Goal: Task Accomplishment & Management: Manage account settings

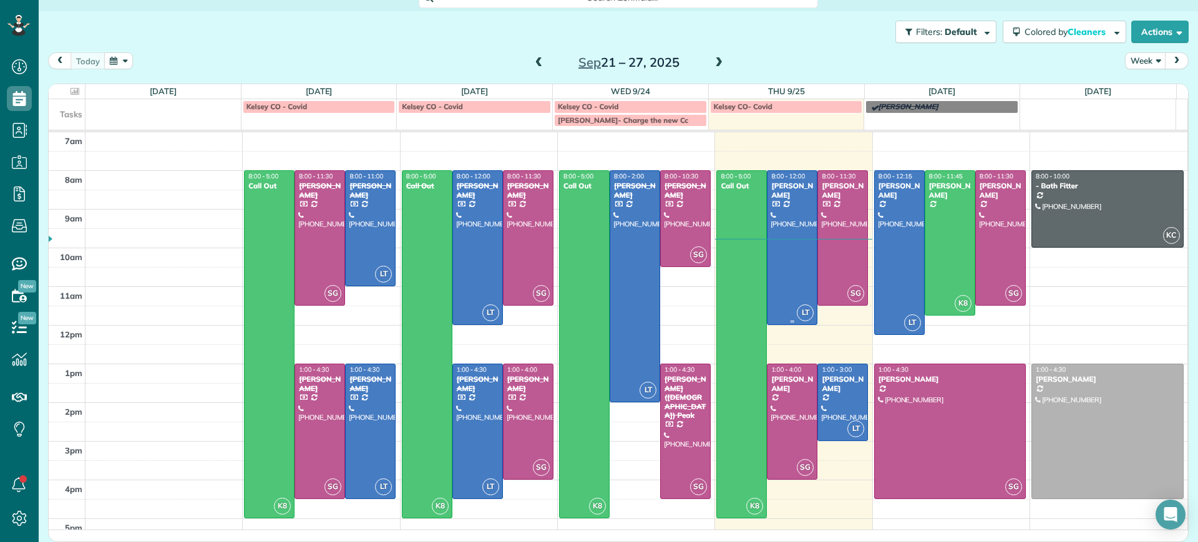
click at [774, 290] on div at bounding box center [791, 247] width 49 height 153
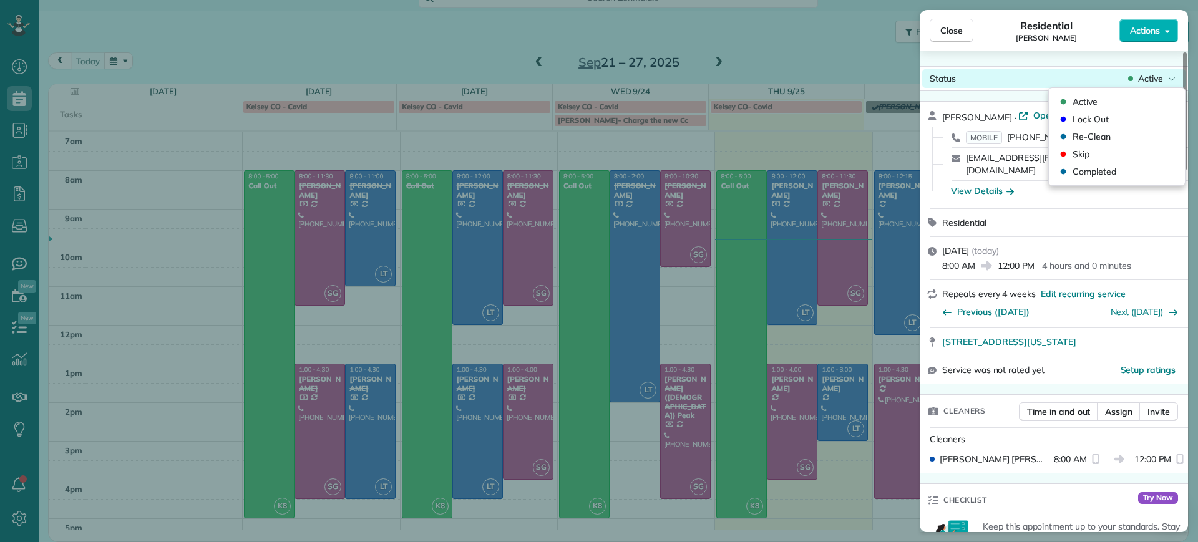
click at [1142, 79] on span "Active" at bounding box center [1150, 78] width 25 height 12
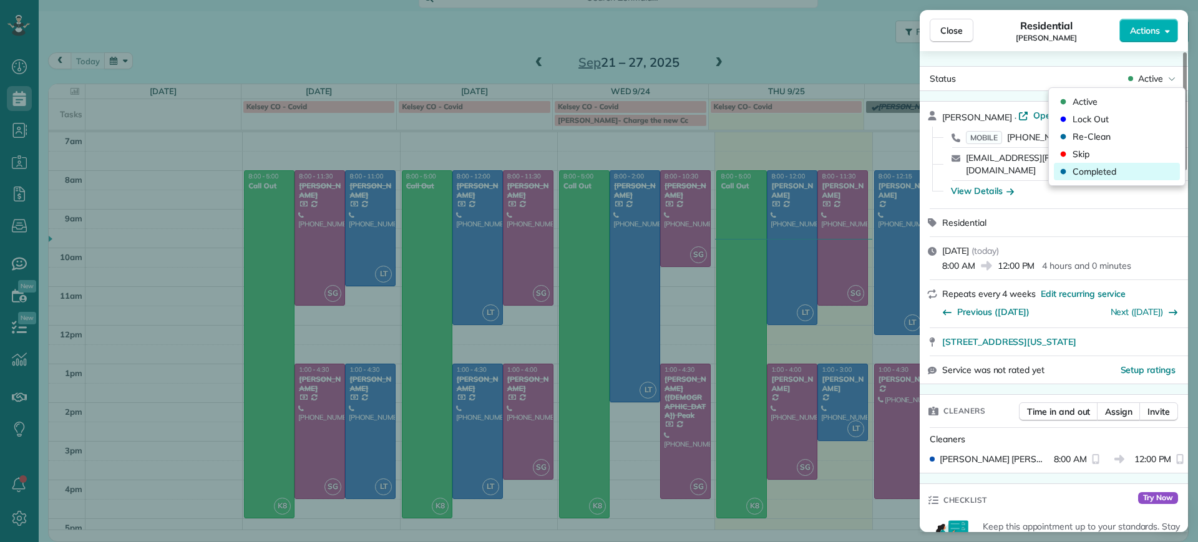
click at [1097, 177] on span "Completed" at bounding box center [1094, 171] width 44 height 12
click at [843, 277] on div "Close Residential Emma Arata Actions Status Active Emma Arata · Open profile MO…" at bounding box center [599, 271] width 1198 height 542
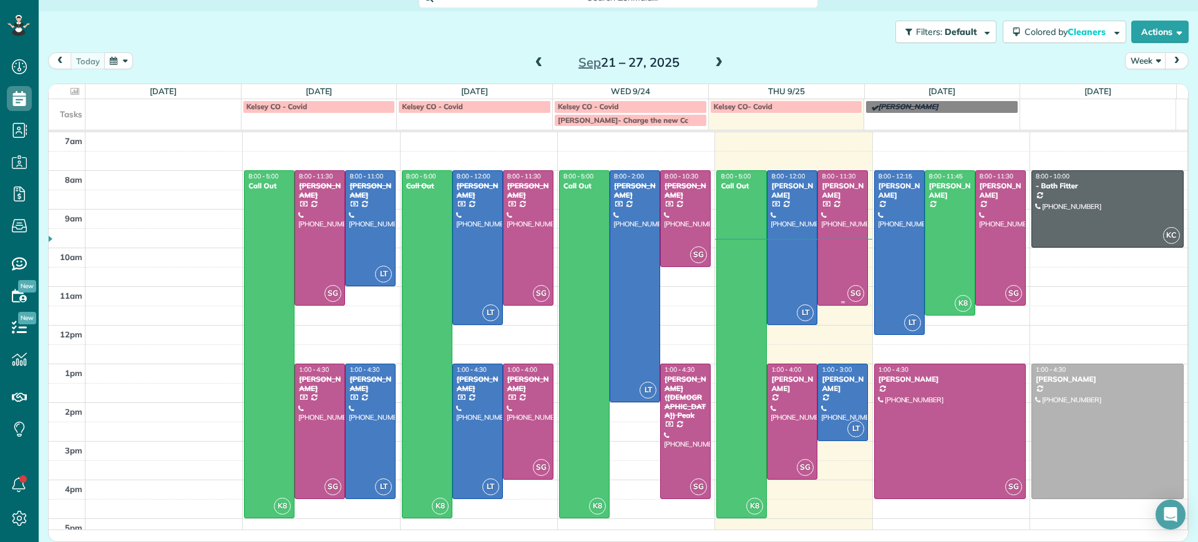
click at [825, 243] on td at bounding box center [636, 237] width 1102 height 19
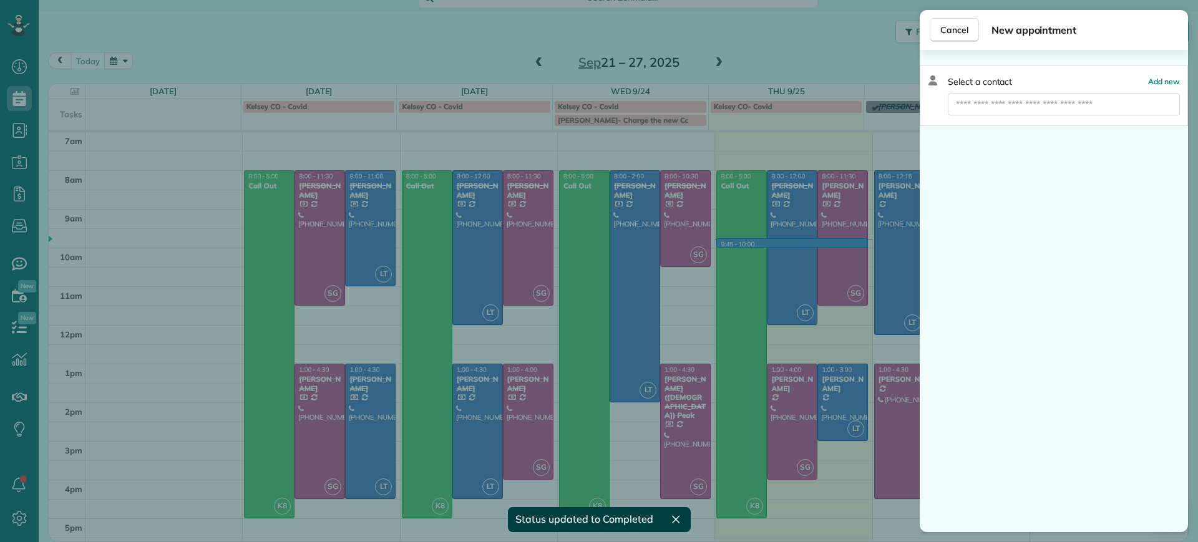
click at [835, 227] on div "Cancel New appointment Select a contact Add new" at bounding box center [599, 271] width 1198 height 542
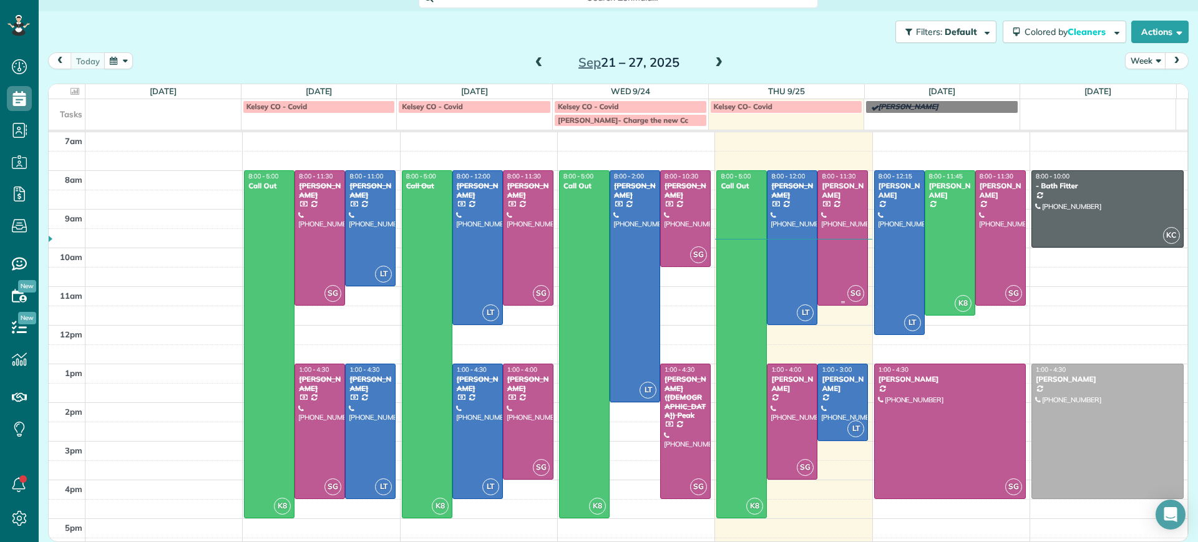
click at [845, 180] on div "8:00 - 11:30 Charles Perretti" at bounding box center [842, 185] width 43 height 27
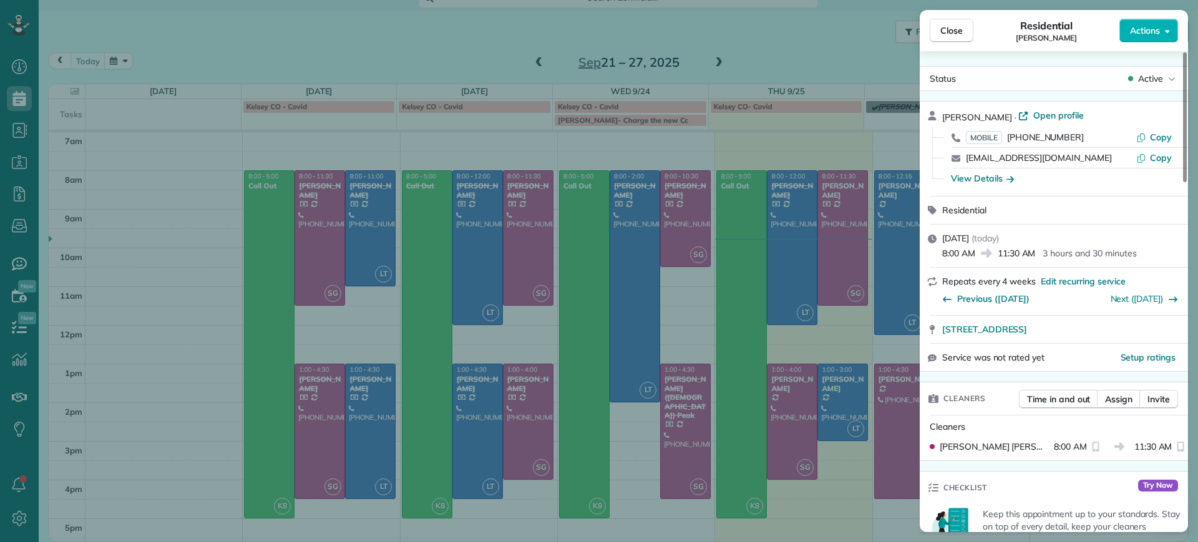
click at [1165, 79] on div "Active" at bounding box center [1151, 78] width 52 height 12
click at [1092, 170] on span "Completed" at bounding box center [1094, 171] width 44 height 12
click at [833, 397] on div "Close Residential Charles Perretti Actions Status Active Charles Perretti · Ope…" at bounding box center [599, 271] width 1198 height 542
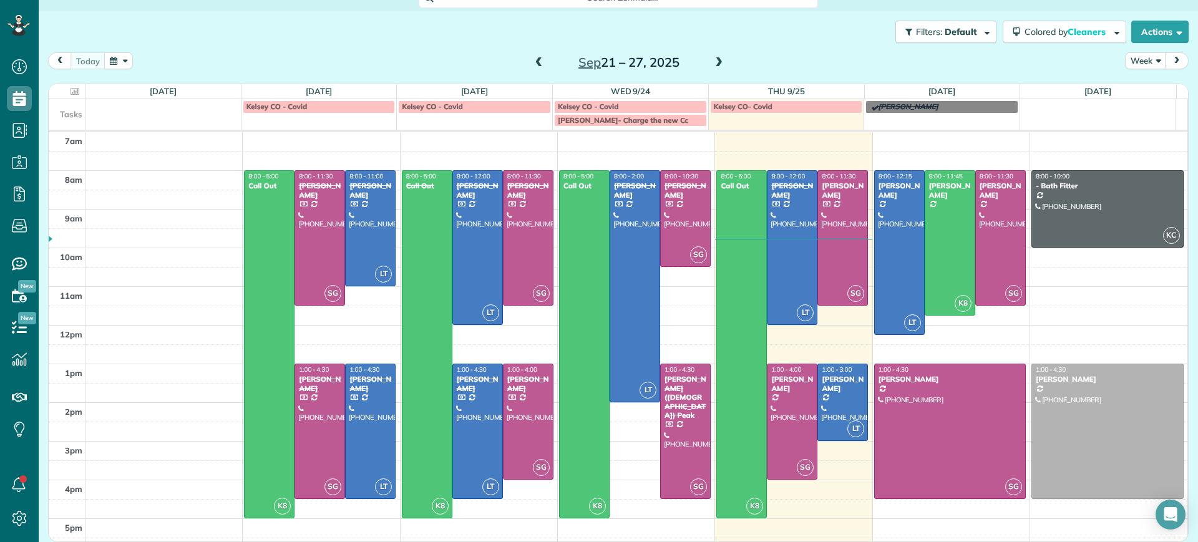
click at [714, 60] on span at bounding box center [719, 62] width 14 height 11
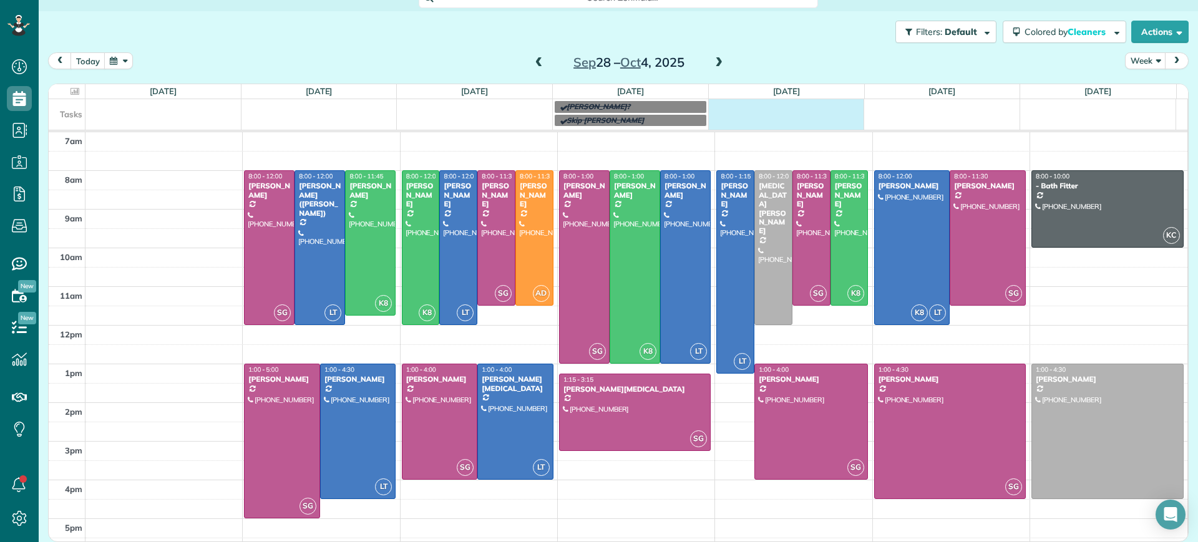
click at [772, 110] on td at bounding box center [786, 112] width 156 height 27
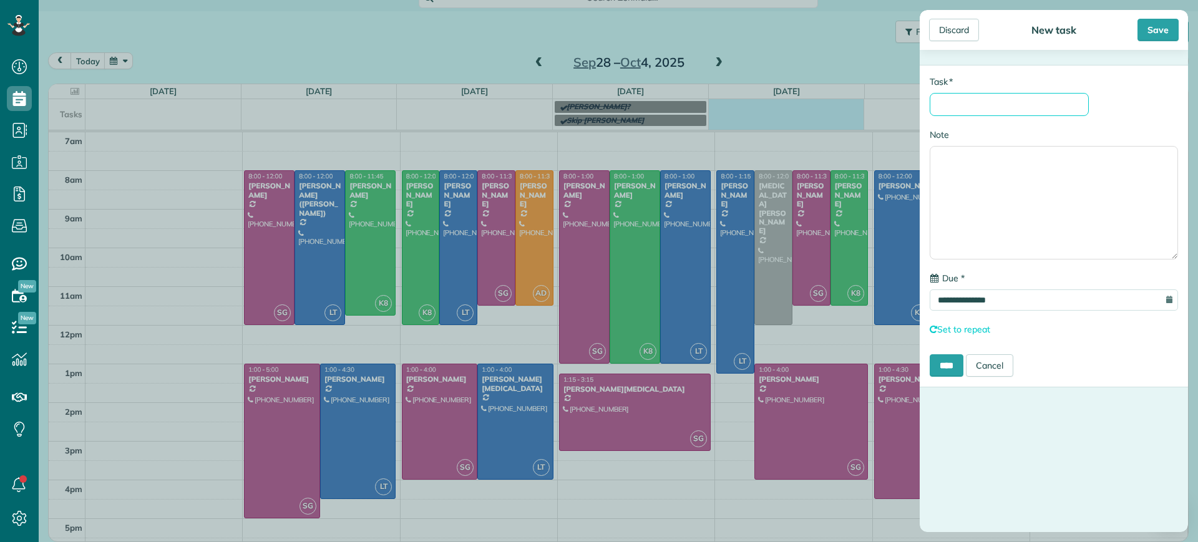
click at [984, 108] on input "* Task" at bounding box center [1008, 104] width 159 height 23
type input "**********"
click at [953, 369] on input "****" at bounding box center [946, 367] width 34 height 22
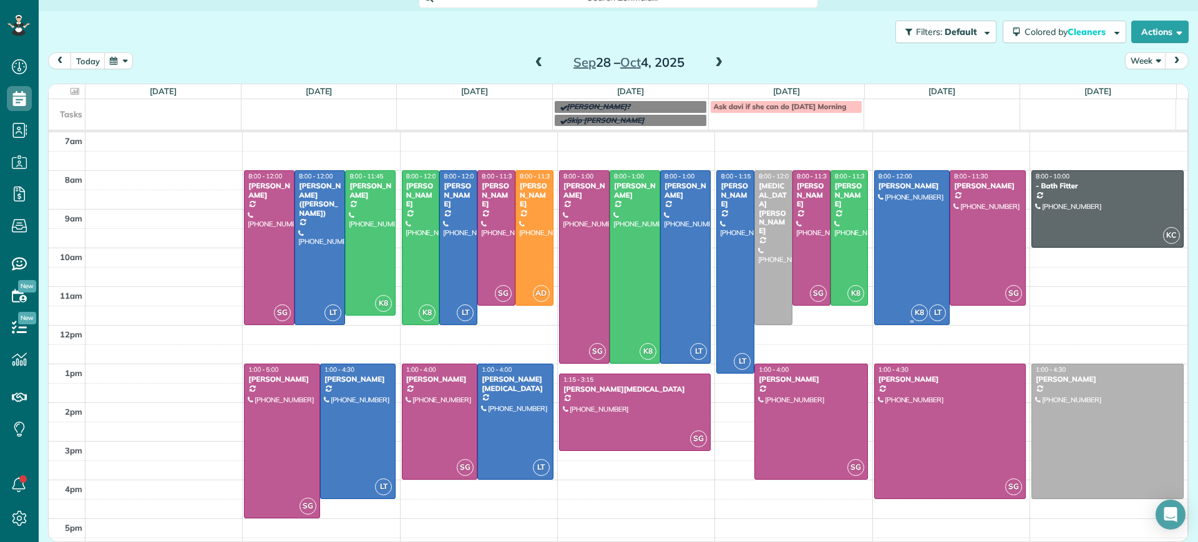
click at [913, 264] on div at bounding box center [912, 247] width 75 height 153
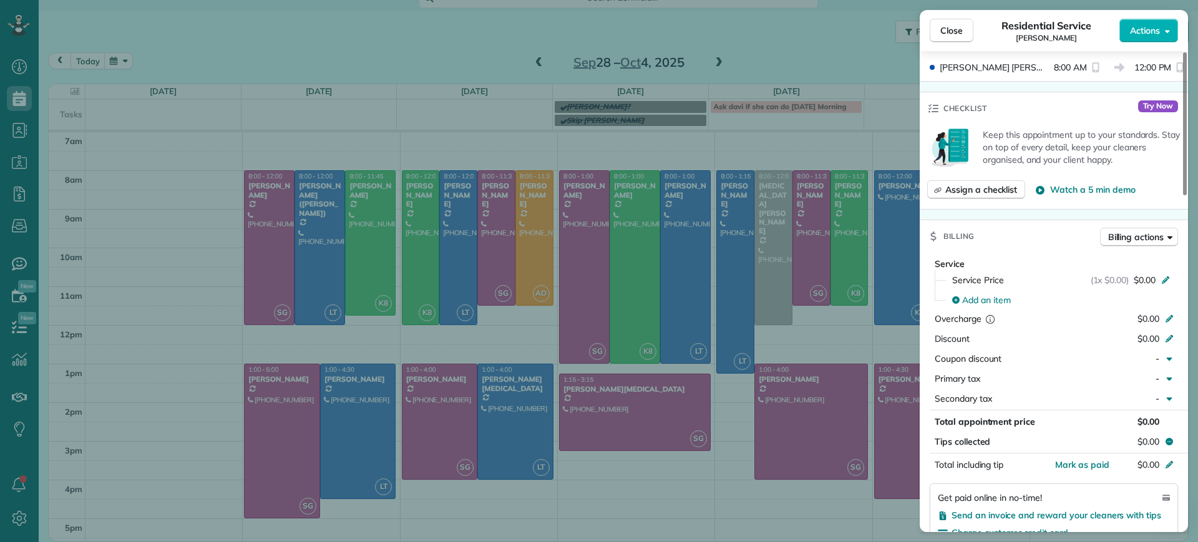
scroll to position [550, 0]
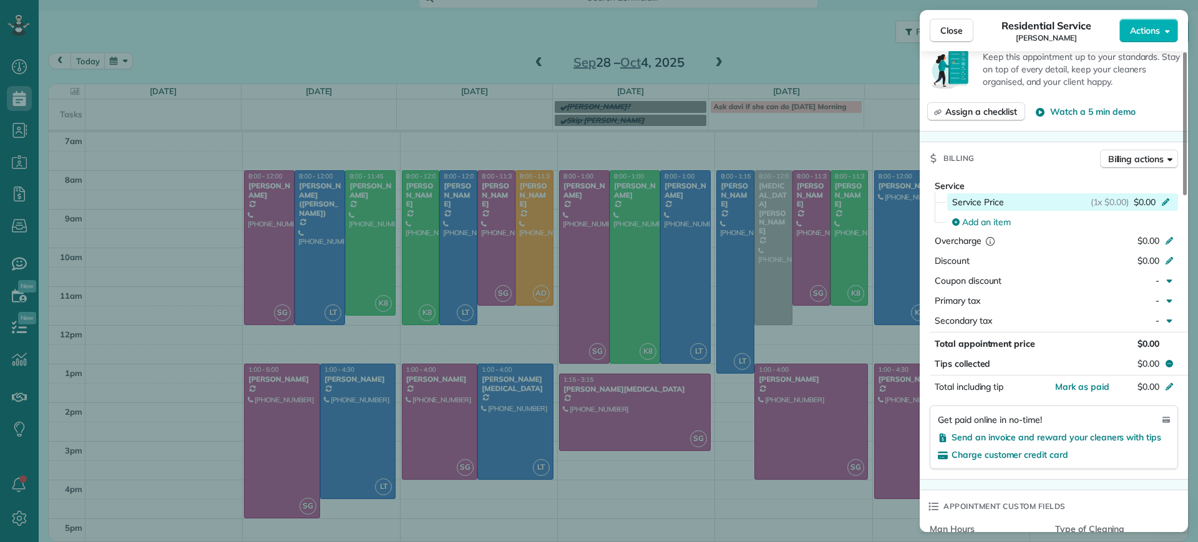
click at [1168, 196] on icon at bounding box center [1165, 201] width 10 height 10
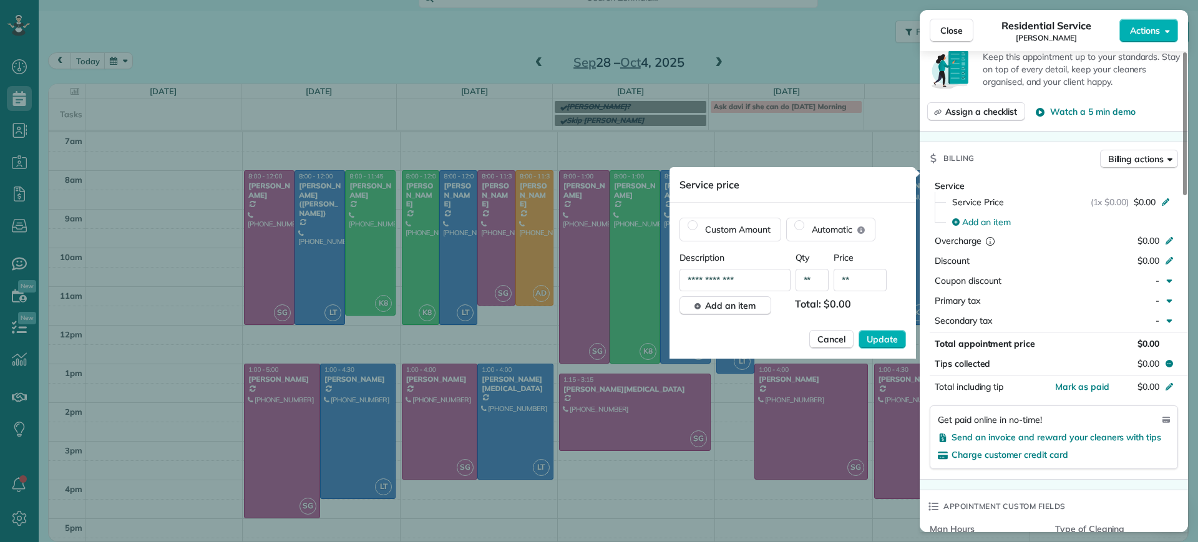
click at [862, 279] on input "**" at bounding box center [859, 280] width 53 height 22
type input "****"
click at [883, 336] on span "Update" at bounding box center [881, 339] width 31 height 12
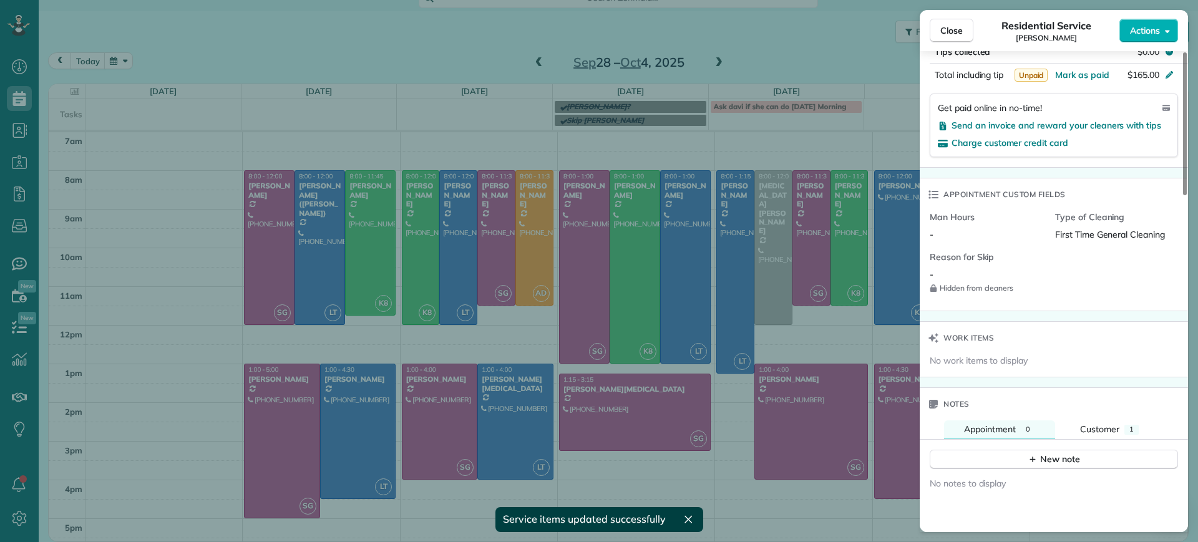
scroll to position [1129, 0]
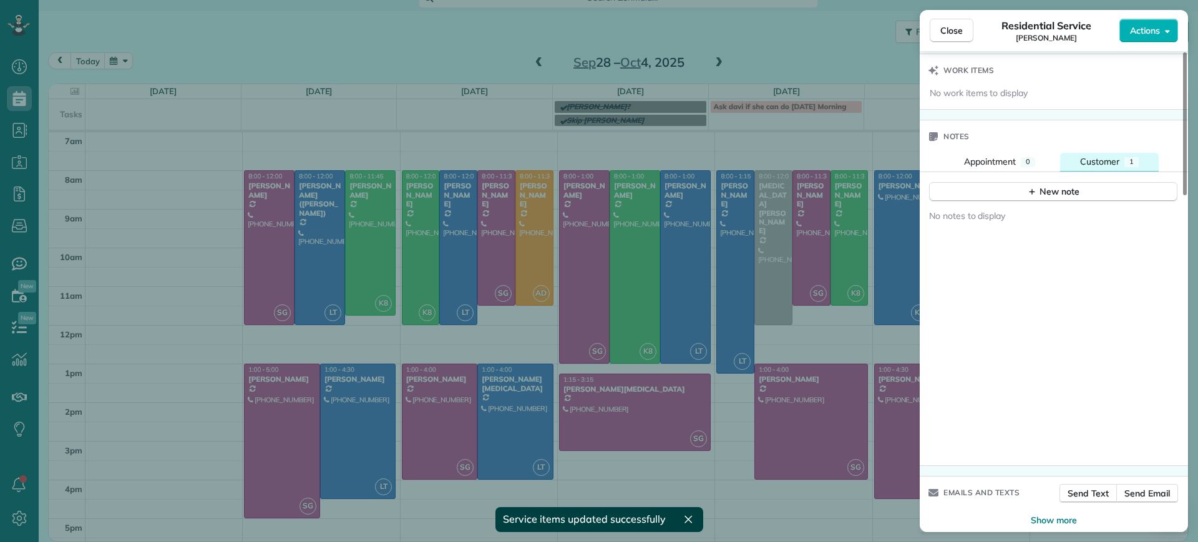
click at [1126, 153] on button "Customer 1" at bounding box center [1109, 162] width 99 height 18
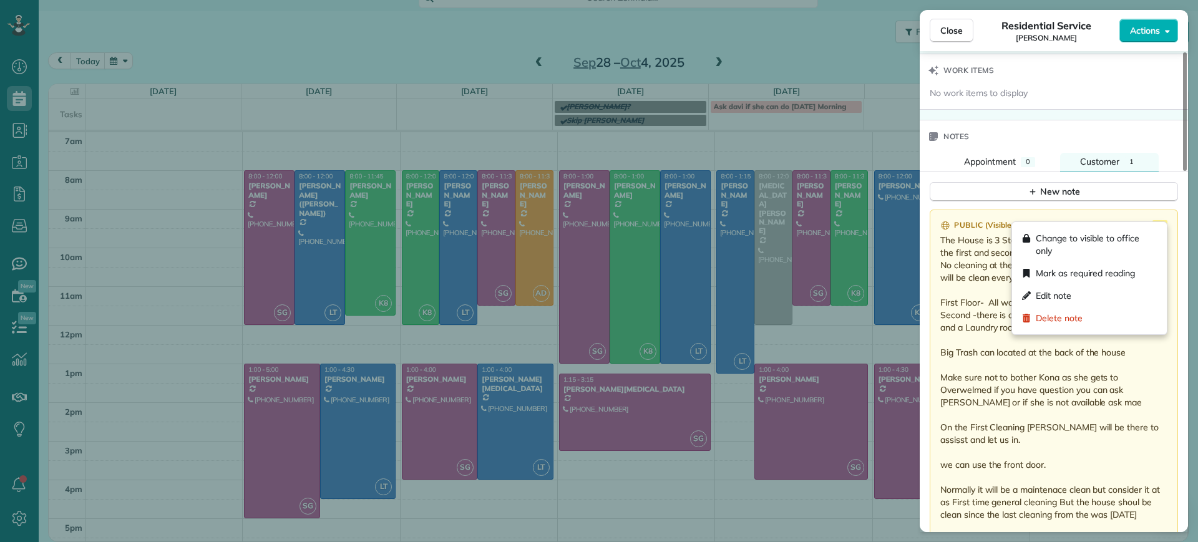
click at [1158, 220] on icon at bounding box center [1159, 227] width 15 height 15
click at [1062, 291] on span "Edit note" at bounding box center [1054, 295] width 36 height 12
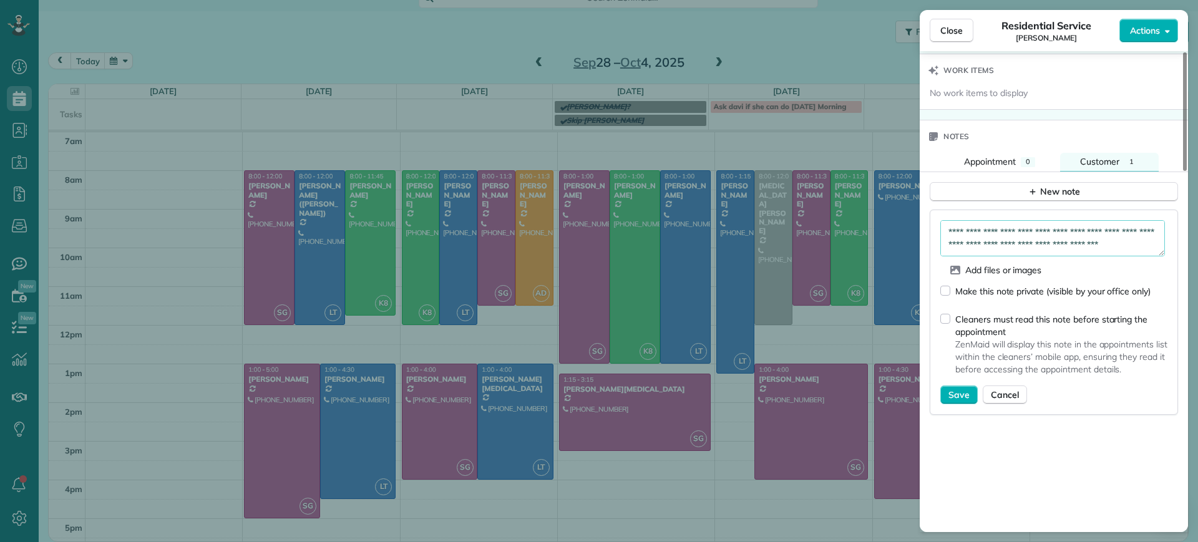
scroll to position [299, 0]
drag, startPoint x: 1035, startPoint y: 228, endPoint x: 1050, endPoint y: 233, distance: 15.8
click at [1035, 230] on textarea "**********" at bounding box center [1052, 238] width 225 height 36
click at [1055, 233] on textarea "**********" at bounding box center [1052, 238] width 225 height 36
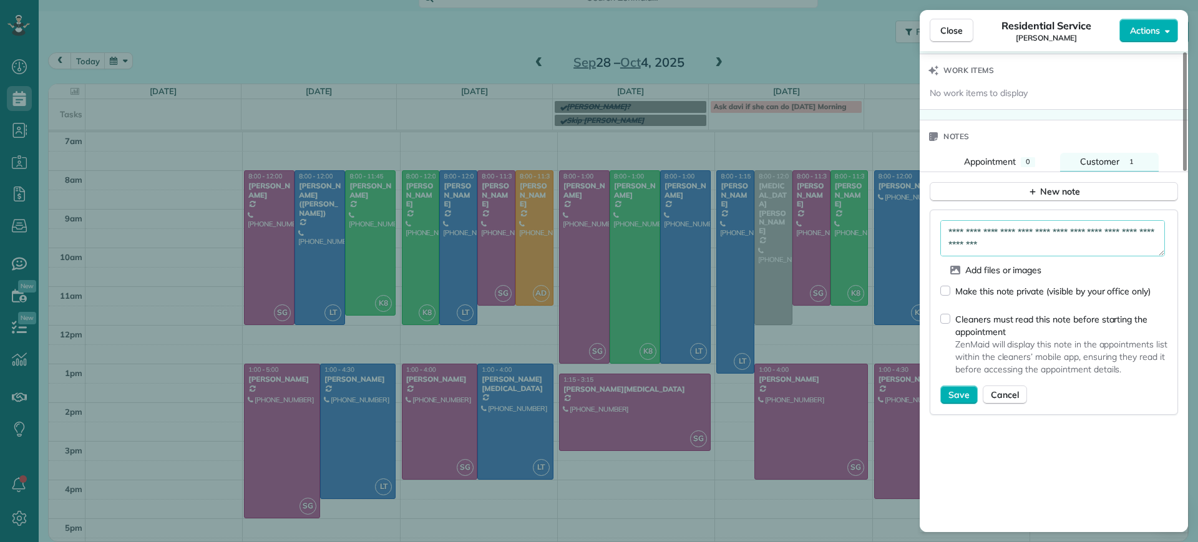
type textarea "**********"
click at [957, 388] on button "Save" at bounding box center [958, 395] width 37 height 19
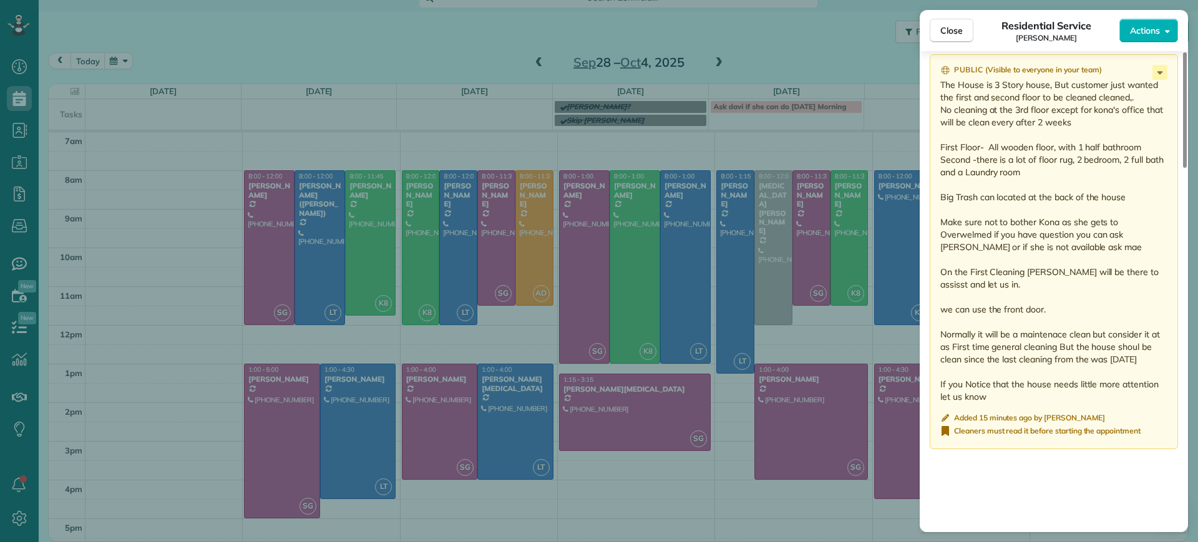
scroll to position [1127, 0]
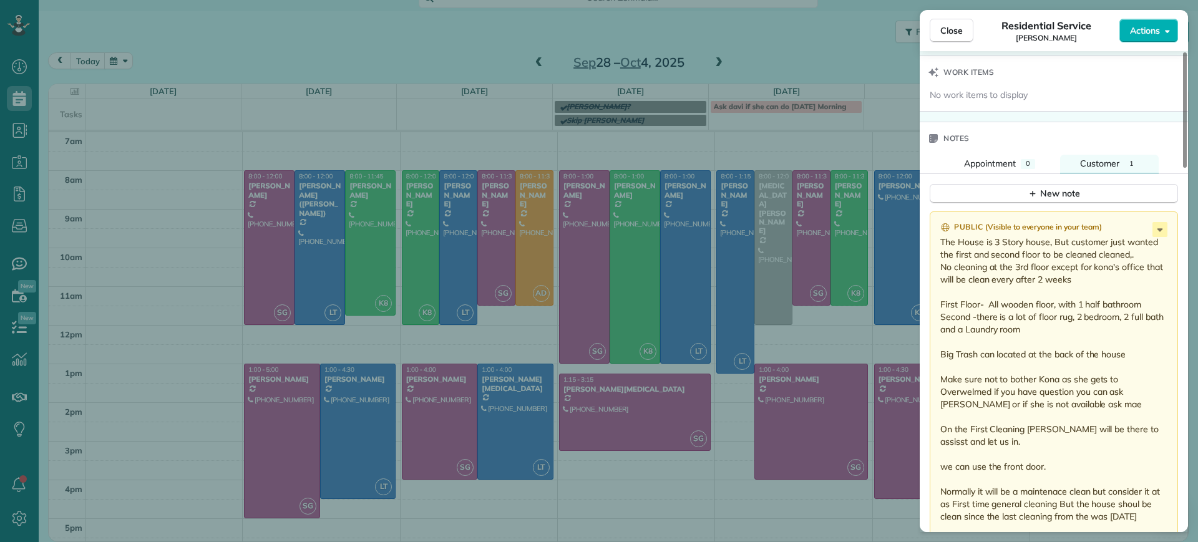
click at [850, 56] on div "Close Residential Service Alejandra Kona Actions Status Active Alejandra Kona ·…" at bounding box center [599, 271] width 1198 height 542
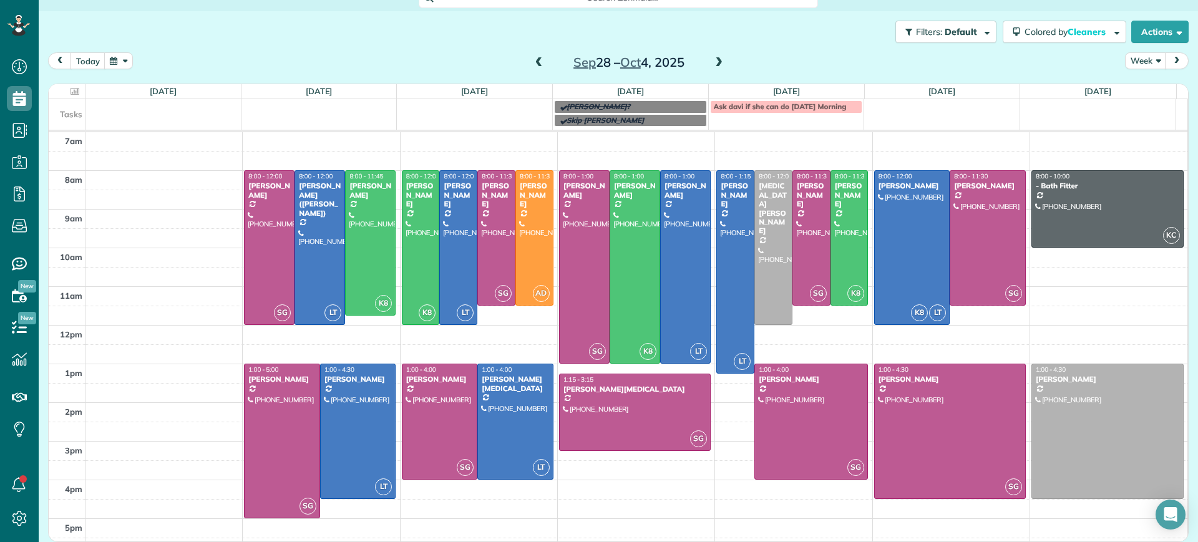
click at [517, 66] on div "today Week Sep 28 – Oct 4, 2025" at bounding box center [618, 63] width 1140 height 23
click at [538, 66] on span at bounding box center [539, 62] width 14 height 11
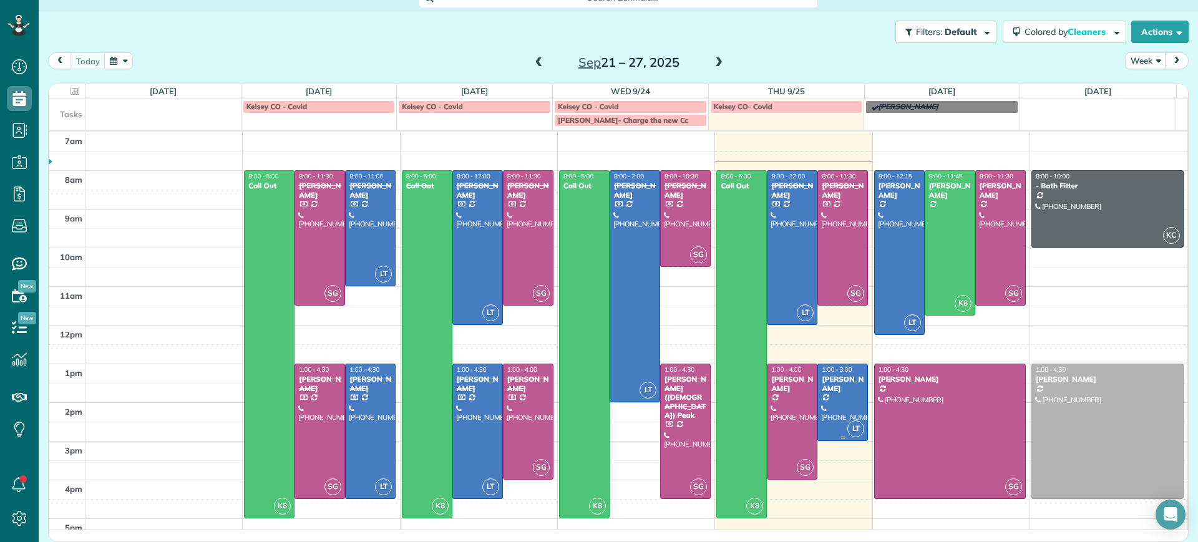
click at [837, 392] on div "Lucas English" at bounding box center [842, 384] width 43 height 18
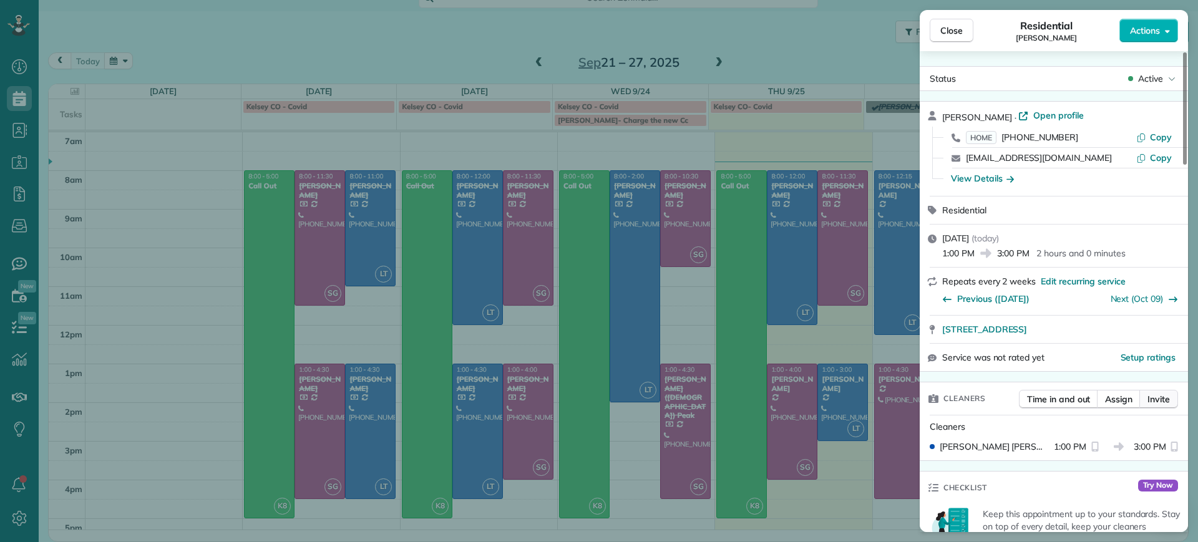
scroll to position [624, 0]
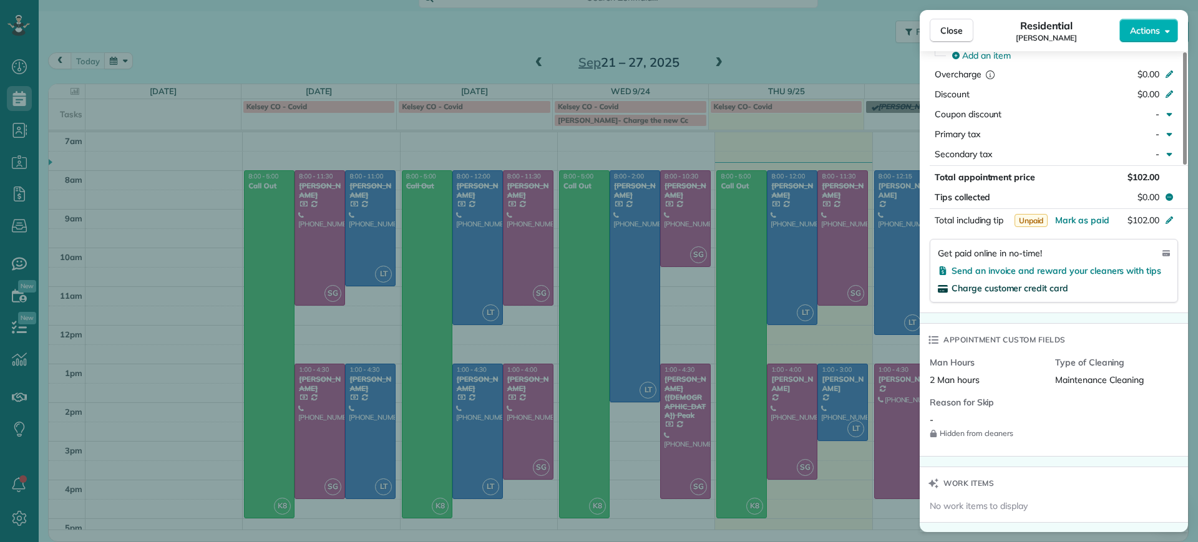
click at [988, 285] on span "Charge customer credit card" at bounding box center [1009, 288] width 117 height 11
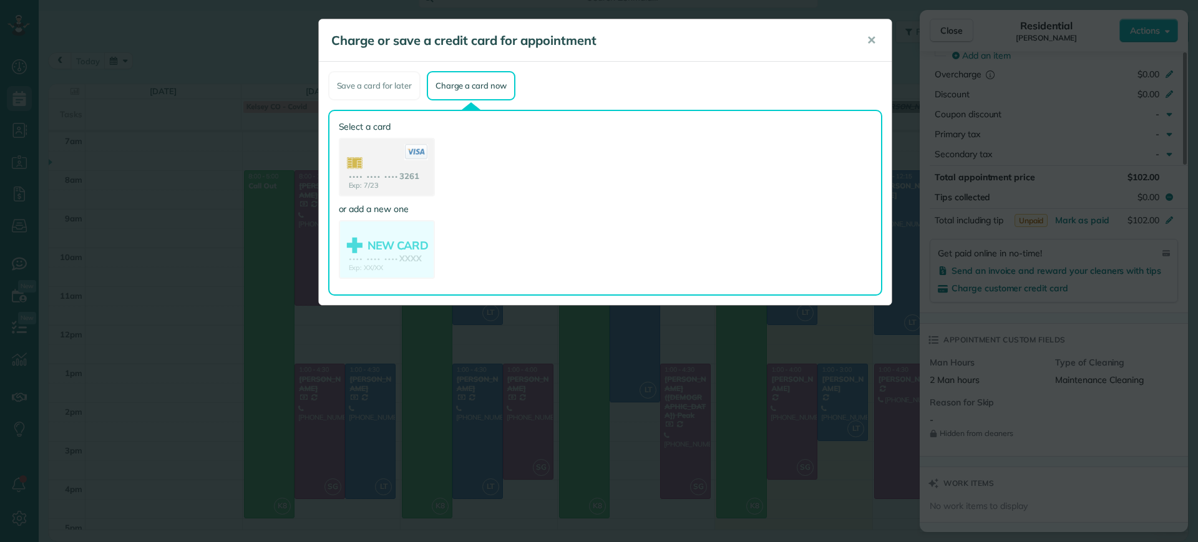
drag, startPoint x: 417, startPoint y: 148, endPoint x: 603, endPoint y: 281, distance: 228.9
click at [417, 148] on icon at bounding box center [416, 152] width 24 height 16
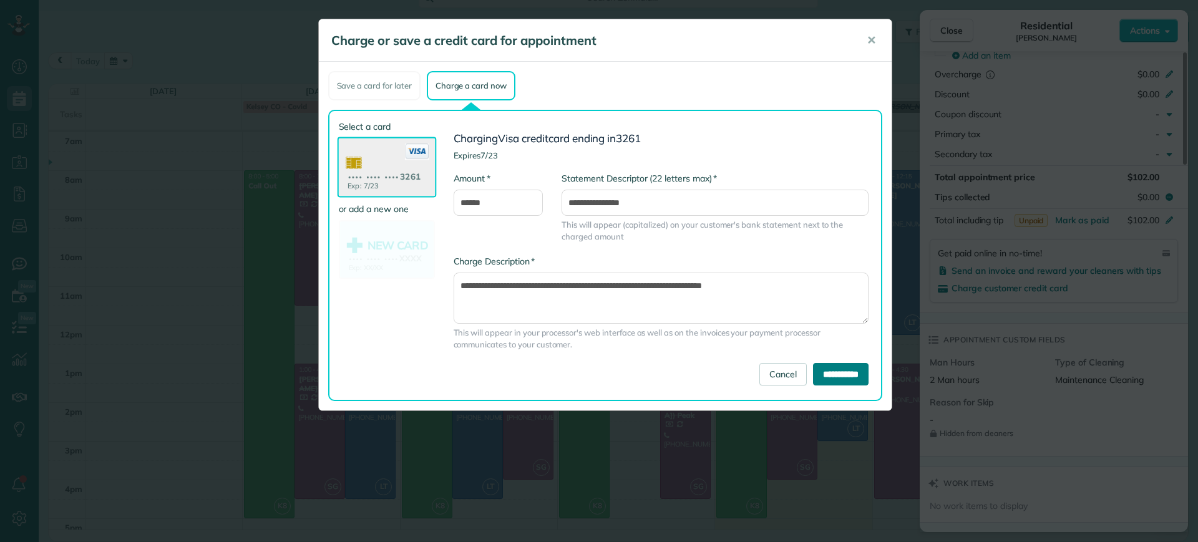
click at [823, 367] on input "**********" at bounding box center [841, 374] width 56 height 22
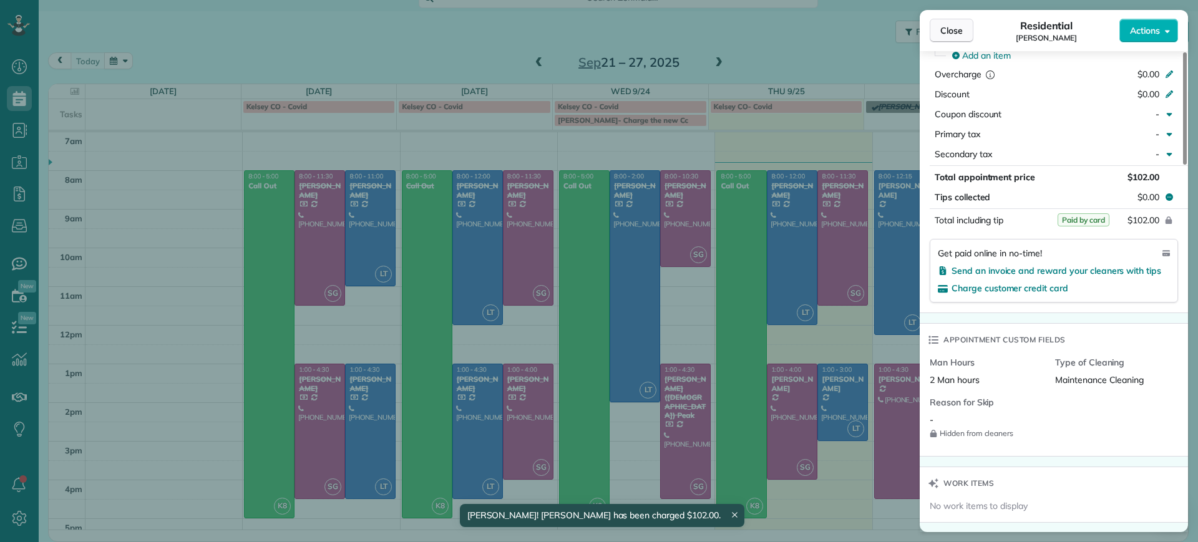
click at [944, 29] on span "Close" at bounding box center [951, 30] width 22 height 12
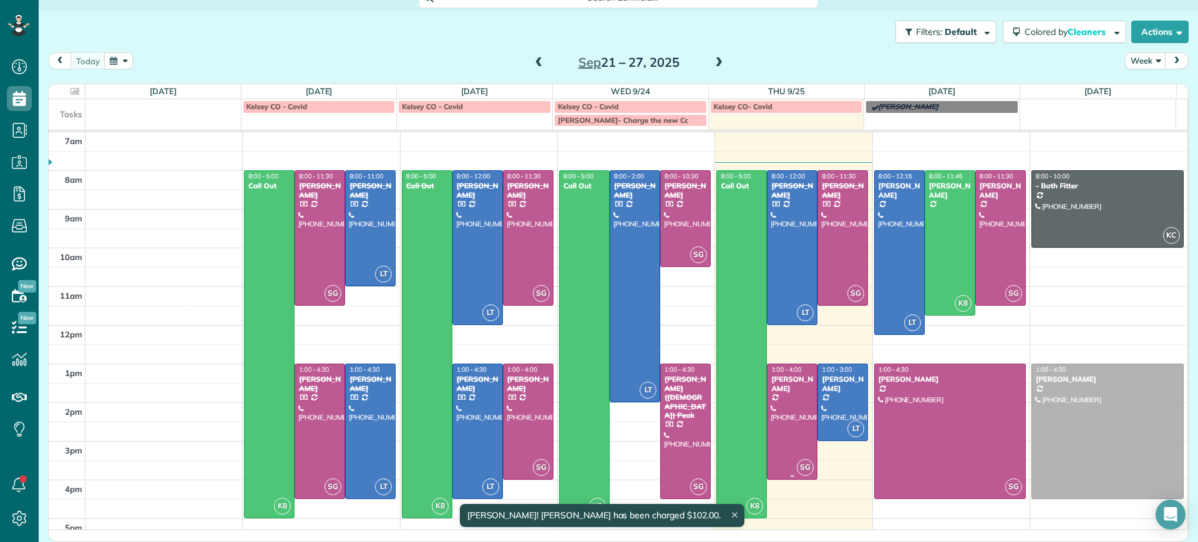
click at [784, 419] on div at bounding box center [791, 421] width 49 height 115
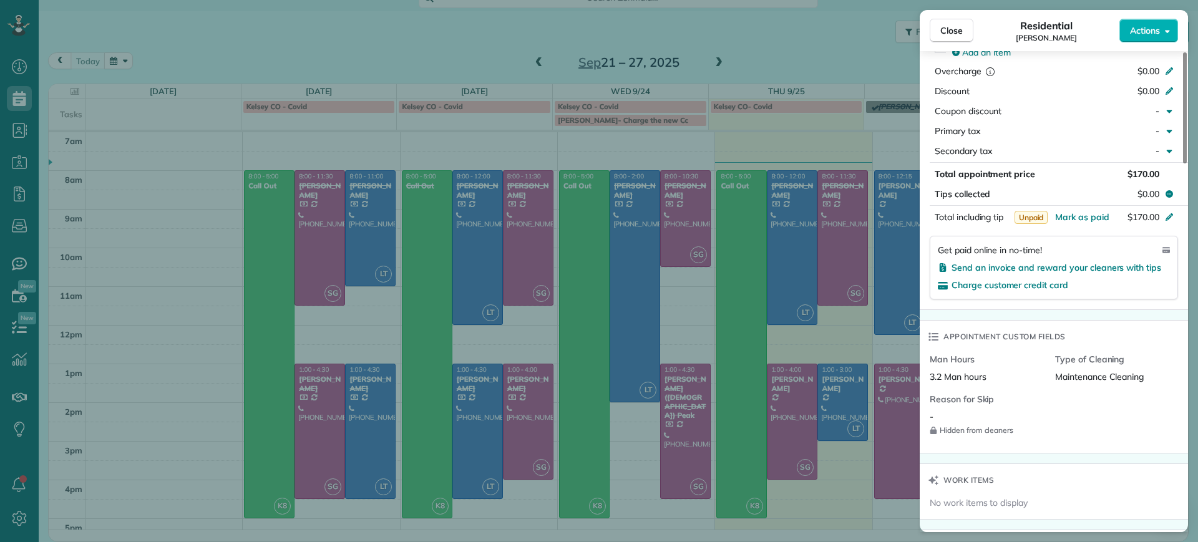
scroll to position [549, 0]
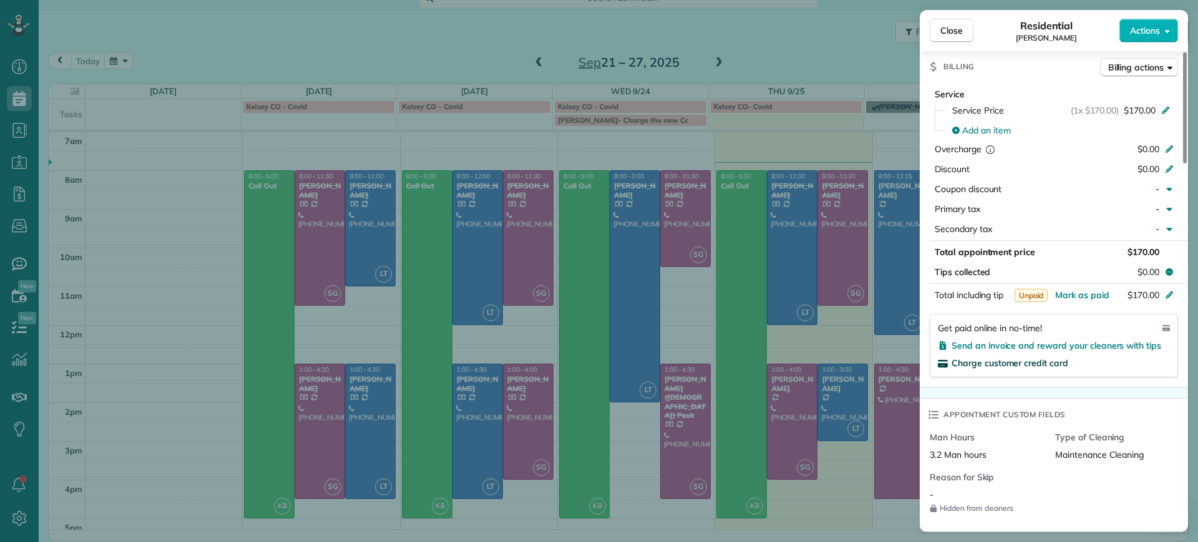
click at [1003, 361] on span "Charge customer credit card" at bounding box center [1009, 362] width 117 height 11
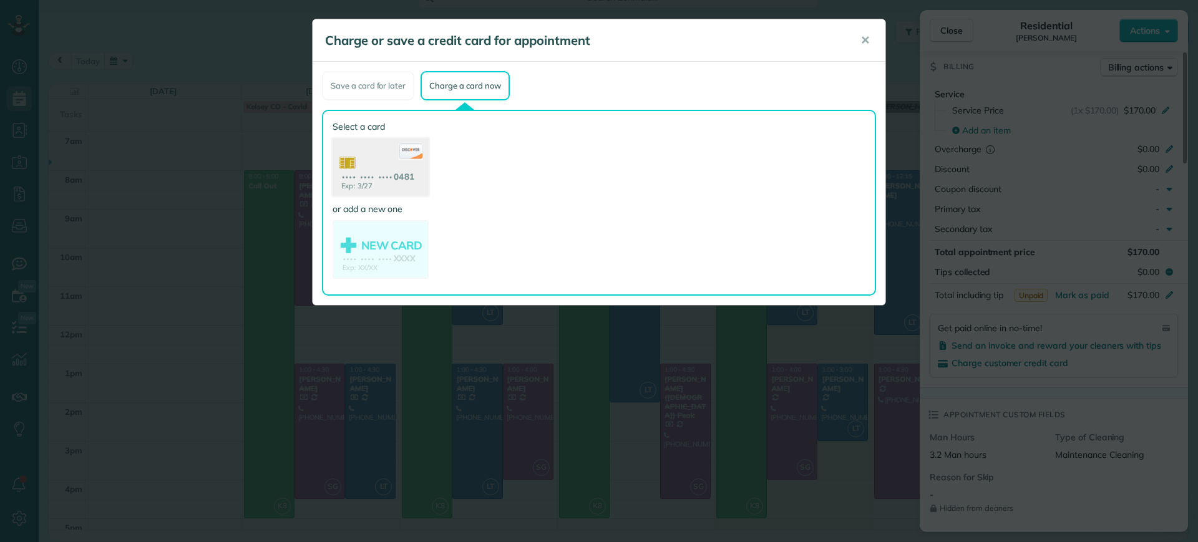
click at [392, 172] on use at bounding box center [380, 168] width 96 height 61
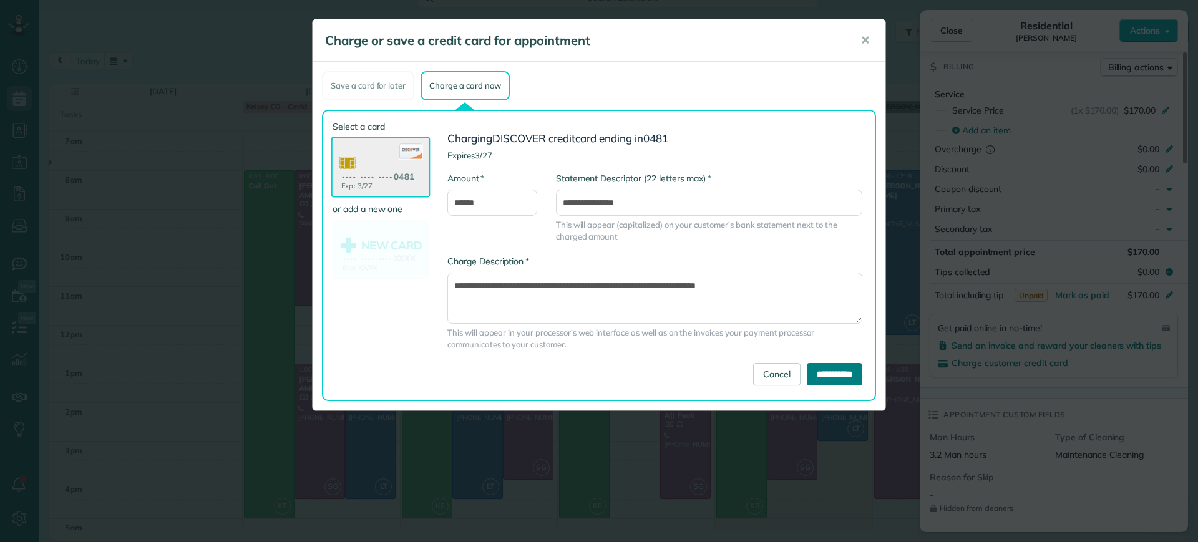
click at [812, 373] on input "**********" at bounding box center [835, 374] width 56 height 22
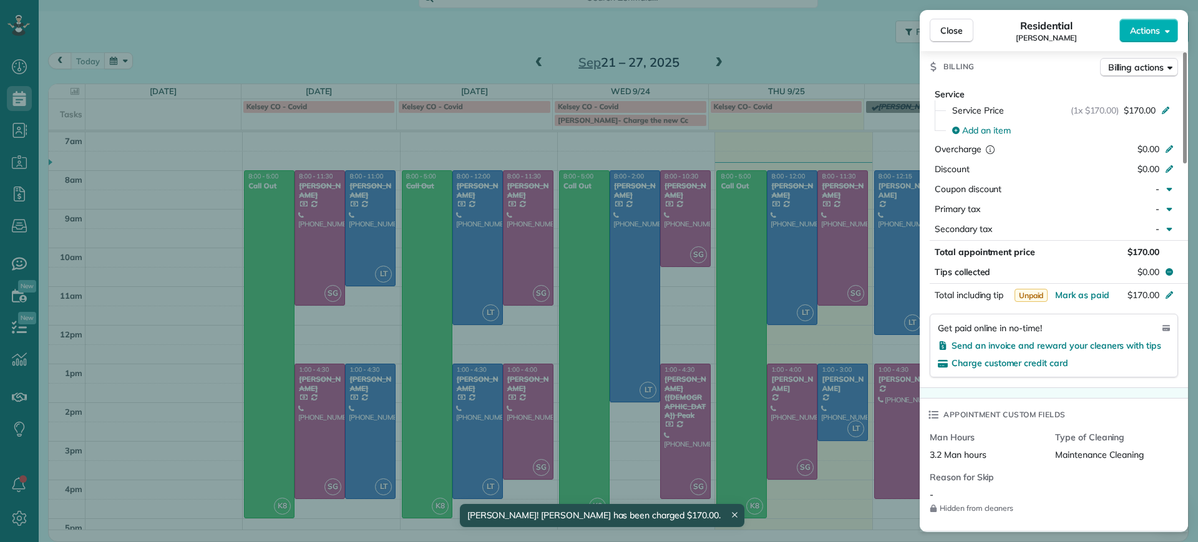
click at [793, 47] on div "Close Residential Deborah Bassett Actions Status Active Deborah Bassett · Open …" at bounding box center [599, 271] width 1198 height 542
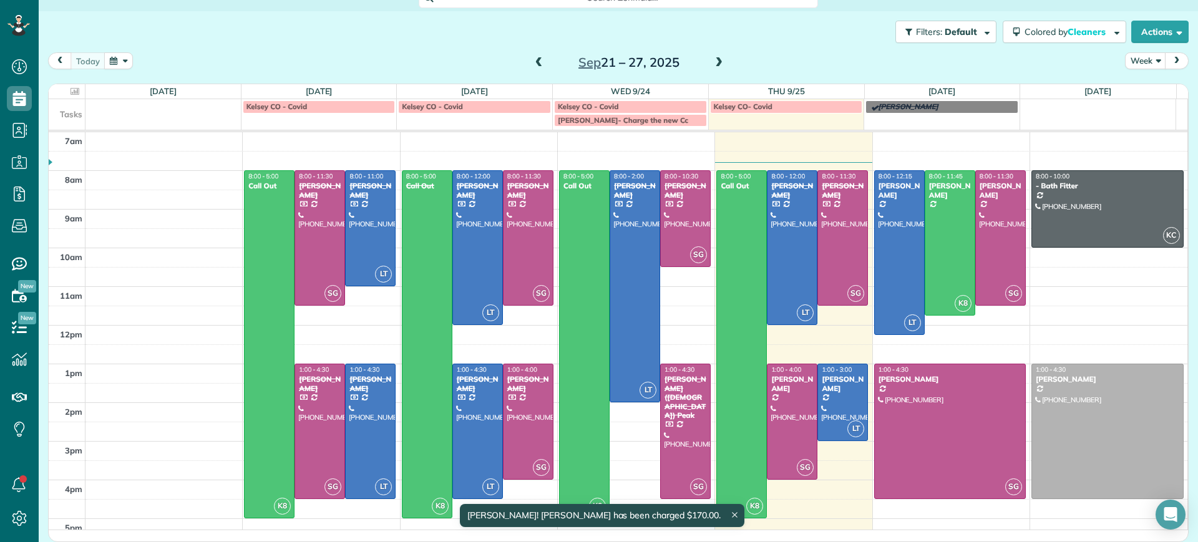
click at [712, 59] on span at bounding box center [719, 62] width 14 height 11
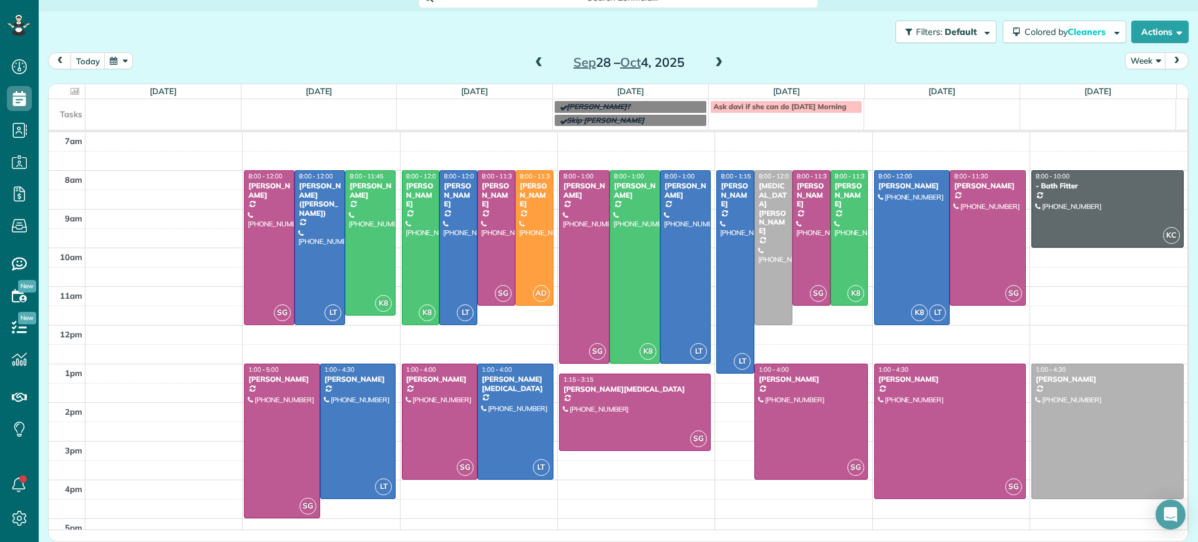
click at [712, 59] on span at bounding box center [719, 62] width 14 height 11
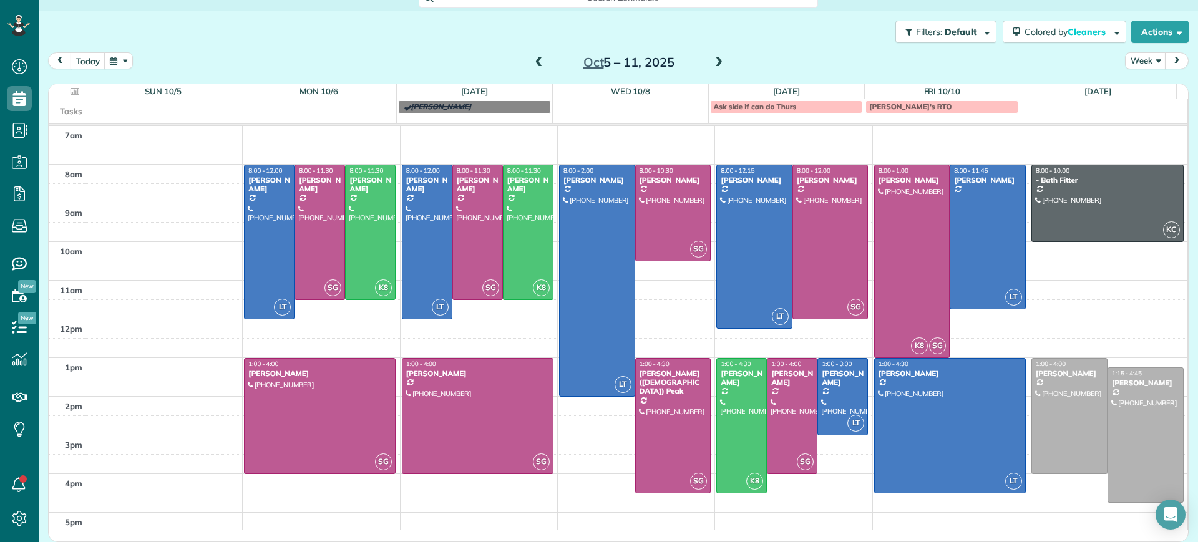
click at [715, 62] on span at bounding box center [719, 62] width 14 height 11
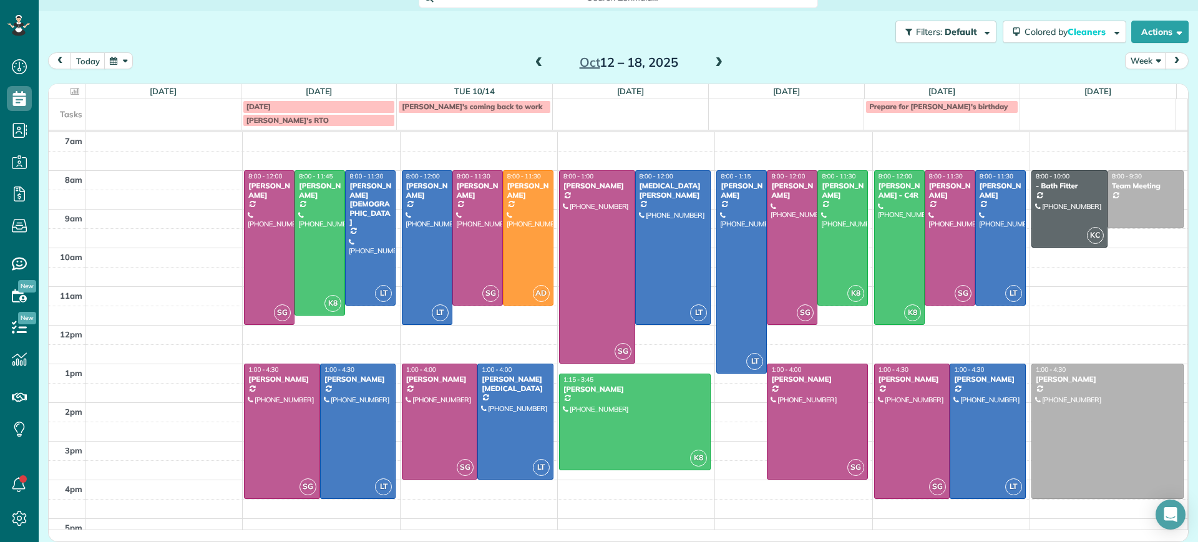
click at [536, 68] on span at bounding box center [539, 62] width 14 height 11
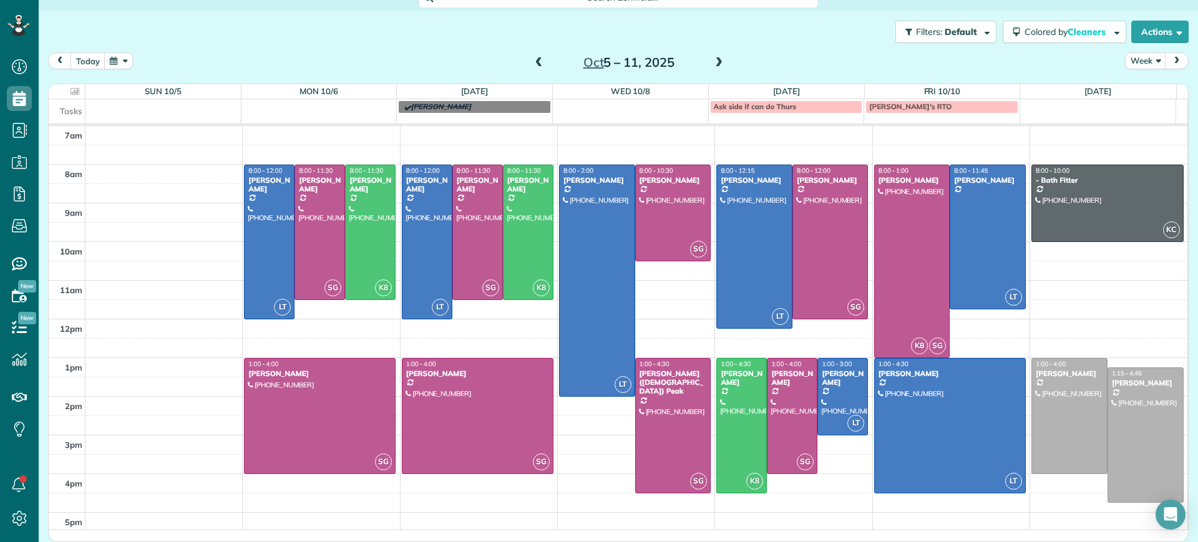
click at [532, 67] on span at bounding box center [539, 62] width 14 height 11
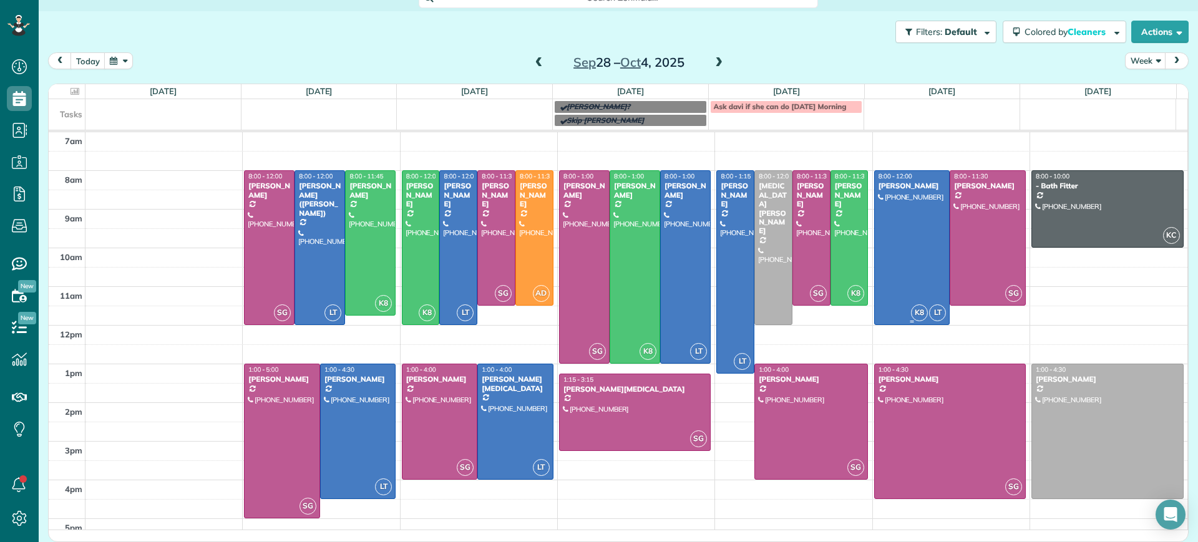
click at [900, 261] on div at bounding box center [912, 247] width 75 height 153
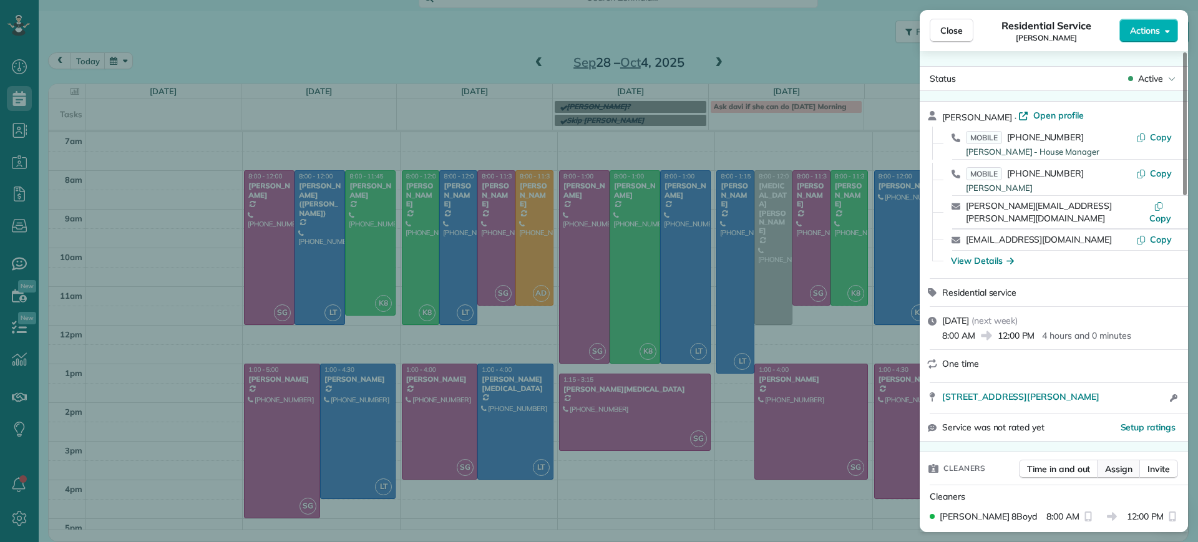
click at [1120, 463] on span "Assign" at bounding box center [1118, 469] width 27 height 12
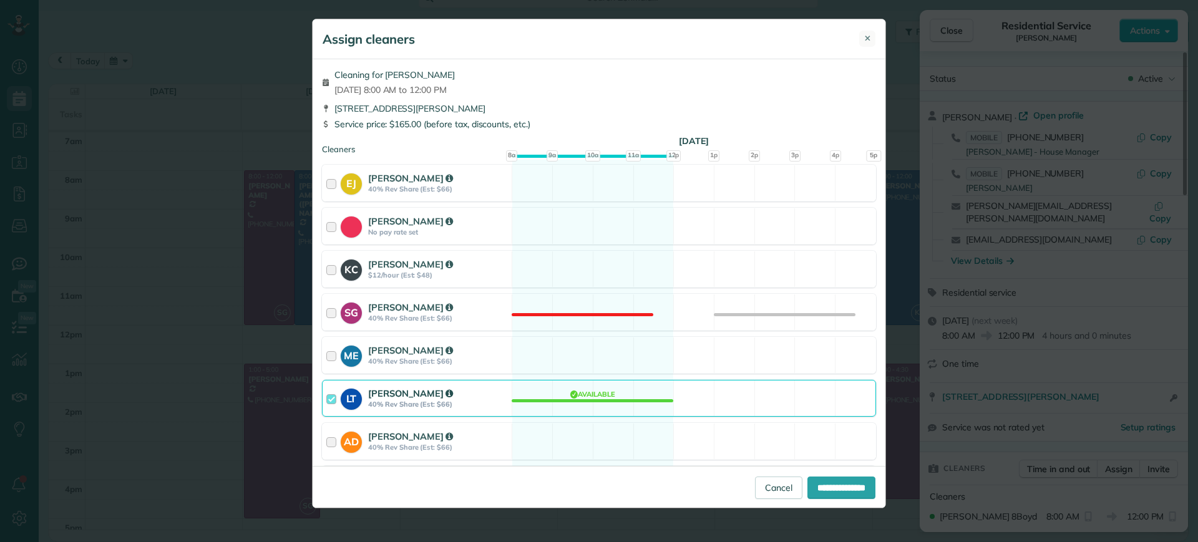
click at [866, 37] on span "✕" at bounding box center [867, 38] width 7 height 12
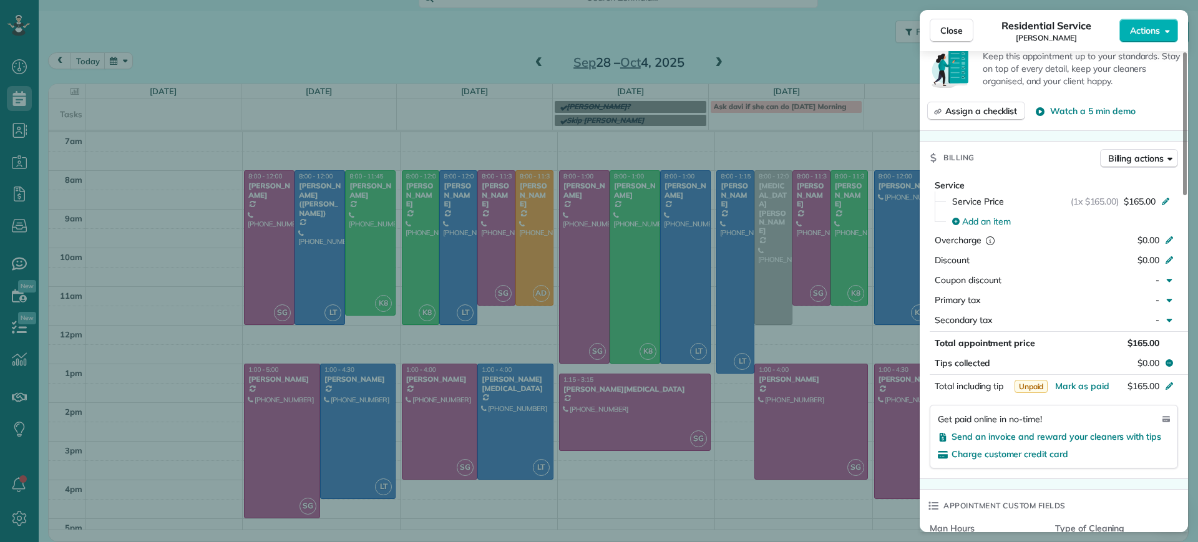
scroll to position [629, 0]
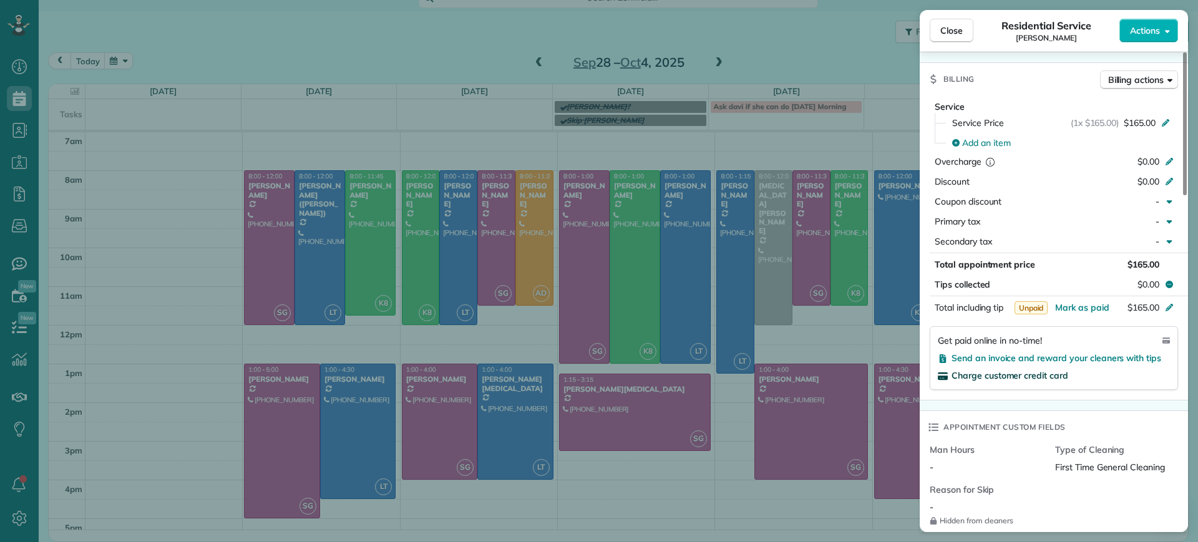
click at [1027, 370] on span "Charge customer credit card" at bounding box center [1009, 375] width 117 height 11
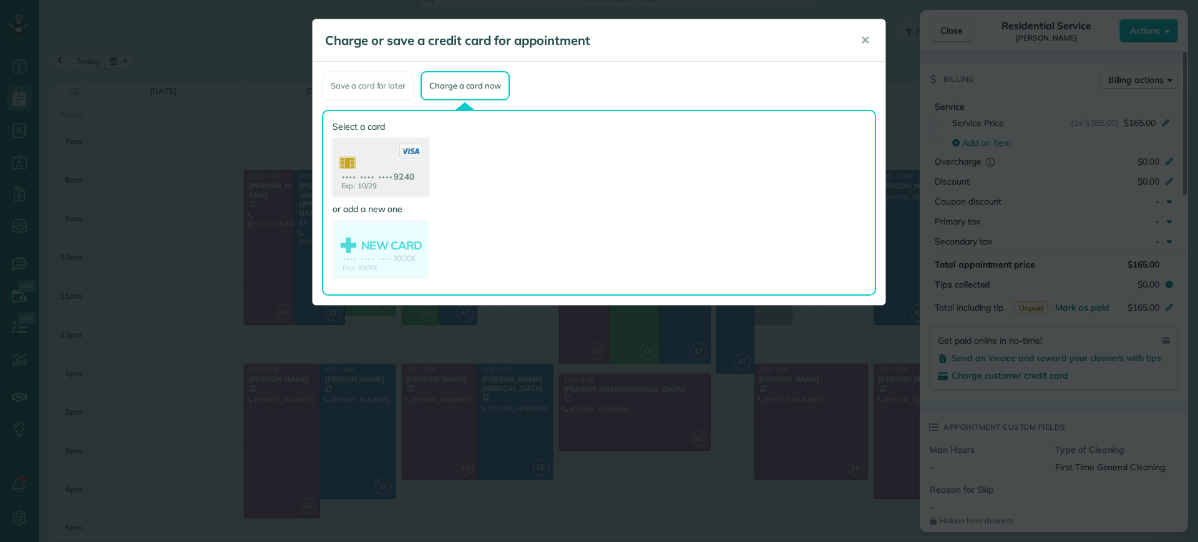
click at [402, 181] on use at bounding box center [380, 168] width 96 height 61
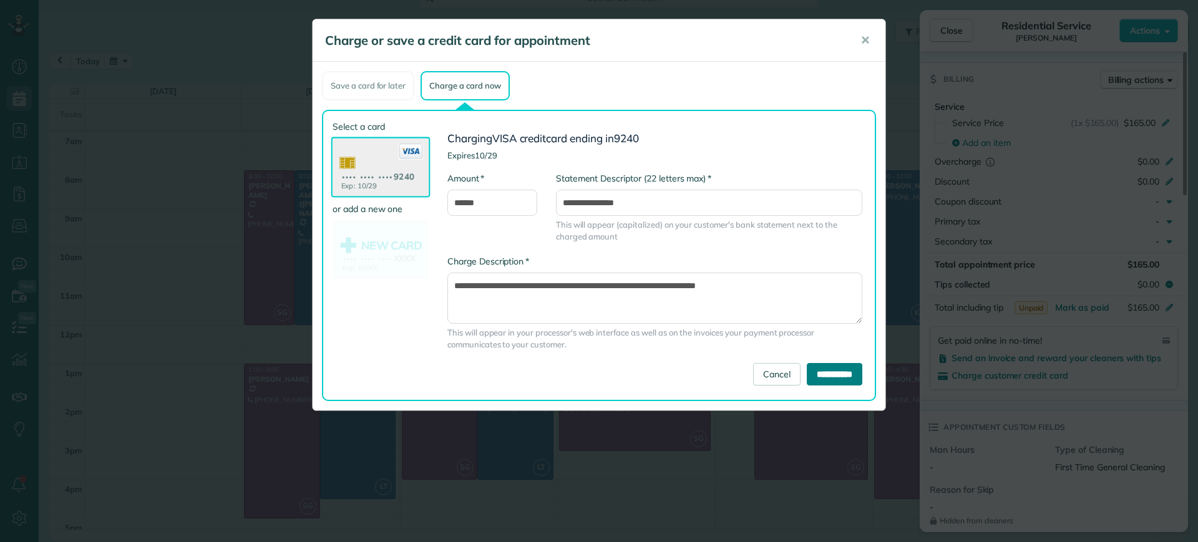
click at [824, 378] on input "**********" at bounding box center [835, 374] width 56 height 22
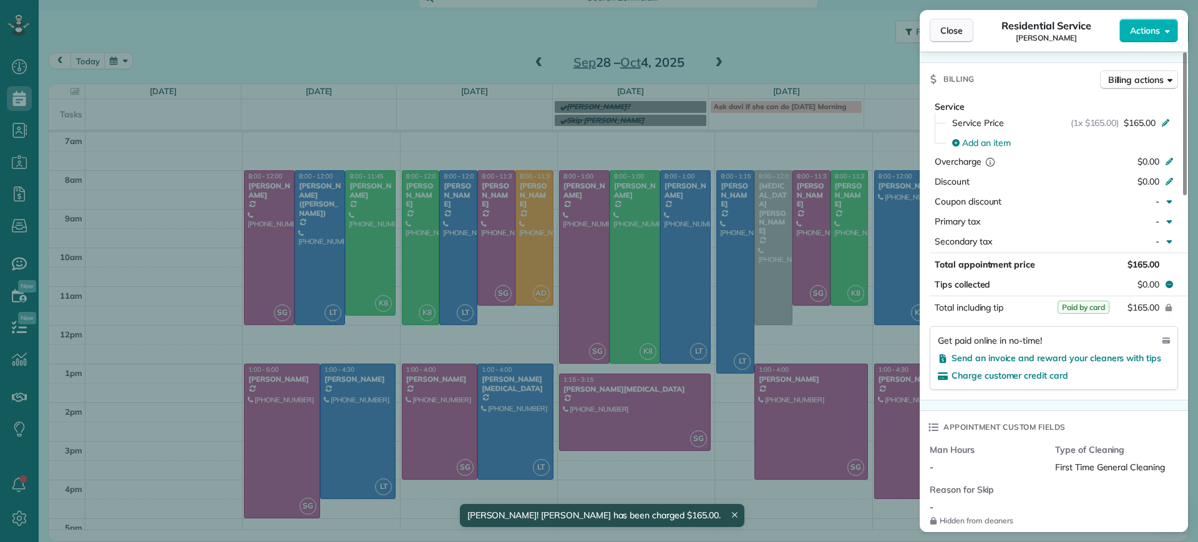
click at [950, 26] on span "Close" at bounding box center [951, 30] width 22 height 12
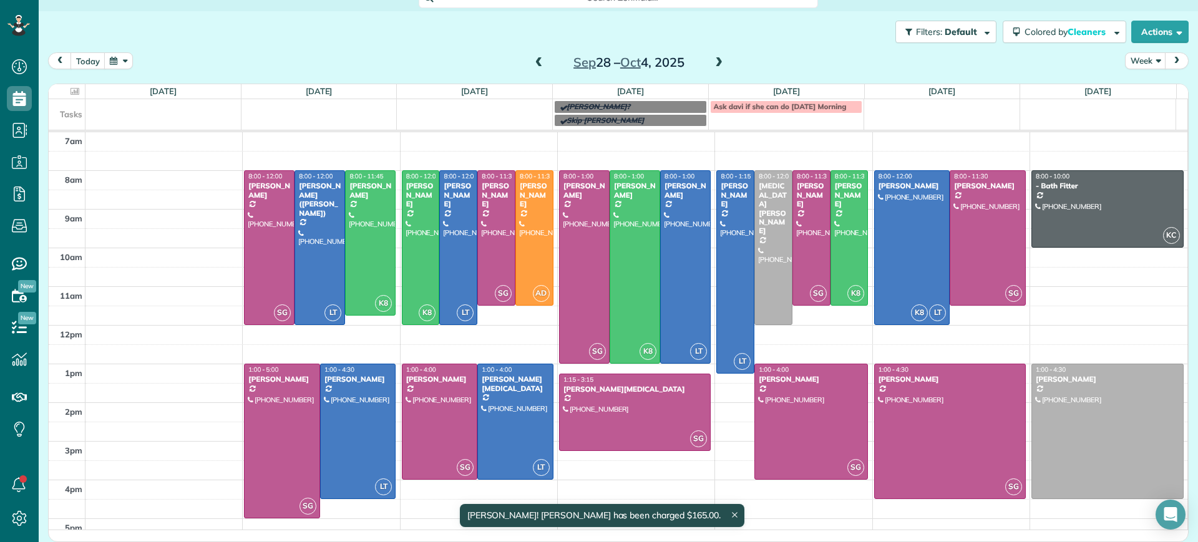
click at [533, 66] on span at bounding box center [539, 62] width 14 height 11
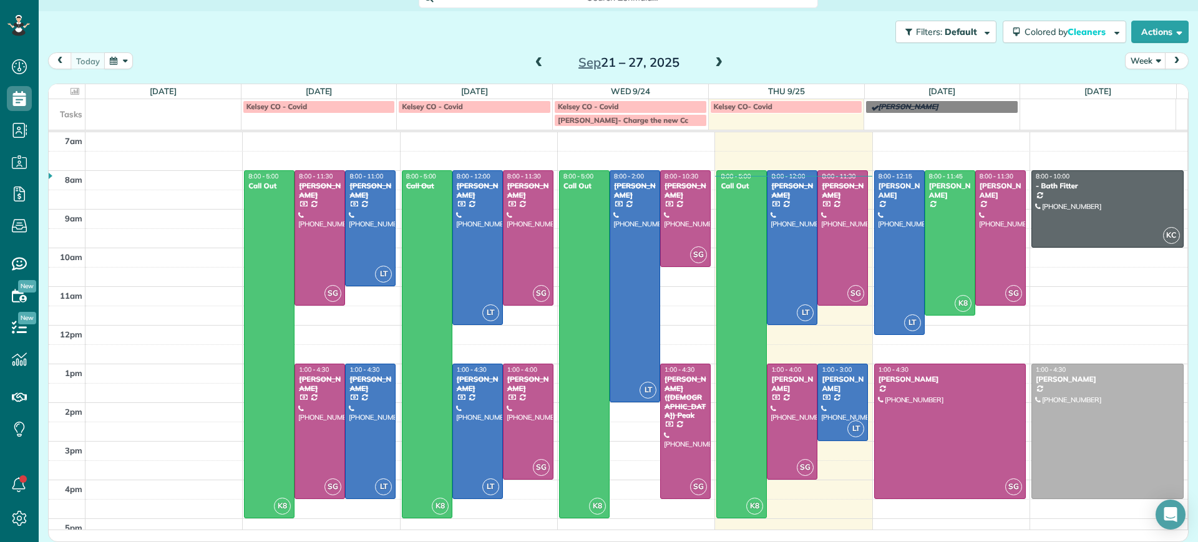
click at [702, 60] on div "Sep 21 – 27, 2025" at bounding box center [629, 62] width 200 height 20
click at [712, 60] on span at bounding box center [719, 62] width 14 height 11
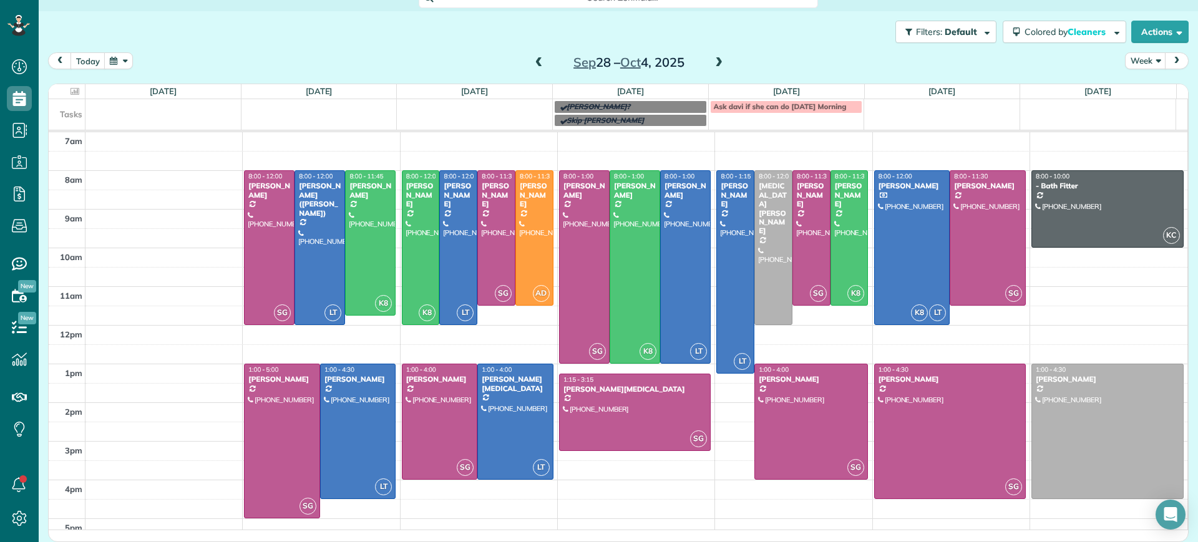
click at [712, 60] on span at bounding box center [719, 62] width 14 height 11
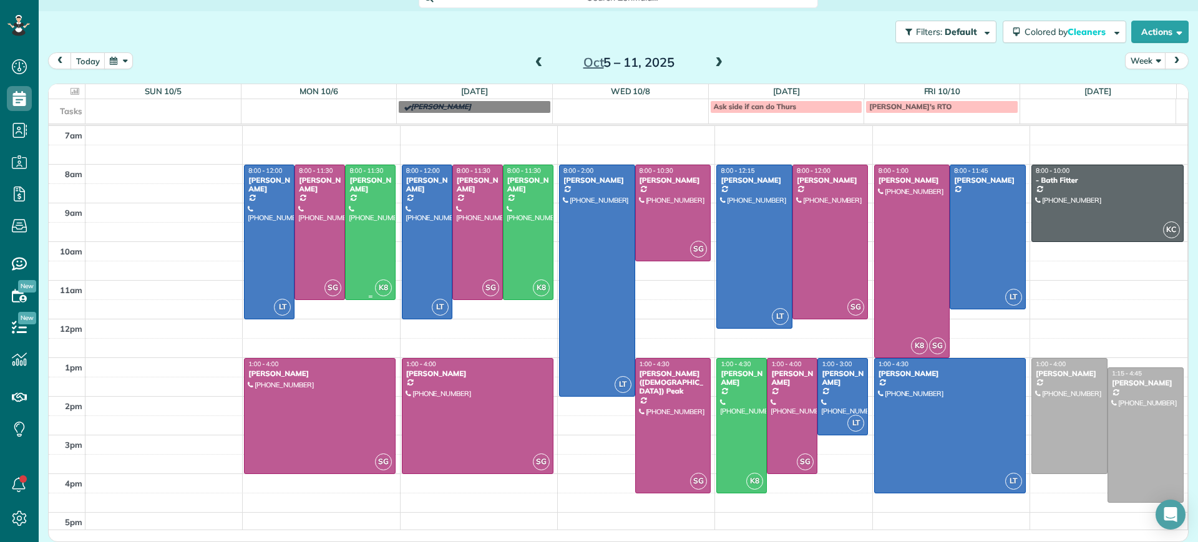
click at [358, 201] on div at bounding box center [370, 232] width 49 height 134
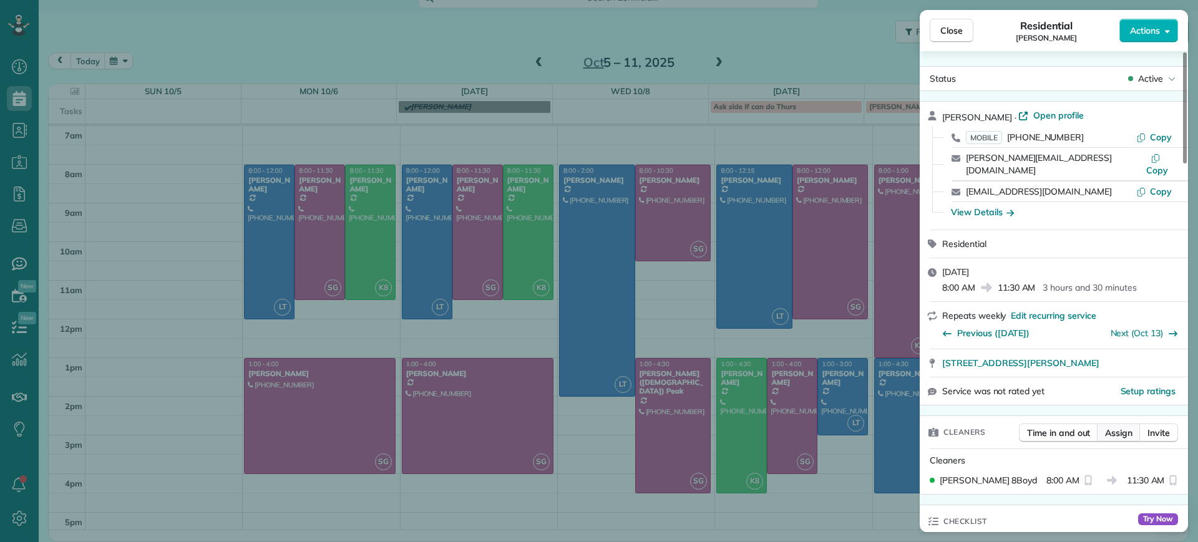
click at [1118, 427] on span "Assign" at bounding box center [1118, 433] width 27 height 12
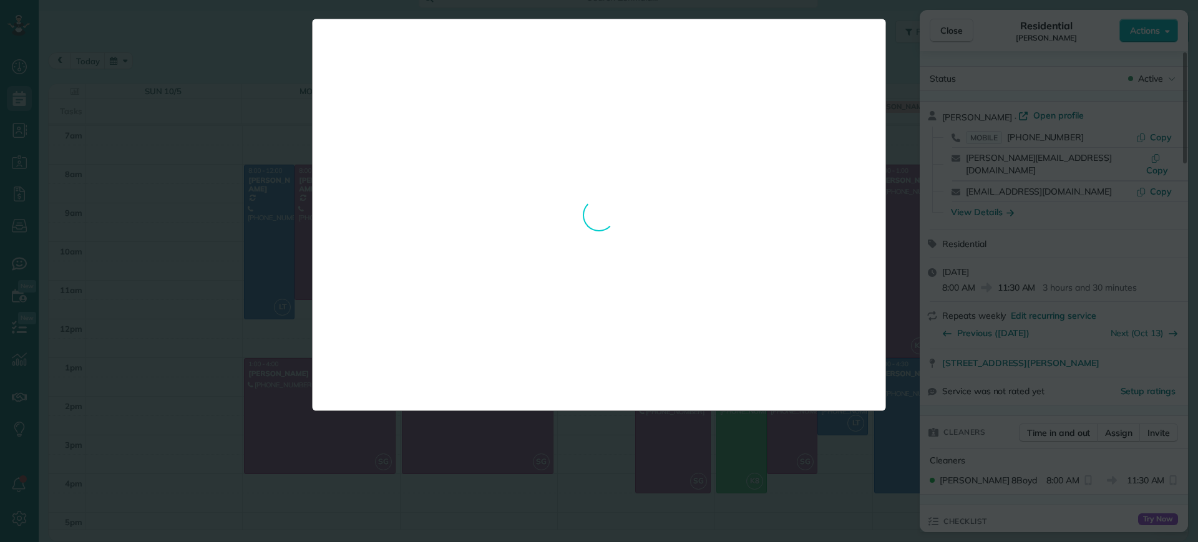
click at [890, 30] on div "Charge or save a credit card for appointment ✕ Save a card for later Charge a c…" at bounding box center [599, 271] width 1198 height 542
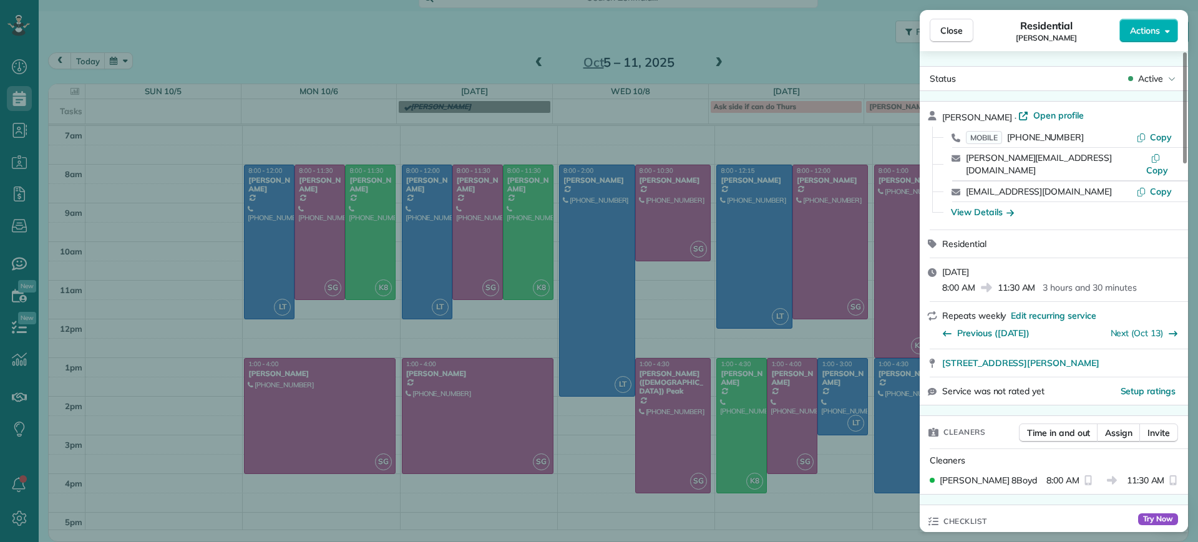
click at [351, 151] on div "Close Residential James Crenshaw Actions Status Active James Crenshaw · Open pr…" at bounding box center [599, 271] width 1198 height 542
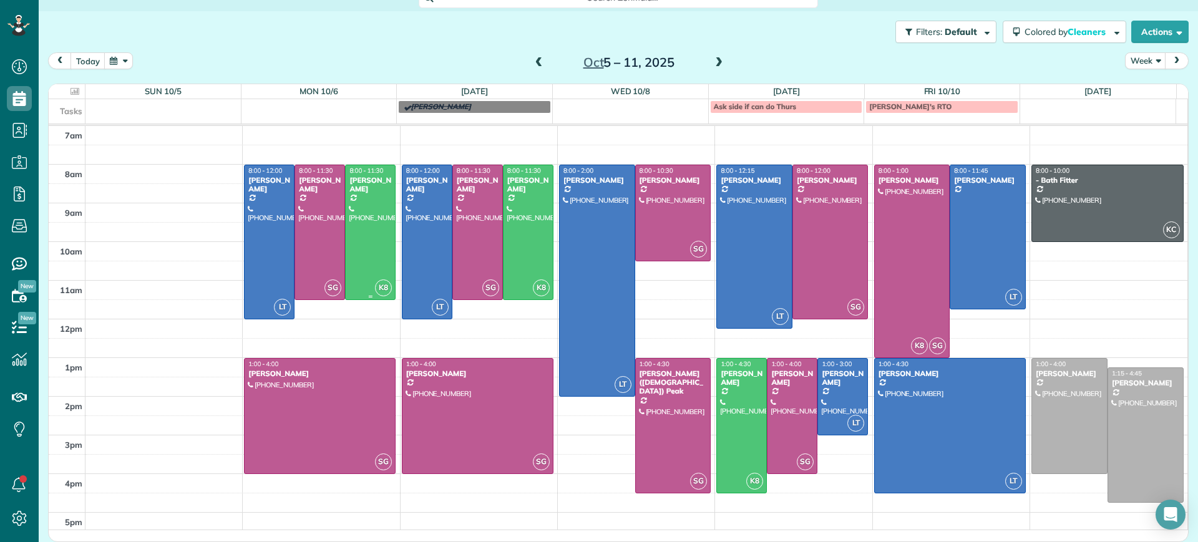
click at [378, 234] on div at bounding box center [370, 232] width 49 height 134
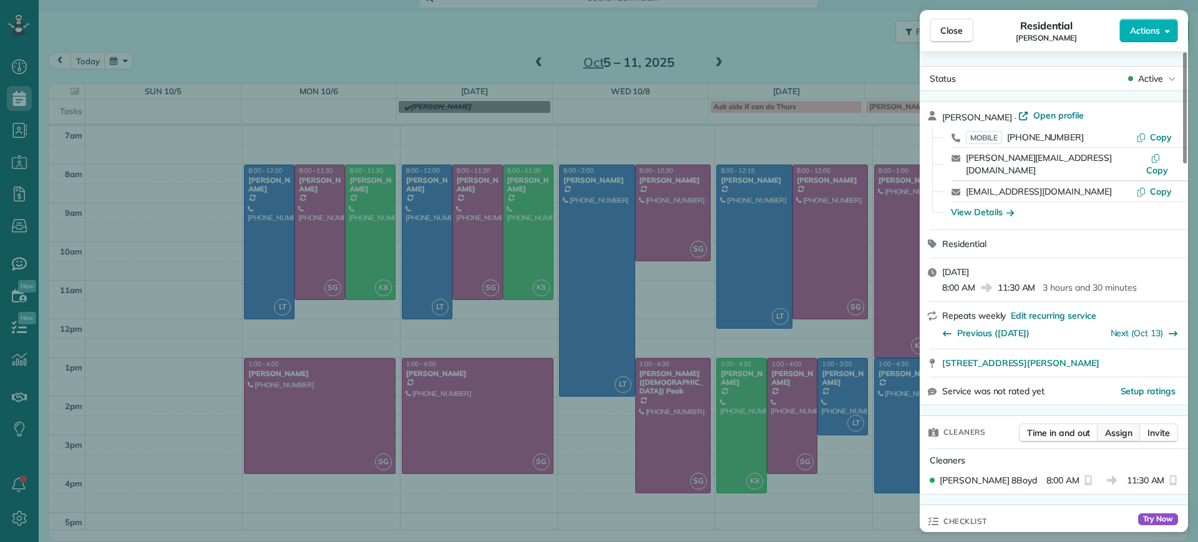
click at [1112, 427] on span "Assign" at bounding box center [1118, 433] width 27 height 12
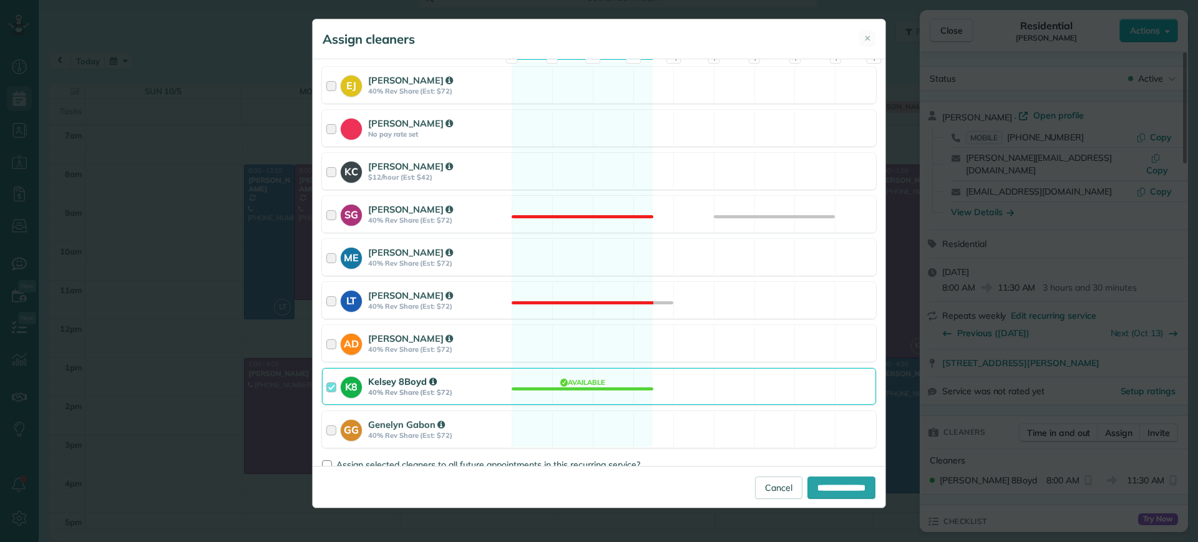
scroll to position [156, 0]
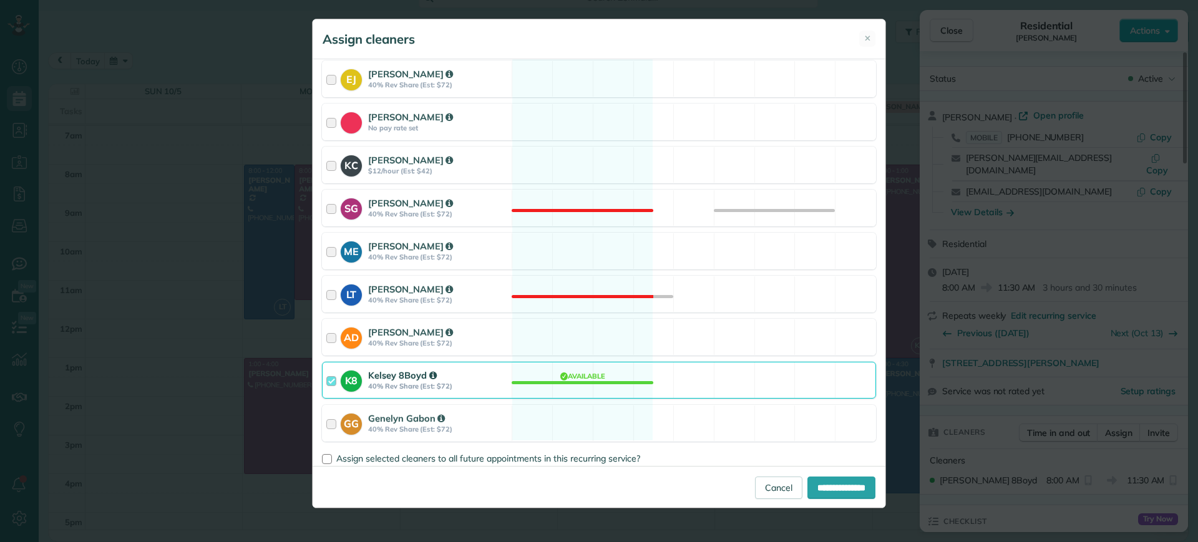
click at [611, 387] on div "K8 Kelsey 8Boyd 40% Rev Share (Est: $72) Available" at bounding box center [599, 380] width 554 height 37
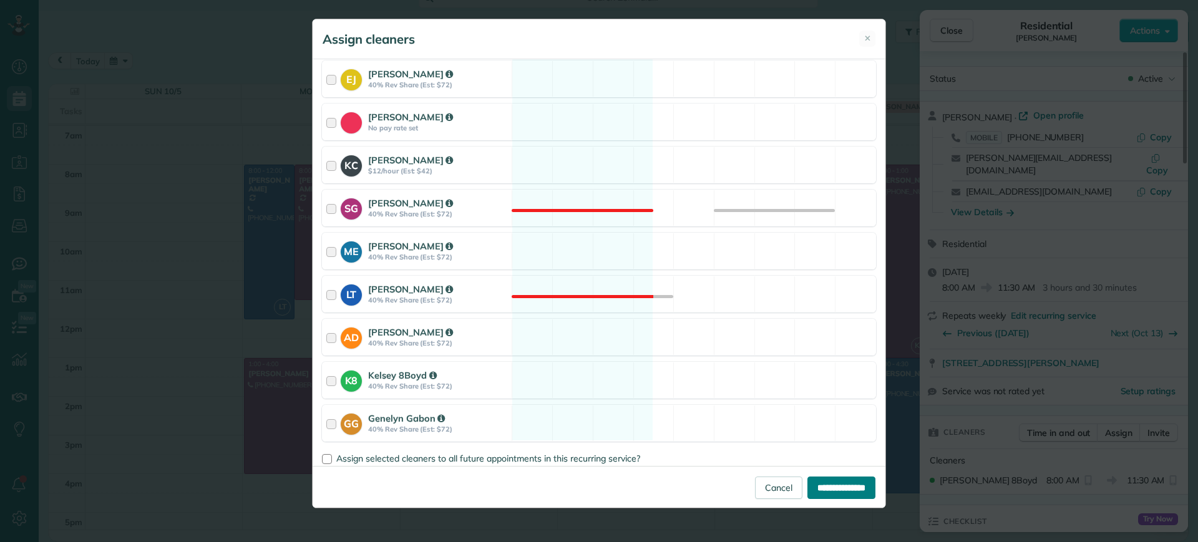
click at [817, 490] on input "**********" at bounding box center [841, 488] width 68 height 22
type input "**********"
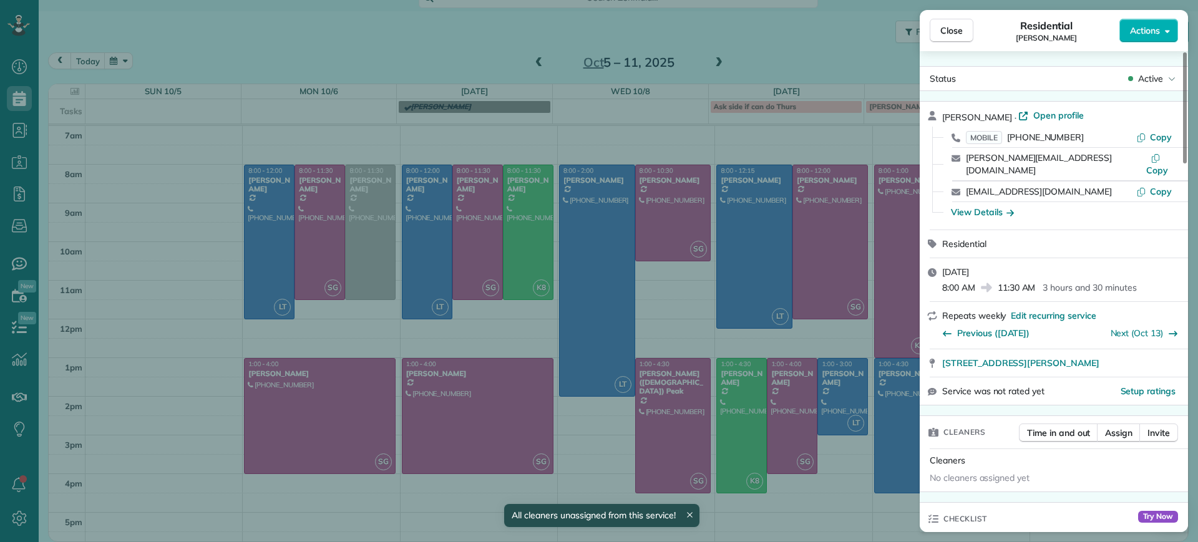
click at [324, 304] on div "Close Residential James Crenshaw Actions Status Active James Crenshaw · Open pr…" at bounding box center [599, 271] width 1198 height 542
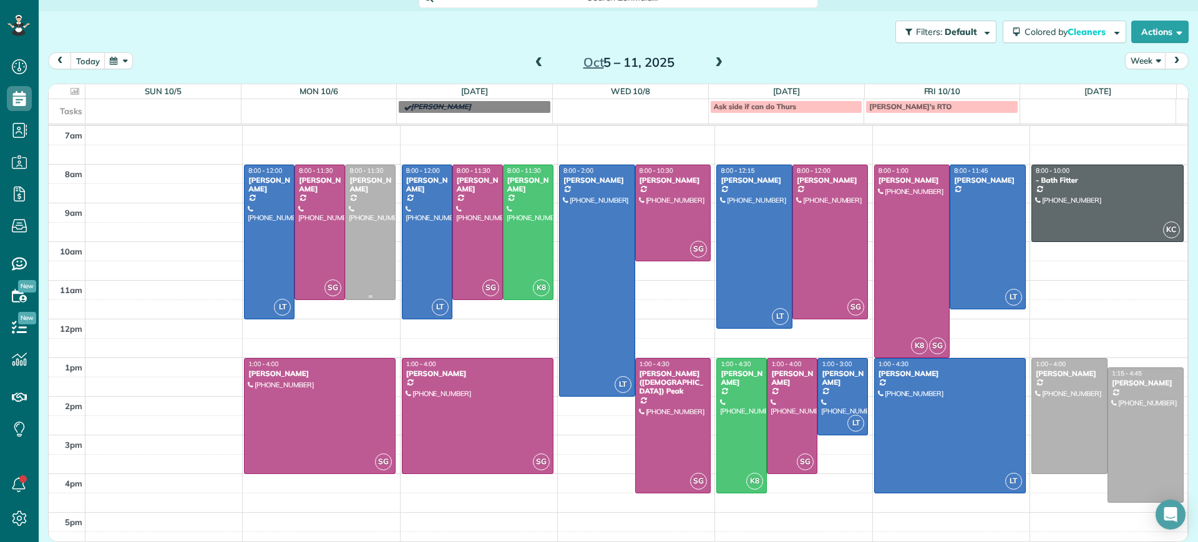
click at [376, 213] on div at bounding box center [370, 232] width 49 height 134
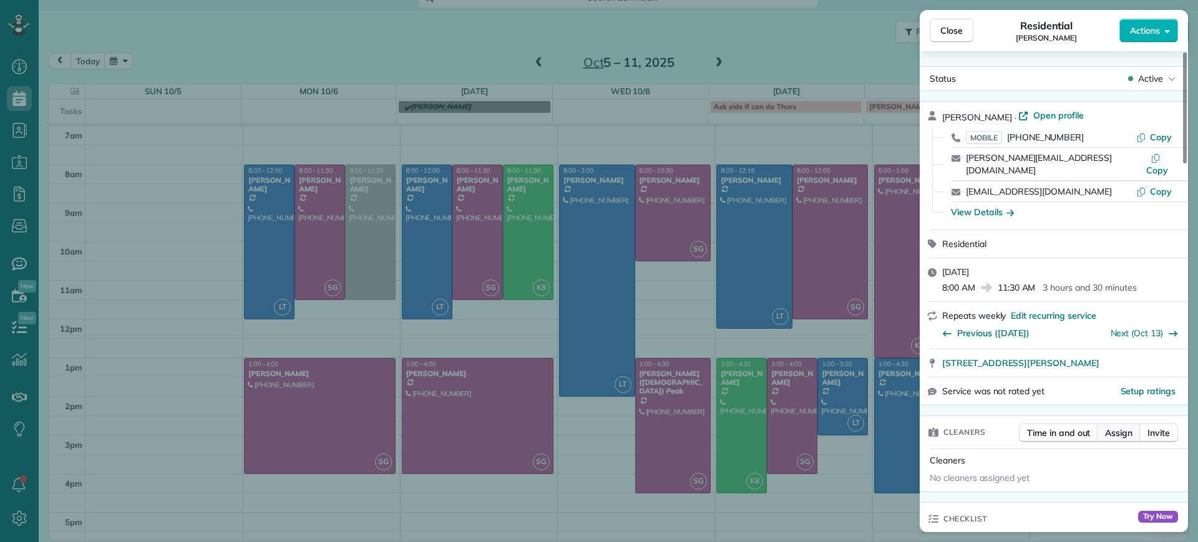
click at [1117, 427] on span "Assign" at bounding box center [1118, 433] width 27 height 12
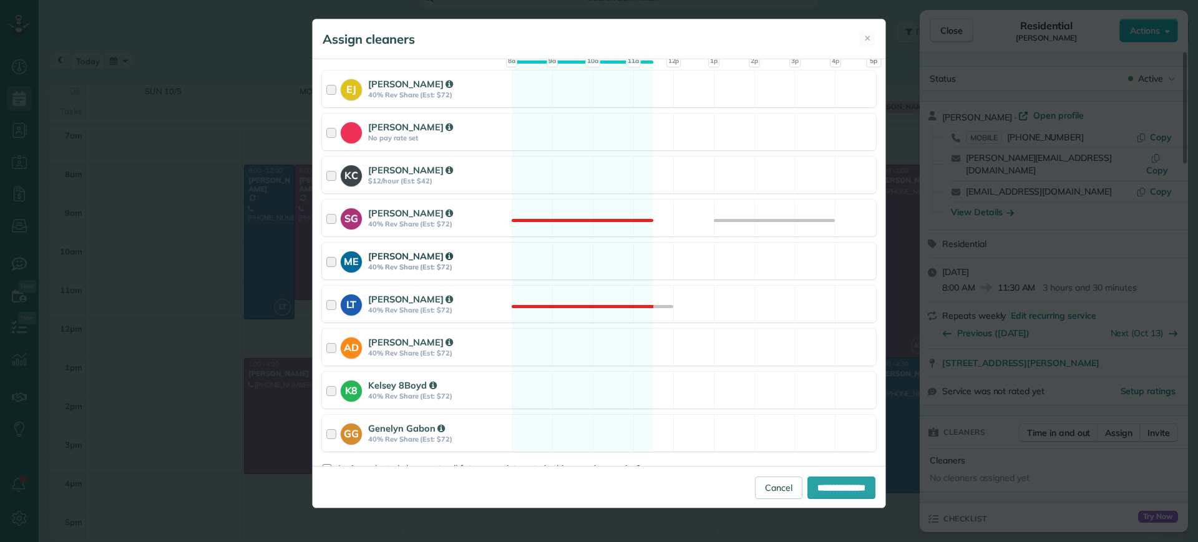
scroll to position [156, 0]
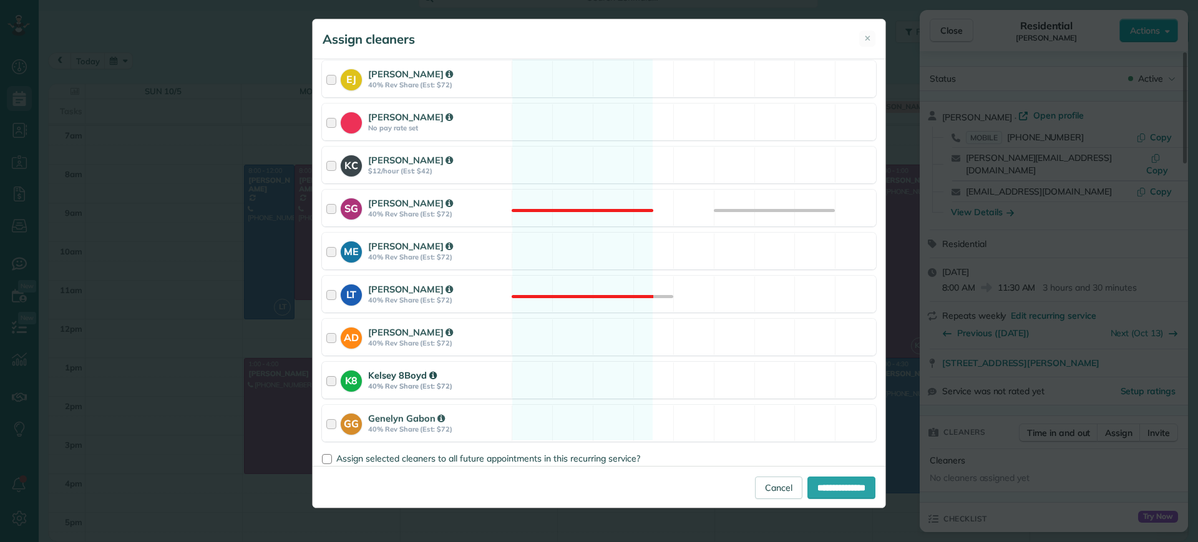
click at [622, 377] on div "K8 Kelsey 8Boyd 40% Rev Share (Est: $72) Available" at bounding box center [599, 380] width 554 height 37
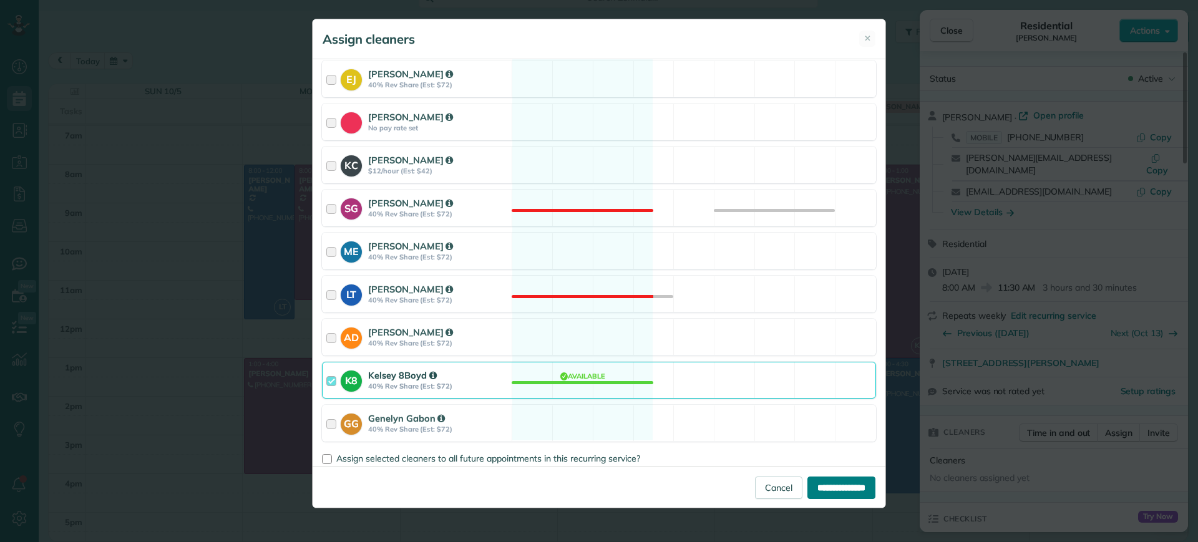
click at [821, 487] on input "**********" at bounding box center [841, 488] width 68 height 22
type input "**********"
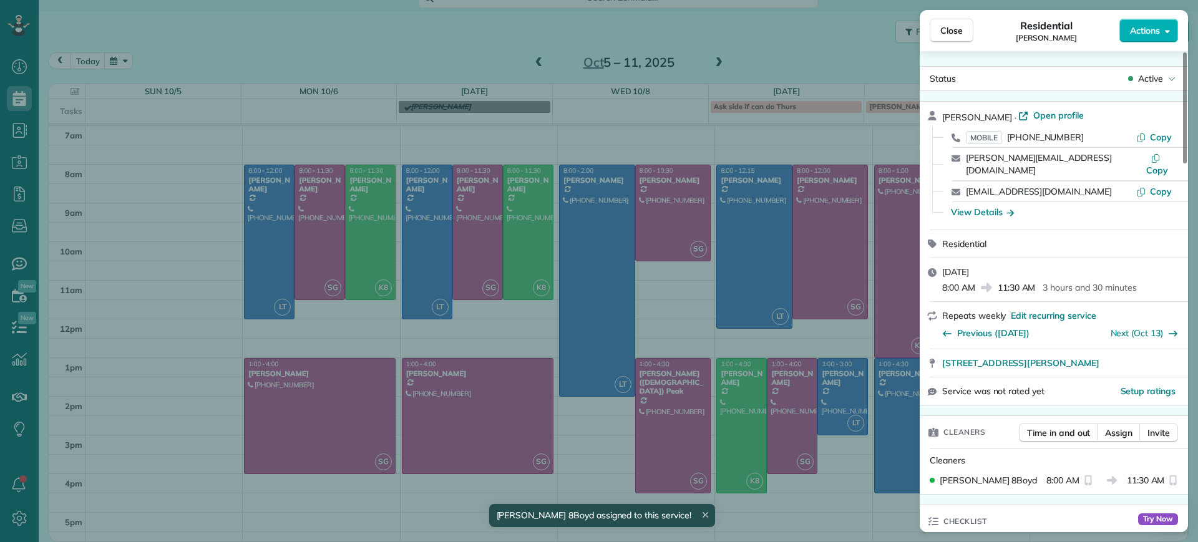
click at [475, 347] on div "Close Residential James Crenshaw Actions Status Active James Crenshaw · Open pr…" at bounding box center [599, 271] width 1198 height 542
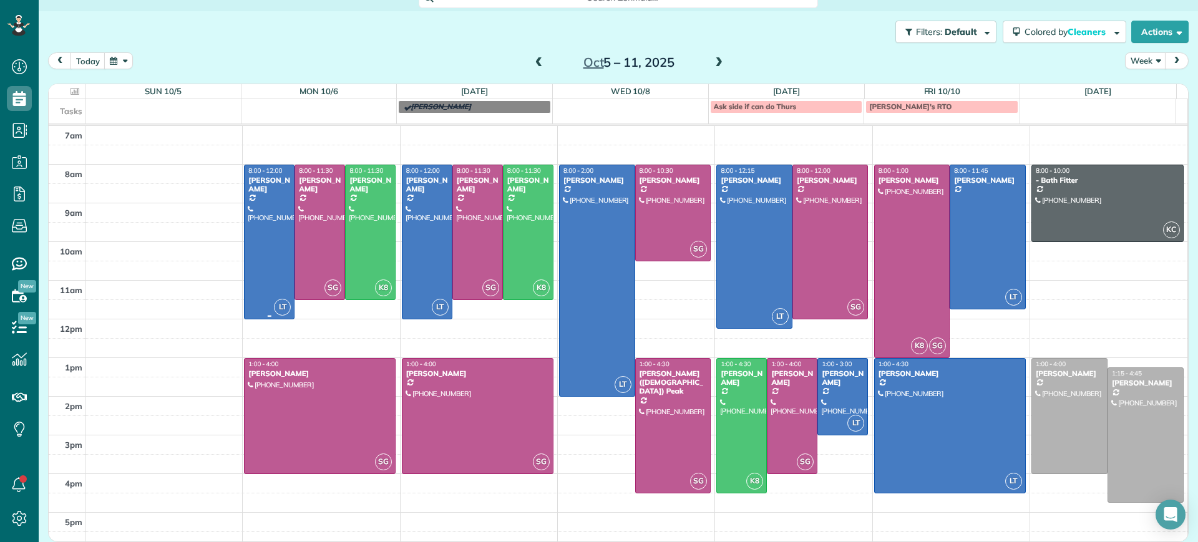
click at [246, 226] on div at bounding box center [269, 241] width 49 height 153
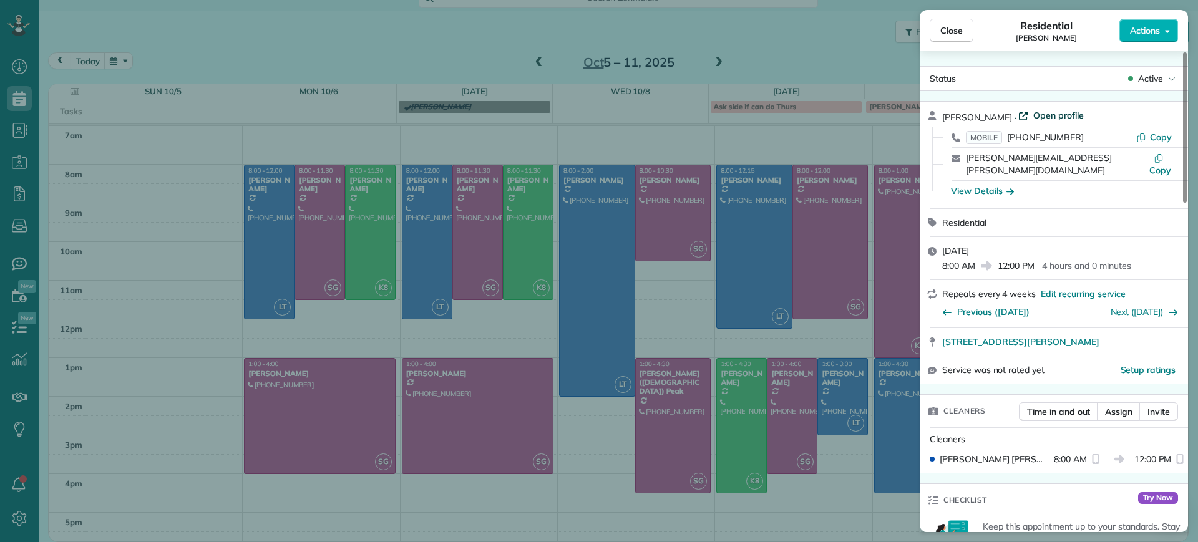
click at [1033, 115] on span "Open profile" at bounding box center [1058, 115] width 51 height 12
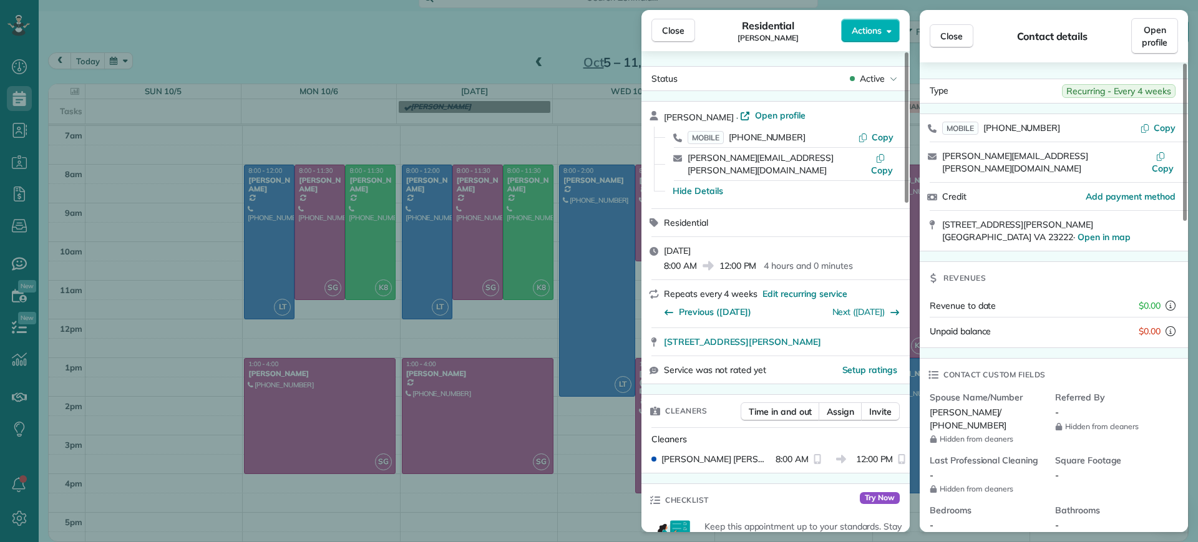
click at [218, 324] on div "Close Residential Danielle Leek Actions Status Active Danielle Leek · Open prof…" at bounding box center [599, 271] width 1198 height 542
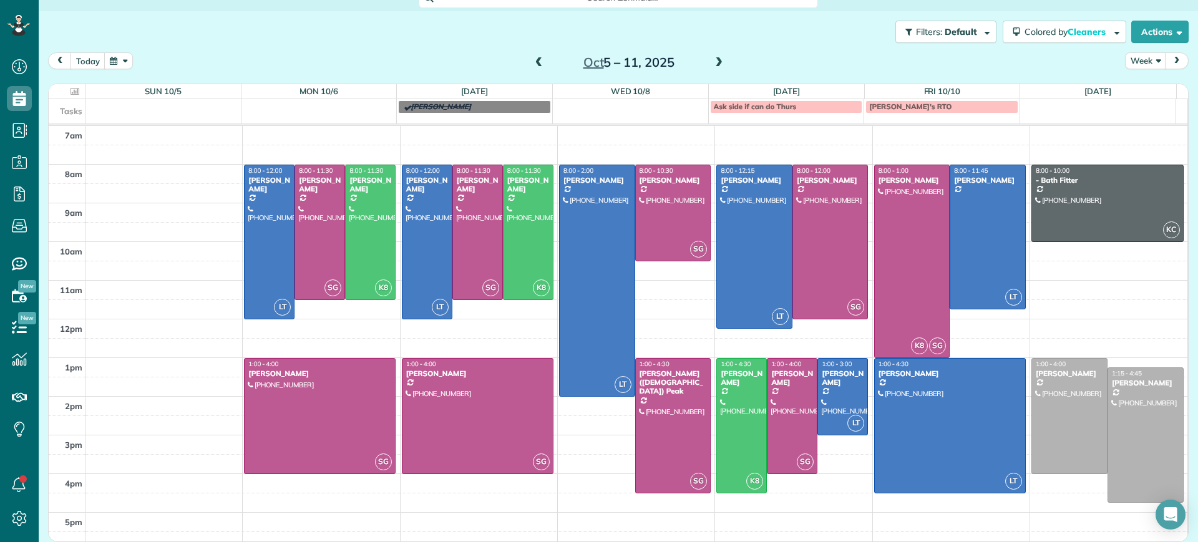
click at [534, 64] on span at bounding box center [539, 62] width 14 height 11
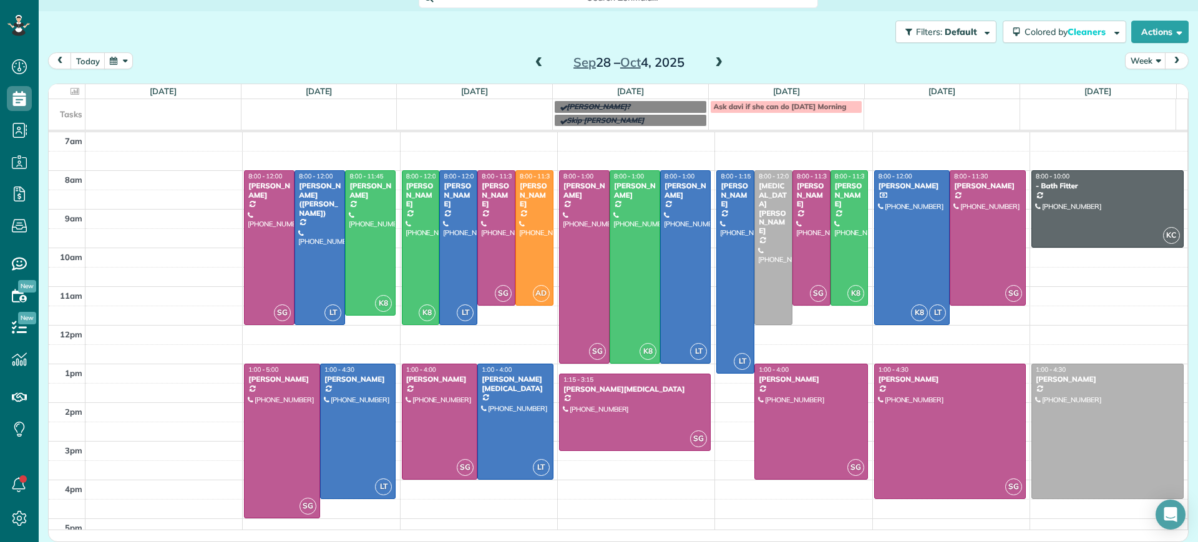
click at [715, 64] on span at bounding box center [719, 62] width 14 height 11
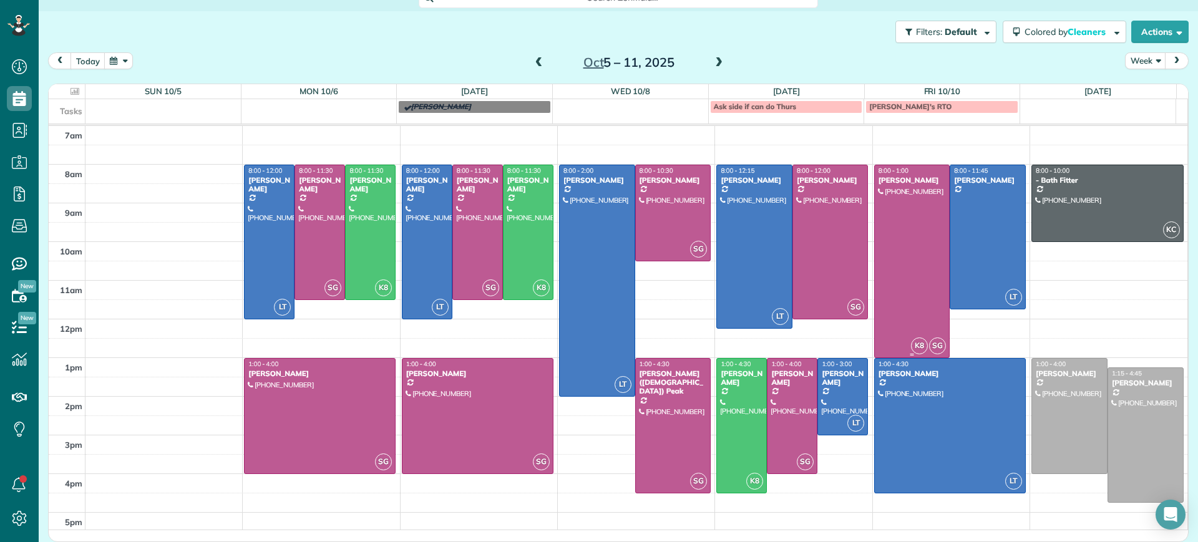
click at [896, 266] on div at bounding box center [912, 261] width 75 height 192
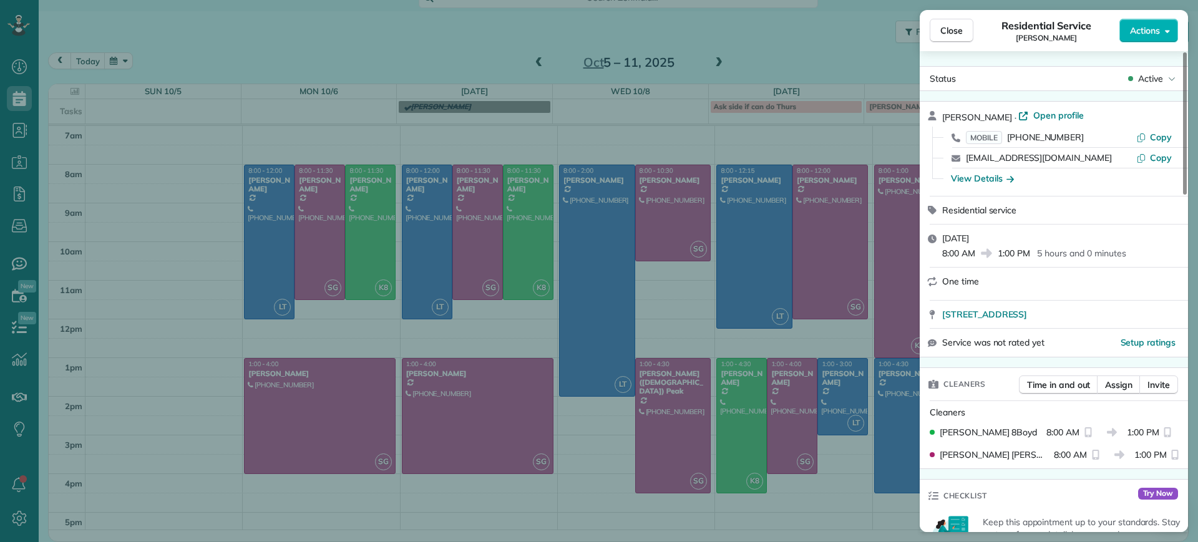
click at [896, 266] on div "Close Residential Service Julie Bowman Actions Status Active Julie Bowman · Ope…" at bounding box center [599, 271] width 1198 height 542
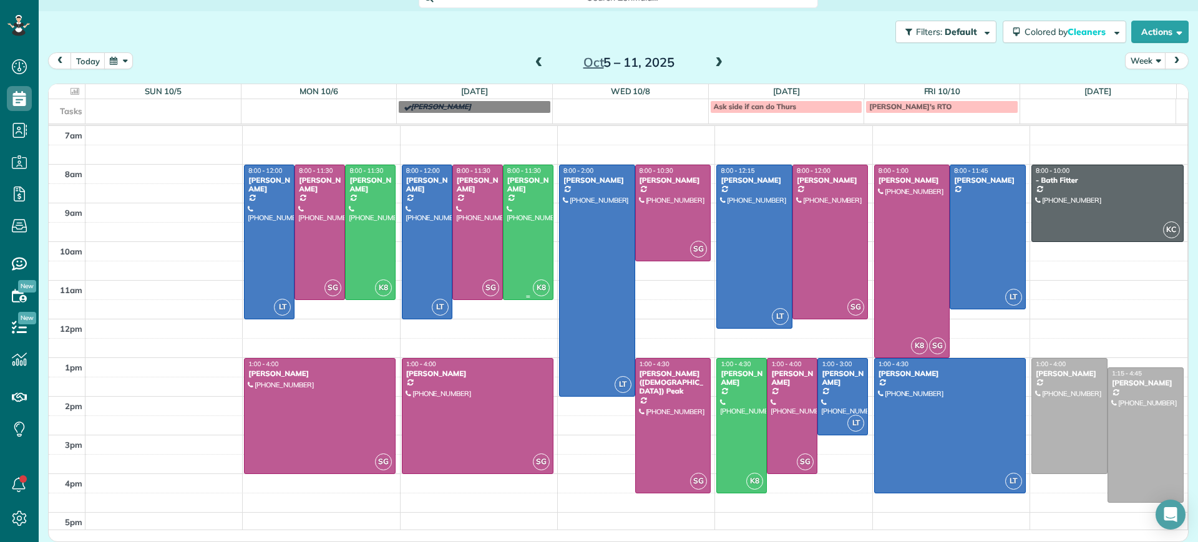
click at [508, 202] on div at bounding box center [527, 232] width 49 height 134
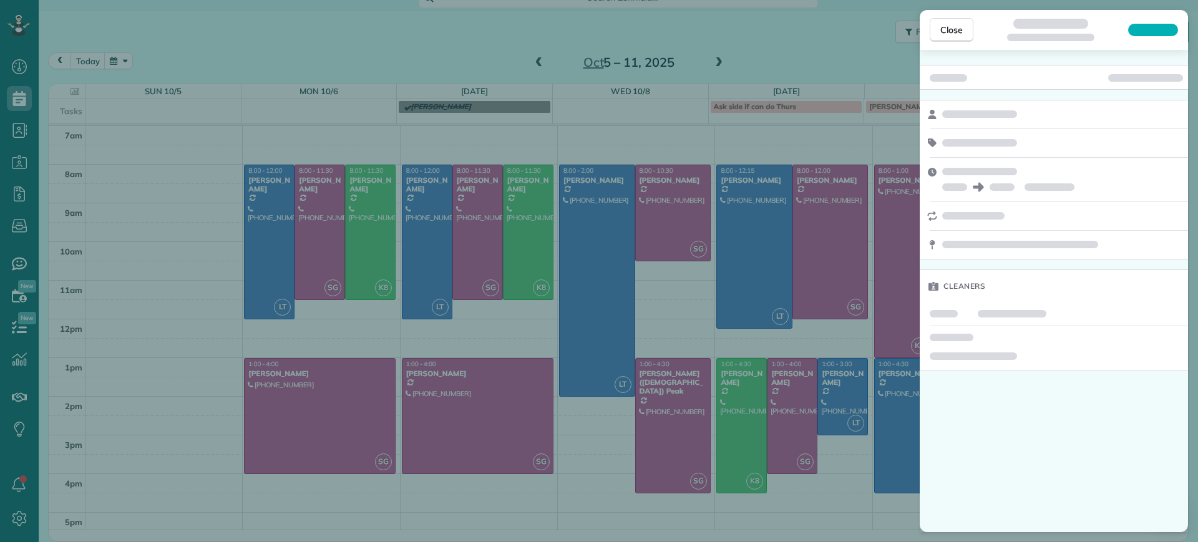
click at [505, 205] on div "Close Cleaners" at bounding box center [599, 271] width 1198 height 542
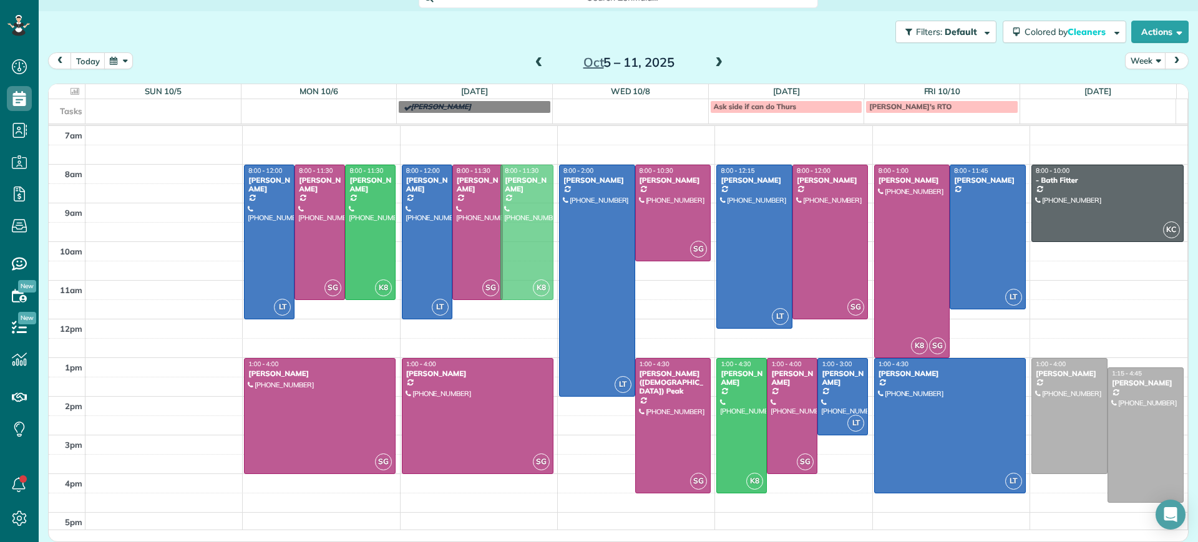
drag, startPoint x: 505, startPoint y: 205, endPoint x: 514, endPoint y: 200, distance: 9.8
click at [757, 263] on div at bounding box center [754, 246] width 75 height 163
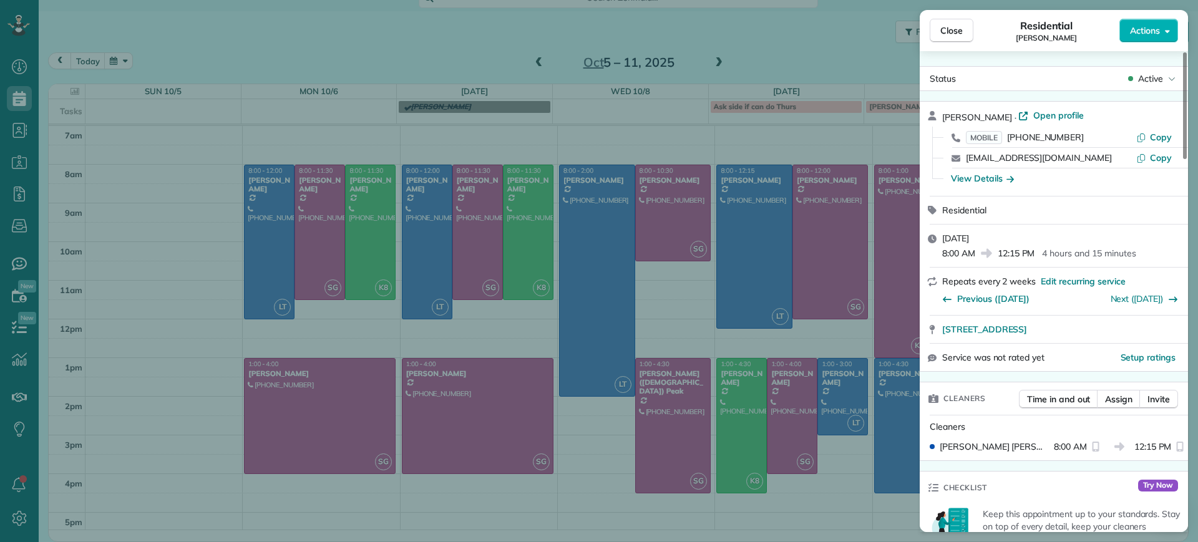
scroll to position [157, 0]
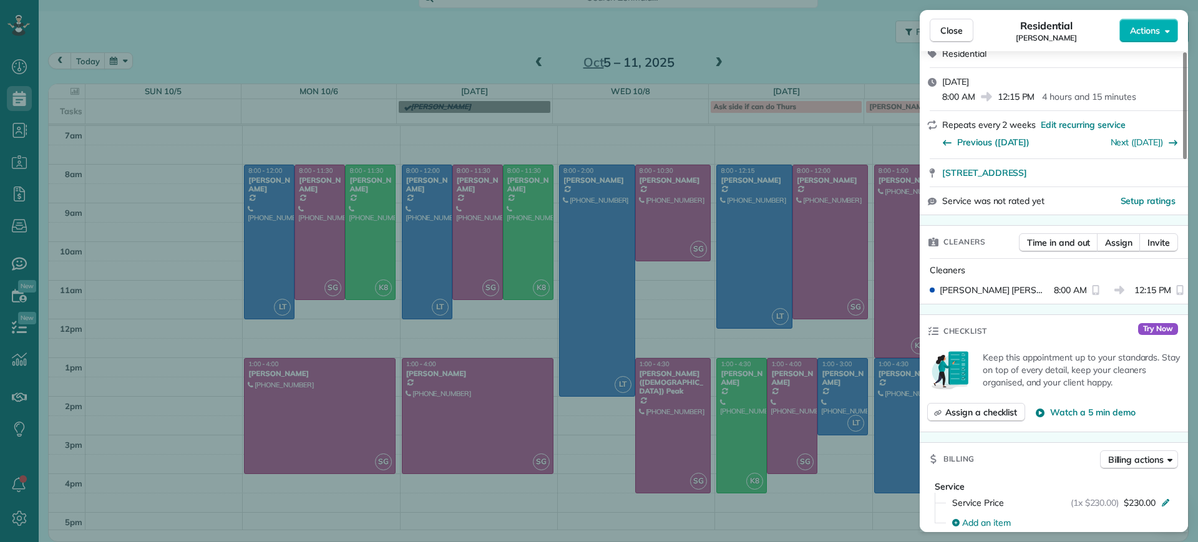
click at [788, 413] on div "Close Residential Lauren Sides Actions Status Active Lauren Sides · Open profil…" at bounding box center [599, 271] width 1198 height 542
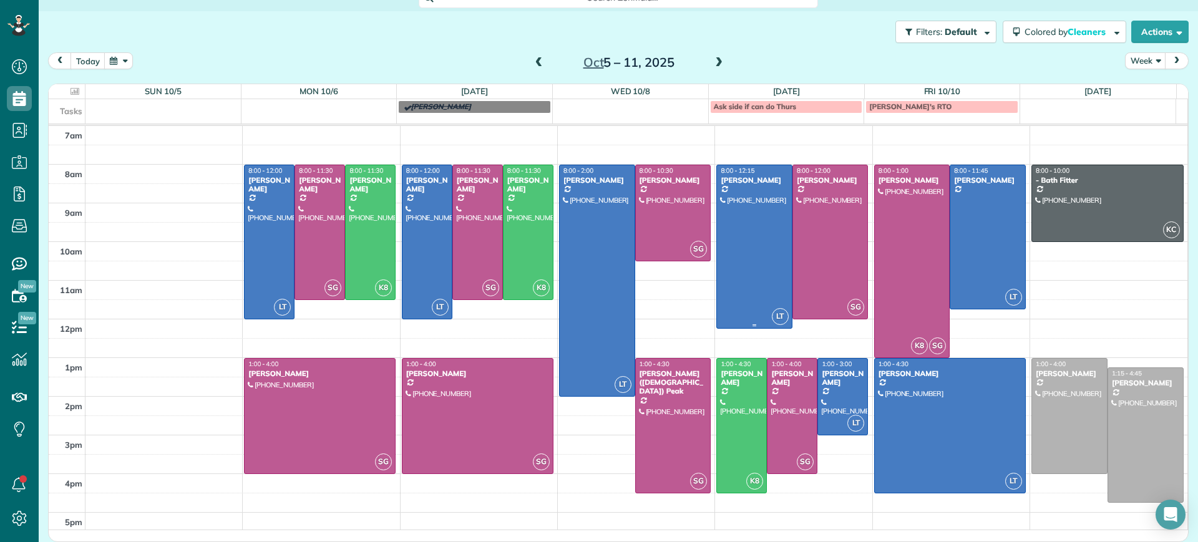
click at [752, 286] on div at bounding box center [754, 246] width 75 height 163
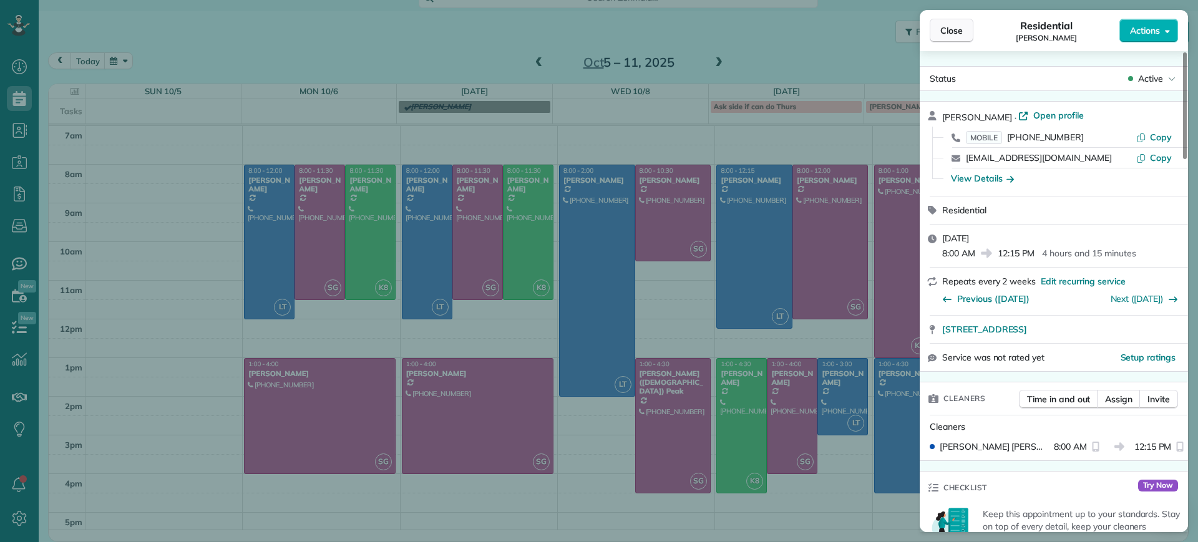
click at [949, 28] on span "Close" at bounding box center [951, 30] width 22 height 12
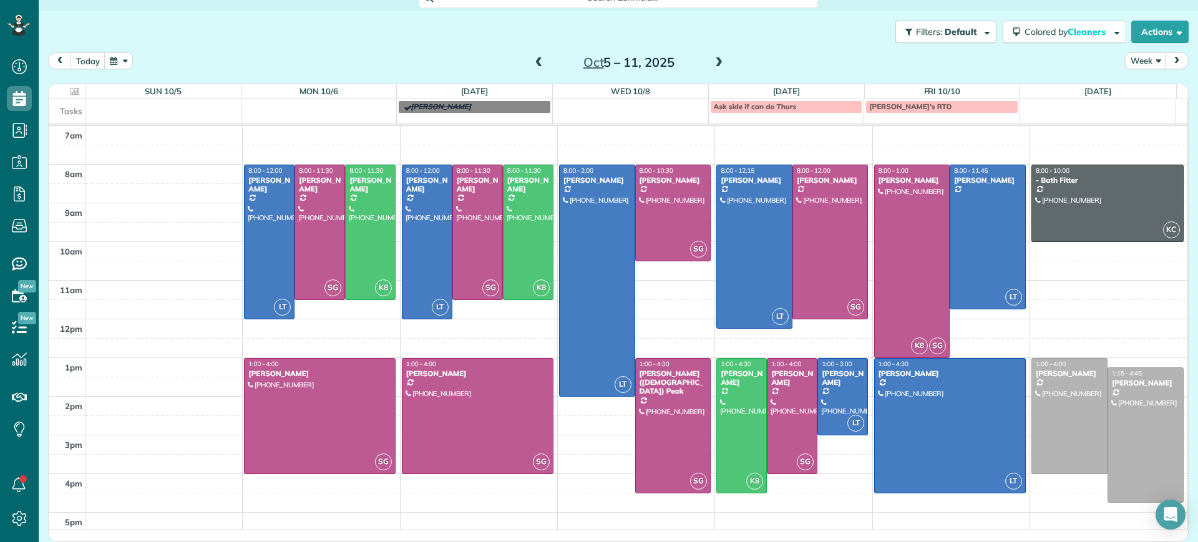
click at [535, 62] on span at bounding box center [539, 62] width 14 height 11
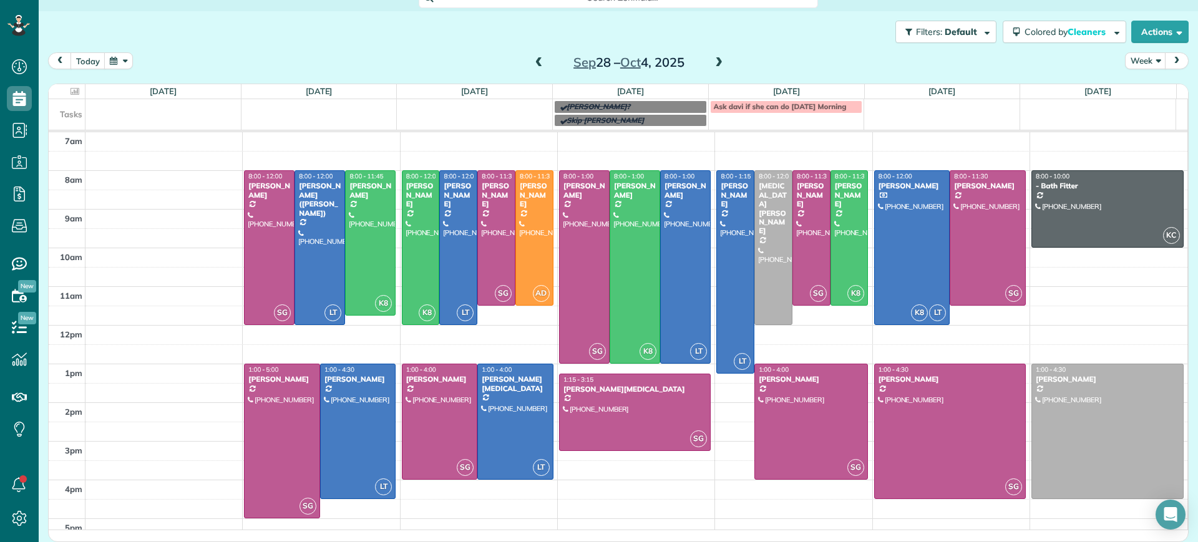
click at [853, 172] on td at bounding box center [636, 179] width 1102 height 19
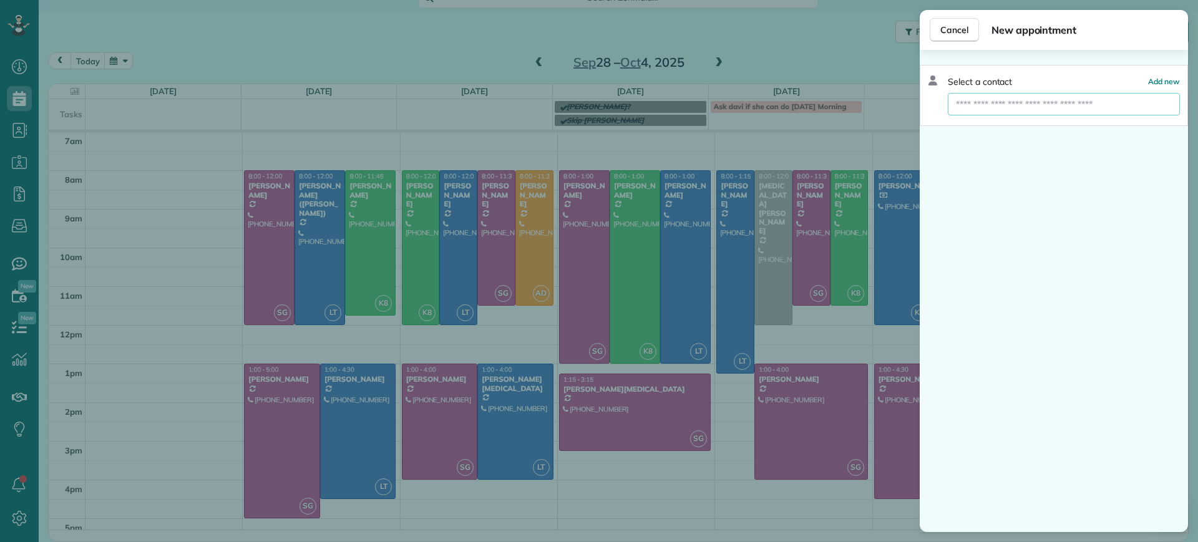
click at [989, 104] on input "text" at bounding box center [1064, 104] width 232 height 22
type input "****"
click at [1013, 135] on button "Lila Jenkins" at bounding box center [1064, 126] width 232 height 22
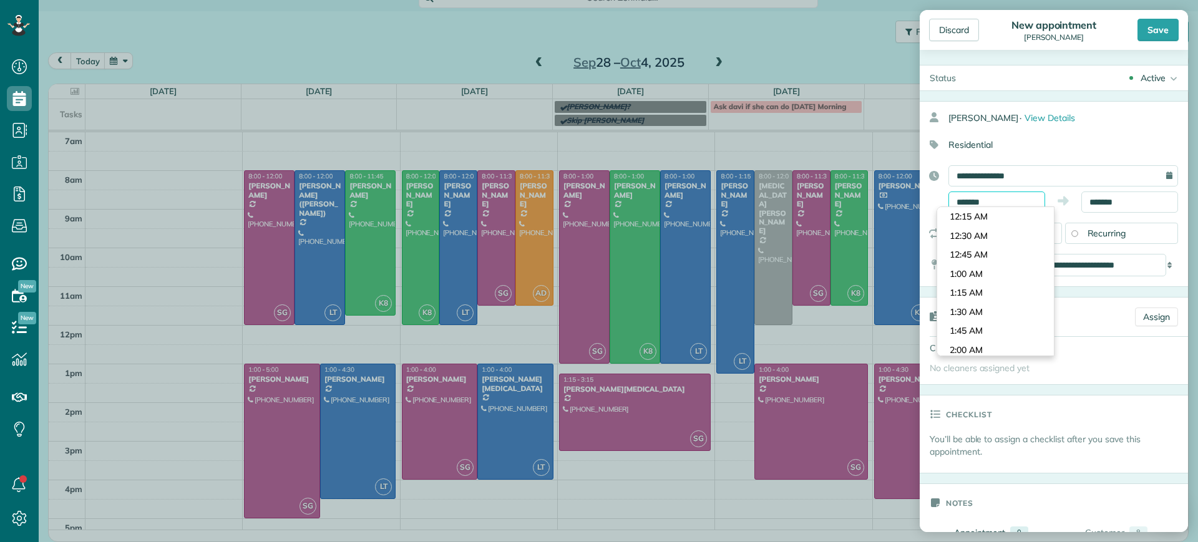
scroll to position [571, 0]
click at [1026, 204] on input "*******" at bounding box center [996, 202] width 97 height 21
drag, startPoint x: 973, startPoint y: 195, endPoint x: 896, endPoint y: 183, distance: 78.3
click at [908, 185] on div "Discard New appointment Lila Jenkins Save Status Active Active Lock Out Re-Clea…" at bounding box center [599, 271] width 1198 height 542
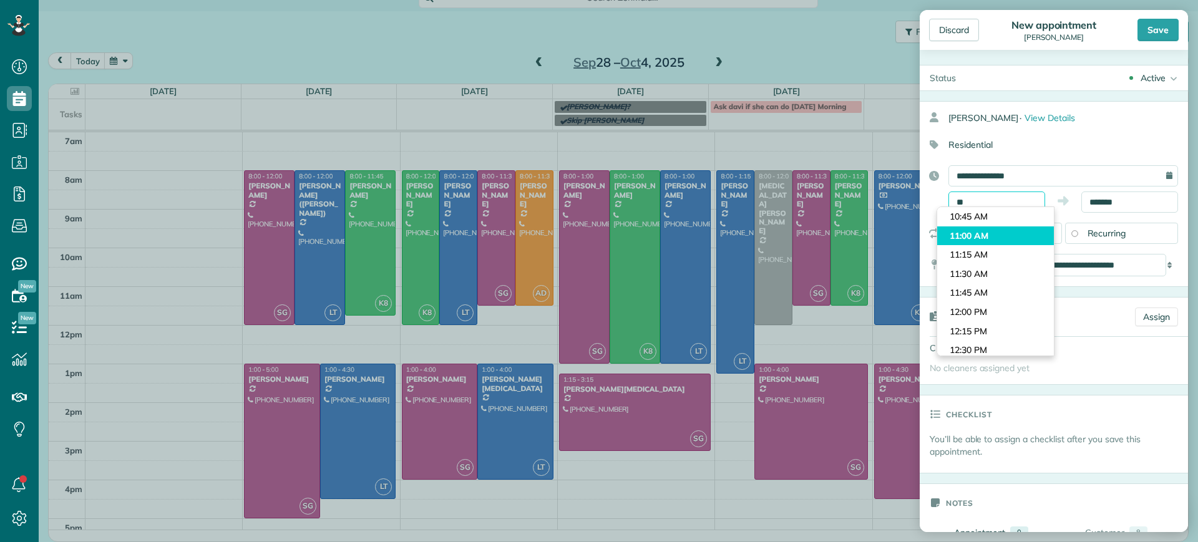
type input "********"
click at [938, 233] on body "Dashboard Scheduling Calendar View List View Dispatch View - Weekly scheduling …" at bounding box center [599, 271] width 1198 height 542
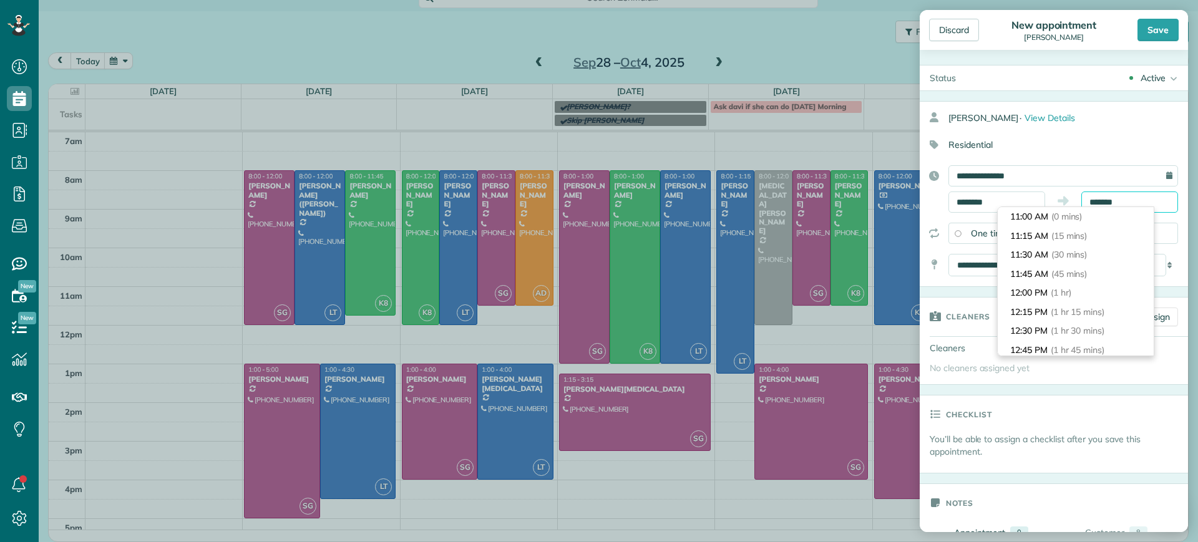
click at [1122, 203] on input "*******" at bounding box center [1129, 202] width 97 height 21
drag, startPoint x: 1105, startPoint y: 204, endPoint x: 1065, endPoint y: 205, distance: 39.9
click at [1065, 205] on div "******** *******" at bounding box center [1063, 202] width 230 height 21
type input "*******"
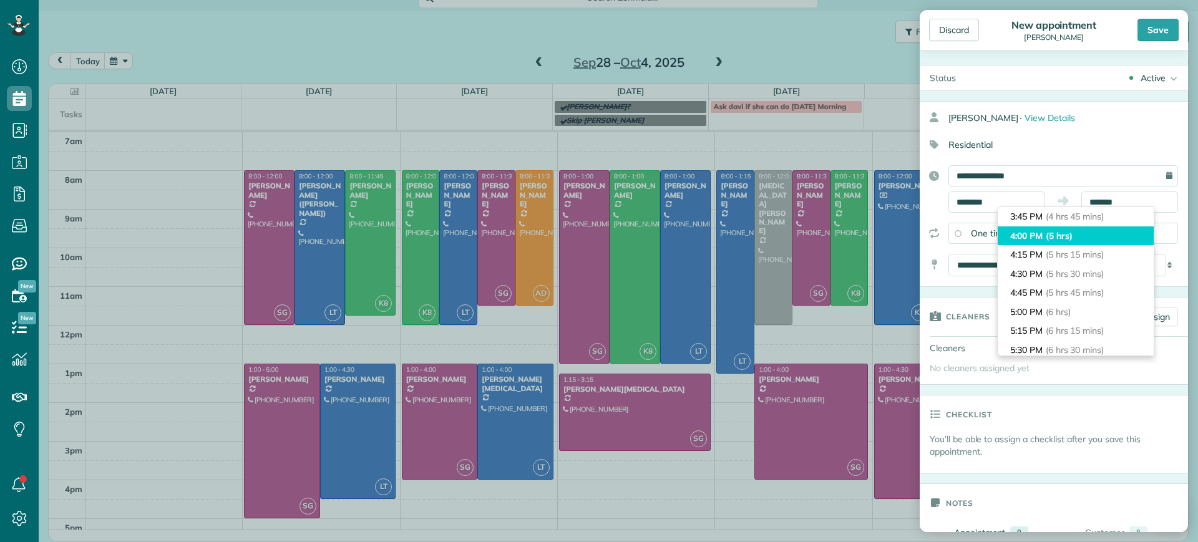
click at [1041, 231] on li "4:00 PM (5 hrs)" at bounding box center [1075, 235] width 156 height 19
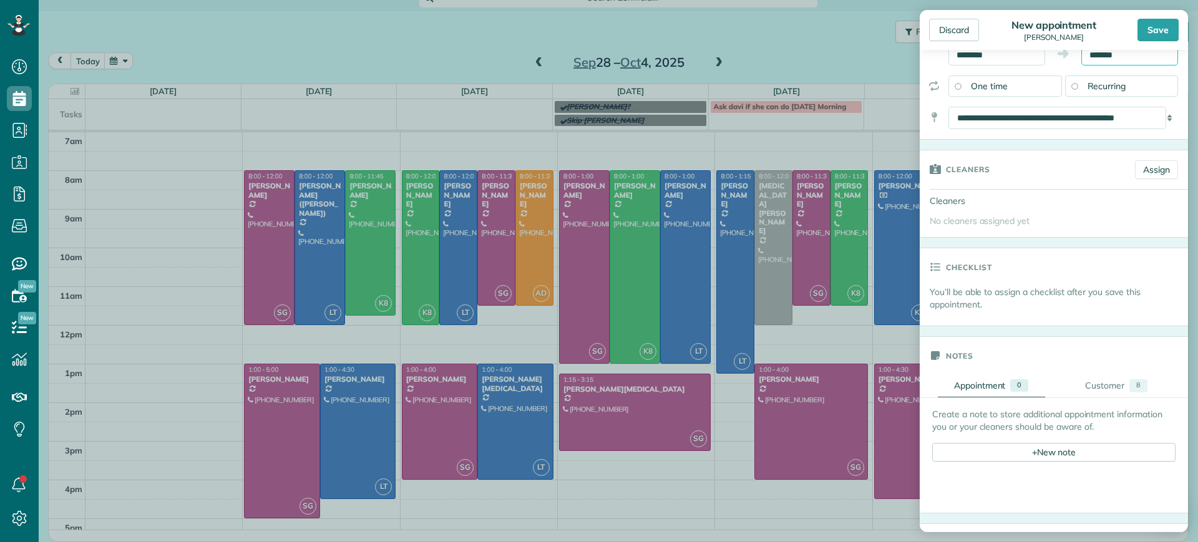
scroll to position [156, 0]
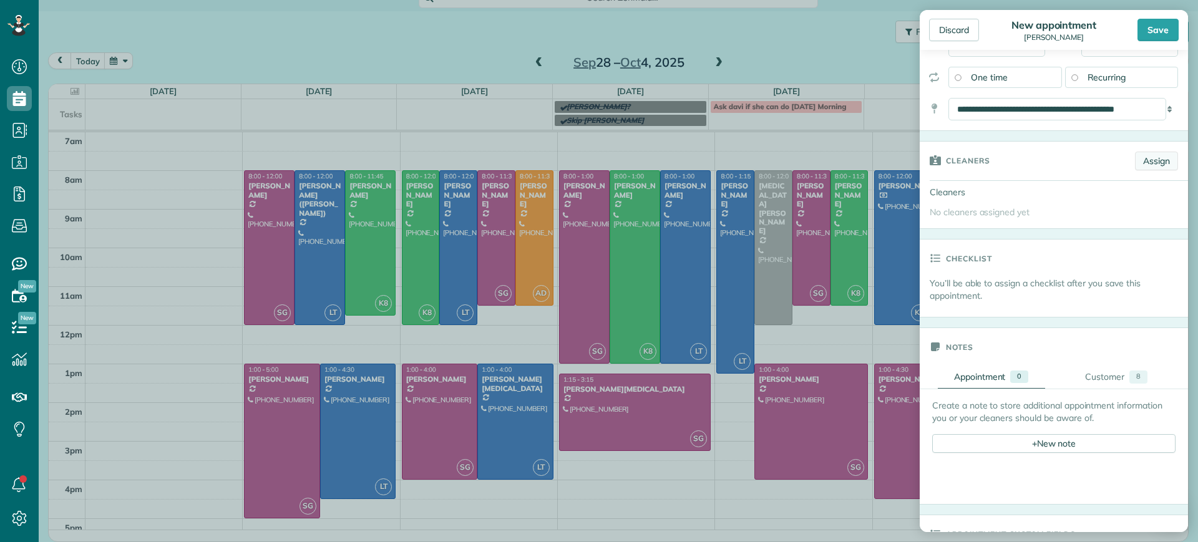
click at [1142, 158] on link "Assign" at bounding box center [1156, 161] width 43 height 19
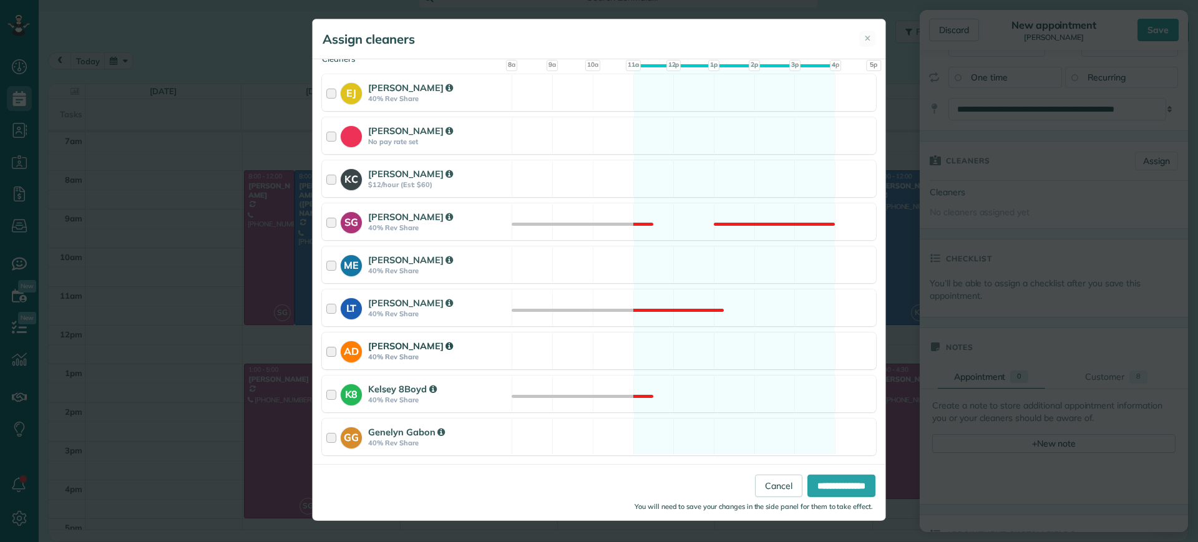
scroll to position [147, 0]
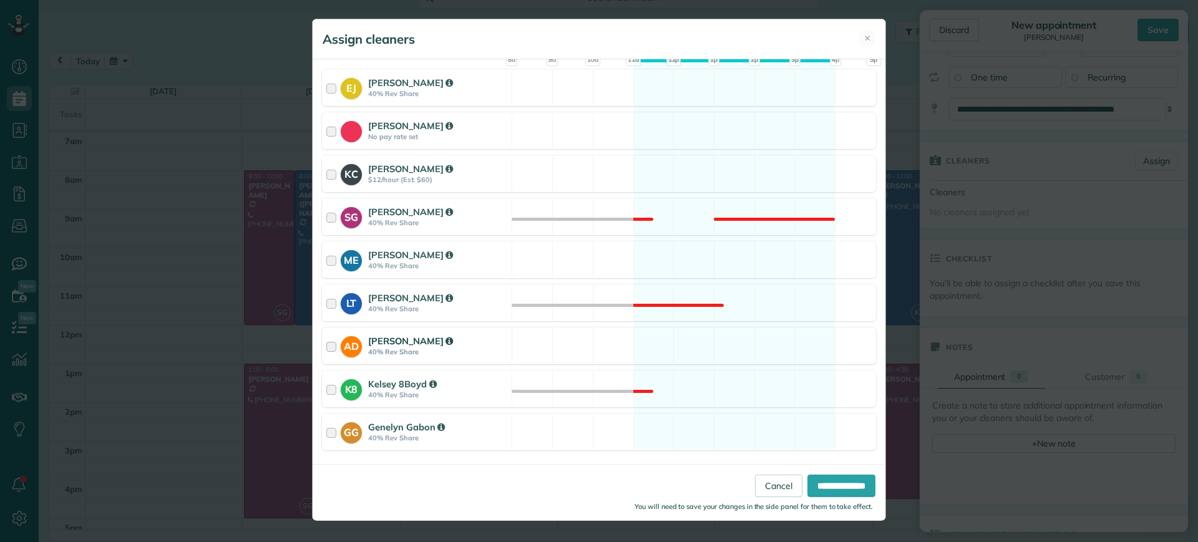
click at [660, 340] on div "AD Ashley Davis 40% Rev Share Available" at bounding box center [599, 346] width 554 height 37
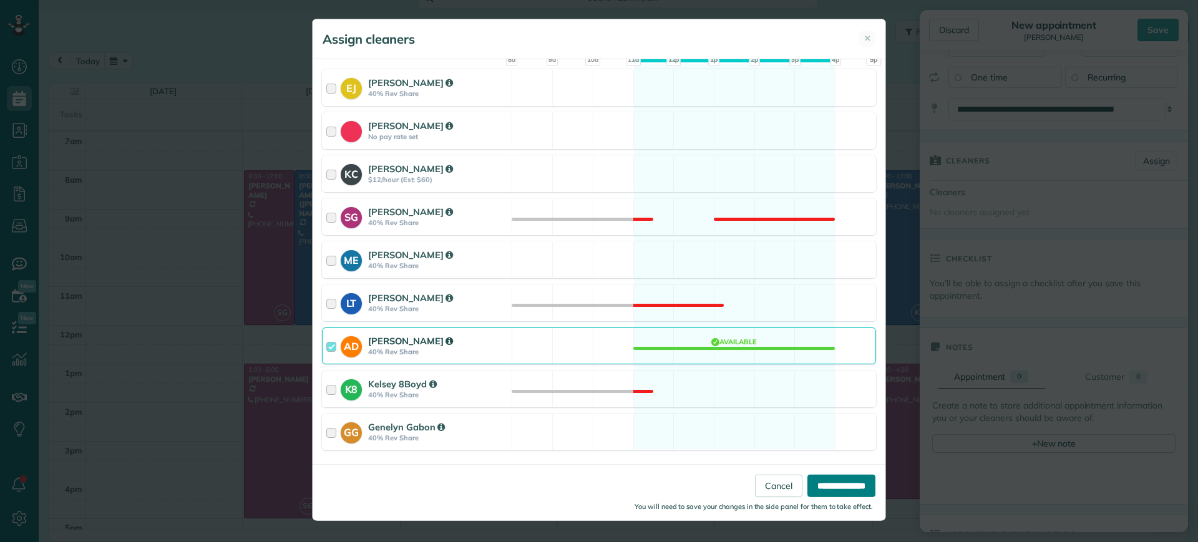
click at [818, 482] on input "**********" at bounding box center [841, 486] width 68 height 22
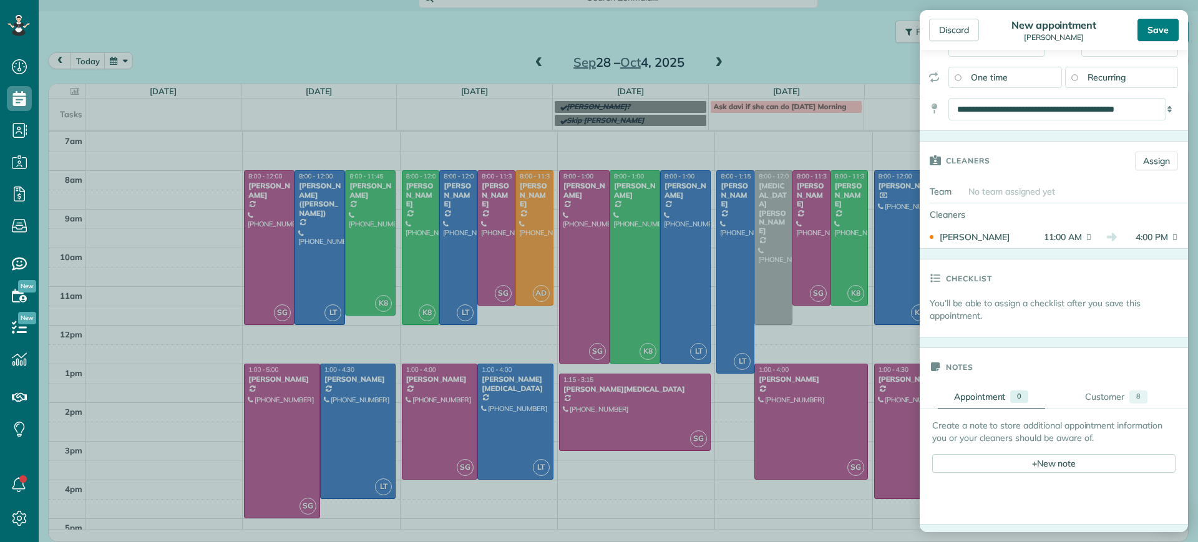
click at [1147, 21] on div "Save" at bounding box center [1157, 30] width 41 height 22
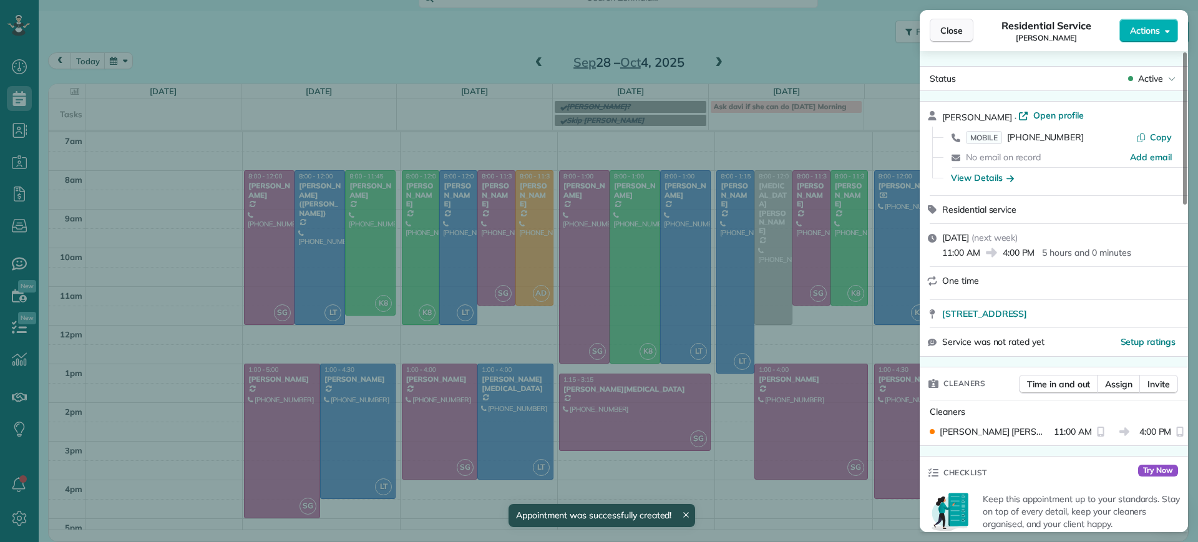
click at [944, 26] on span "Close" at bounding box center [951, 30] width 22 height 12
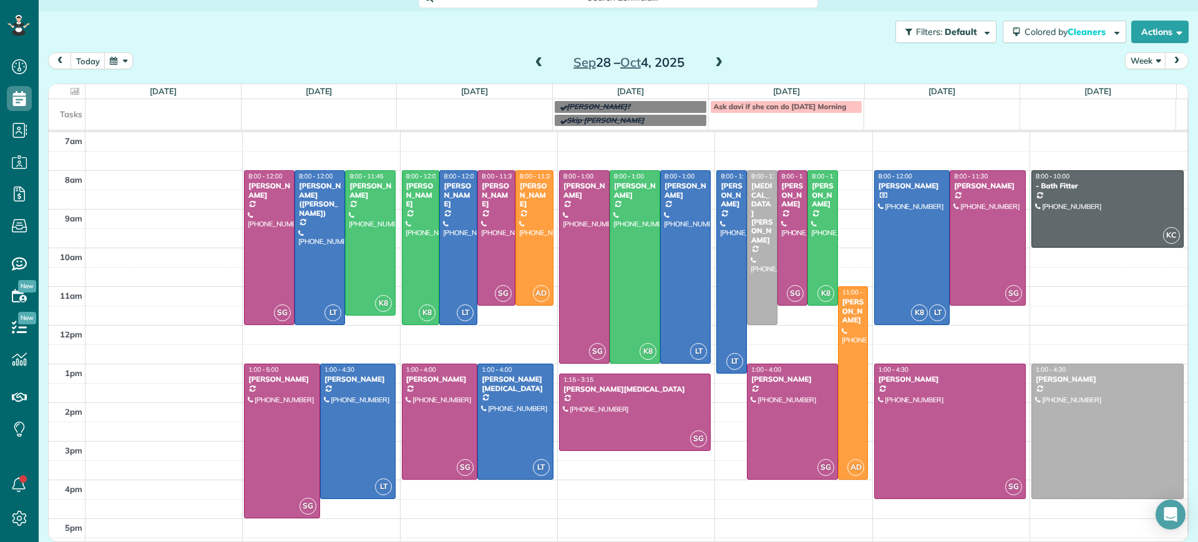
click at [532, 64] on span at bounding box center [539, 62] width 14 height 11
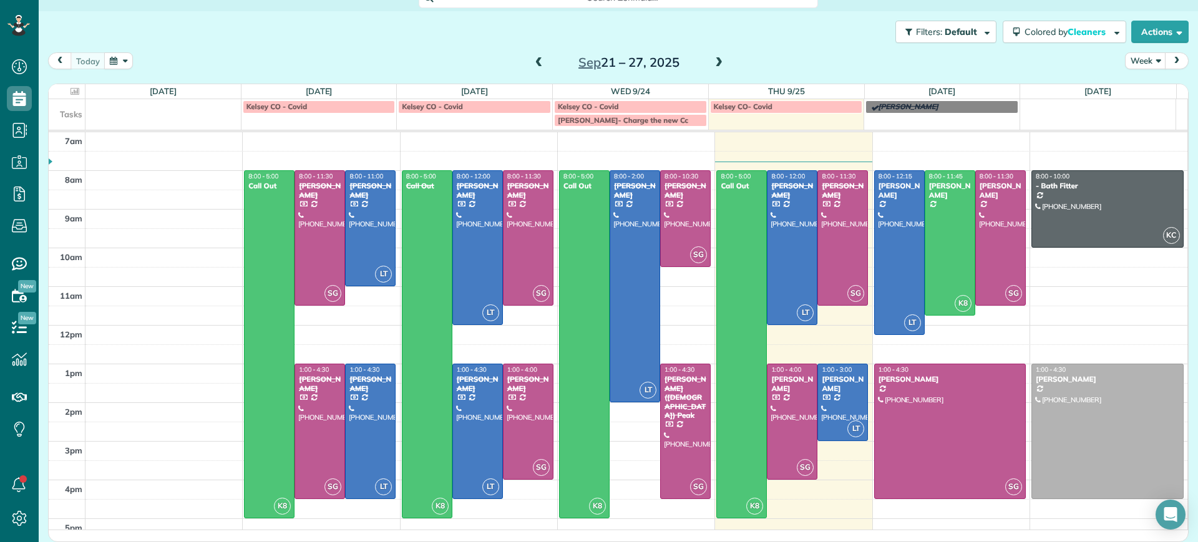
click at [712, 59] on span at bounding box center [719, 62] width 14 height 11
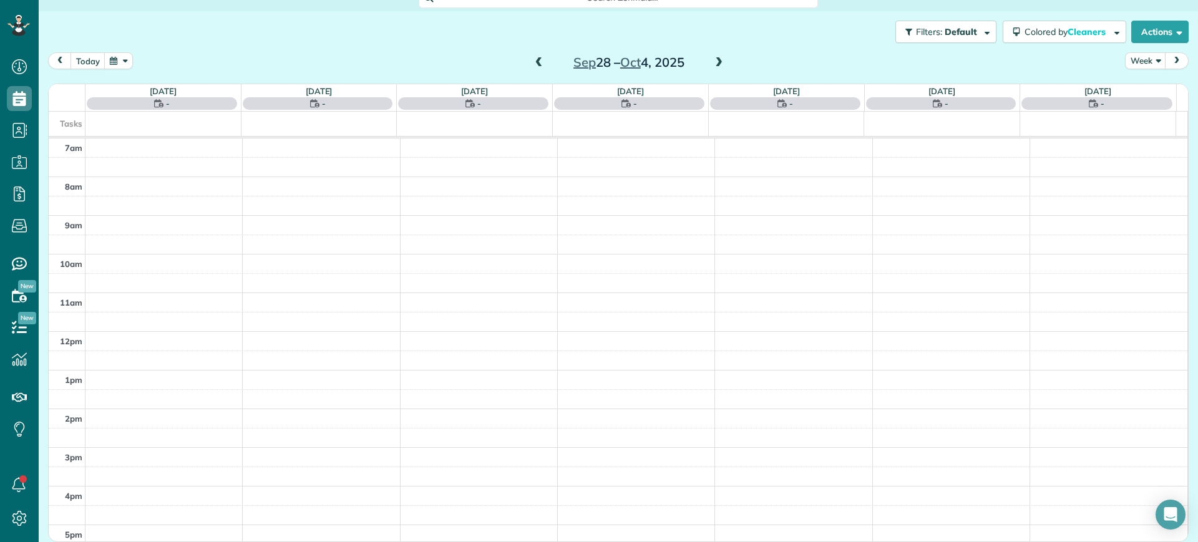
click at [712, 59] on span at bounding box center [719, 62] width 14 height 11
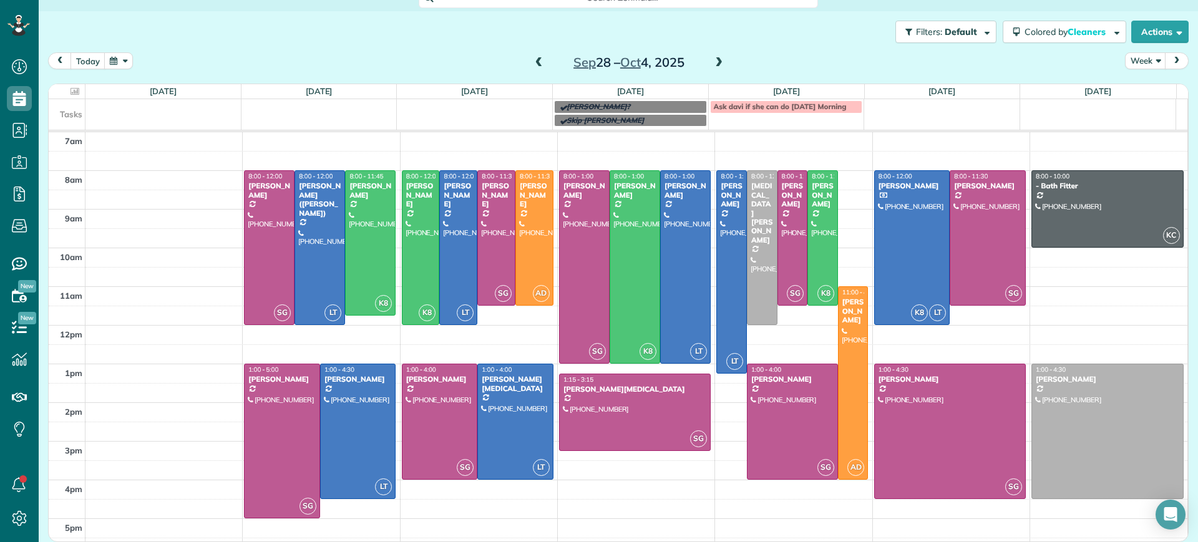
click at [712, 60] on span at bounding box center [719, 62] width 14 height 11
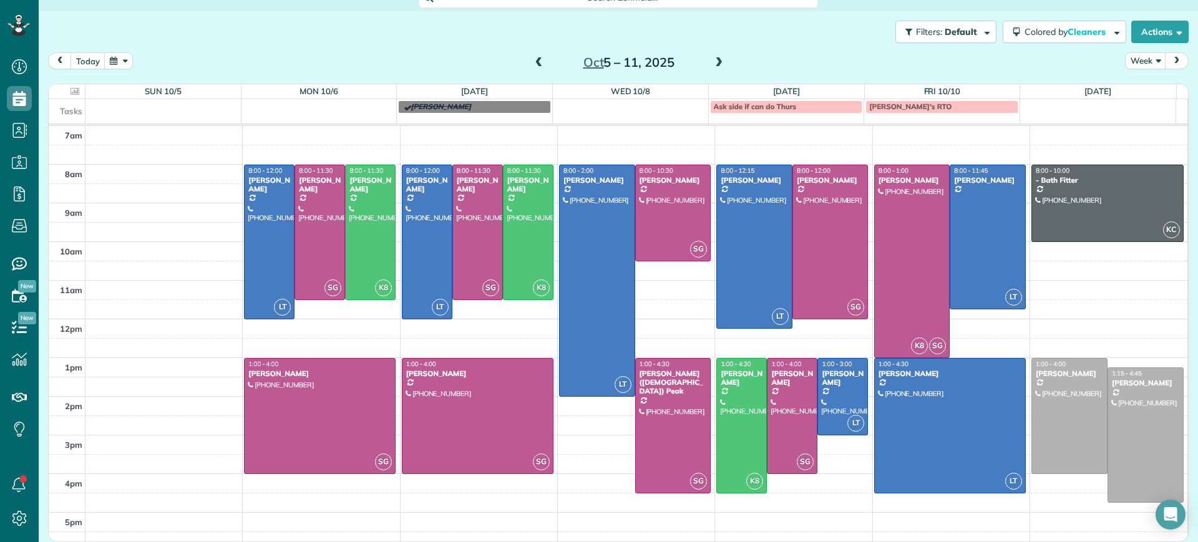
click at [533, 62] on span at bounding box center [539, 62] width 14 height 11
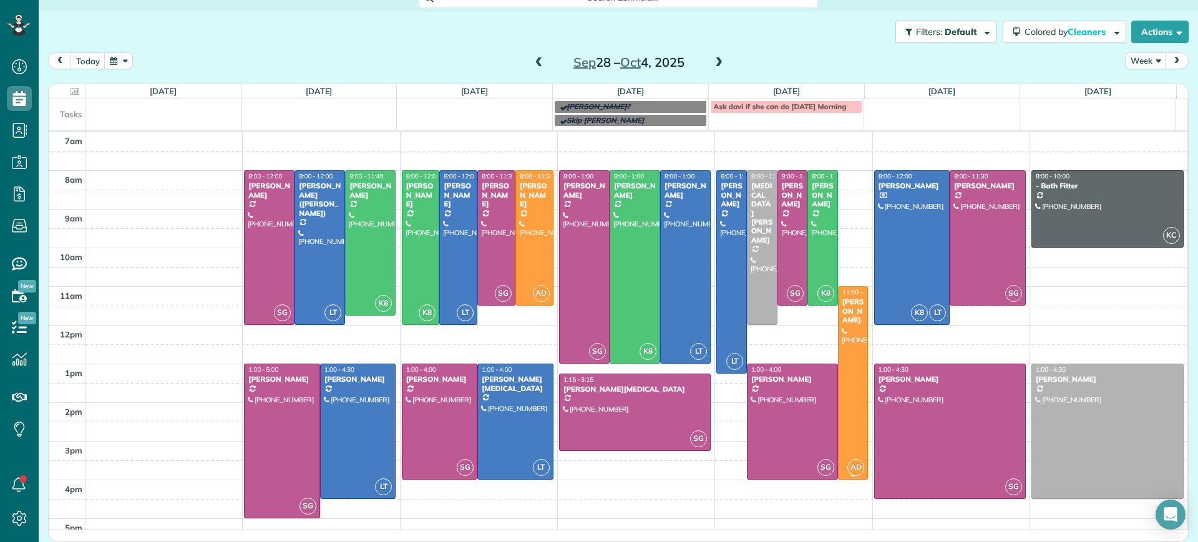
click at [838, 356] on div at bounding box center [852, 383] width 29 height 192
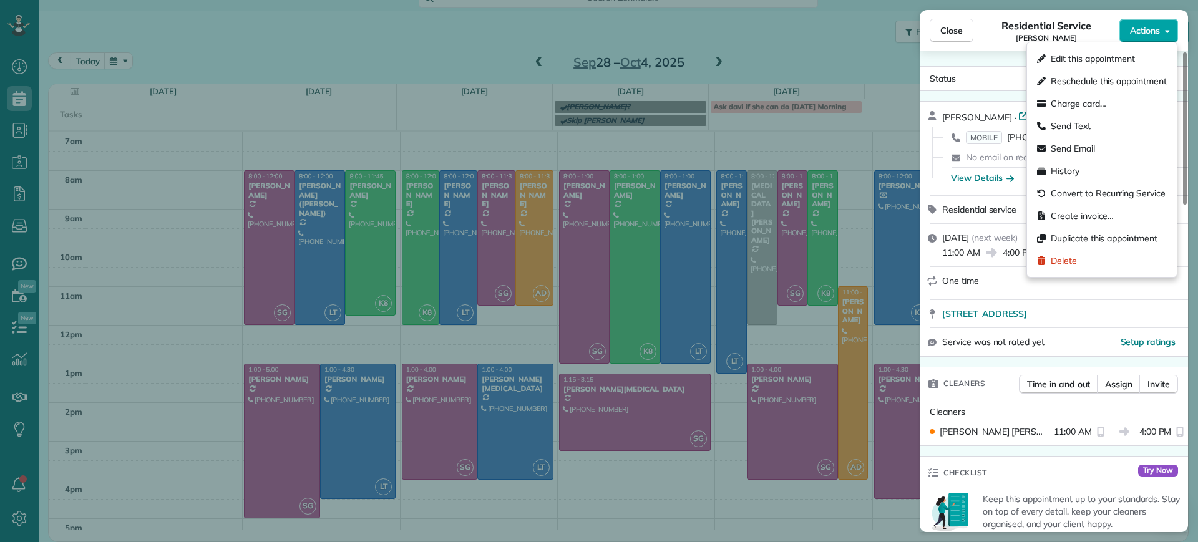
click at [1134, 41] on button "Actions" at bounding box center [1148, 31] width 59 height 24
click at [1083, 68] on div "Edit this appointment" at bounding box center [1102, 58] width 140 height 22
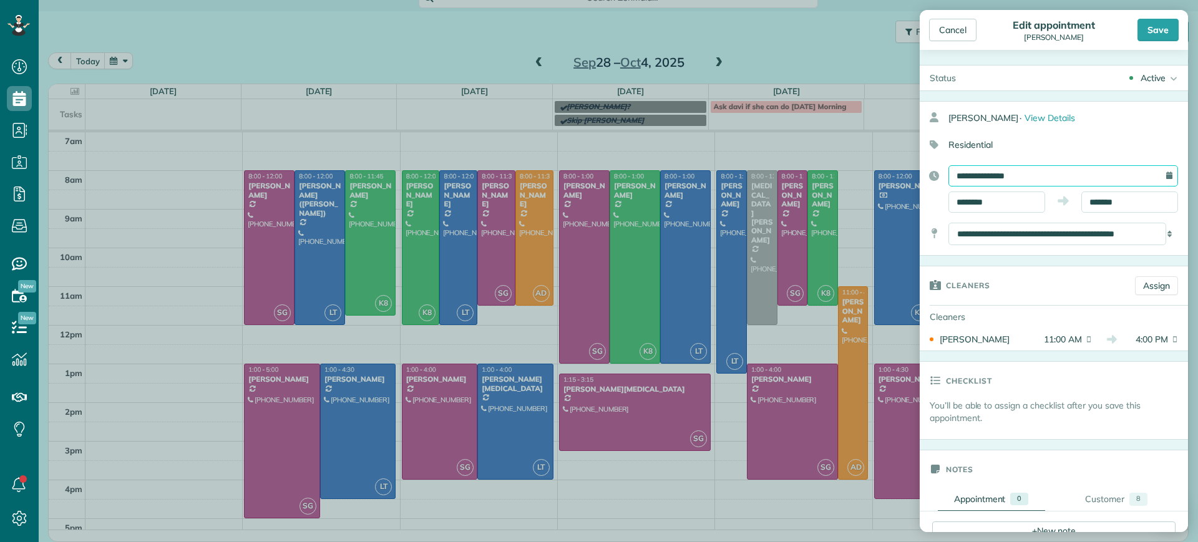
click at [1102, 172] on input "**********" at bounding box center [1063, 175] width 230 height 21
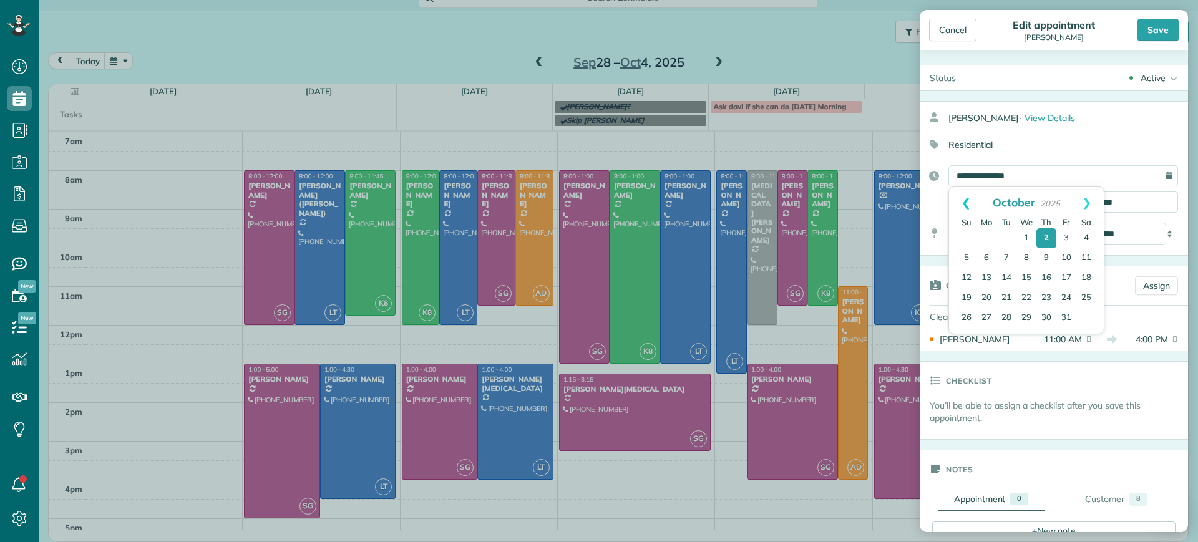
click at [969, 198] on link "Prev" at bounding box center [966, 202] width 34 height 31
click at [1064, 298] on link "26" at bounding box center [1066, 299] width 20 height 20
type input "**********"
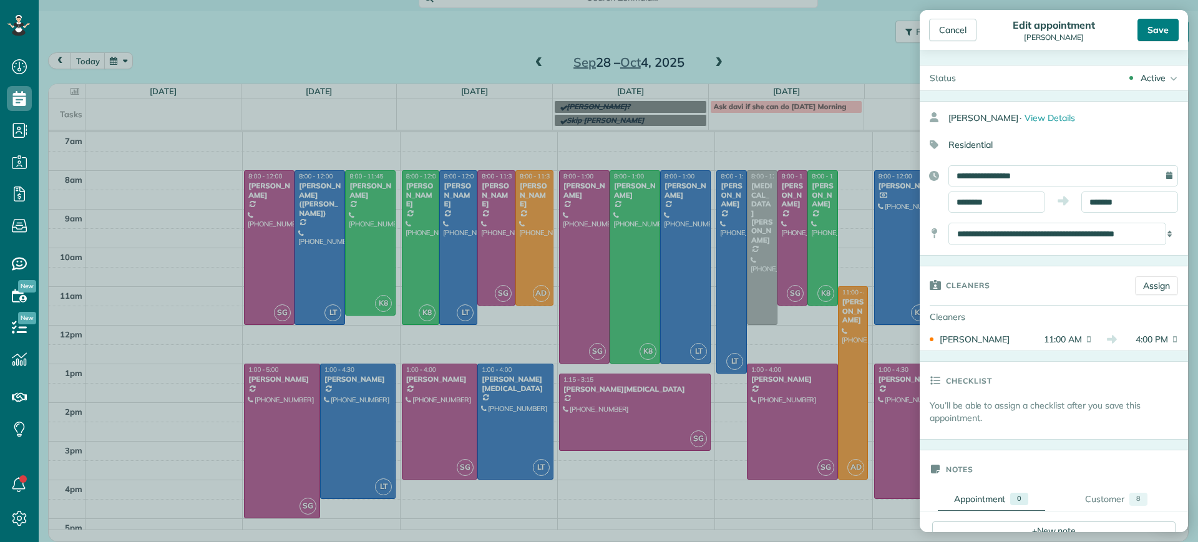
click at [1155, 40] on div "Save" at bounding box center [1157, 30] width 41 height 22
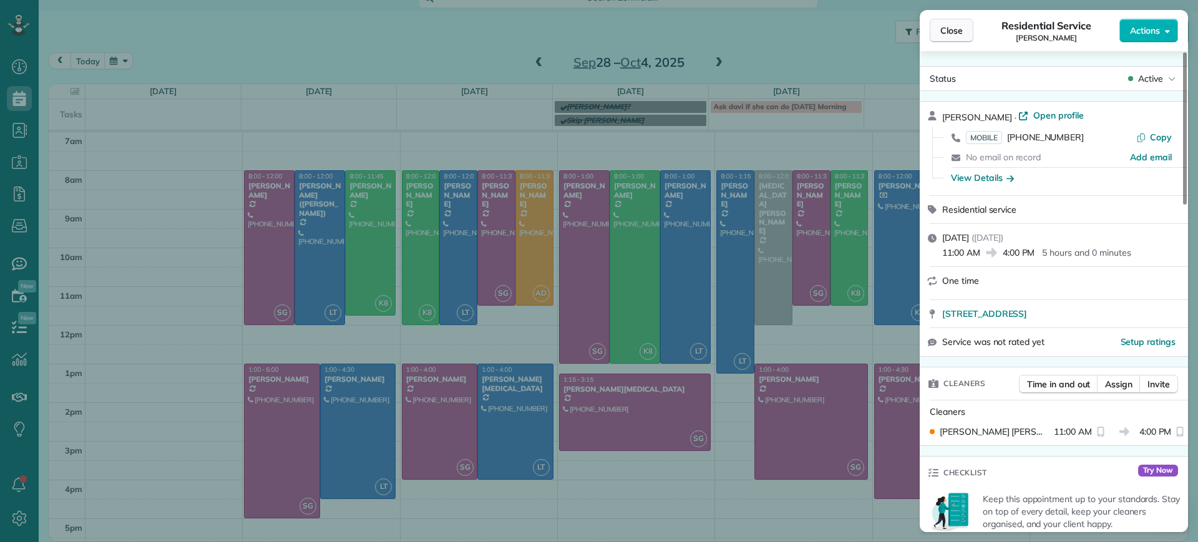
click at [949, 37] on button "Close" at bounding box center [951, 31] width 44 height 24
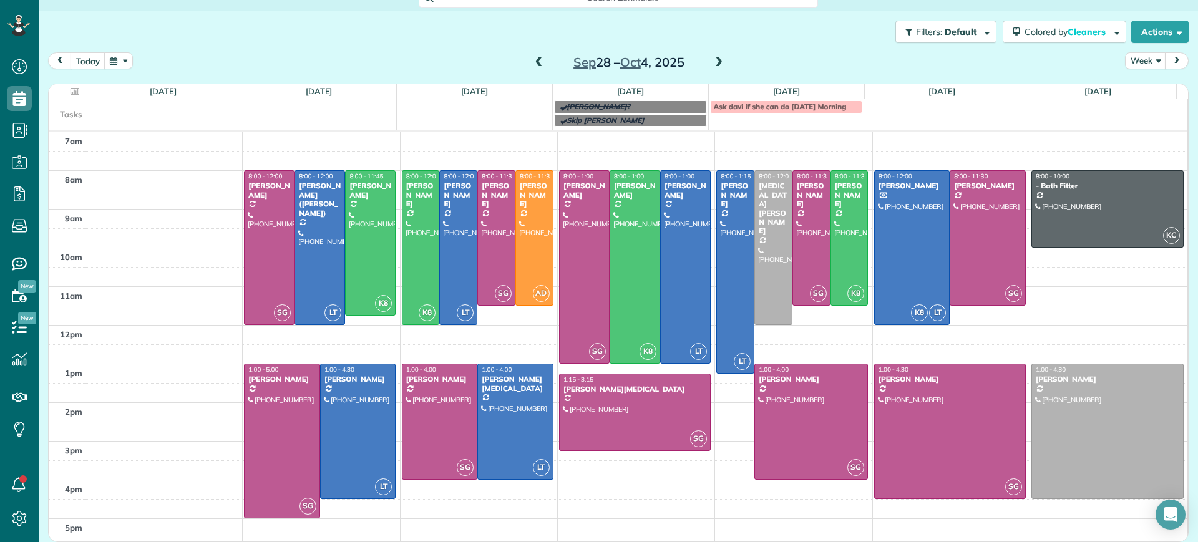
click at [532, 61] on span at bounding box center [539, 62] width 14 height 11
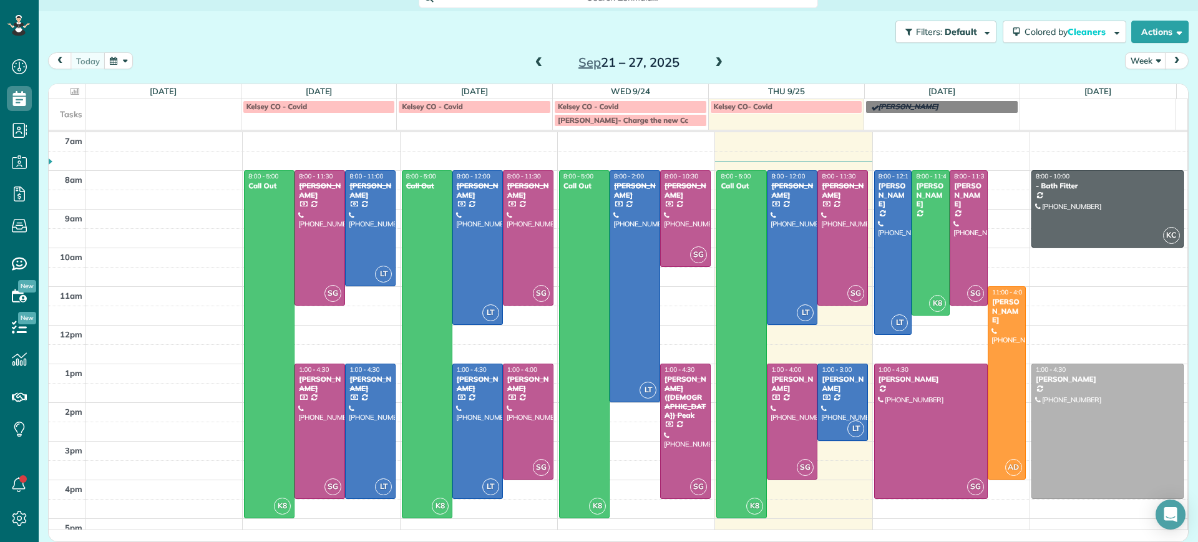
click at [712, 60] on span at bounding box center [719, 62] width 14 height 11
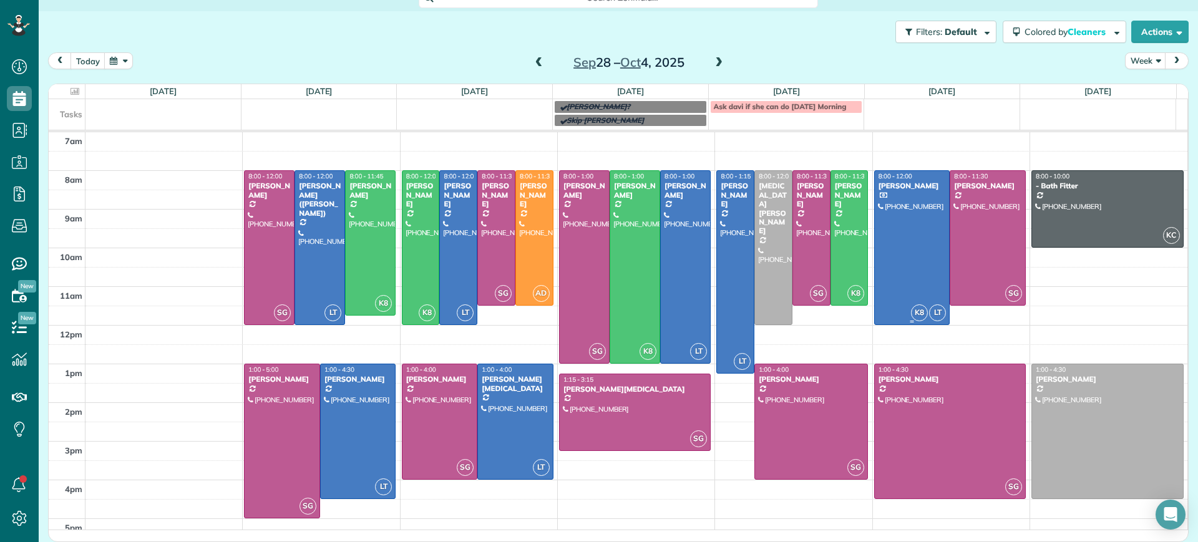
click at [893, 201] on div at bounding box center [912, 247] width 75 height 153
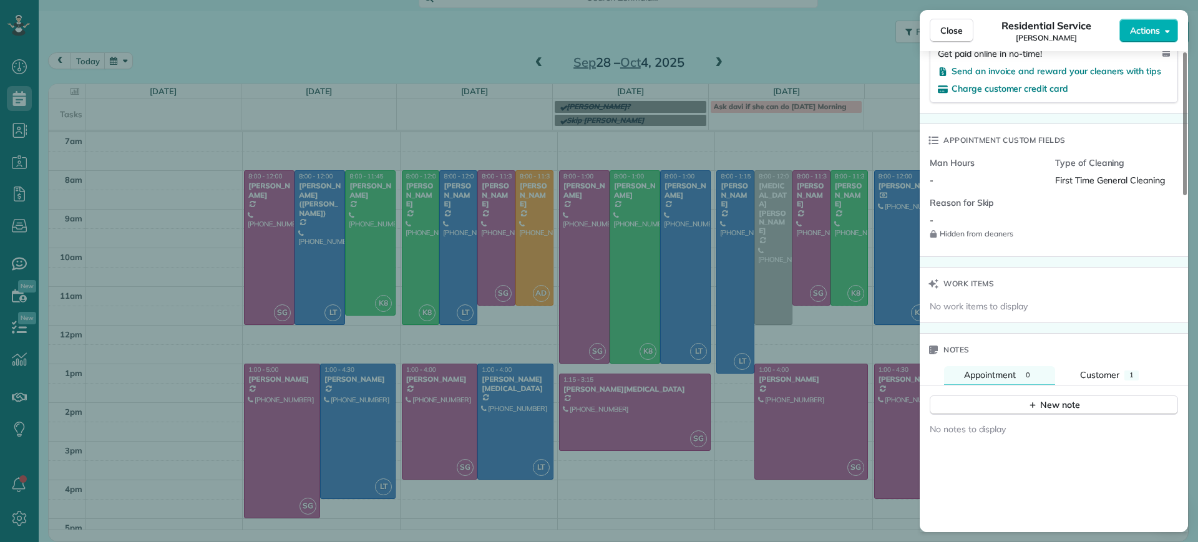
scroll to position [895, 0]
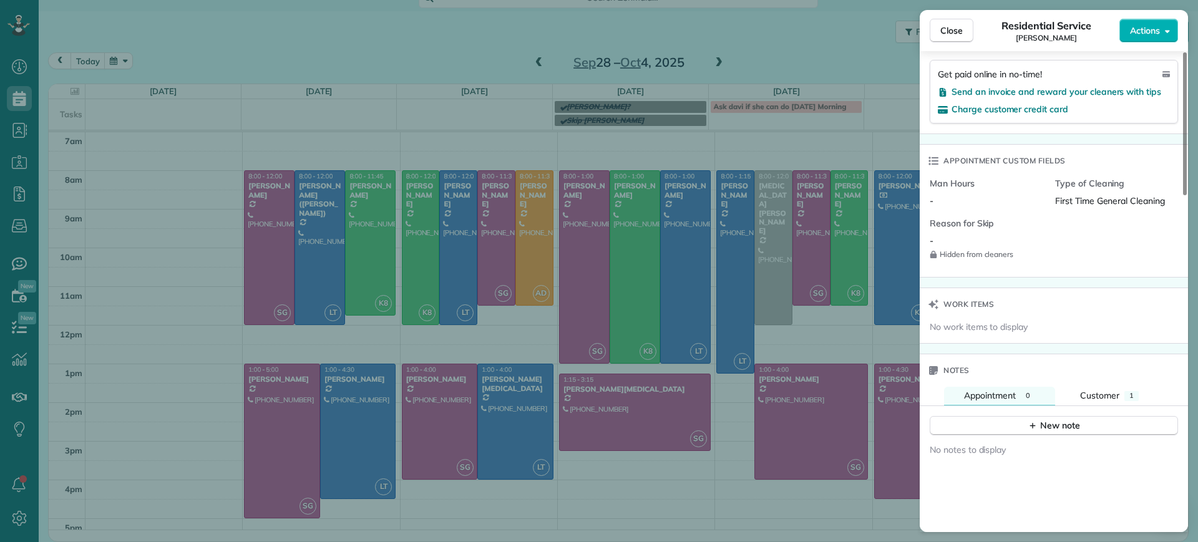
click at [879, 112] on div "Close Residential Service Alejandra Kona Actions Status Active Alejandra Kona ·…" at bounding box center [599, 271] width 1198 height 542
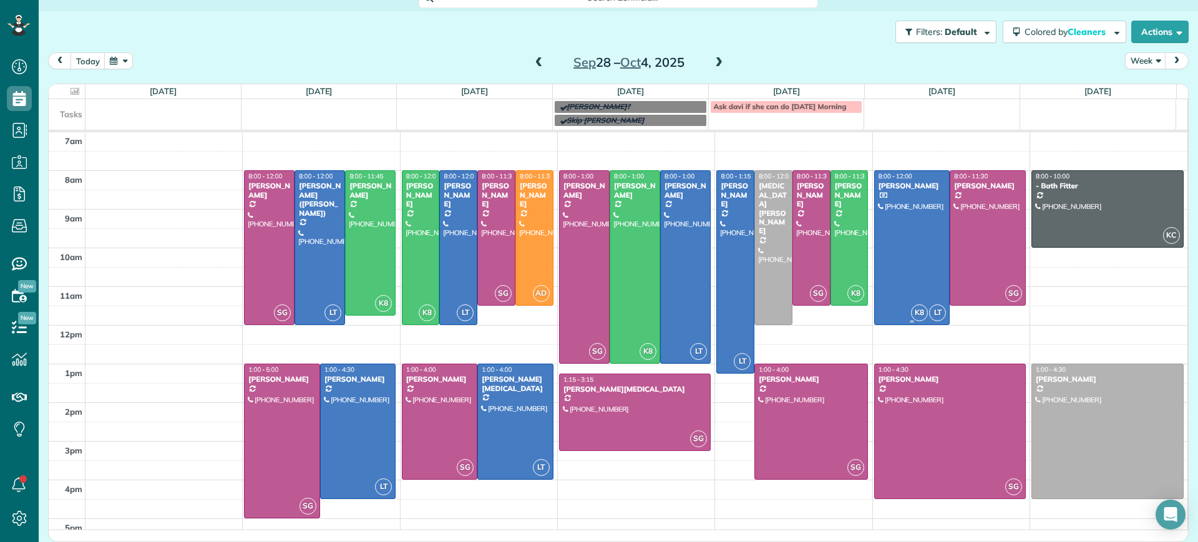
click at [910, 256] on div at bounding box center [912, 247] width 75 height 153
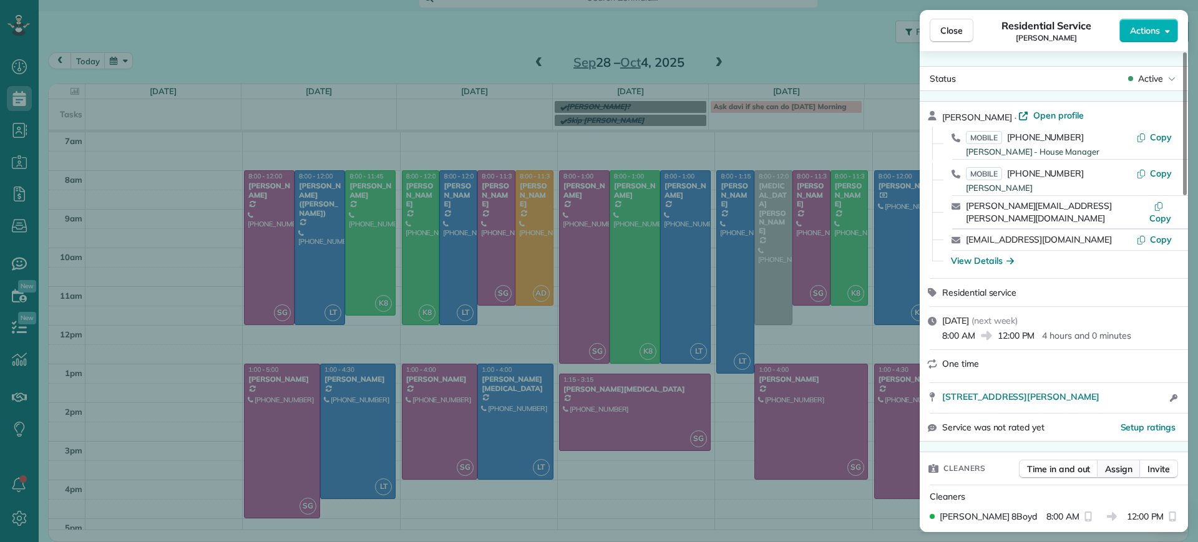
click at [1123, 463] on span "Assign" at bounding box center [1118, 469] width 27 height 12
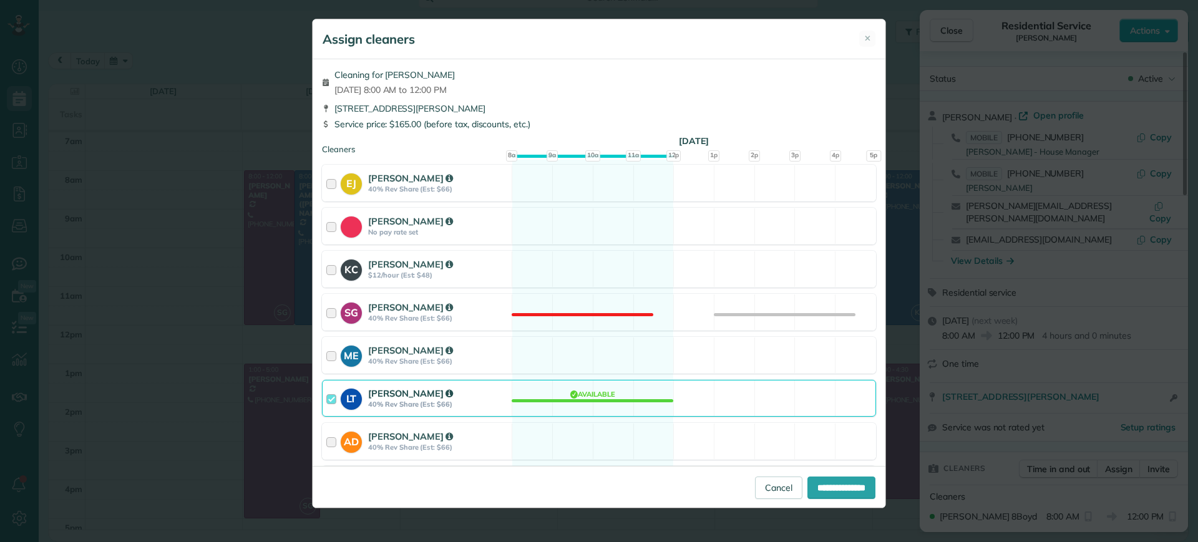
click at [590, 386] on div "LT Laura Thaller 40% Rev Share (Est: $66) Available" at bounding box center [599, 398] width 554 height 37
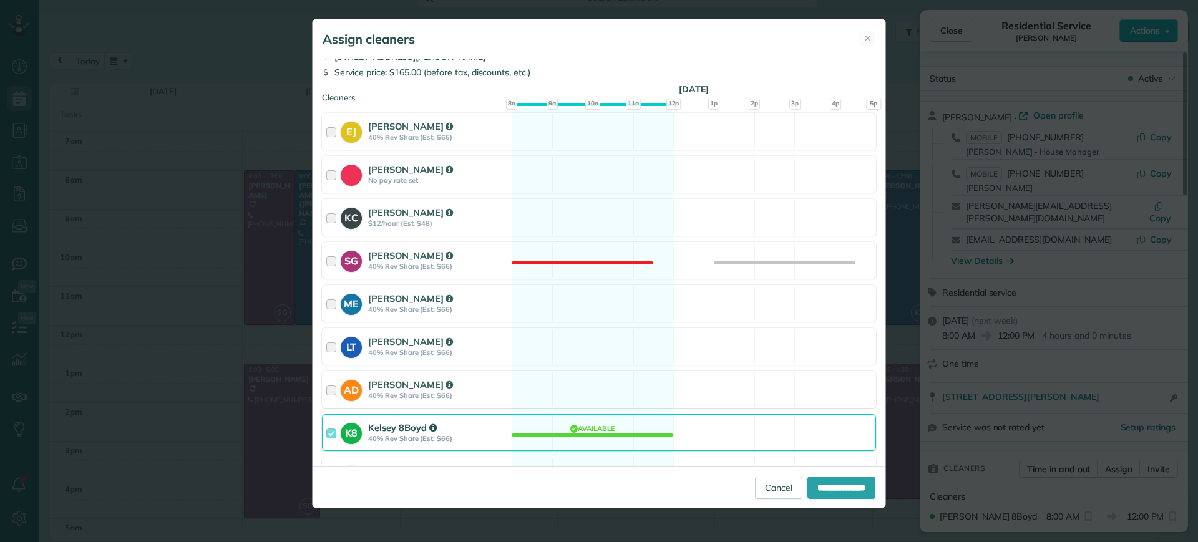
scroll to position [110, 0]
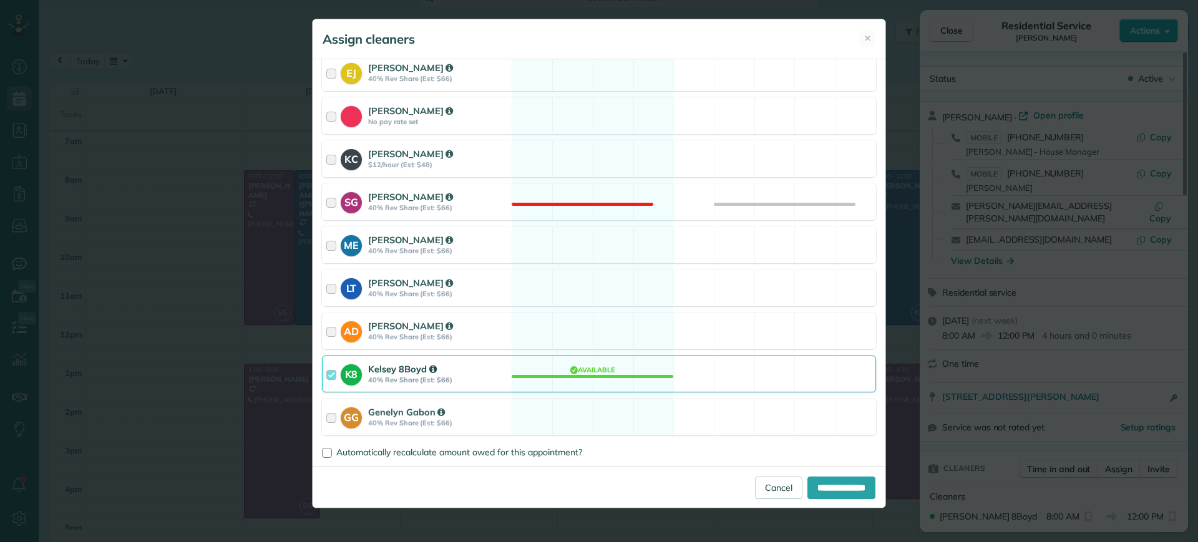
click at [595, 386] on div "K8 Kelsey 8Boyd 40% Rev Share (Est: $66) Available" at bounding box center [599, 374] width 554 height 37
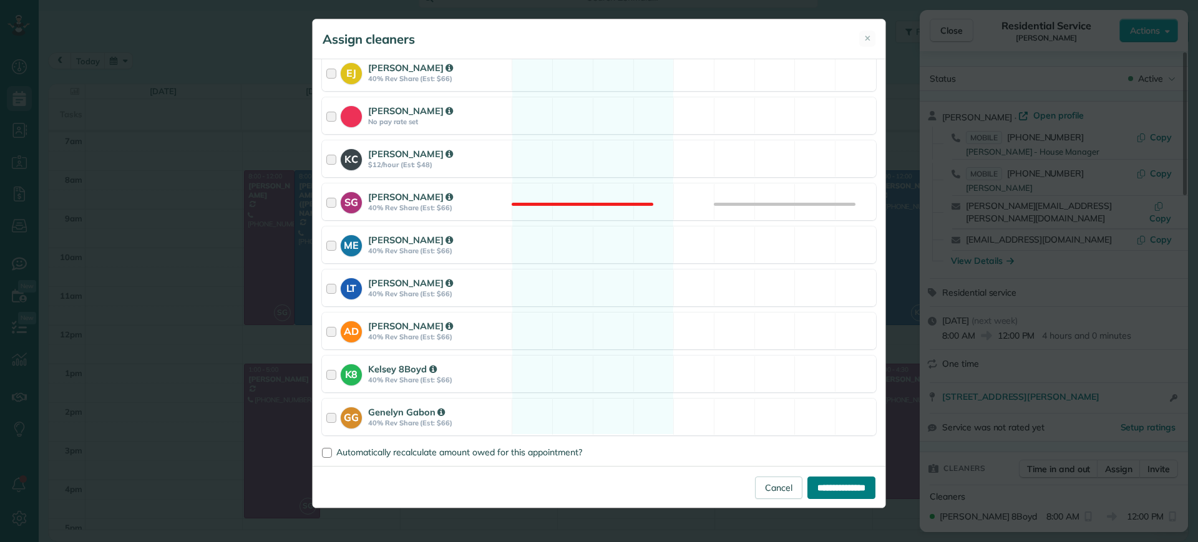
click at [843, 487] on input "**********" at bounding box center [841, 488] width 68 height 22
type input "**********"
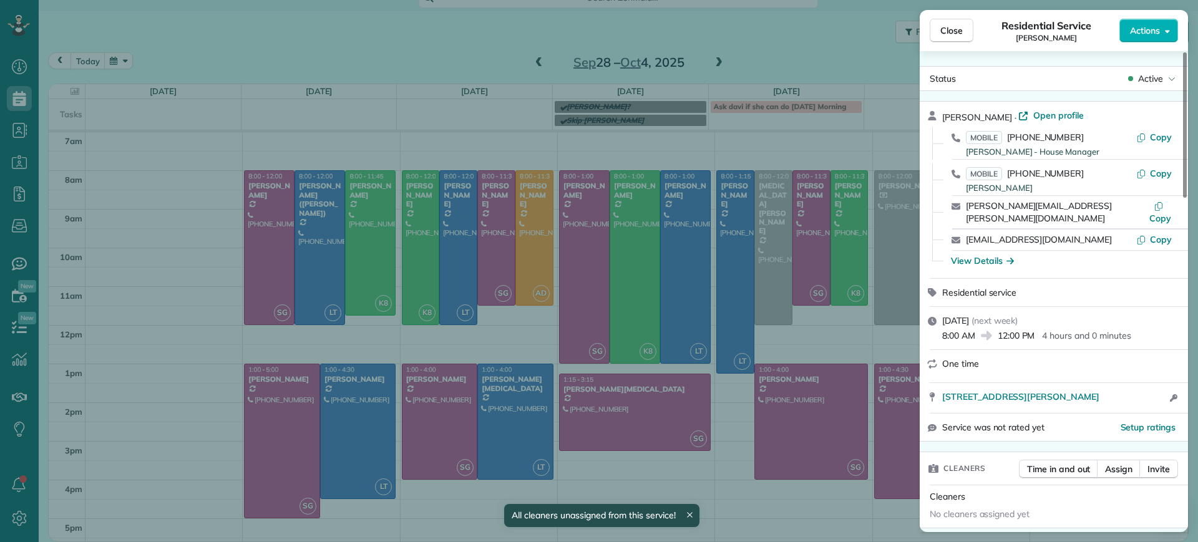
click at [891, 267] on div "Close Residential Service Alejandra Kona Actions Status Active Alejandra Kona ·…" at bounding box center [599, 271] width 1198 height 542
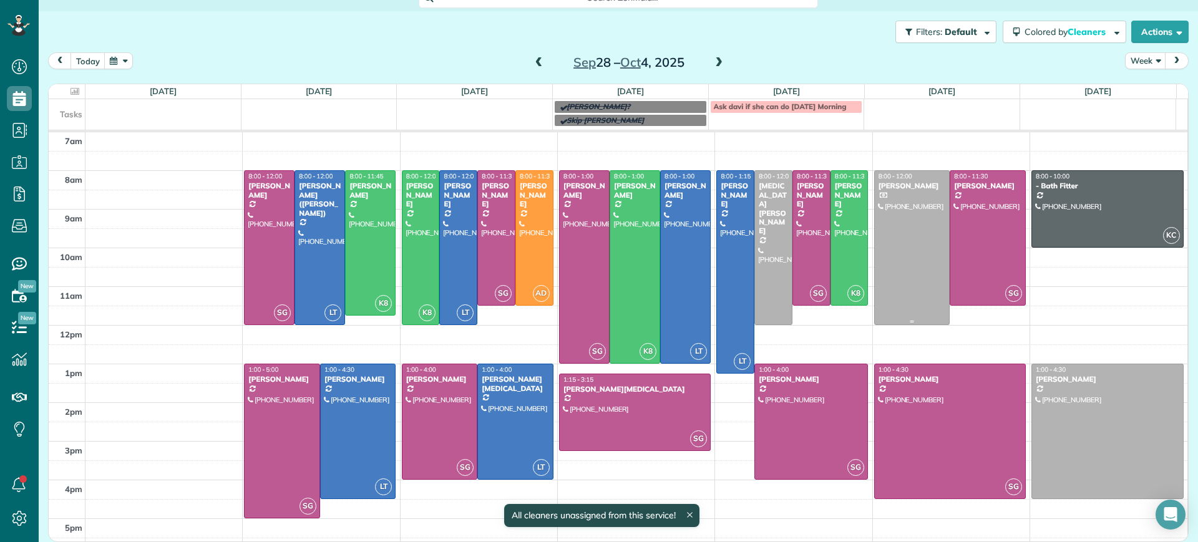
click at [891, 286] on div at bounding box center [912, 247] width 75 height 153
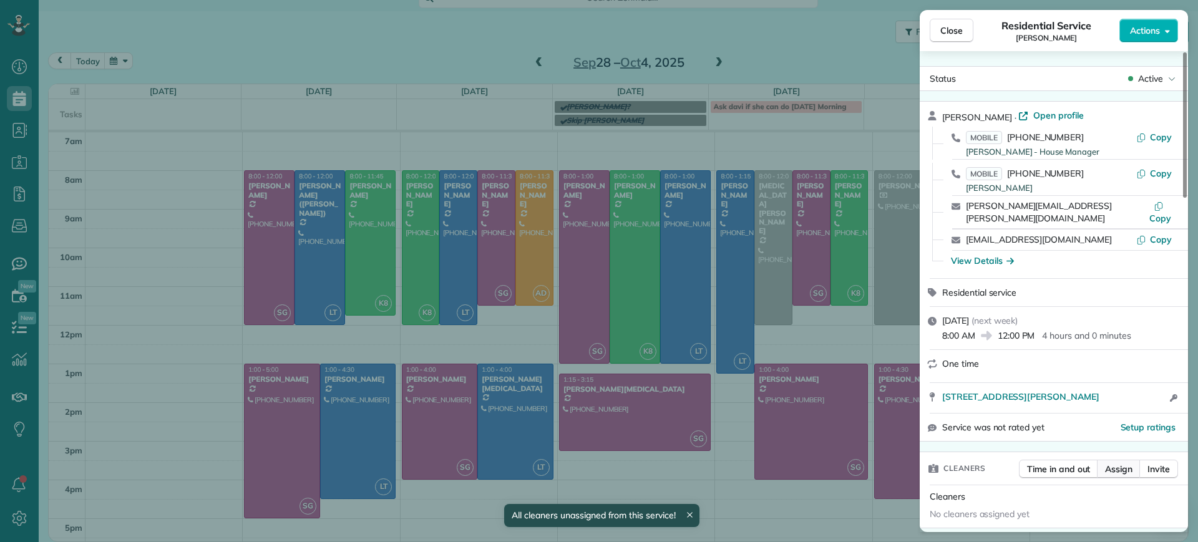
click at [1112, 463] on span "Assign" at bounding box center [1118, 469] width 27 height 12
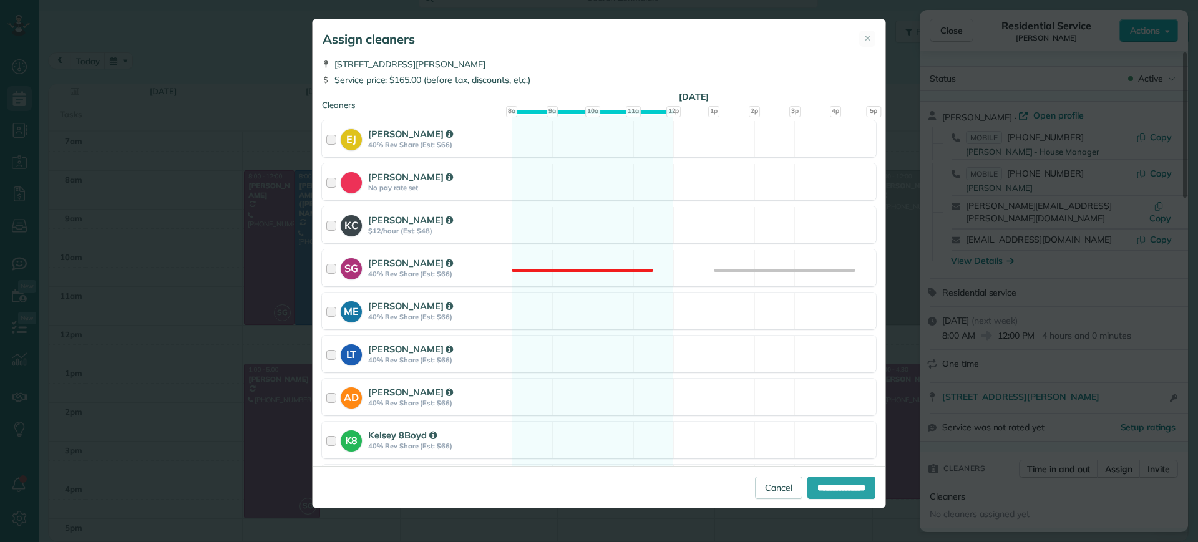
scroll to position [110, 0]
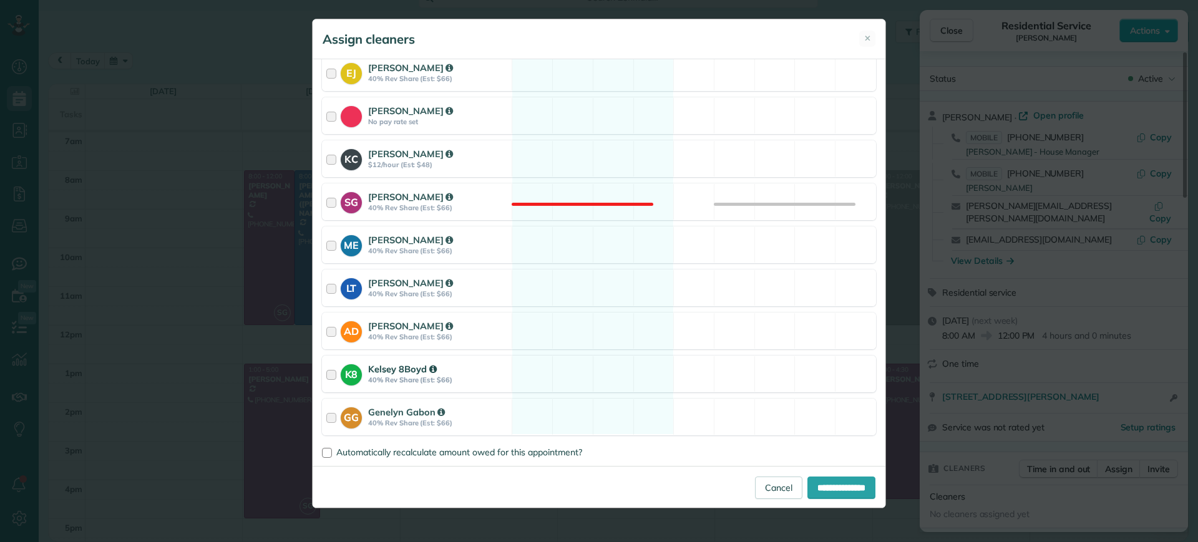
click at [586, 380] on div "K8 Kelsey 8Boyd 40% Rev Share (Est: $66) Available" at bounding box center [599, 374] width 554 height 37
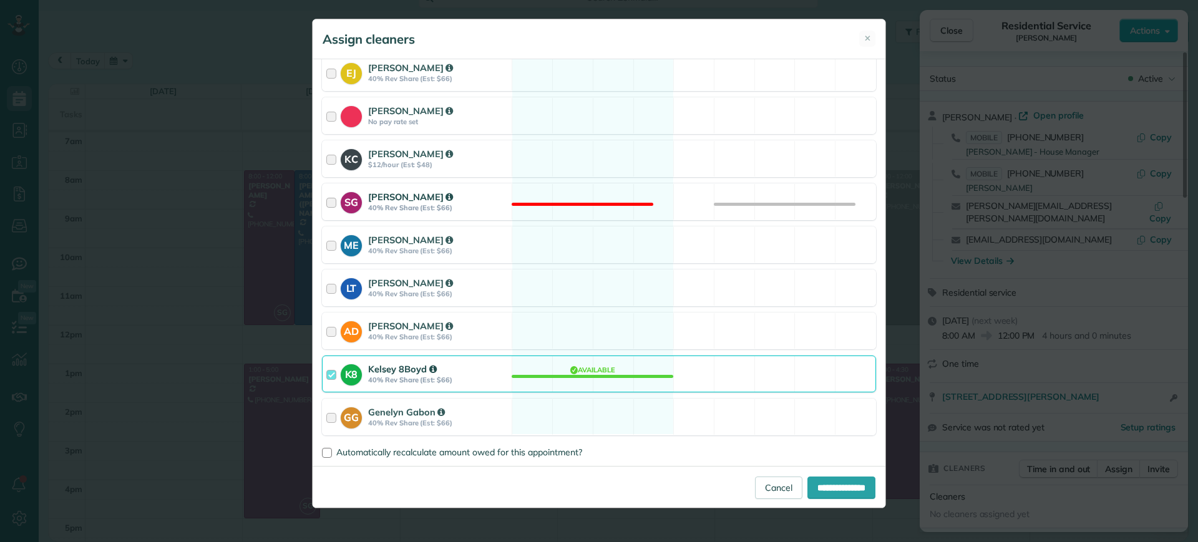
click at [606, 208] on div "SG Sophie Gibbs 40% Rev Share (Est: $66) Not available" at bounding box center [599, 201] width 554 height 37
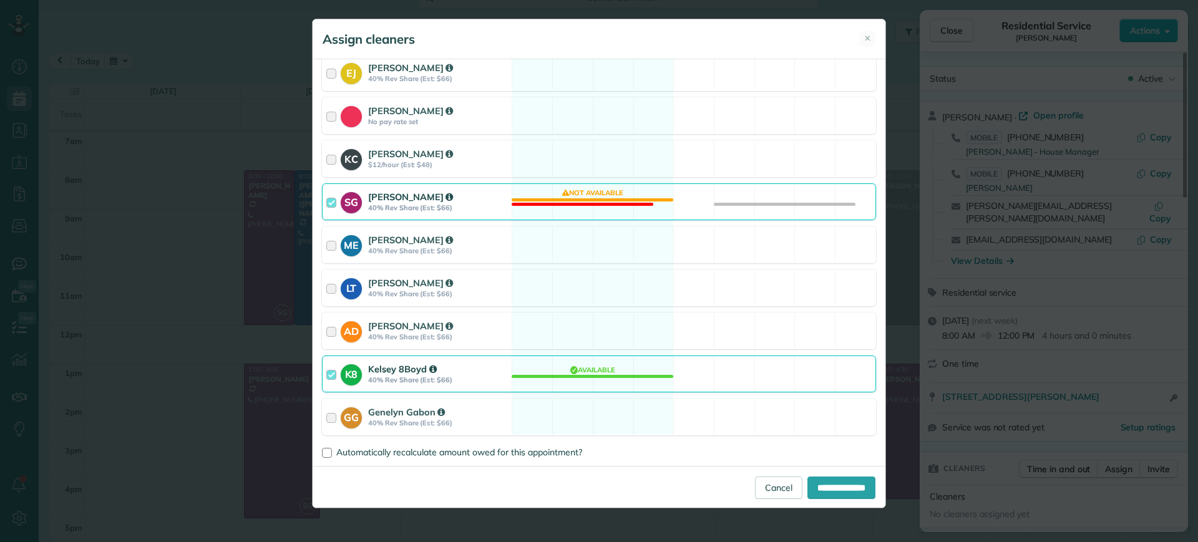
click at [820, 472] on div "**********" at bounding box center [599, 487] width 573 height 42
click at [823, 490] on input "**********" at bounding box center [841, 488] width 68 height 22
type input "**********"
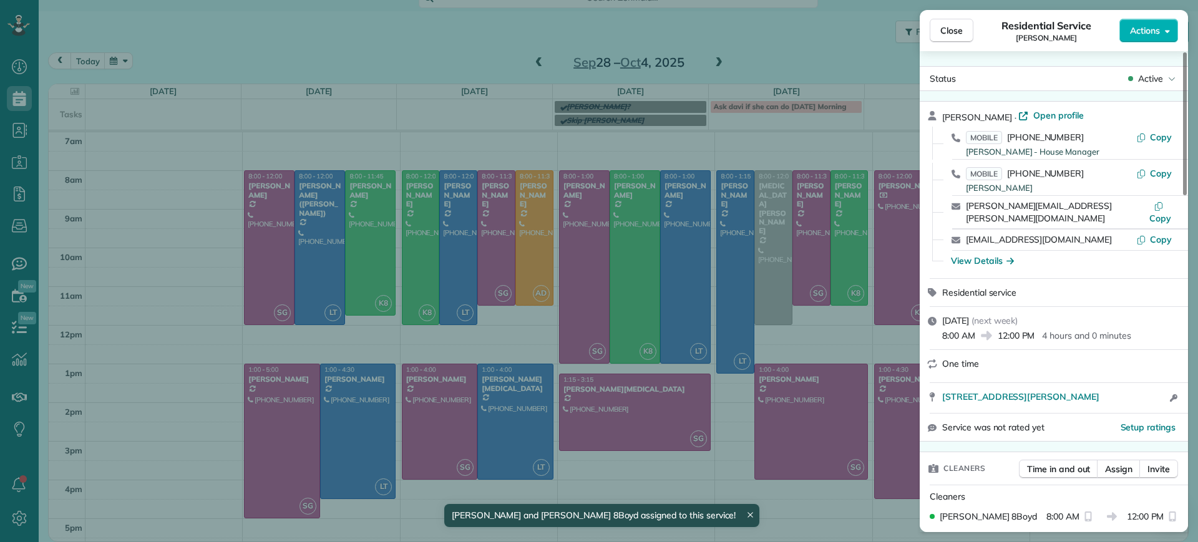
click at [873, 250] on div "Close Residential Service Alejandra Kona Actions Status Active Alejandra Kona ·…" at bounding box center [599, 271] width 1198 height 542
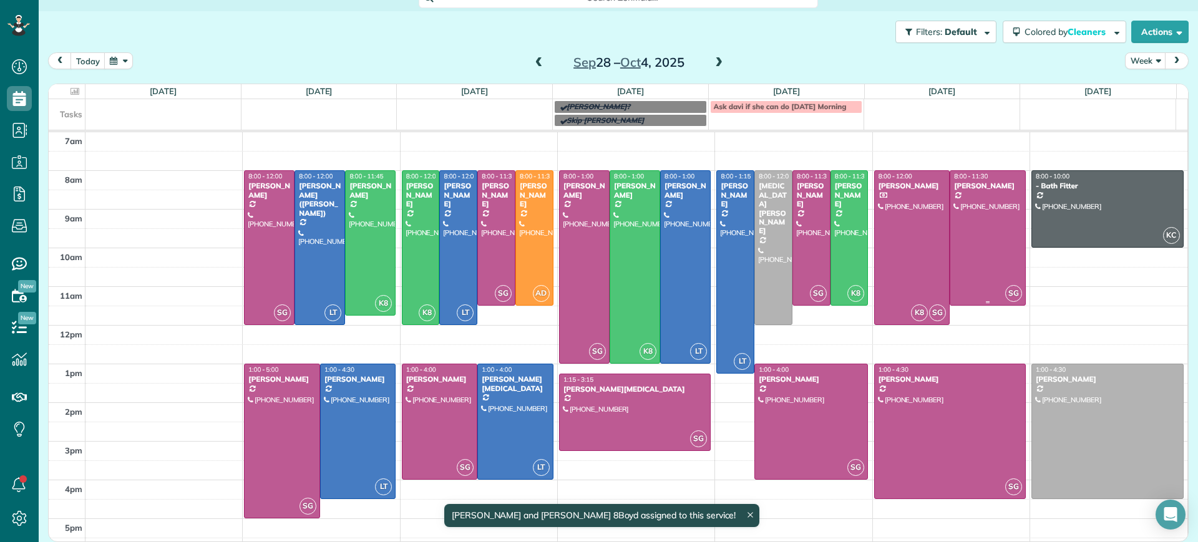
click at [962, 217] on div at bounding box center [987, 238] width 75 height 134
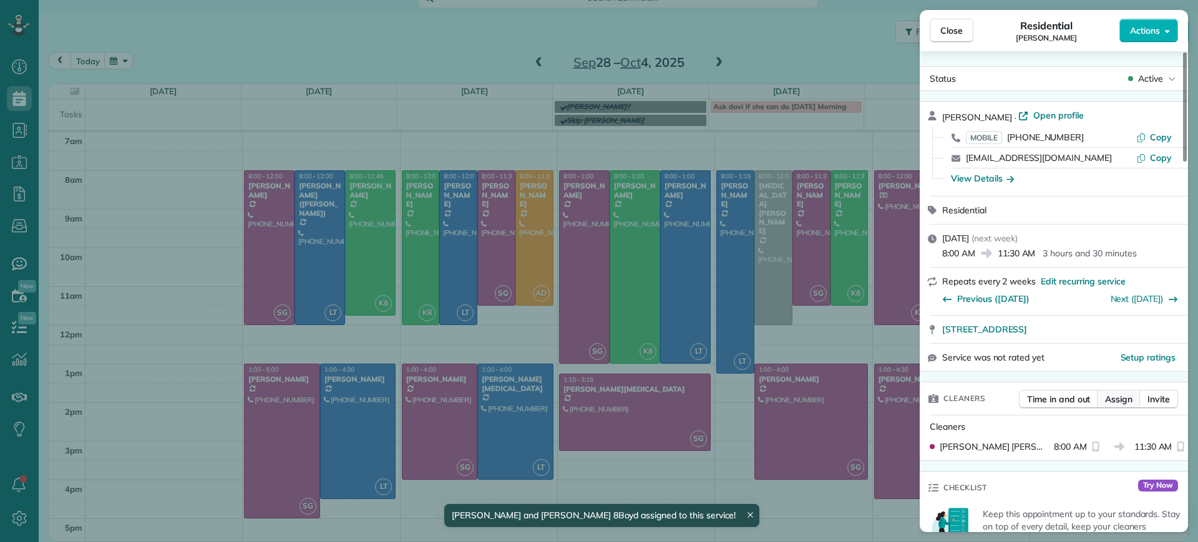
click at [1127, 399] on span "Assign" at bounding box center [1118, 399] width 27 height 12
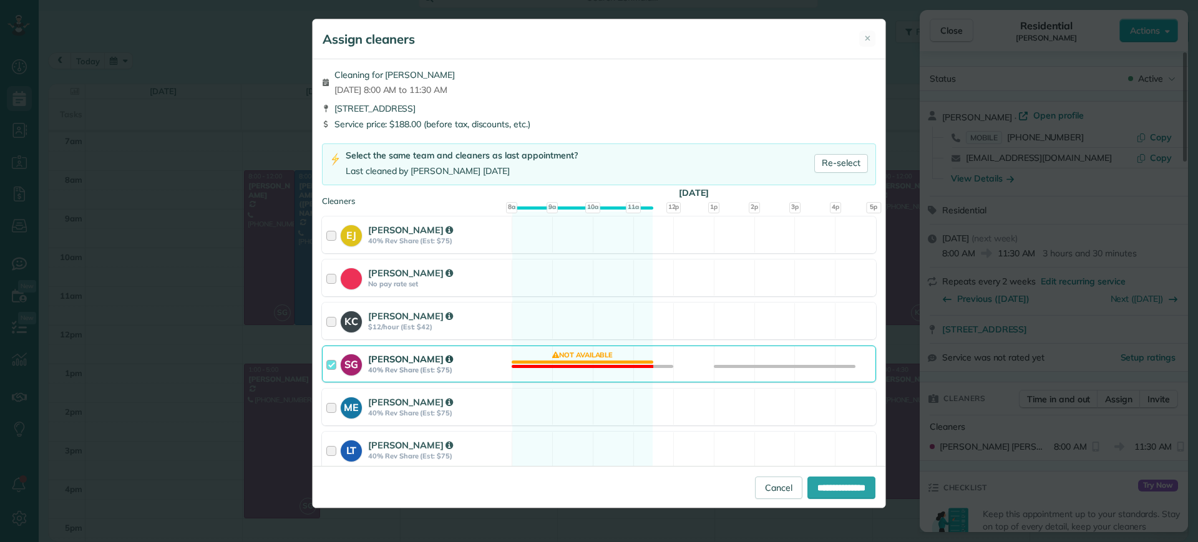
click at [606, 364] on div "SG Sophie Gibbs 40% Rev Share (Est: $75) Not available" at bounding box center [599, 364] width 554 height 37
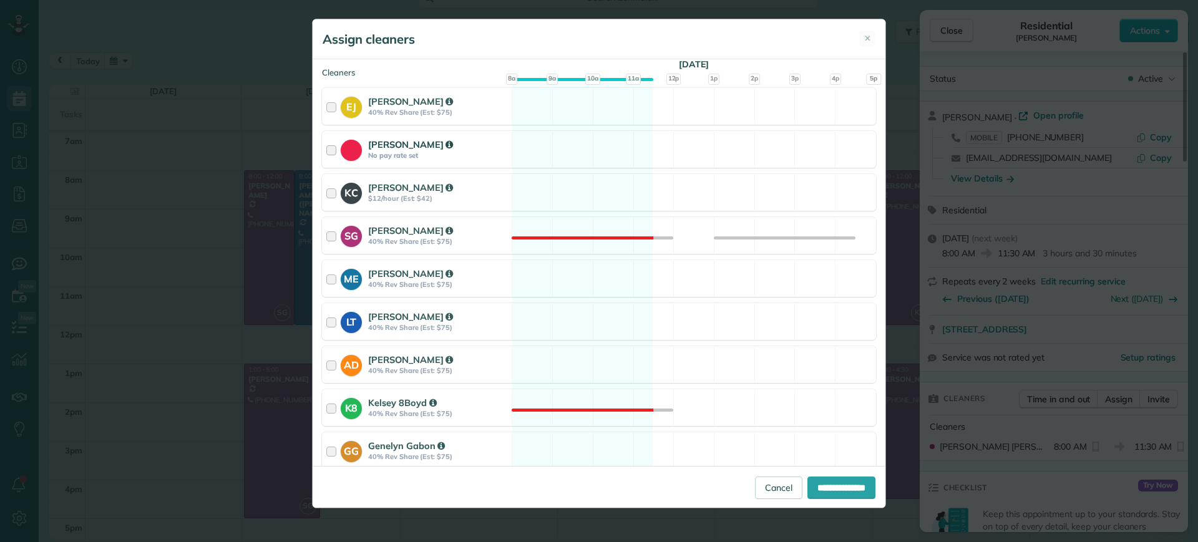
scroll to position [156, 0]
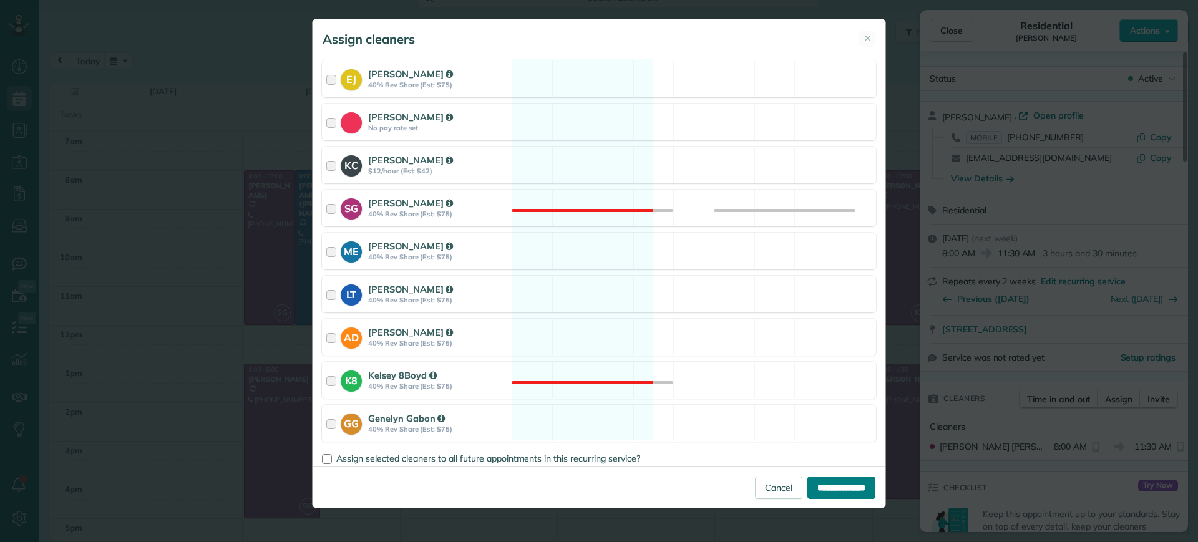
click at [827, 487] on input "**********" at bounding box center [841, 488] width 68 height 22
type input "**********"
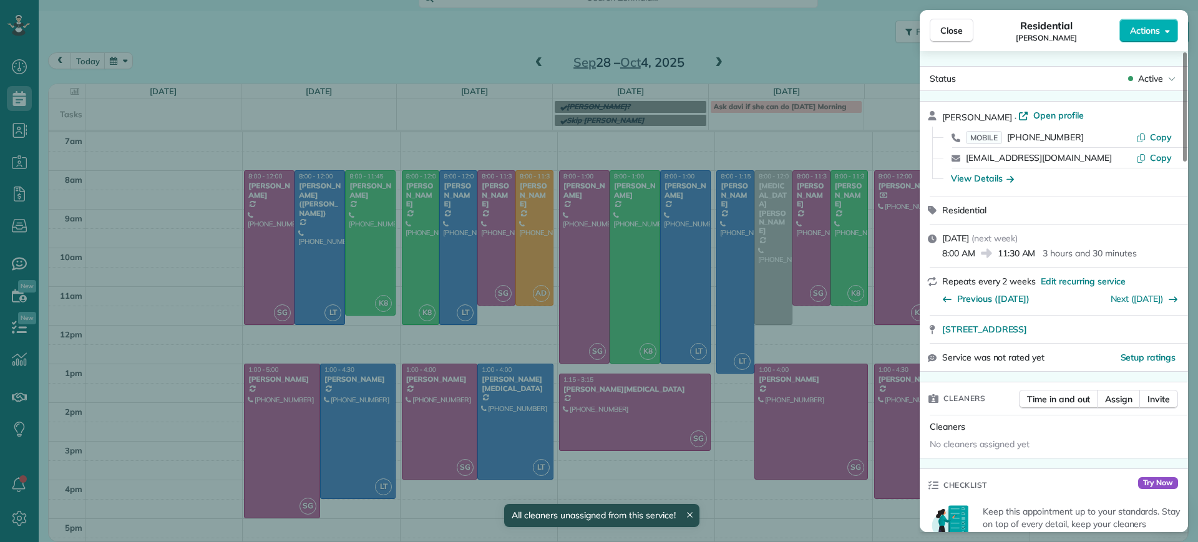
click at [880, 318] on div "Close Residential Jennifer Friedline Actions Status Active Jennifer Friedline ·…" at bounding box center [599, 271] width 1198 height 542
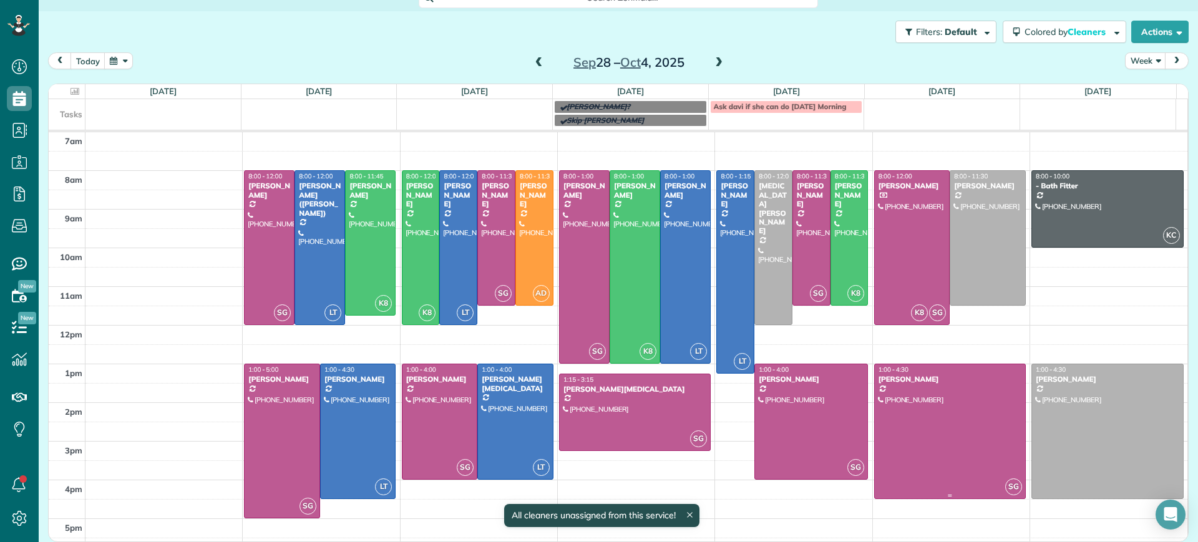
click at [891, 400] on div at bounding box center [950, 431] width 150 height 134
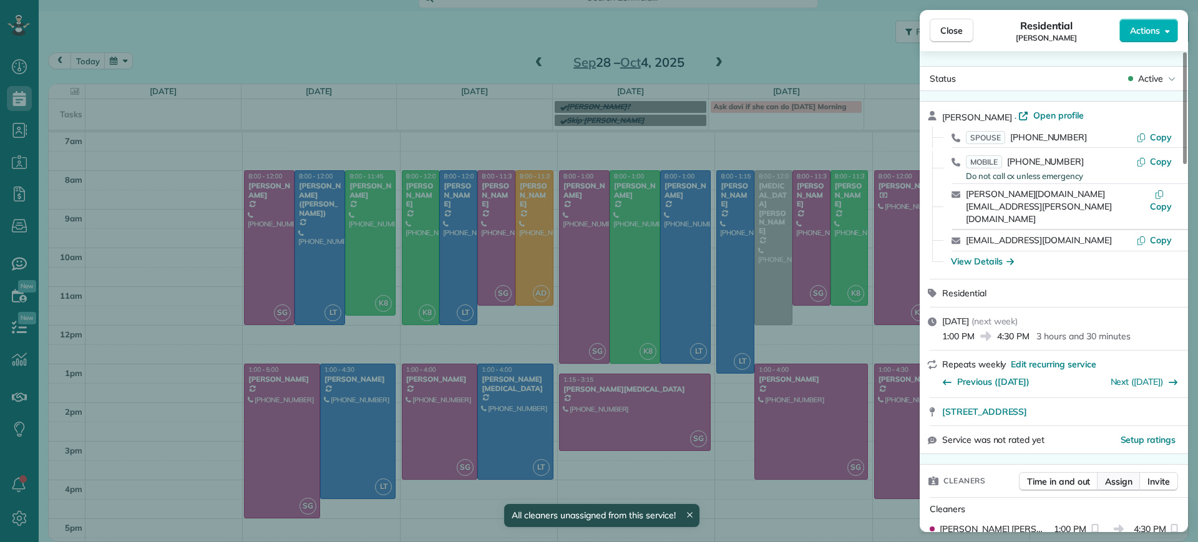
click at [1111, 475] on span "Assign" at bounding box center [1118, 481] width 27 height 12
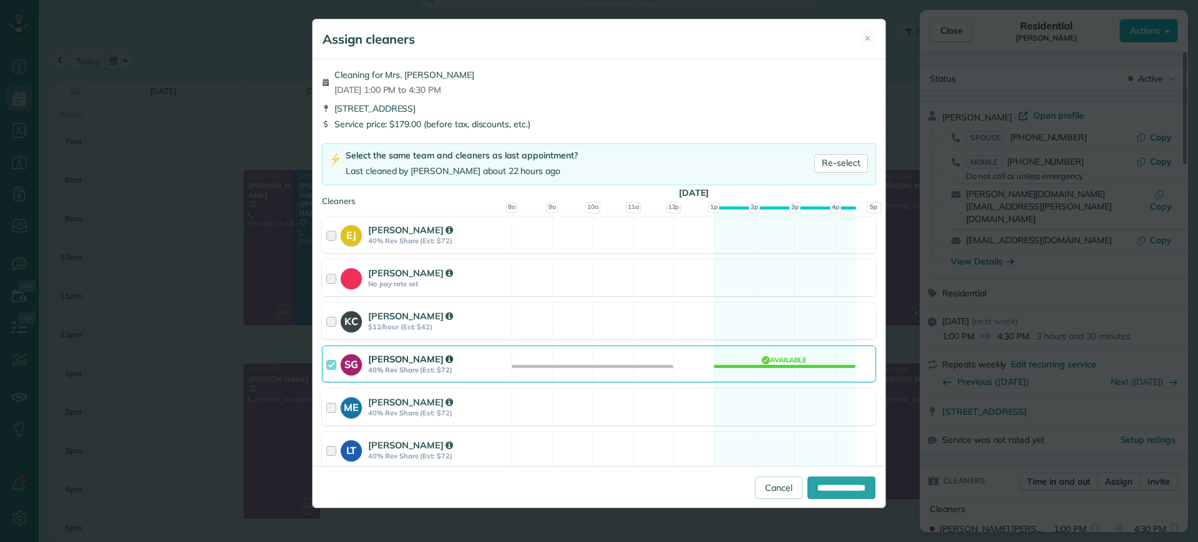
click at [758, 363] on div "SG Sophie Gibbs 40% Rev Share (Est: $72) Available" at bounding box center [599, 364] width 554 height 37
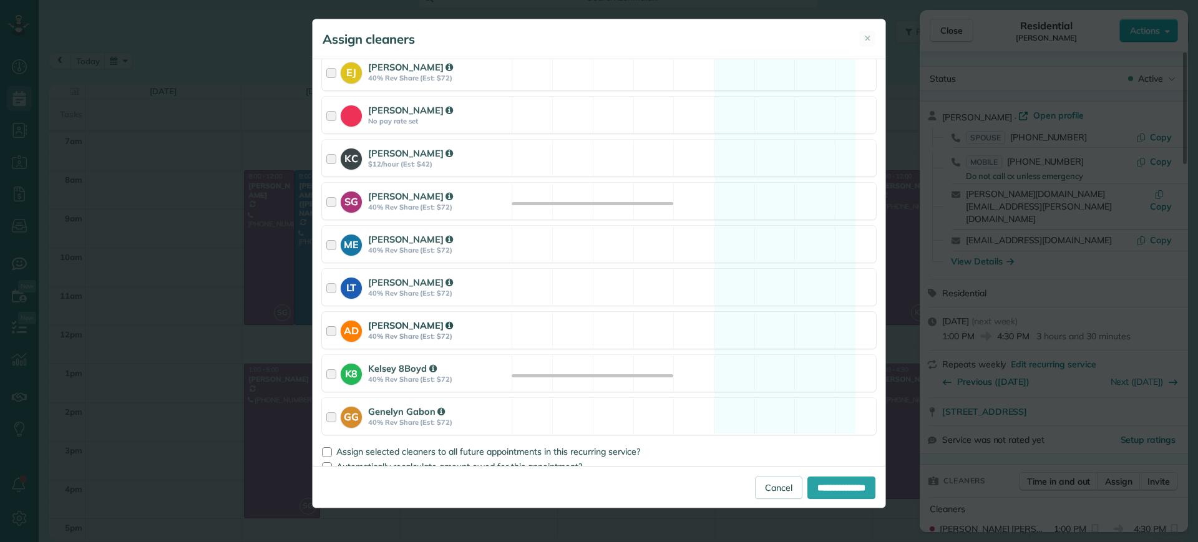
scroll to position [177, 0]
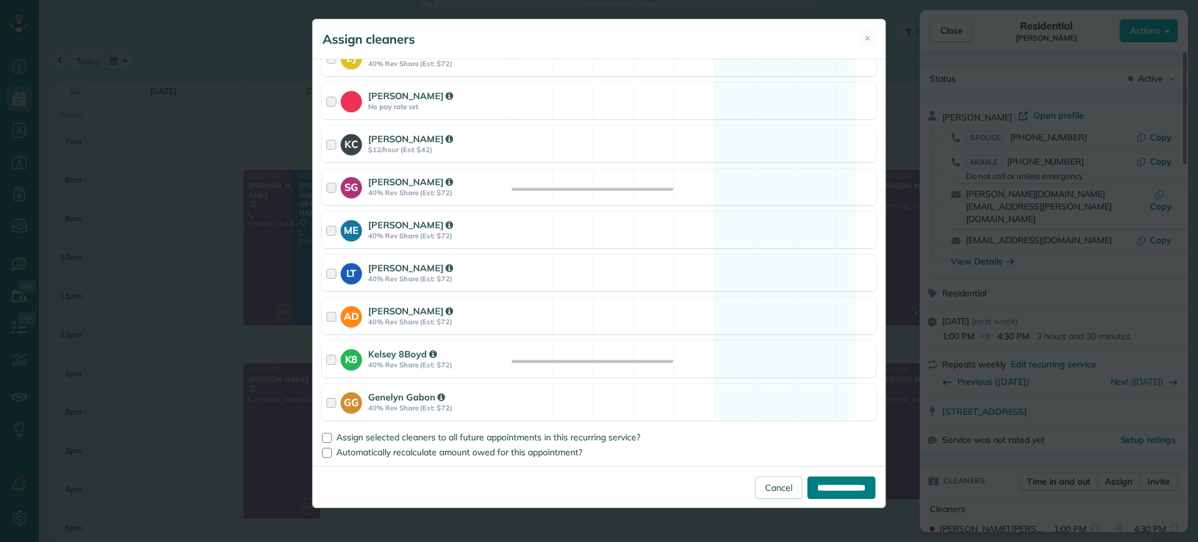
click at [822, 484] on input "**********" at bounding box center [841, 488] width 68 height 22
type input "**********"
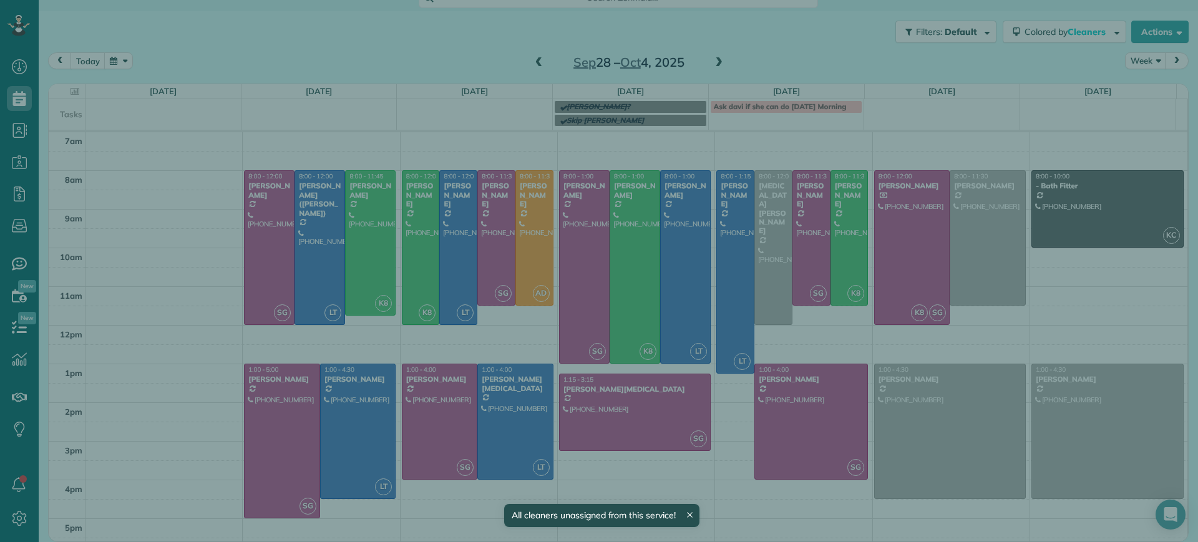
click at [887, 431] on div "Close Residential Brandon Fox Actions Status Active Brandon Fox · Open profile …" at bounding box center [599, 271] width 1198 height 542
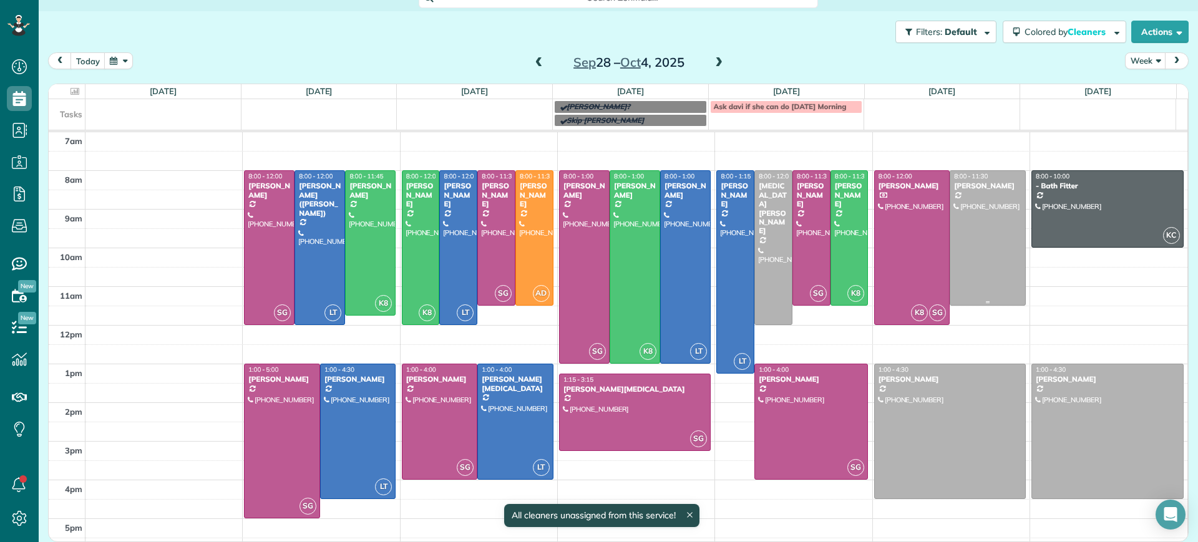
click at [950, 266] on div at bounding box center [987, 238] width 75 height 134
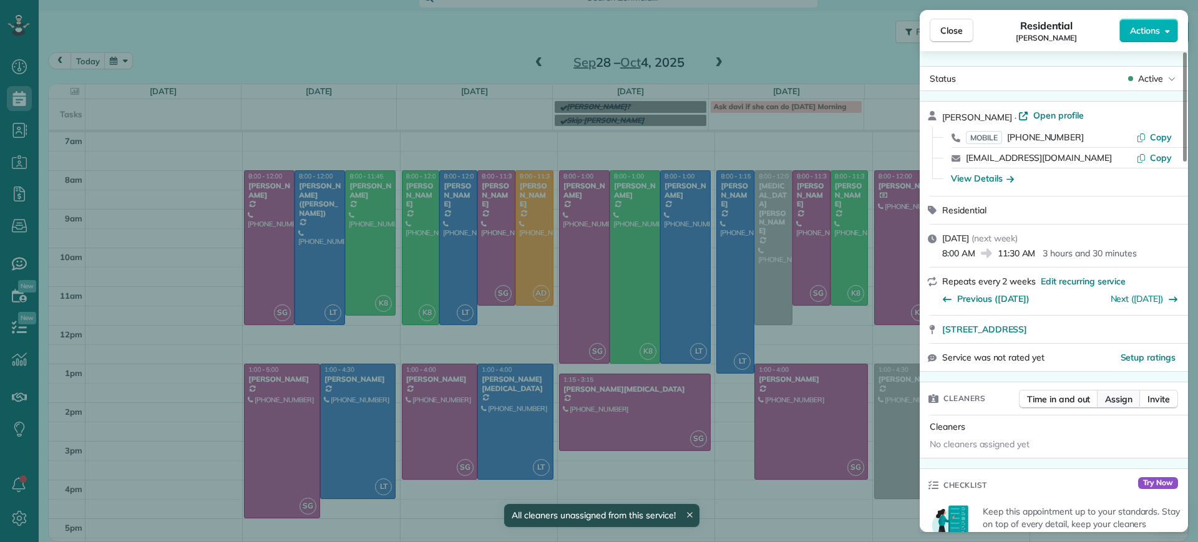
click at [1115, 397] on span "Assign" at bounding box center [1118, 399] width 27 height 12
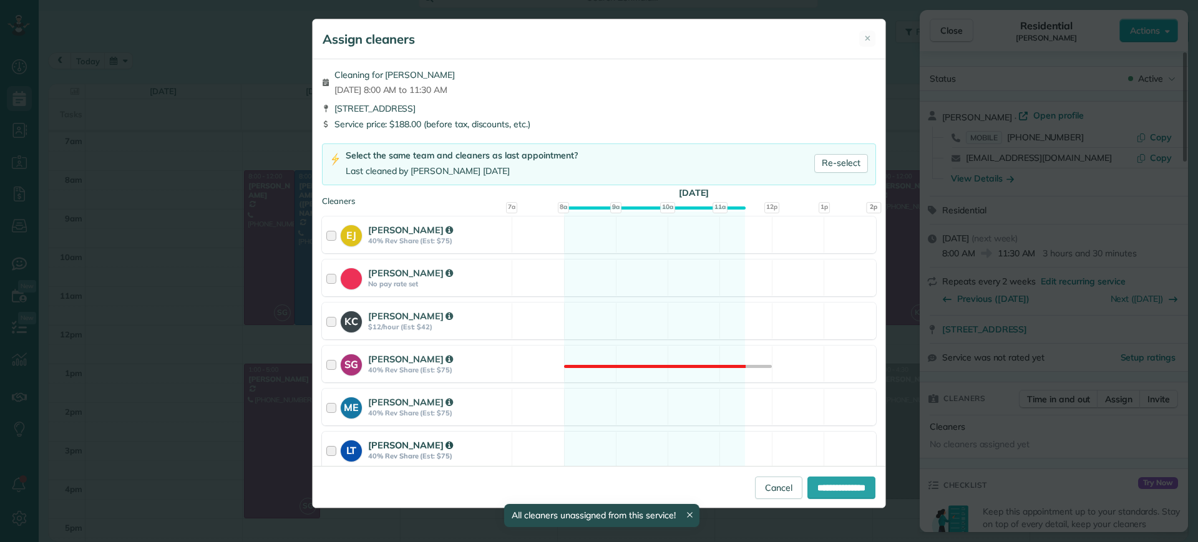
click at [624, 449] on div "LT Laura Thaller 40% Rev Share (Est: $75) Available" at bounding box center [599, 450] width 554 height 37
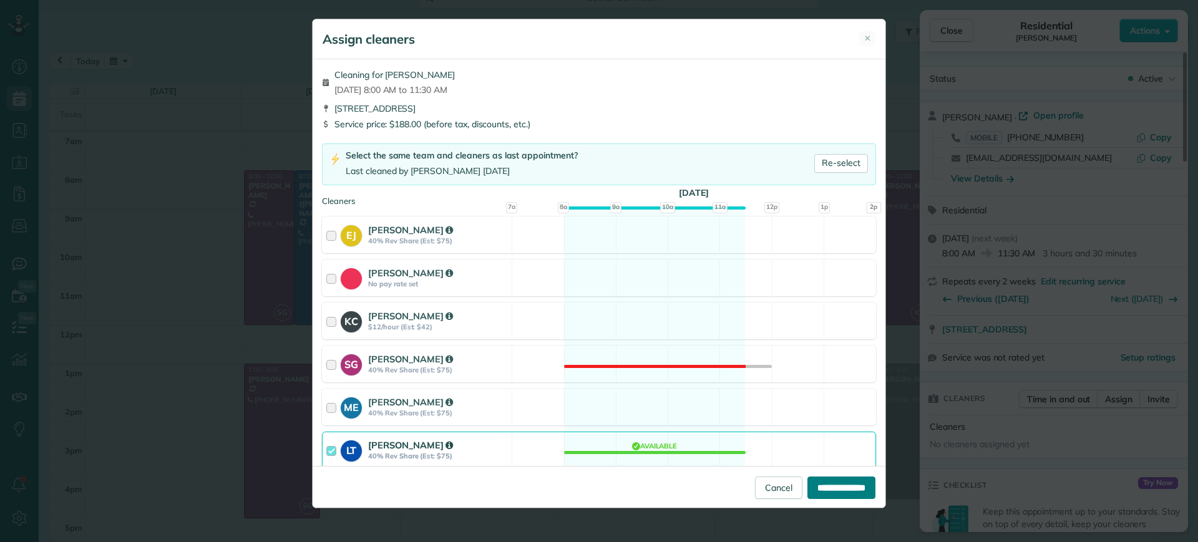
click at [816, 484] on input "**********" at bounding box center [841, 488] width 68 height 22
type input "**********"
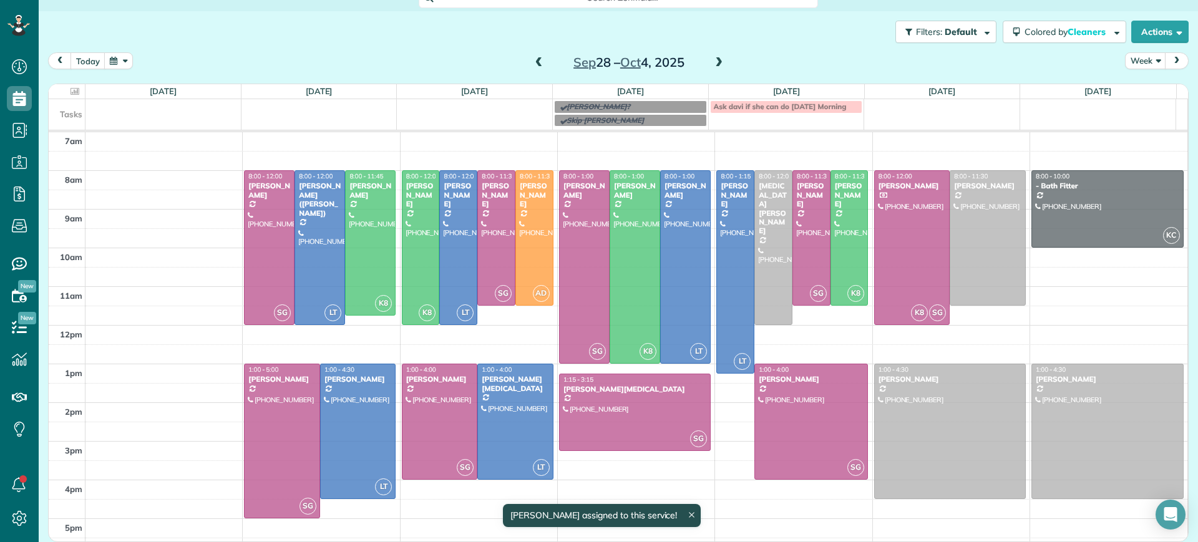
click at [903, 437] on body "Dashboard Scheduling Calendar View List View Dispatch View - Weekly scheduling …" at bounding box center [599, 271] width 1198 height 542
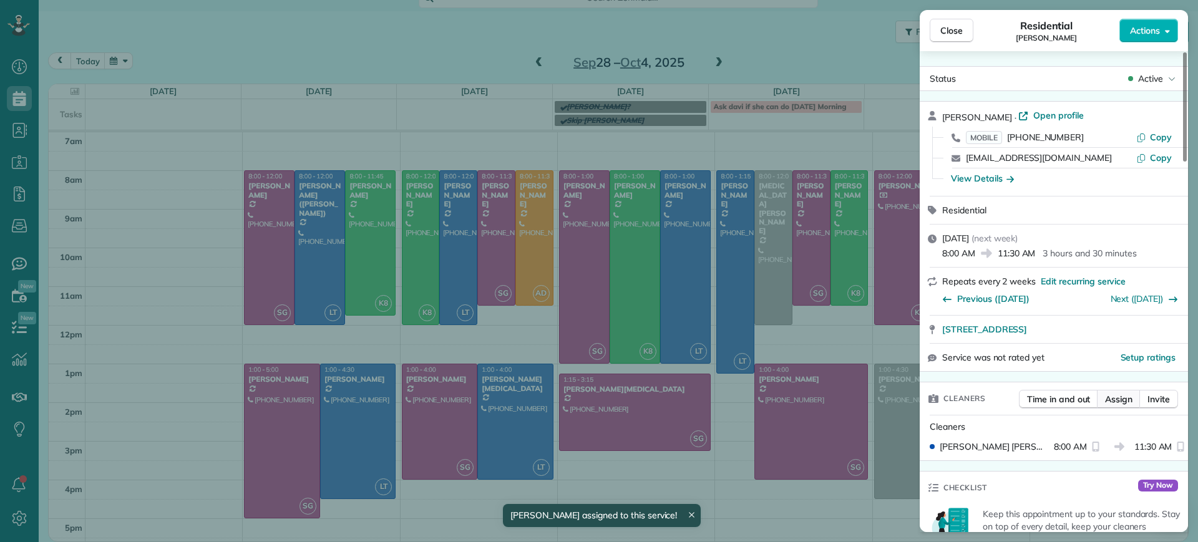
click at [1110, 399] on span "Assign" at bounding box center [1118, 399] width 27 height 12
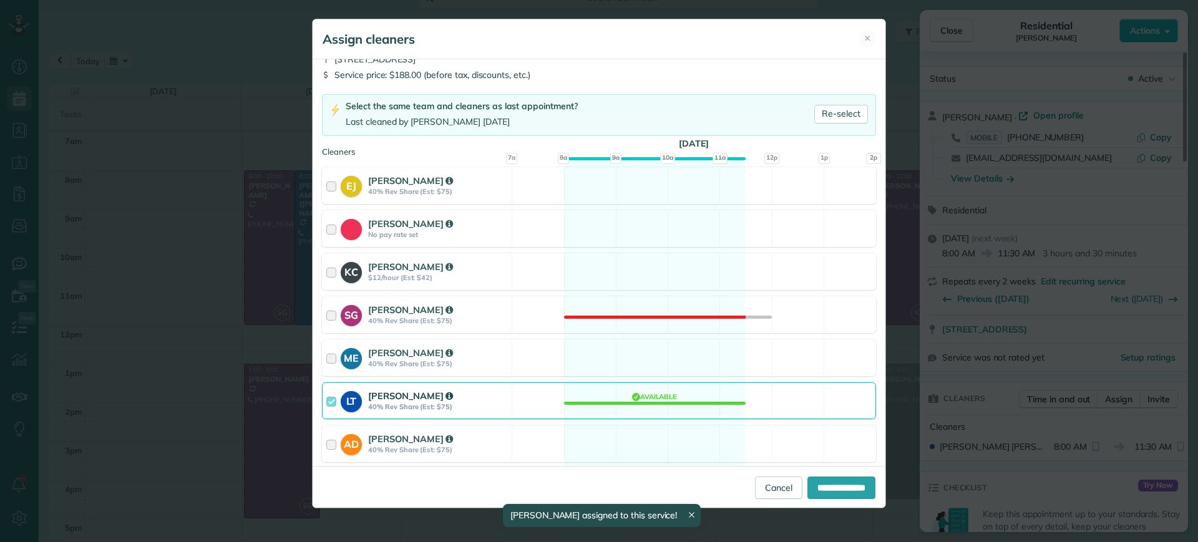
scroll to position [177, 0]
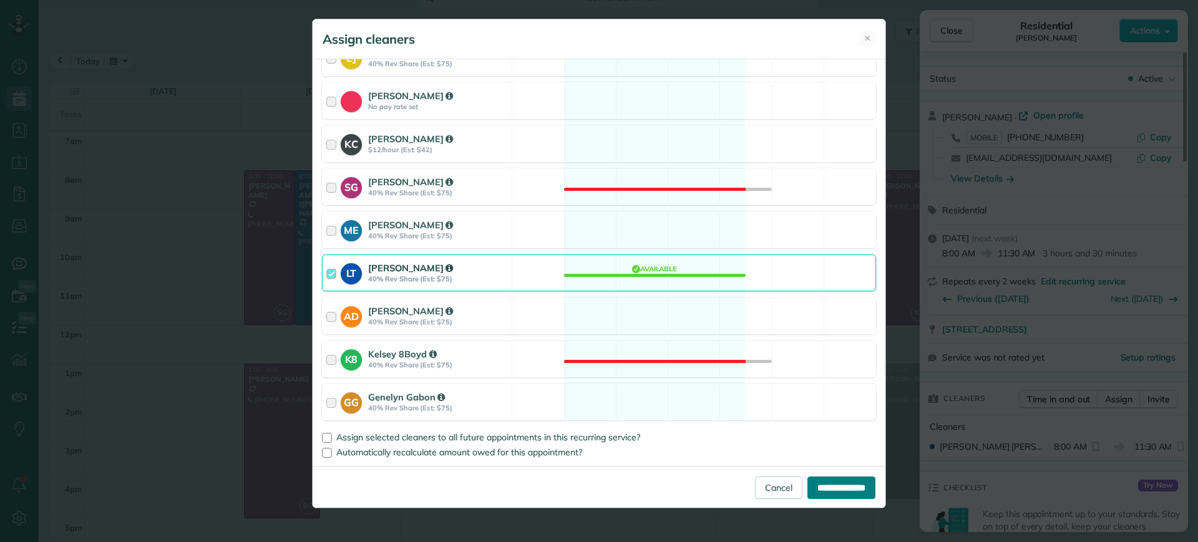
click at [849, 488] on input "**********" at bounding box center [841, 488] width 68 height 22
type input "**********"
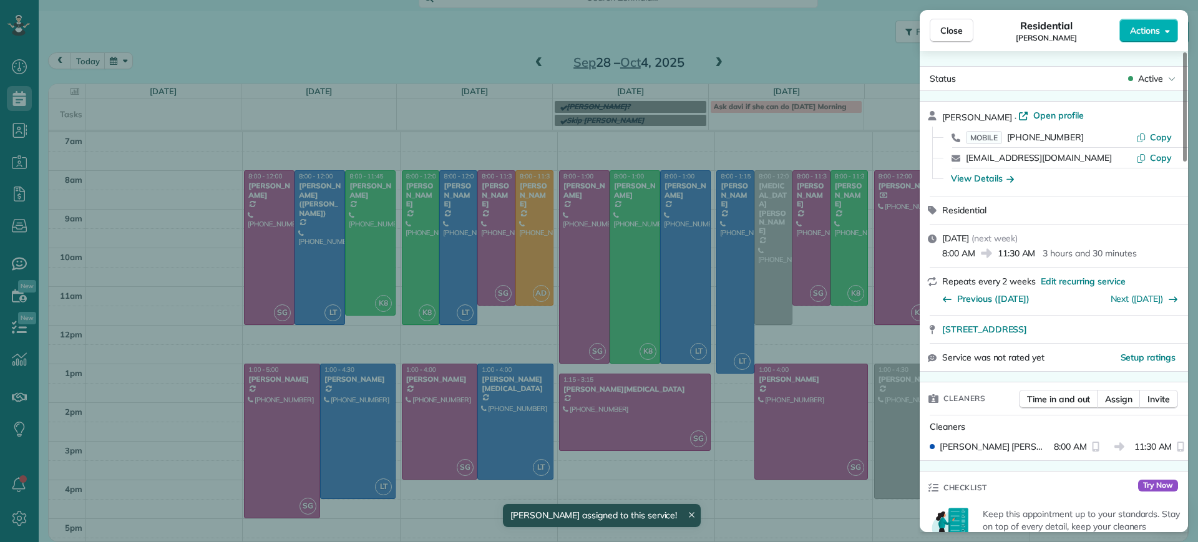
click at [895, 454] on div "Close Residential Jennifer Friedline Actions Status Active Jennifer Friedline ·…" at bounding box center [599, 271] width 1198 height 542
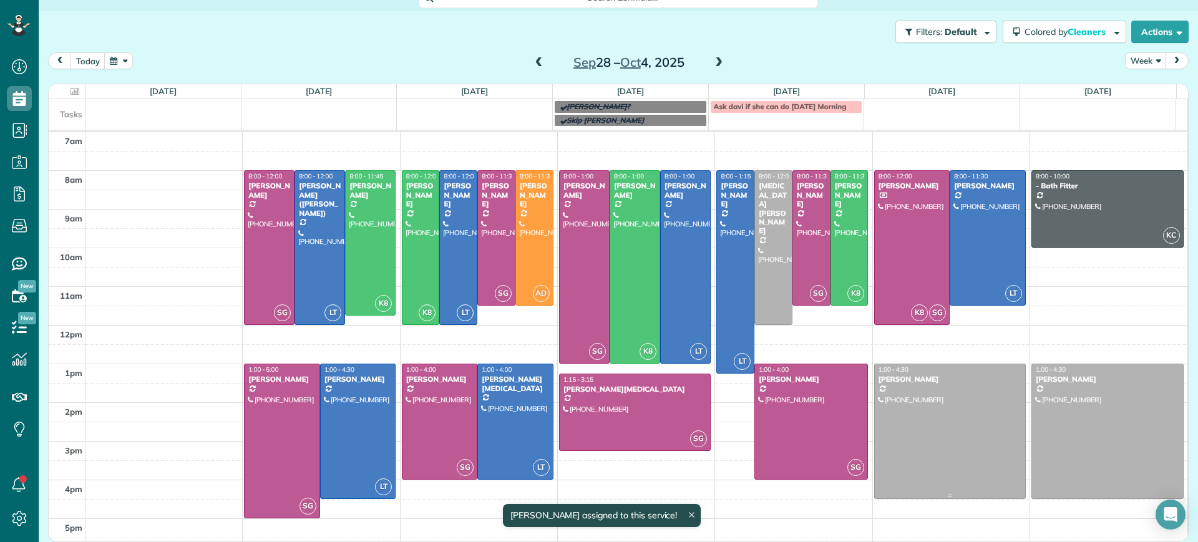
click at [898, 454] on div at bounding box center [950, 431] width 150 height 134
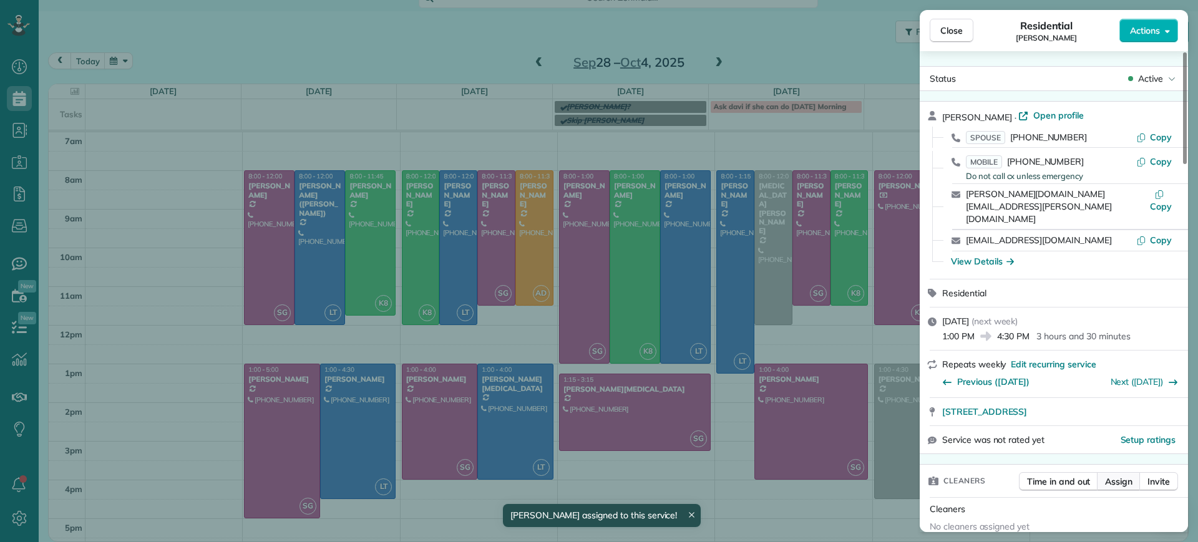
click at [1121, 475] on span "Assign" at bounding box center [1118, 481] width 27 height 12
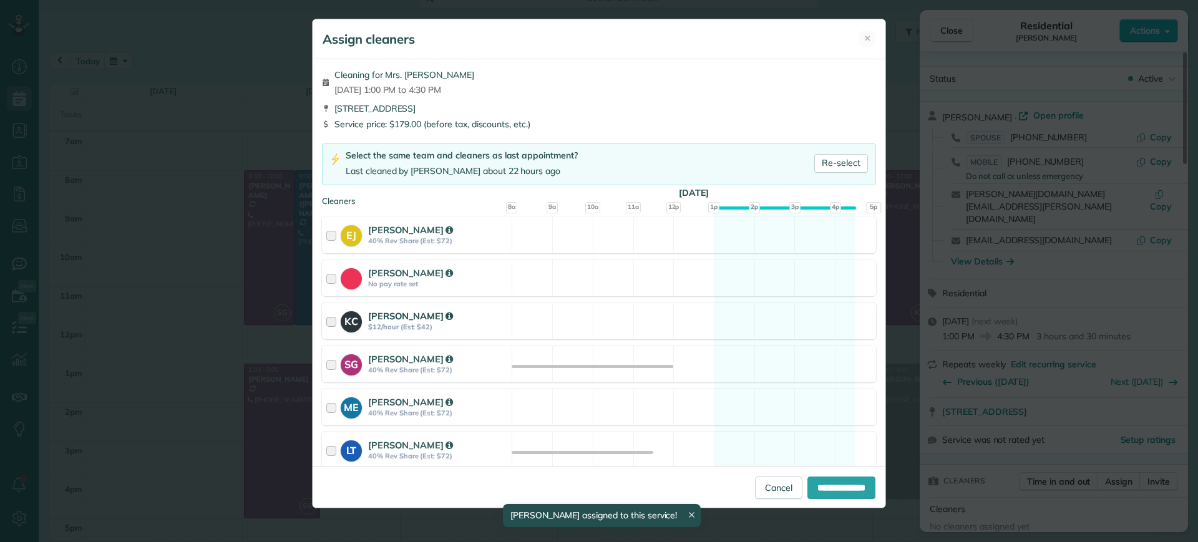
scroll to position [156, 0]
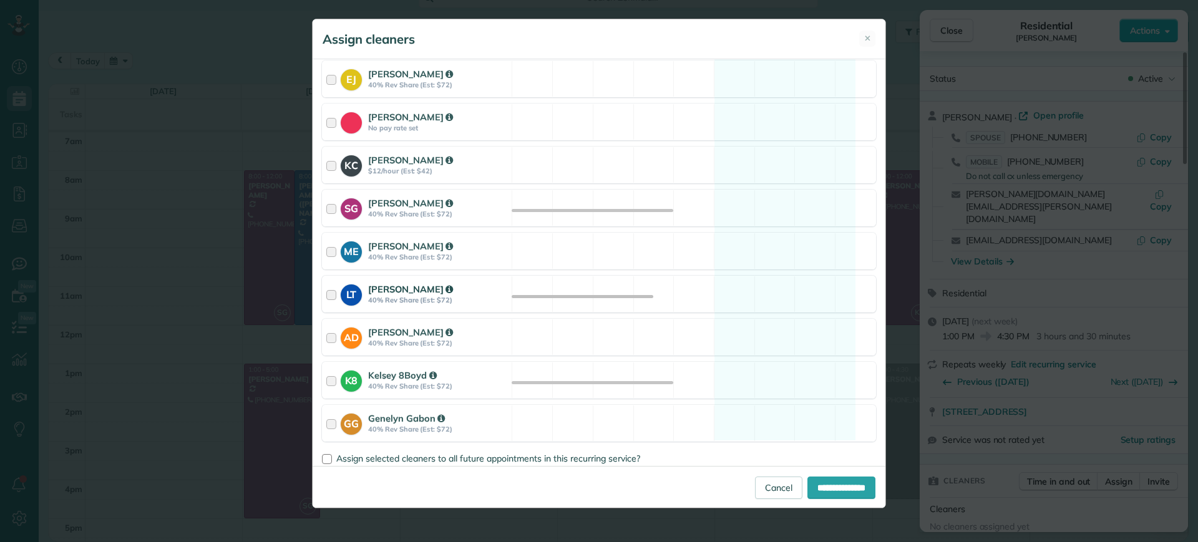
click at [749, 301] on div "LT Laura Thaller 40% Rev Share (Est: $72) Available" at bounding box center [599, 294] width 554 height 37
click at [833, 488] on input "**********" at bounding box center [841, 488] width 68 height 22
type input "**********"
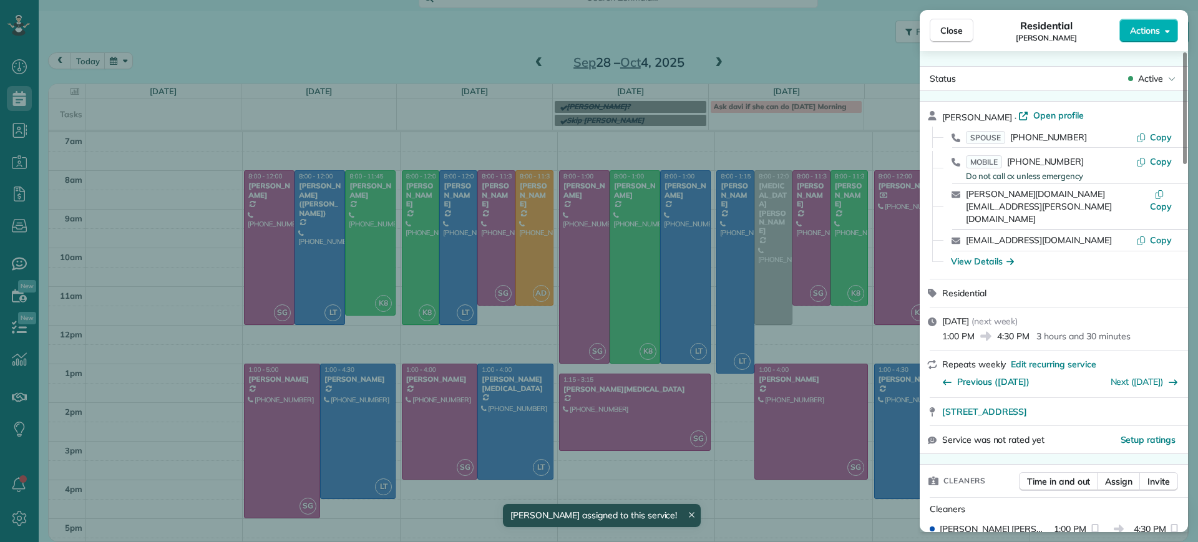
click at [817, 56] on div "Close Residential Brandon Fox Actions Status Active Brandon Fox · Open profile …" at bounding box center [599, 271] width 1198 height 542
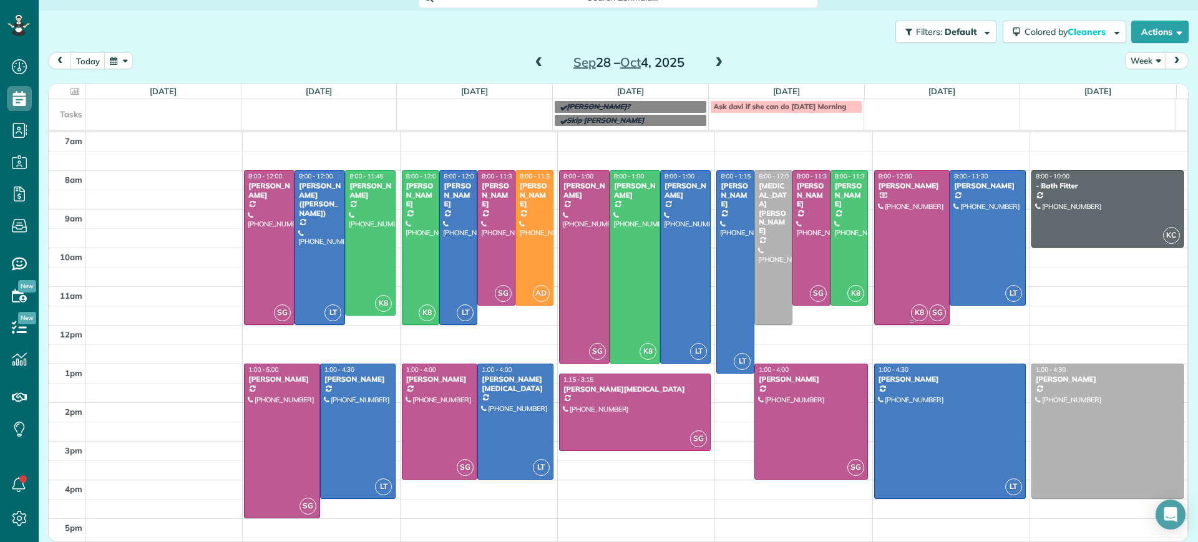
click at [899, 276] on div at bounding box center [912, 247] width 75 height 153
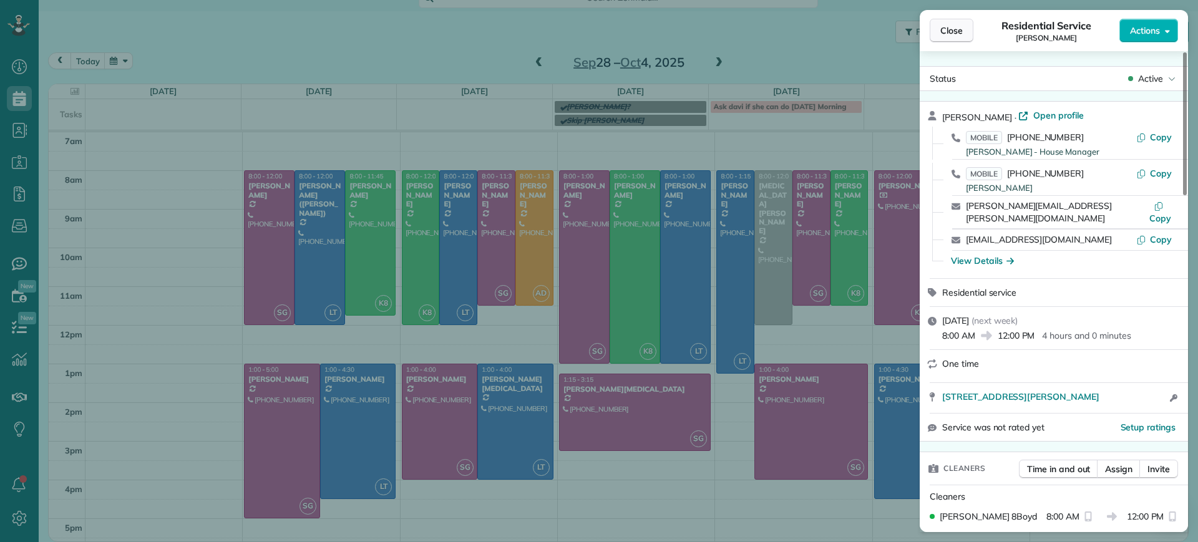
click at [947, 39] on button "Close" at bounding box center [951, 31] width 44 height 24
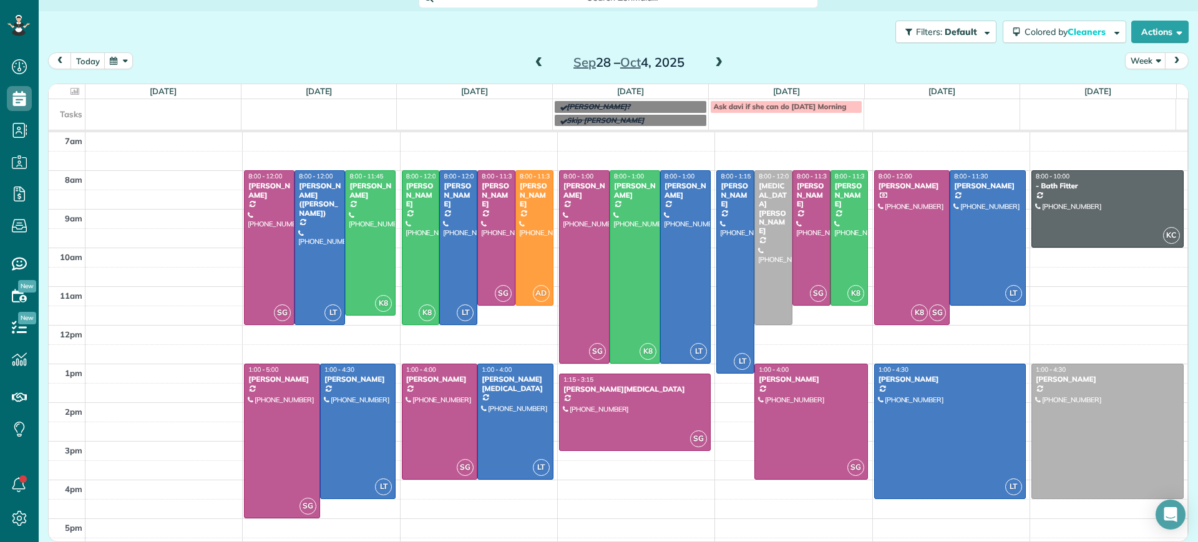
click at [712, 64] on span at bounding box center [719, 62] width 14 height 11
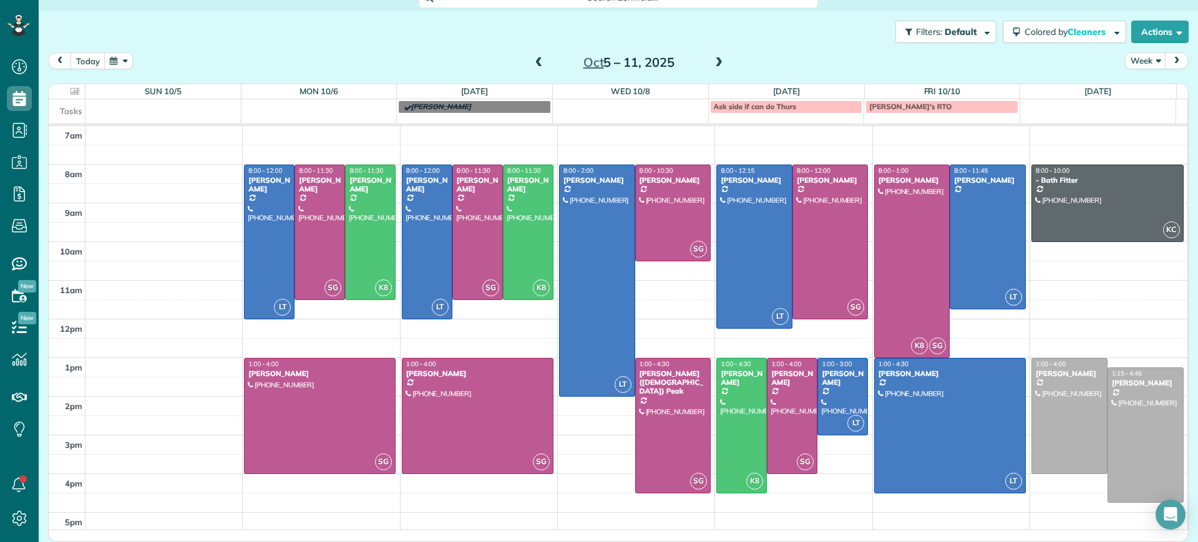
click at [535, 69] on span at bounding box center [539, 63] width 14 height 19
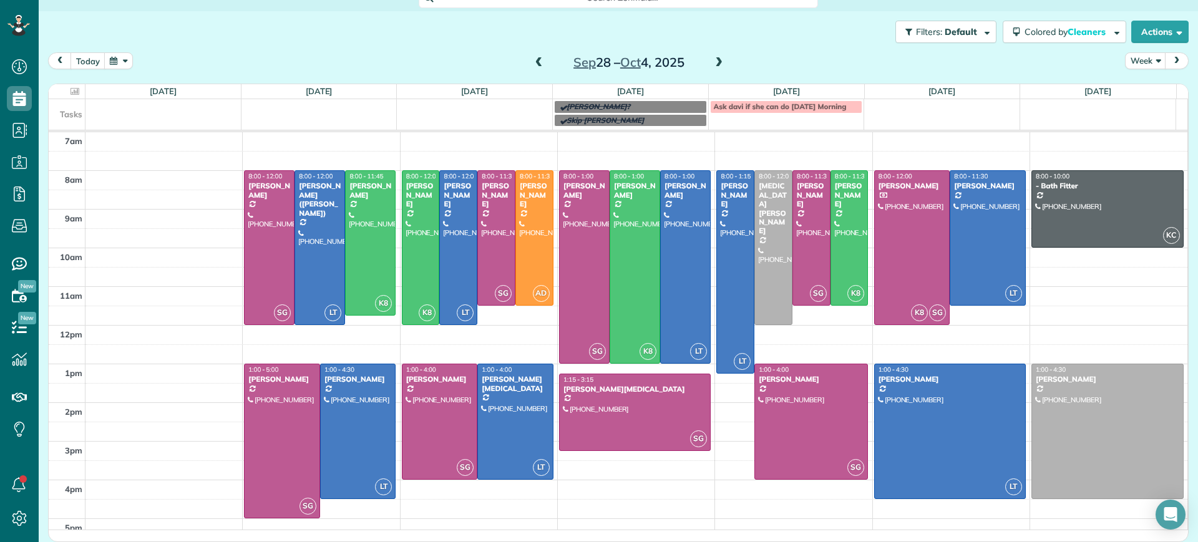
click at [715, 59] on span at bounding box center [719, 62] width 14 height 11
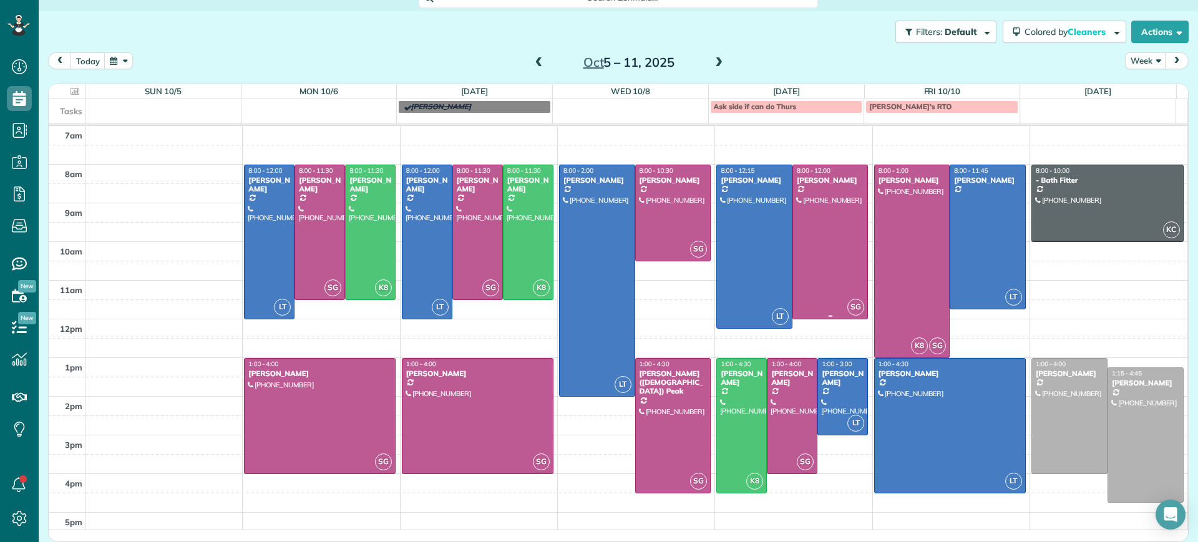
drag, startPoint x: 798, startPoint y: 207, endPoint x: 791, endPoint y: 246, distance: 40.0
click at [793, 246] on div at bounding box center [830, 241] width 75 height 153
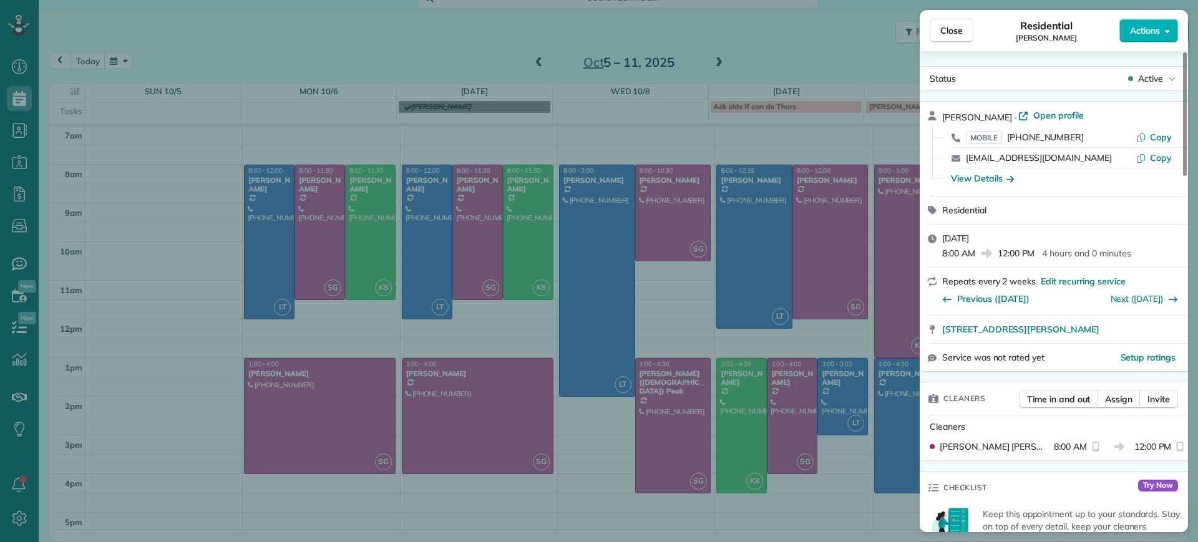
drag, startPoint x: 791, startPoint y: 211, endPoint x: 1115, endPoint y: 199, distance: 324.0
click at [1118, 200] on div "Residential" at bounding box center [1053, 210] width 268 height 27
click at [817, 235] on div "Close Residential Katie Fraker Actions Status Active Katie Fraker · Open profil…" at bounding box center [599, 271] width 1198 height 542
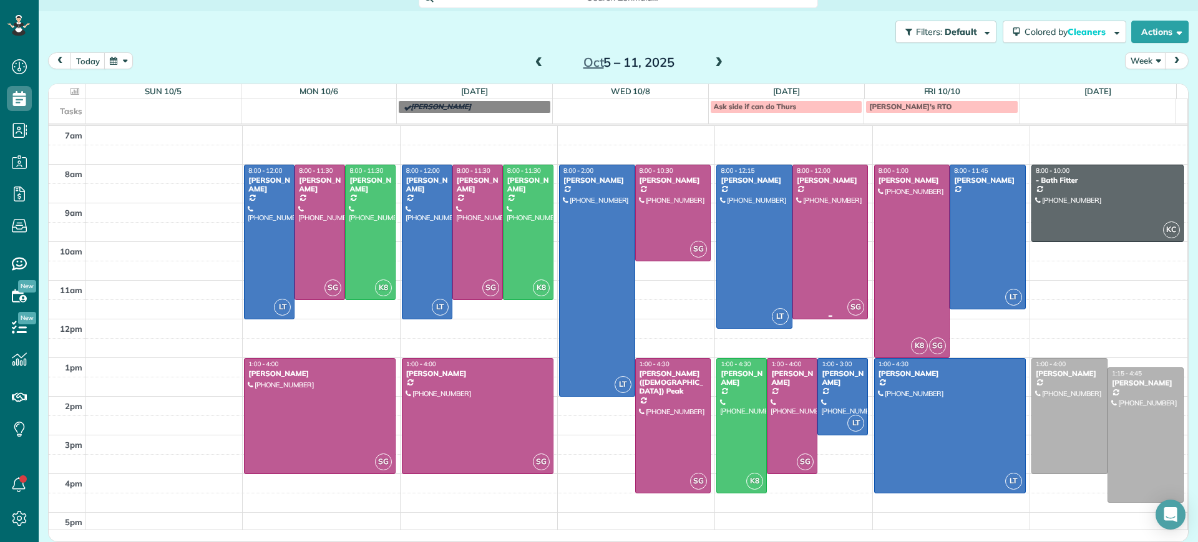
click at [818, 230] on body "Dashboard Scheduling Calendar View List View Dispatch View - Weekly scheduling …" at bounding box center [599, 271] width 1198 height 542
click at [818, 225] on div at bounding box center [830, 241] width 75 height 153
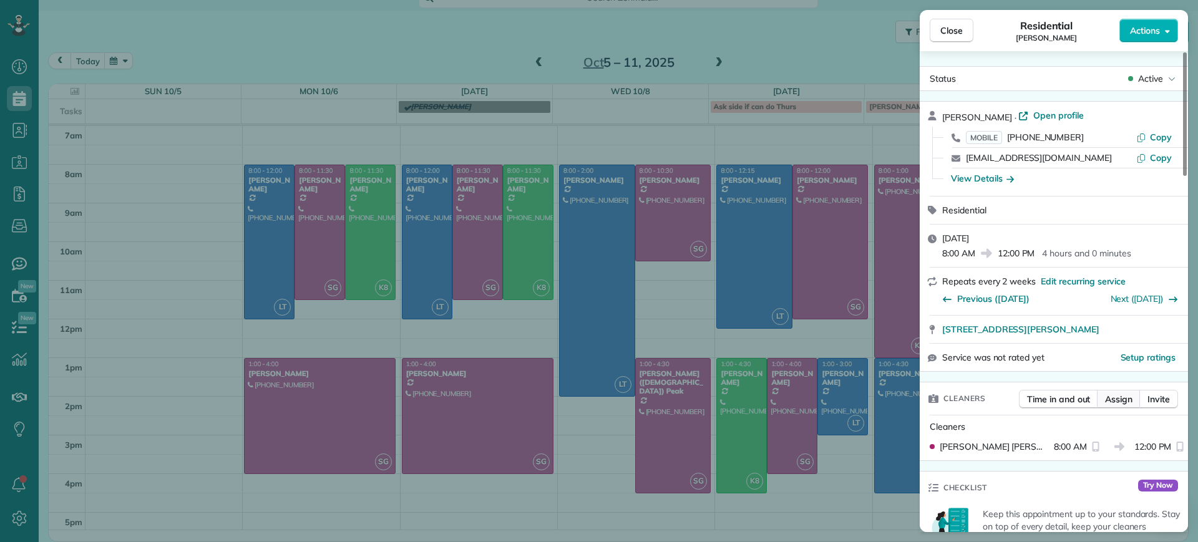
click at [1129, 395] on span "Assign" at bounding box center [1118, 399] width 27 height 12
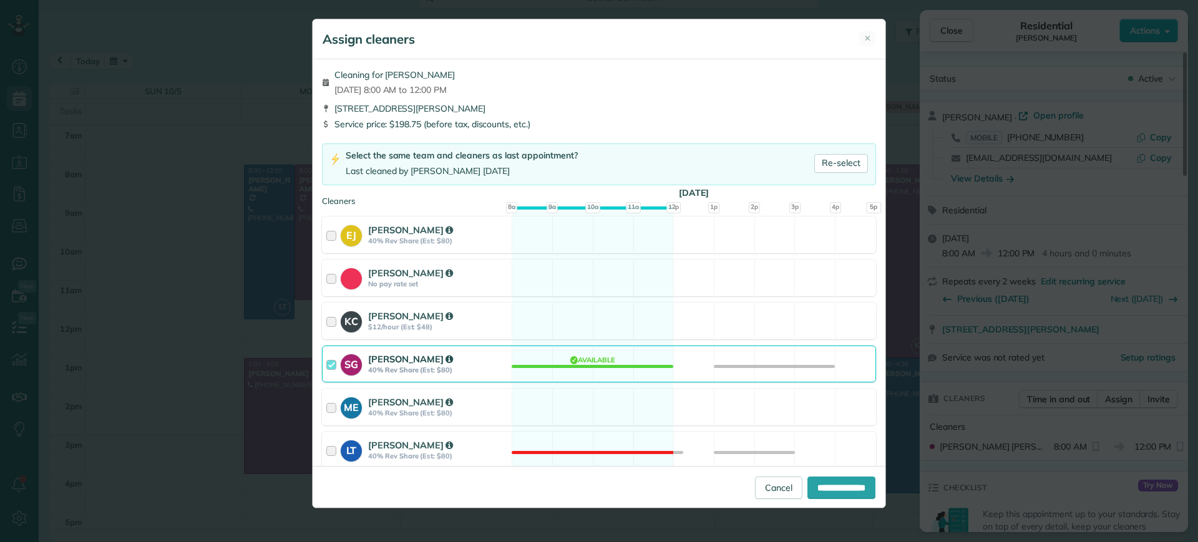
click at [639, 373] on div "SG Sophie Gibbs 40% Rev Share (Est: $80) Available" at bounding box center [599, 364] width 554 height 37
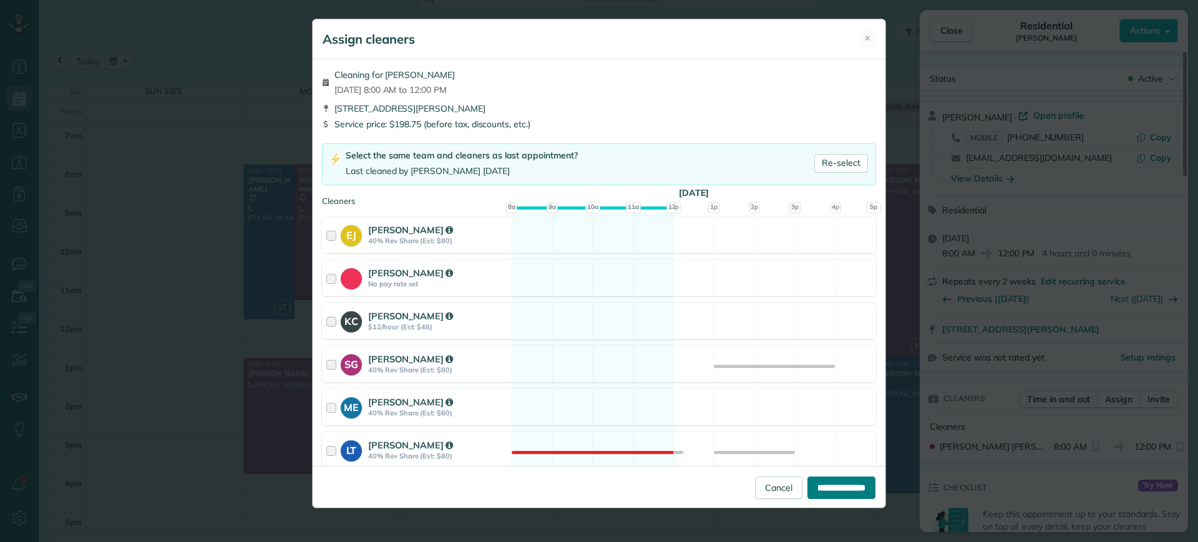
click at [830, 489] on input "**********" at bounding box center [841, 488] width 68 height 22
type input "**********"
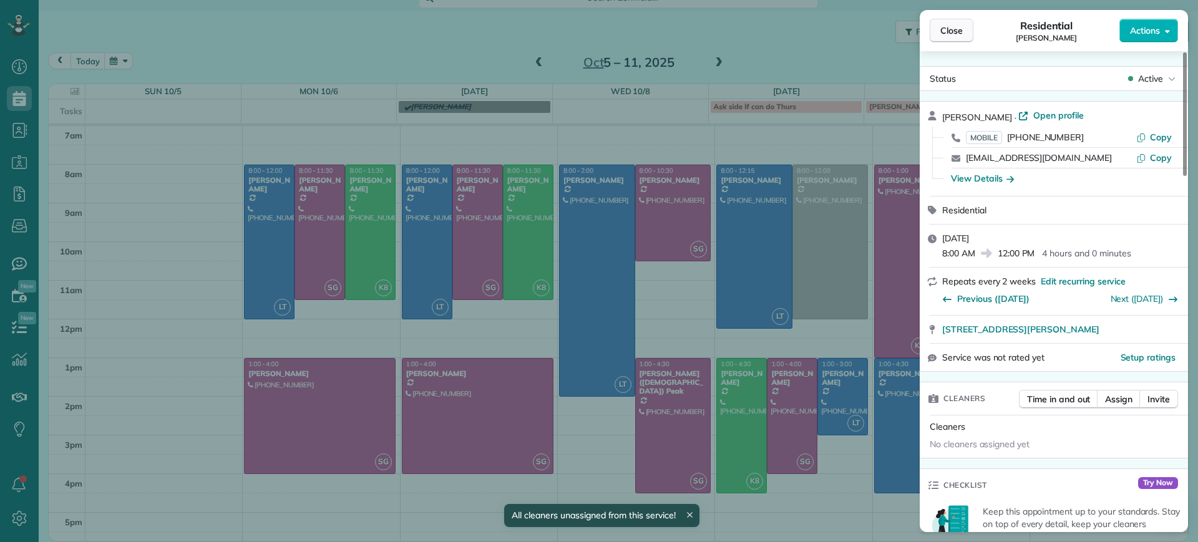
click at [948, 32] on span "Close" at bounding box center [951, 30] width 22 height 12
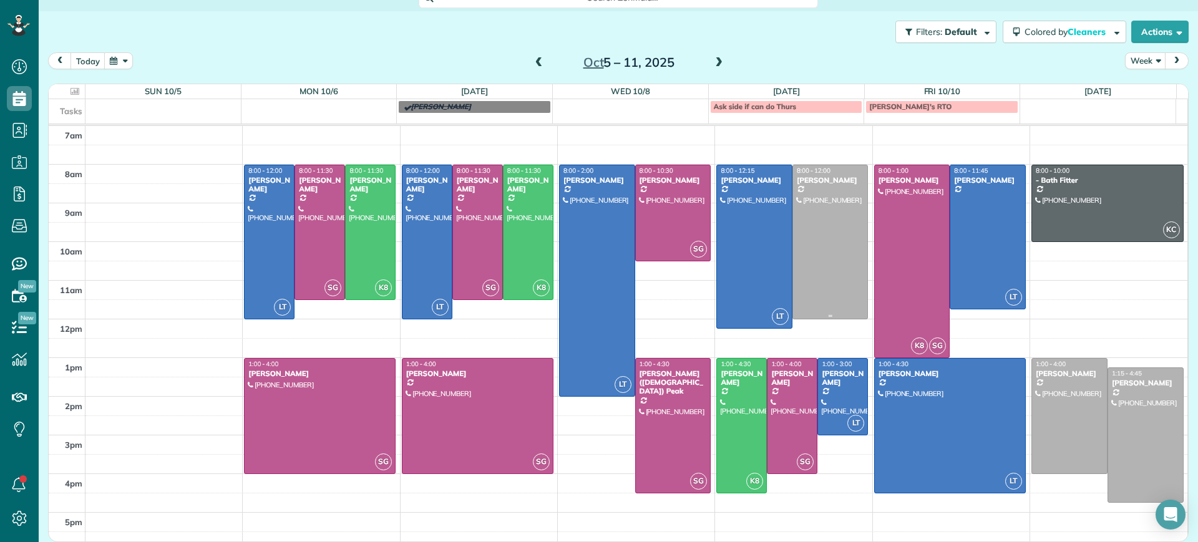
drag, startPoint x: 811, startPoint y: 201, endPoint x: 806, endPoint y: 166, distance: 35.9
click at [806, 166] on link "8:00 - 12:00 Katie Fraker (603) 781-1667 2805 Glen Gary Drive Richmond, VA 23233" at bounding box center [830, 242] width 76 height 155
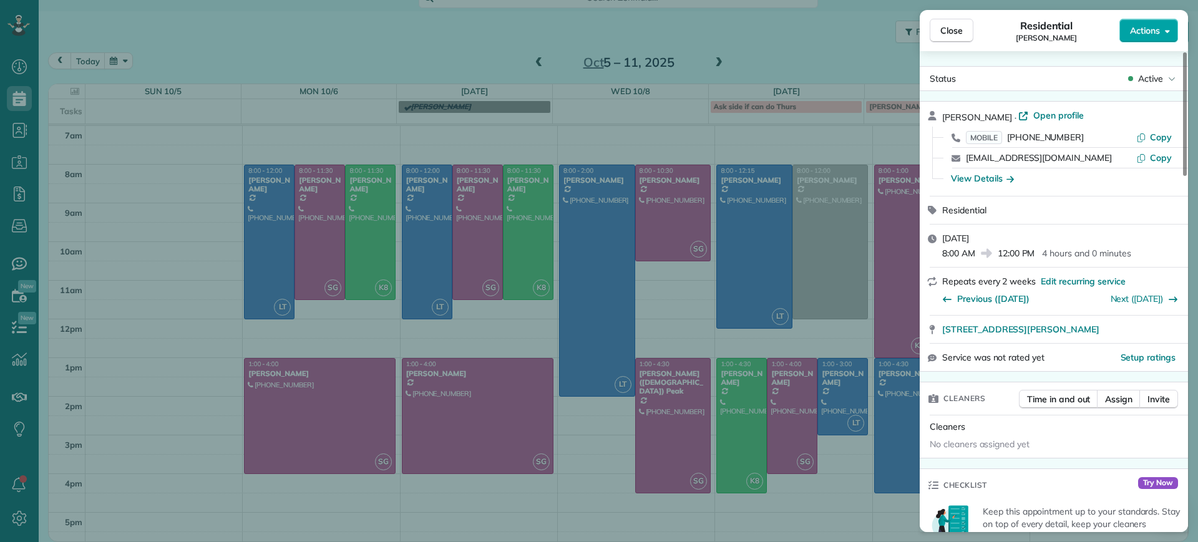
click at [1158, 38] on button "Actions" at bounding box center [1148, 31] width 59 height 24
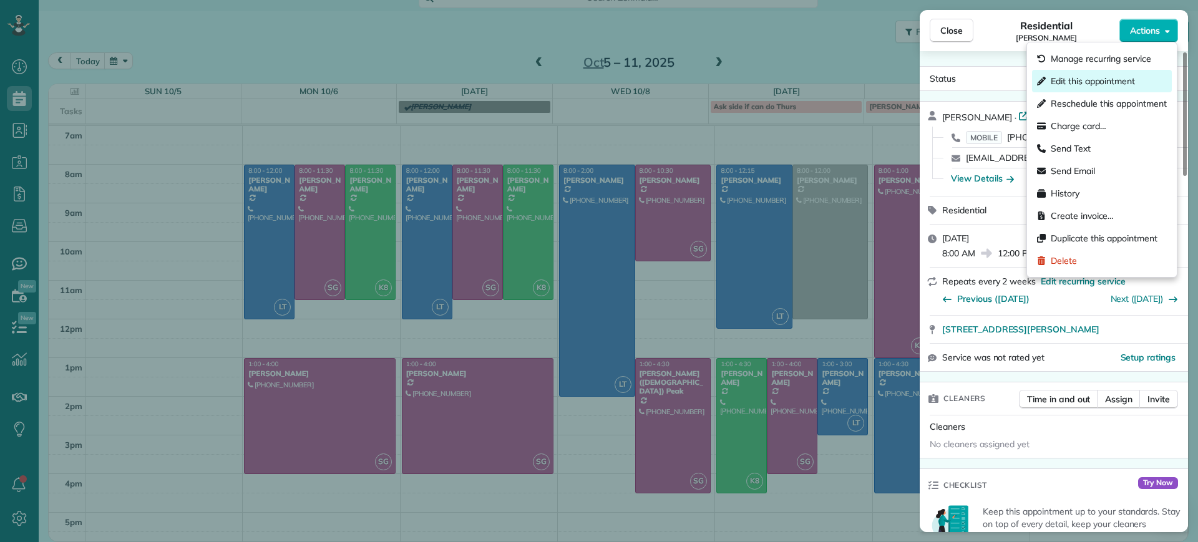
click at [1130, 75] on span "Edit this appointment" at bounding box center [1092, 81] width 84 height 12
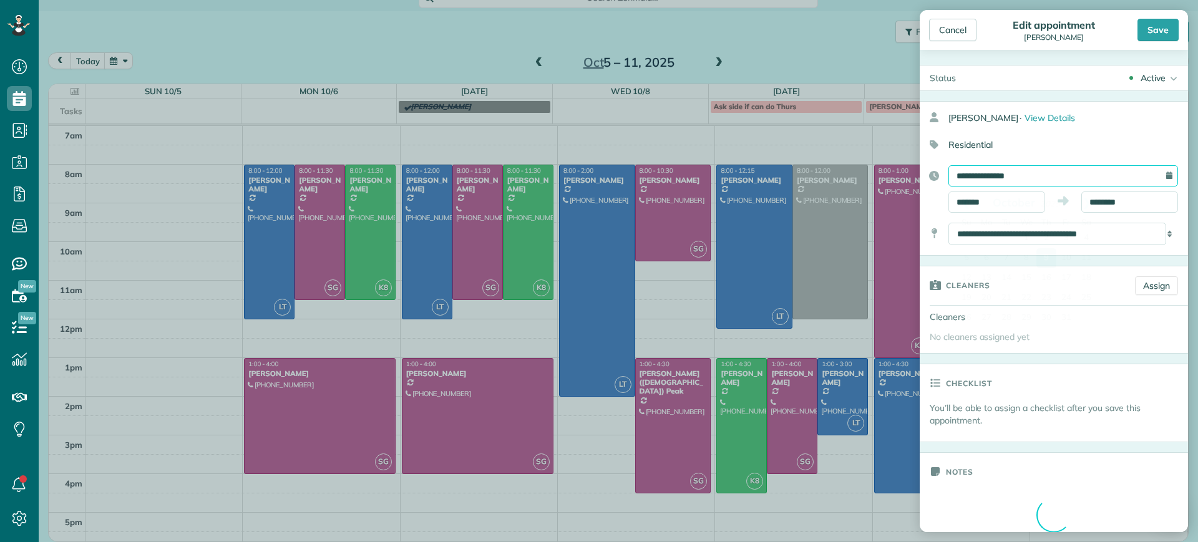
click at [1113, 175] on input "**********" at bounding box center [1063, 175] width 230 height 21
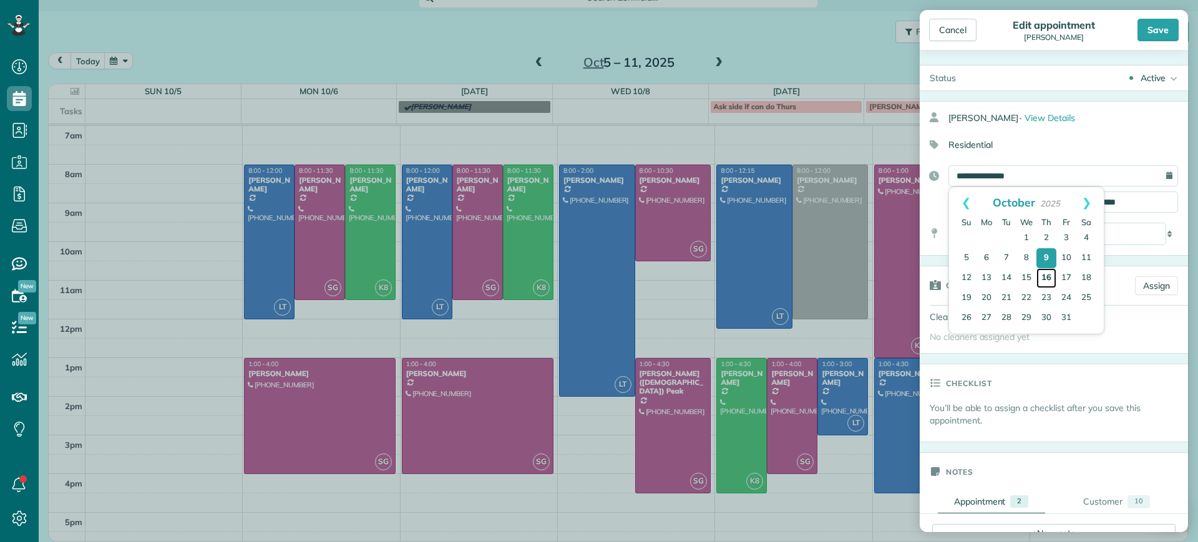
click at [1046, 275] on link "16" at bounding box center [1046, 278] width 20 height 20
type input "**********"
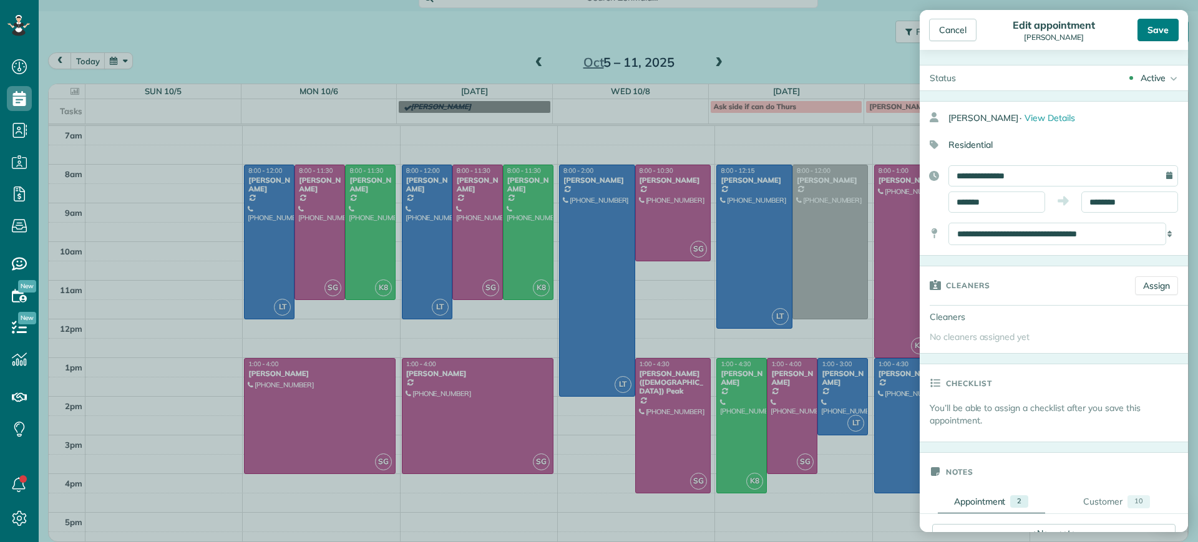
click at [1155, 35] on div "Save" at bounding box center [1157, 30] width 41 height 22
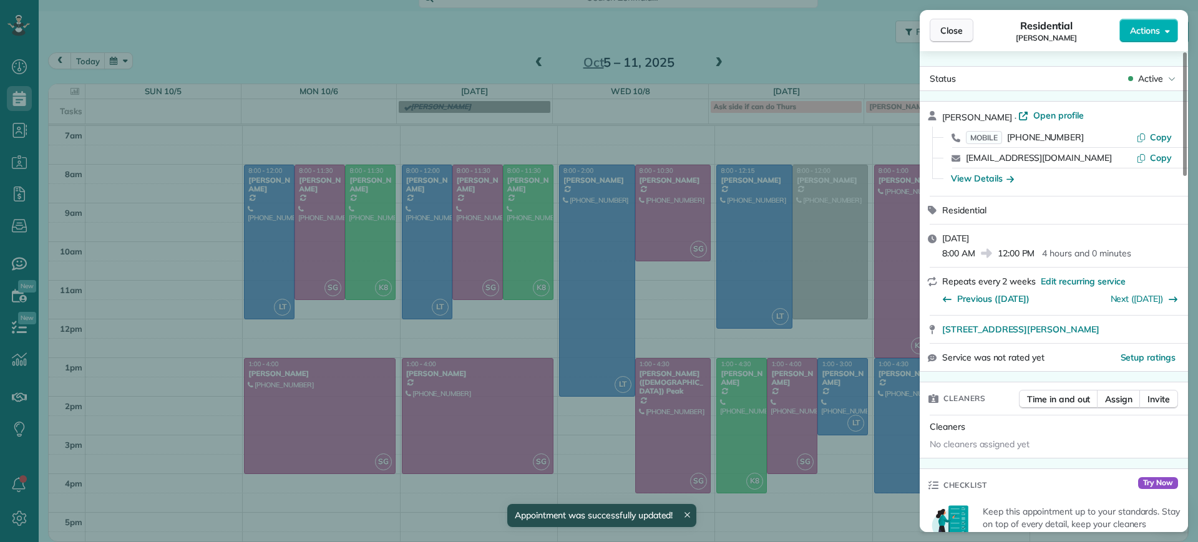
click at [953, 36] on span "Close" at bounding box center [951, 30] width 22 height 12
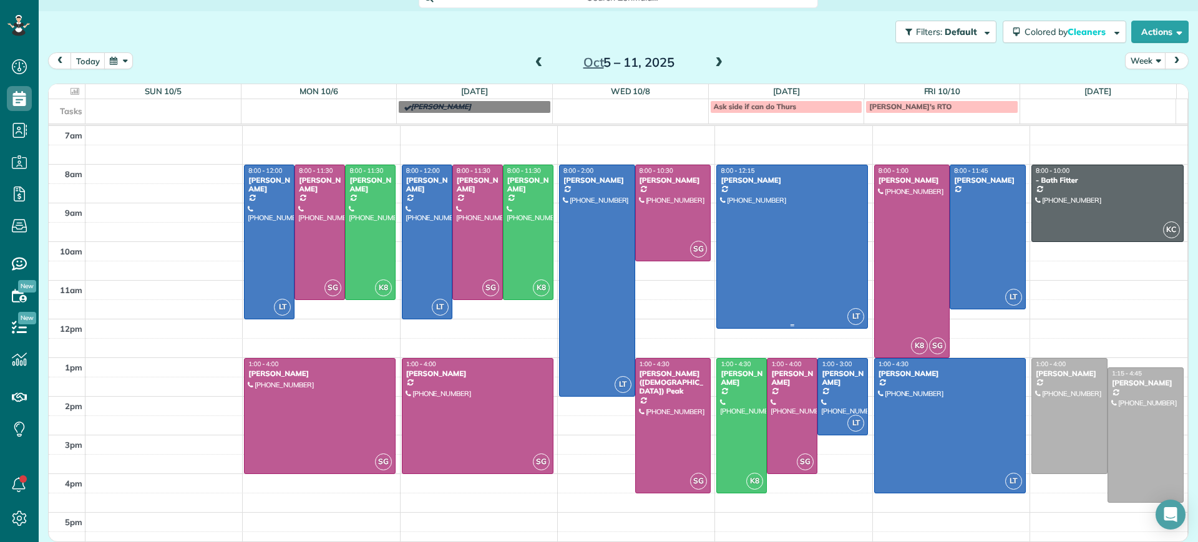
click at [774, 251] on div at bounding box center [792, 246] width 150 height 163
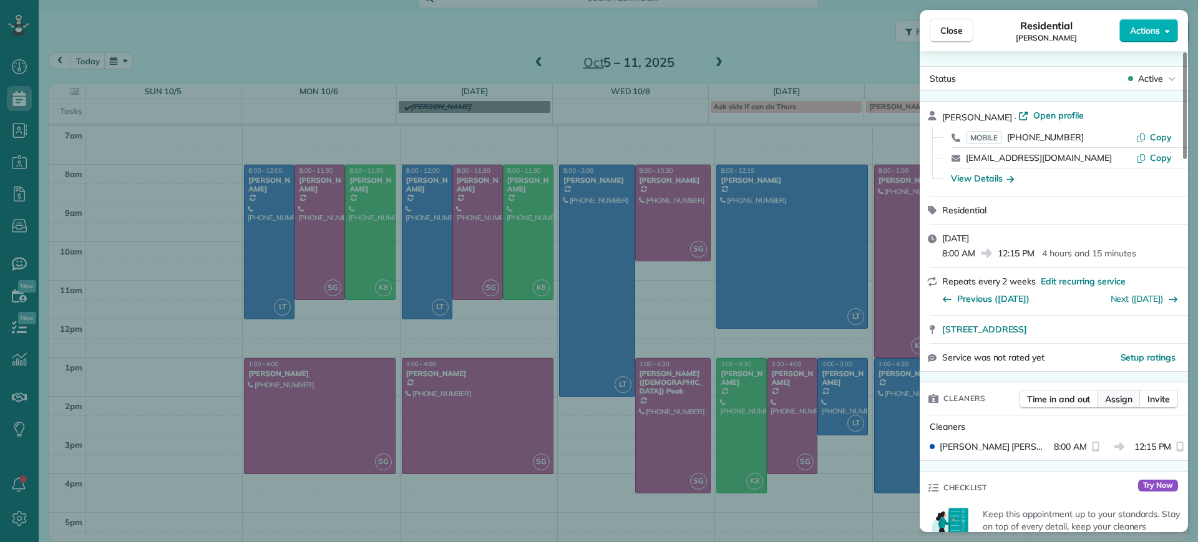
click at [1118, 395] on span "Assign" at bounding box center [1118, 399] width 27 height 12
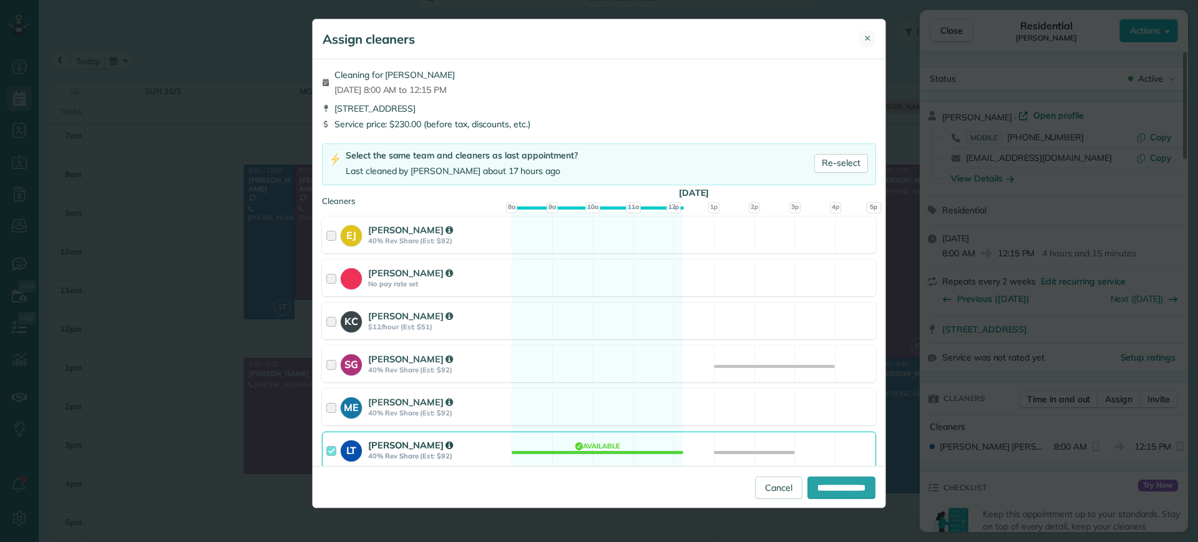
click at [865, 34] on span "✕" at bounding box center [867, 38] width 7 height 12
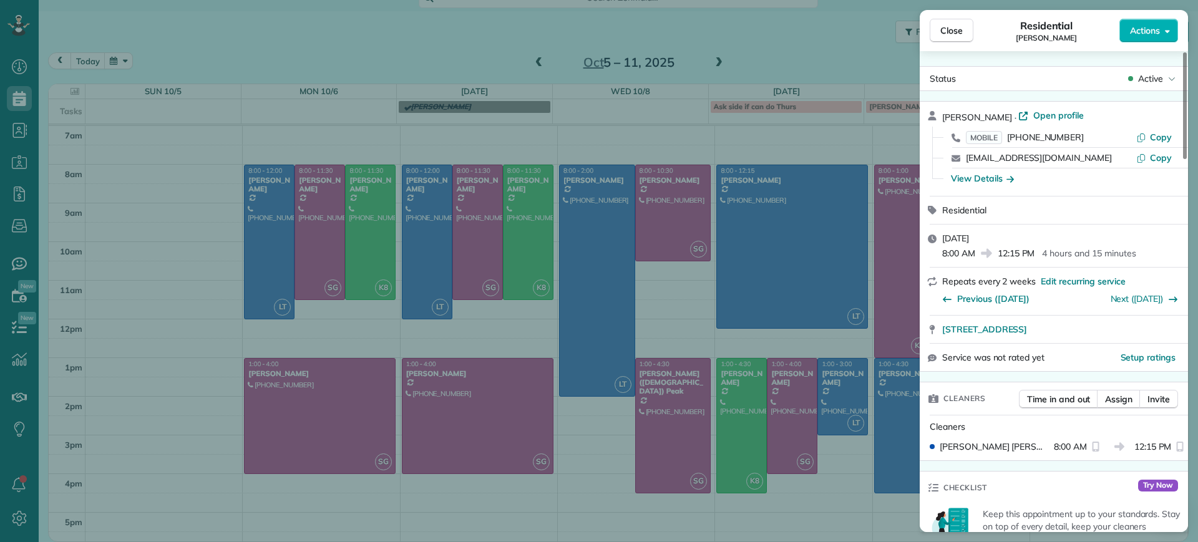
click at [833, 457] on div "Close Residential Lauren Sides Actions Status Active Lauren Sides · Open profil…" at bounding box center [599, 271] width 1198 height 542
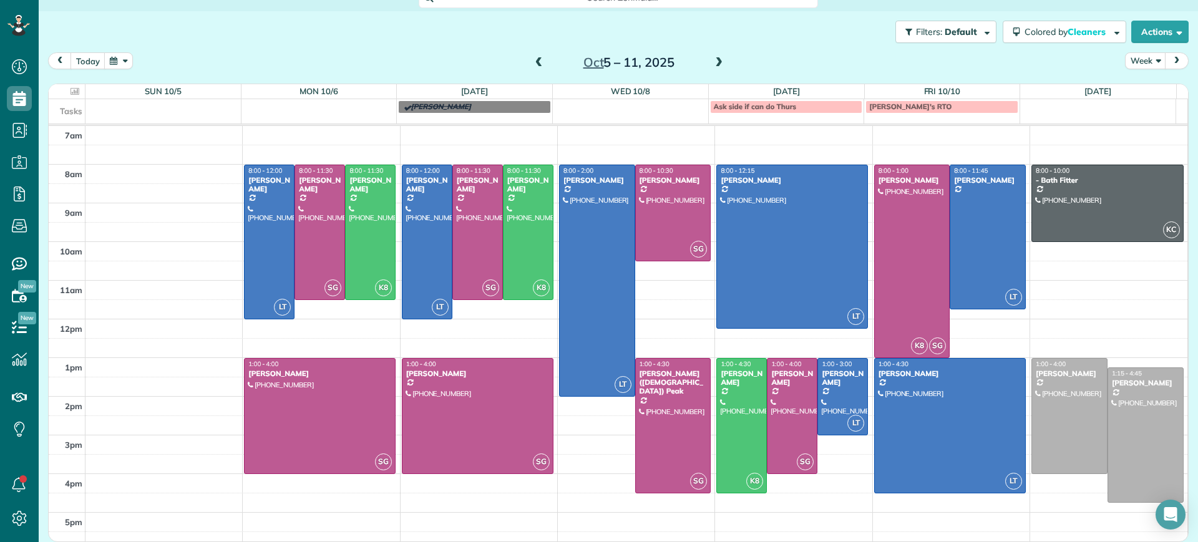
click at [783, 304] on div at bounding box center [792, 246] width 150 height 163
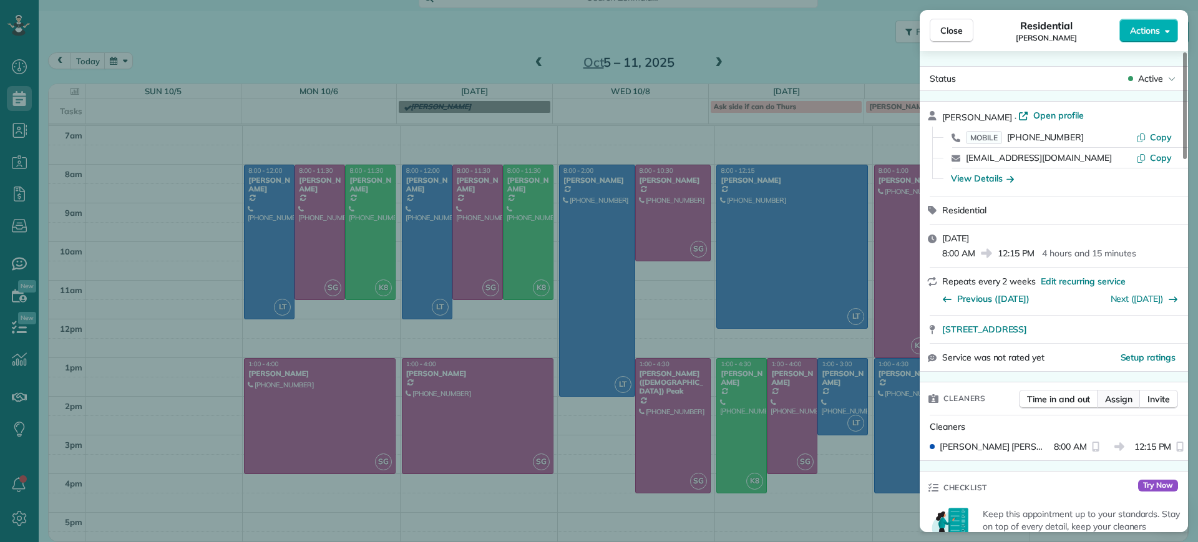
click at [1114, 394] on span "Assign" at bounding box center [1118, 399] width 27 height 12
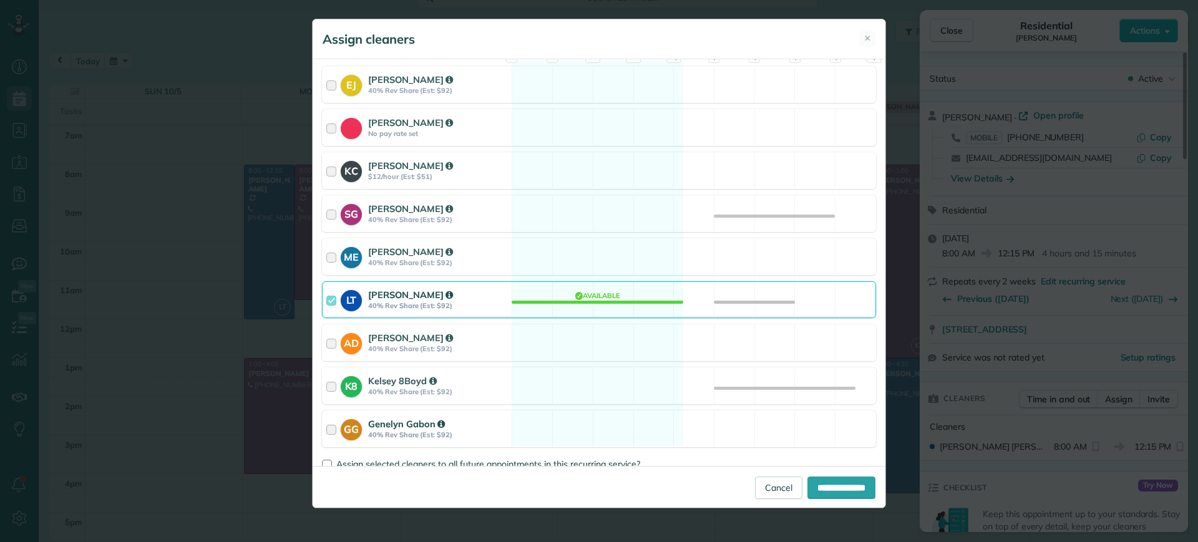
scroll to position [156, 0]
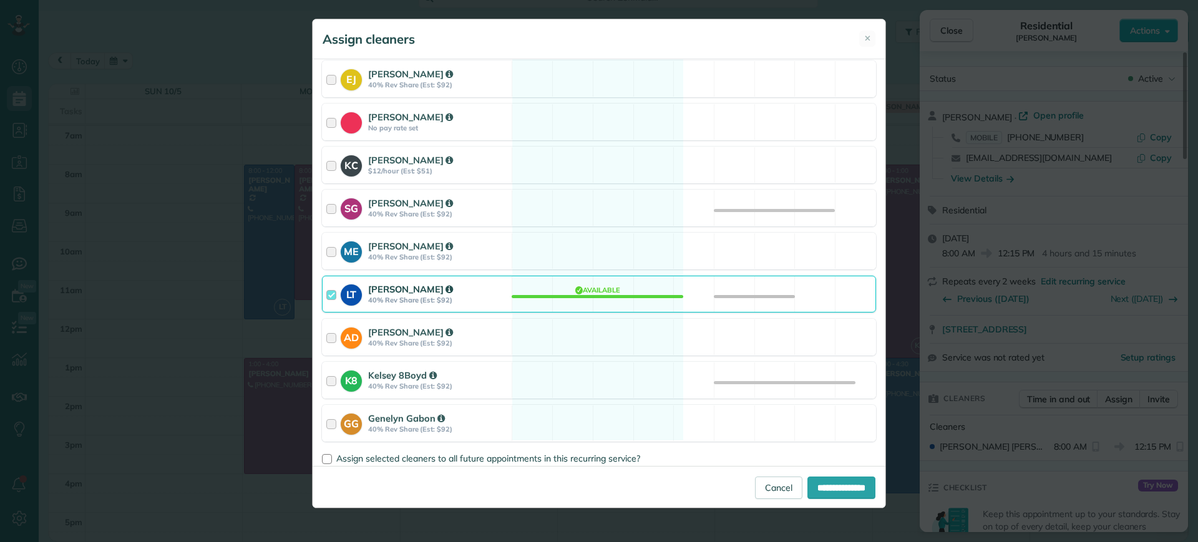
click at [605, 294] on div "LT Laura Thaller 40% Rev Share (Est: $92) Available" at bounding box center [599, 294] width 554 height 37
click at [592, 387] on div "K8 Kelsey 8Boyd 40% Rev Share (Est: $92) Available" at bounding box center [599, 380] width 554 height 37
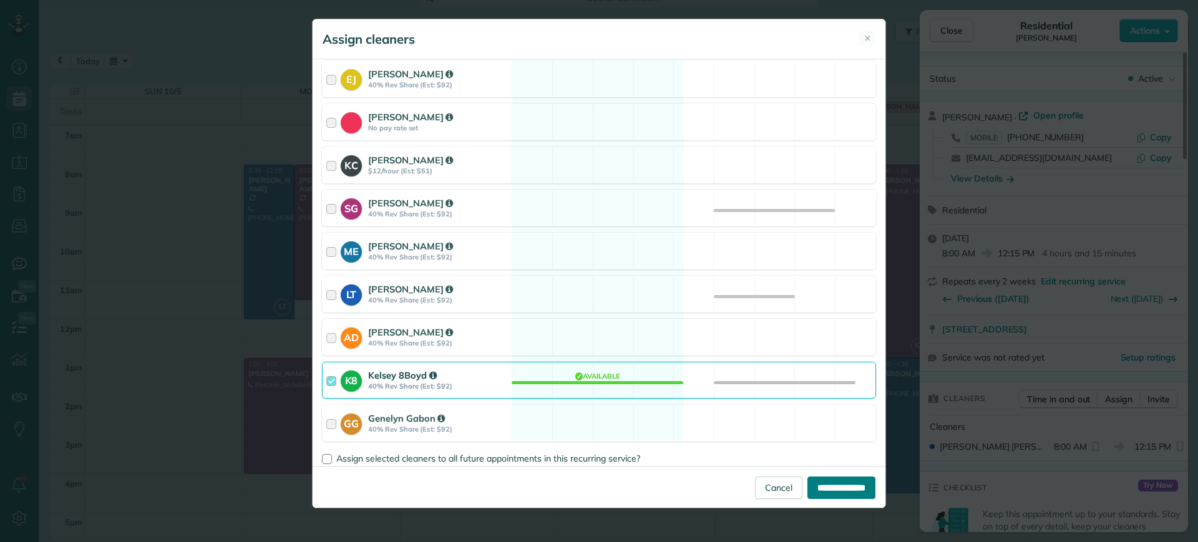
click at [840, 483] on input "**********" at bounding box center [841, 488] width 68 height 22
type input "**********"
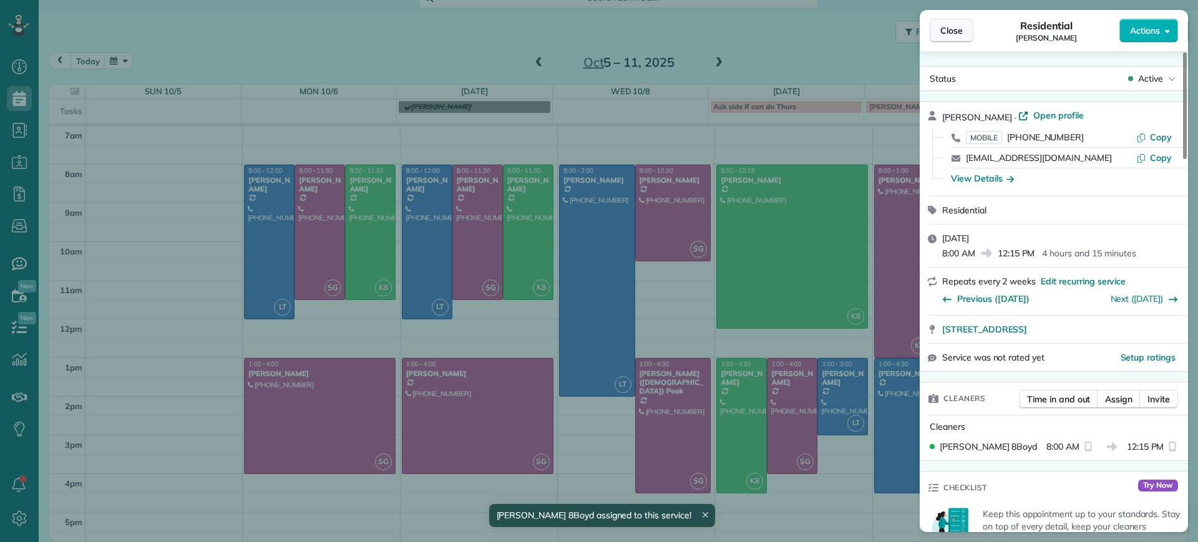
click at [944, 27] on span "Close" at bounding box center [951, 30] width 22 height 12
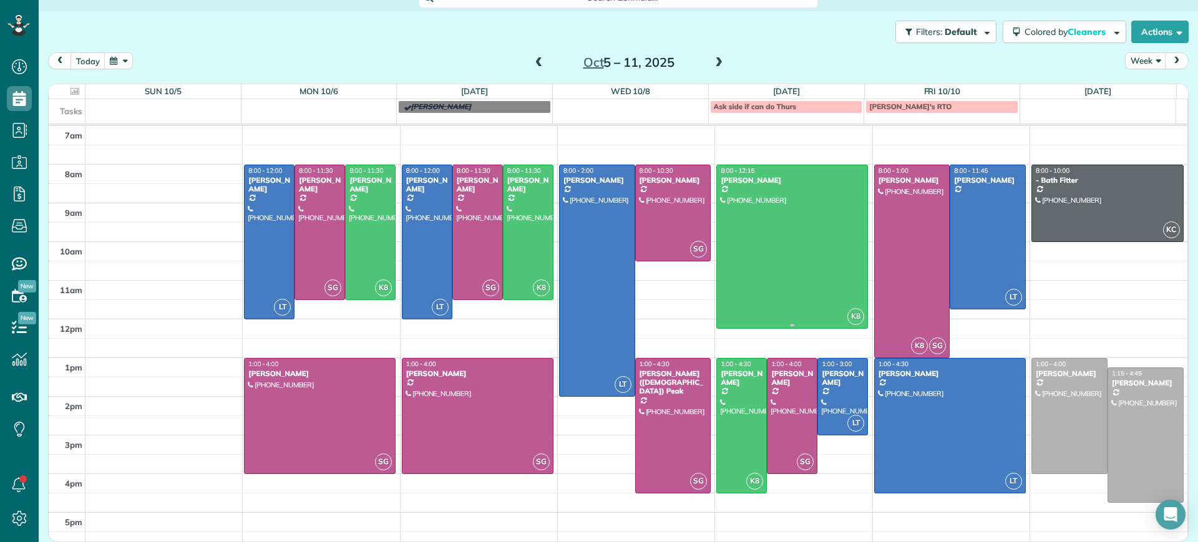
click at [822, 243] on div at bounding box center [792, 246] width 150 height 163
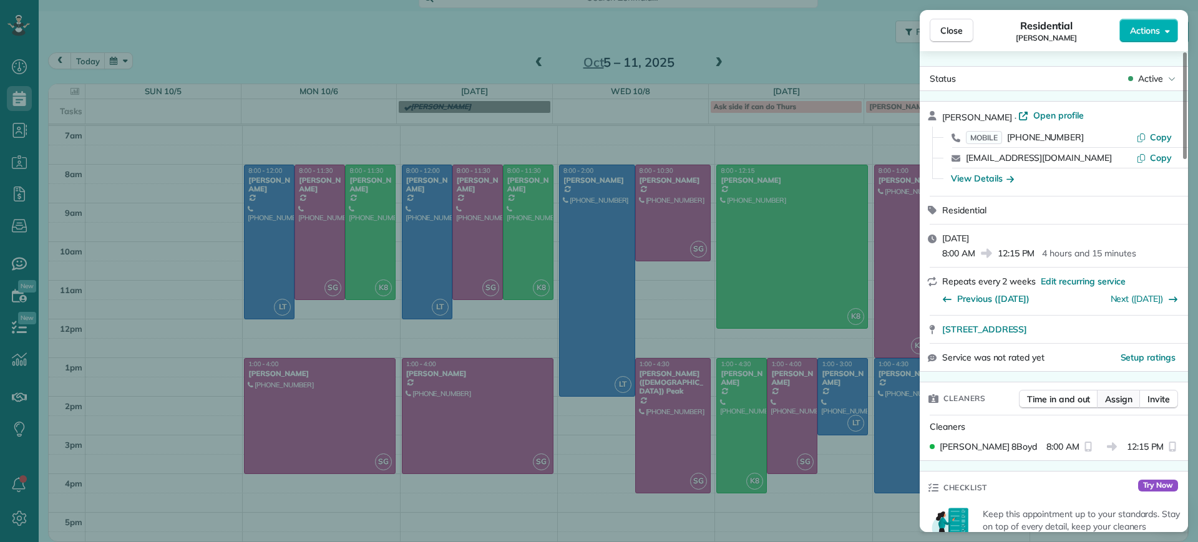
click at [1118, 399] on span "Assign" at bounding box center [1118, 399] width 27 height 12
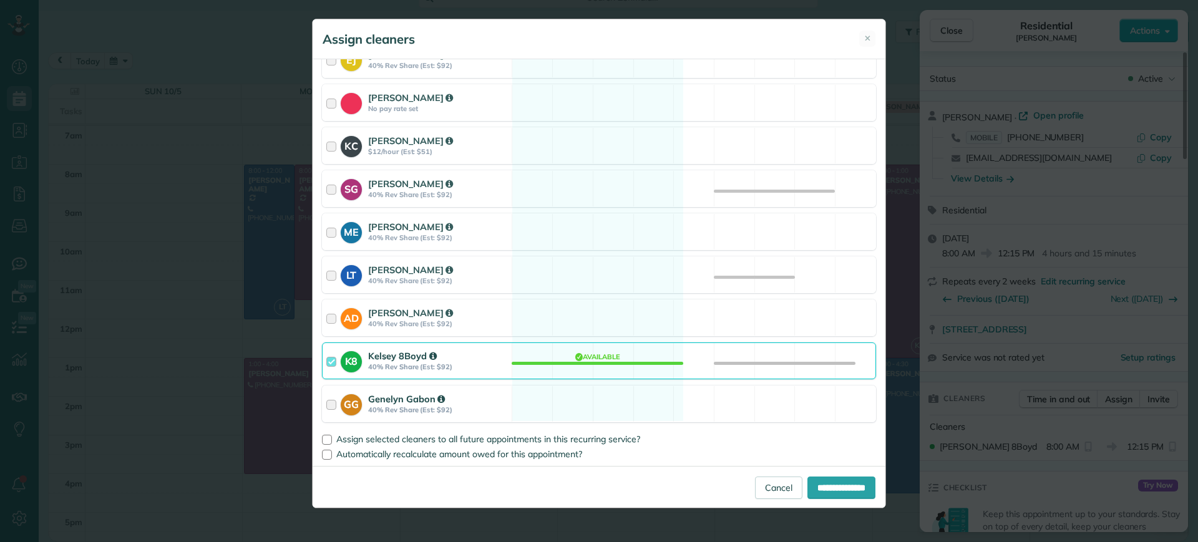
scroll to position [177, 0]
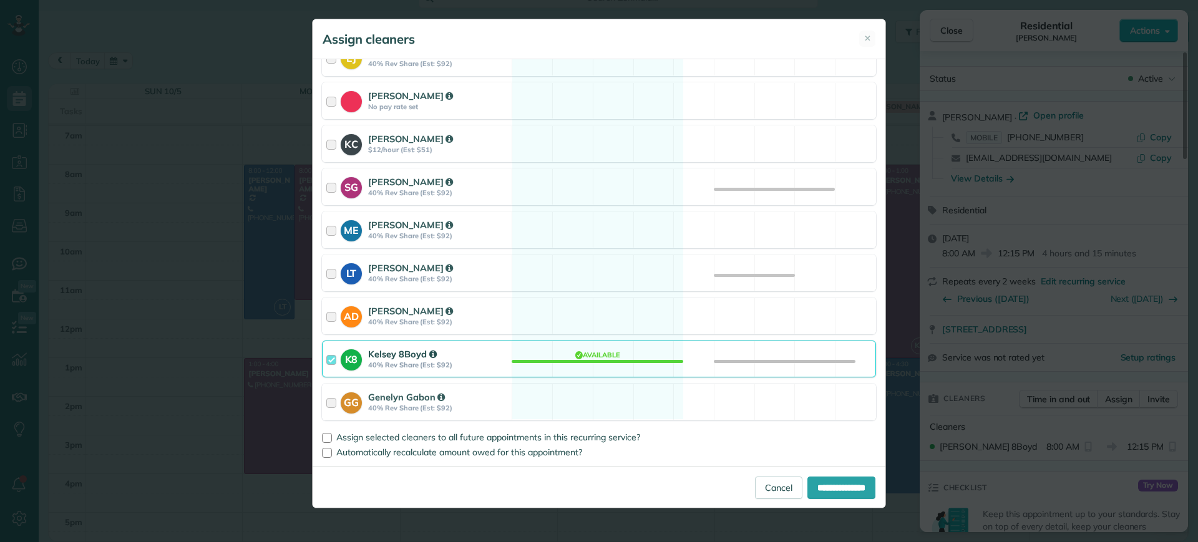
drag, startPoint x: 594, startPoint y: 361, endPoint x: 730, endPoint y: 447, distance: 160.9
click at [594, 360] on div "K8 Kelsey 8Boyd 40% Rev Share (Est: $92) Available" at bounding box center [599, 359] width 554 height 37
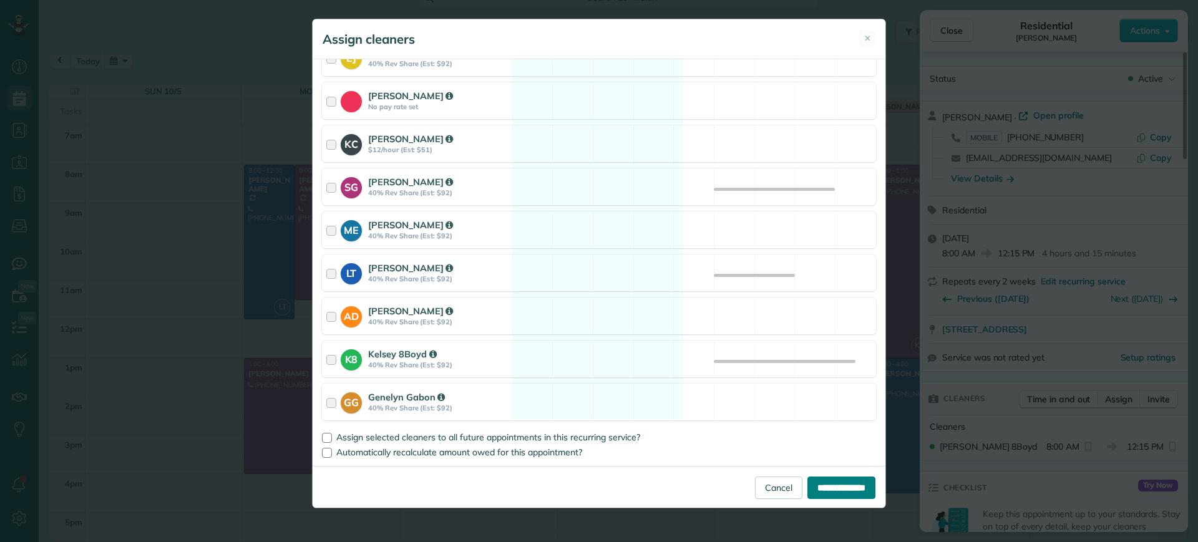
click at [828, 493] on input "**********" at bounding box center [841, 488] width 68 height 22
type input "**********"
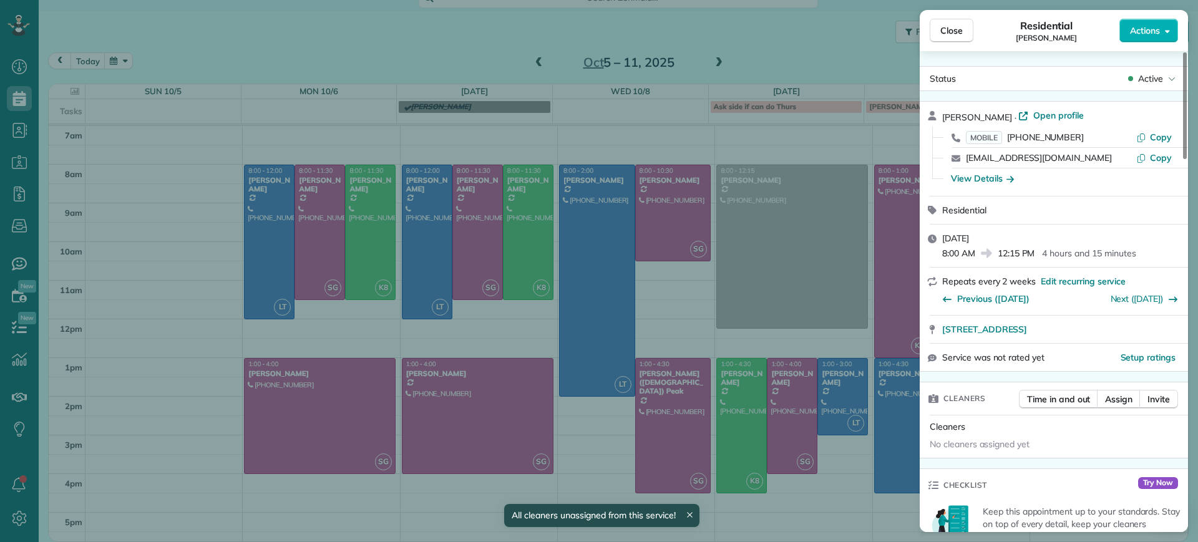
click at [693, 351] on div "Close Residential Lauren Sides Actions Status Active Lauren Sides · Open profil…" at bounding box center [599, 271] width 1198 height 542
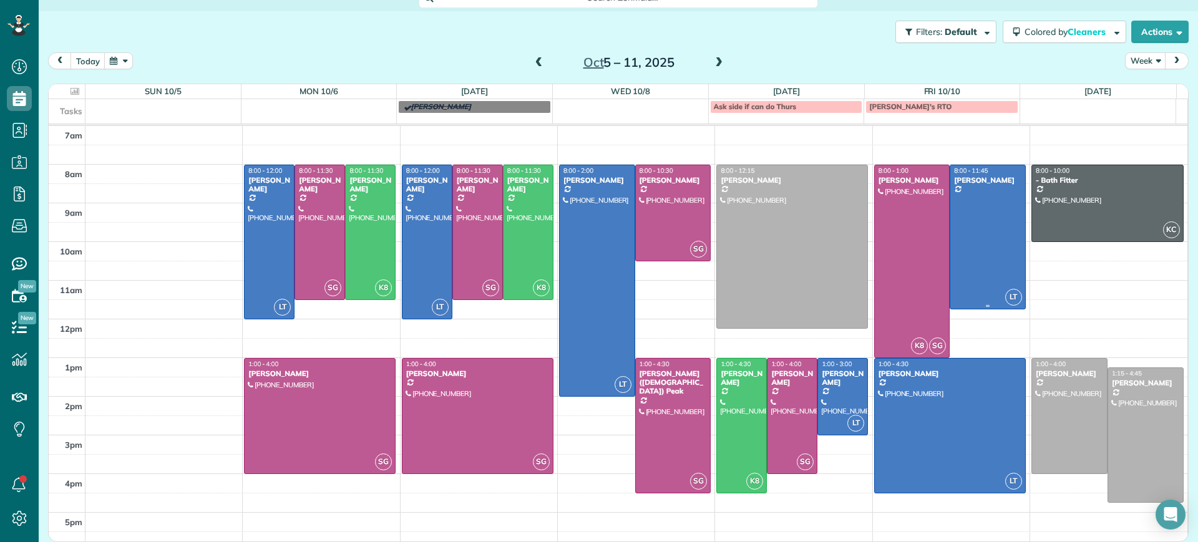
click at [969, 226] on div at bounding box center [987, 237] width 75 height 144
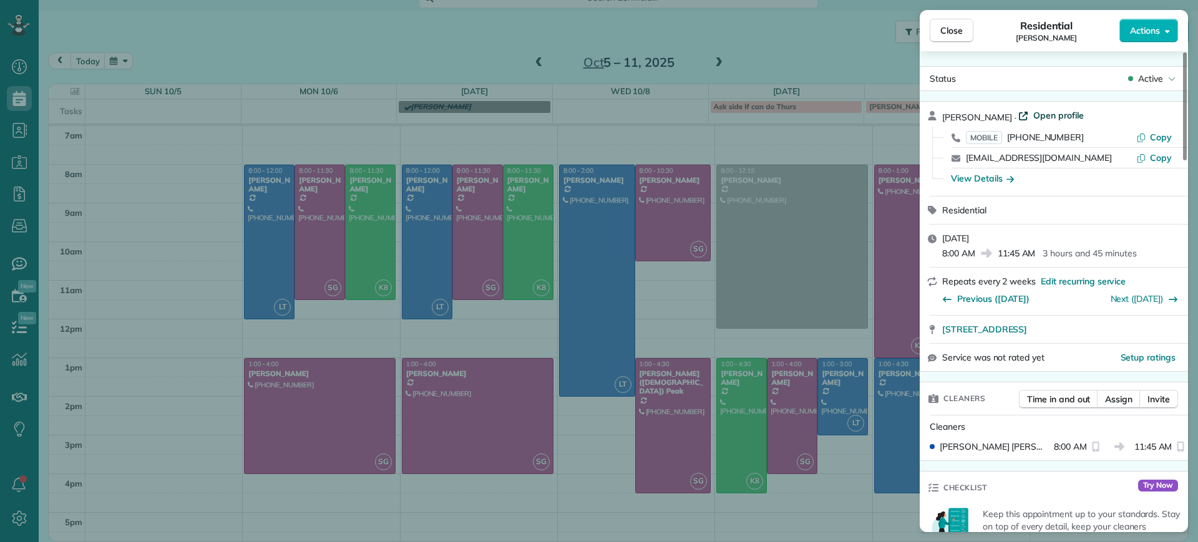
click at [1050, 106] on div "Jill McCormack · Open profile MOBILE (804) 304-6192 Copy jillmac3@gmail.com Cop…" at bounding box center [1053, 149] width 268 height 94
click at [1049, 114] on span "Open profile" at bounding box center [1058, 115] width 51 height 12
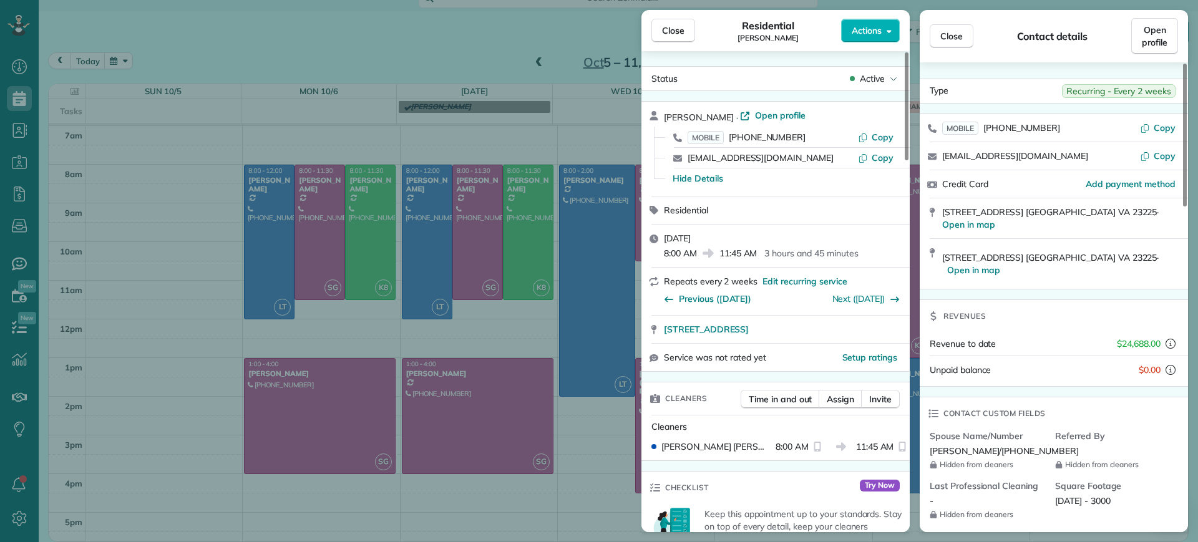
click at [480, 55] on div "Close Residential Jill McCormack Actions Status Active Jill McCormack · Open pr…" at bounding box center [599, 271] width 1198 height 542
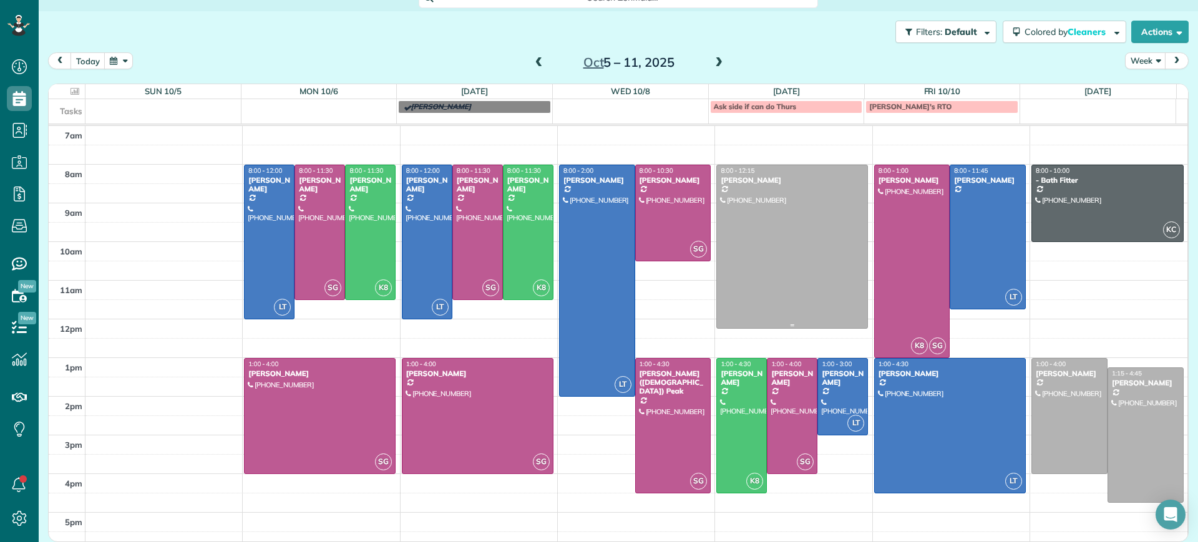
click at [822, 277] on div at bounding box center [792, 246] width 150 height 163
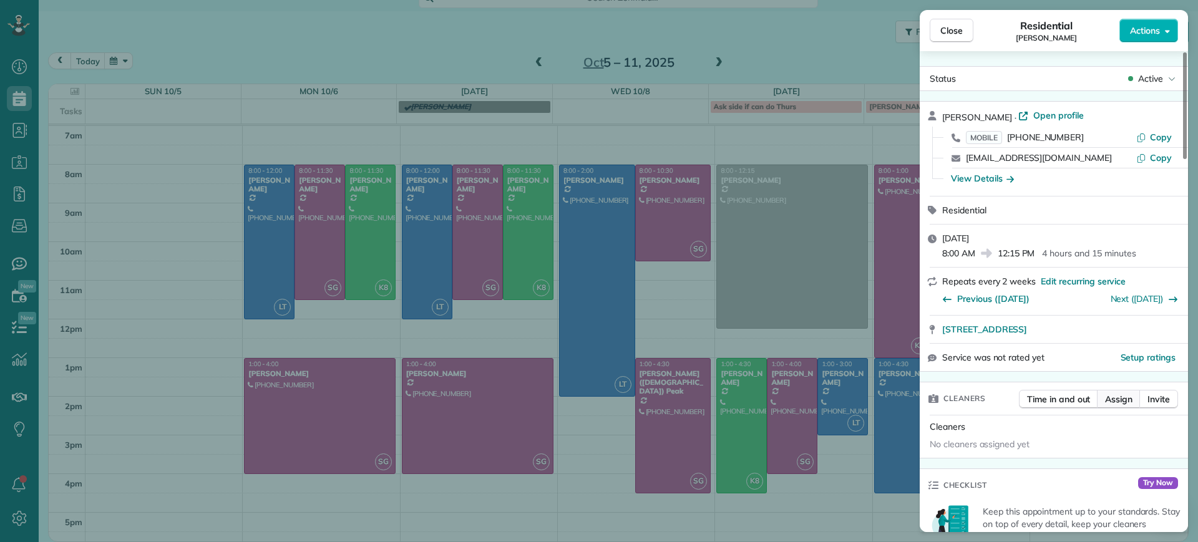
click at [1112, 395] on span "Assign" at bounding box center [1118, 399] width 27 height 12
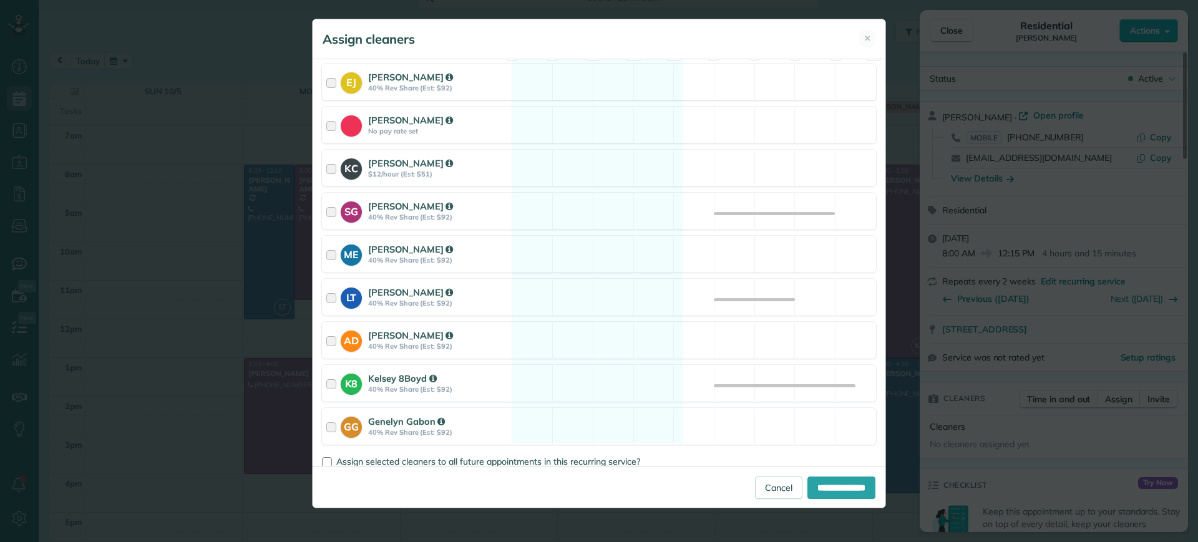
scroll to position [177, 0]
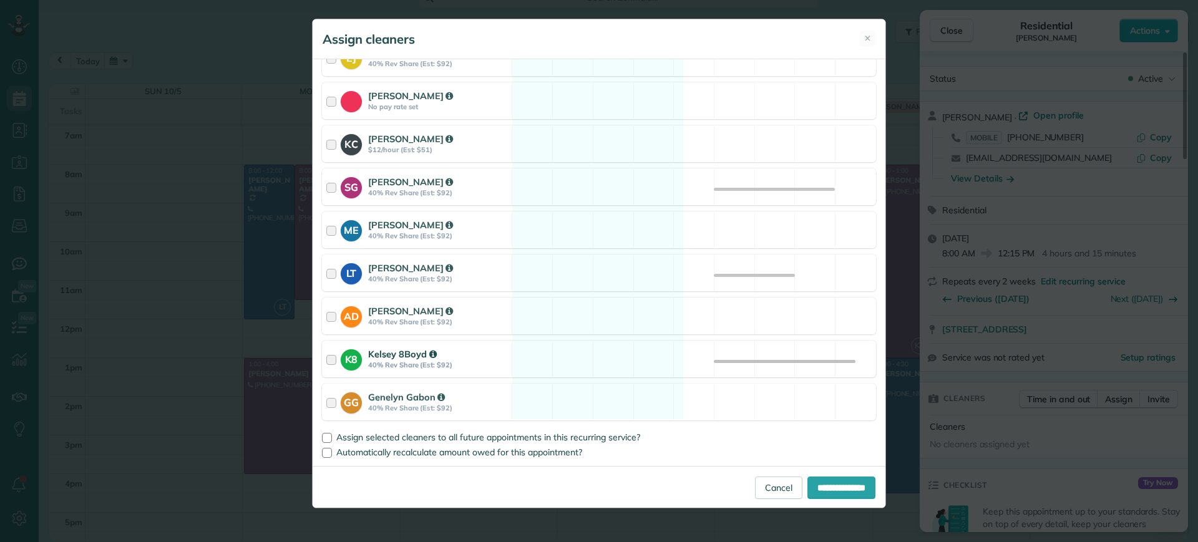
click at [635, 361] on div "K8 Kelsey 8Boyd 40% Rev Share (Est: $92) Available" at bounding box center [599, 359] width 554 height 37
click at [850, 486] on input "**********" at bounding box center [841, 488] width 68 height 22
type input "**********"
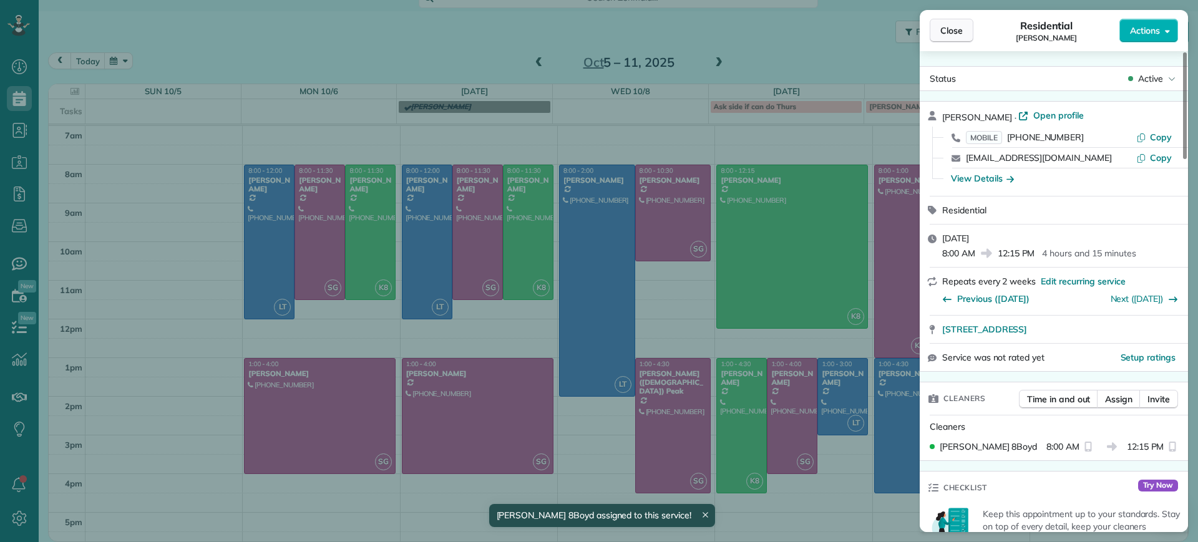
click at [956, 41] on button "Close" at bounding box center [951, 31] width 44 height 24
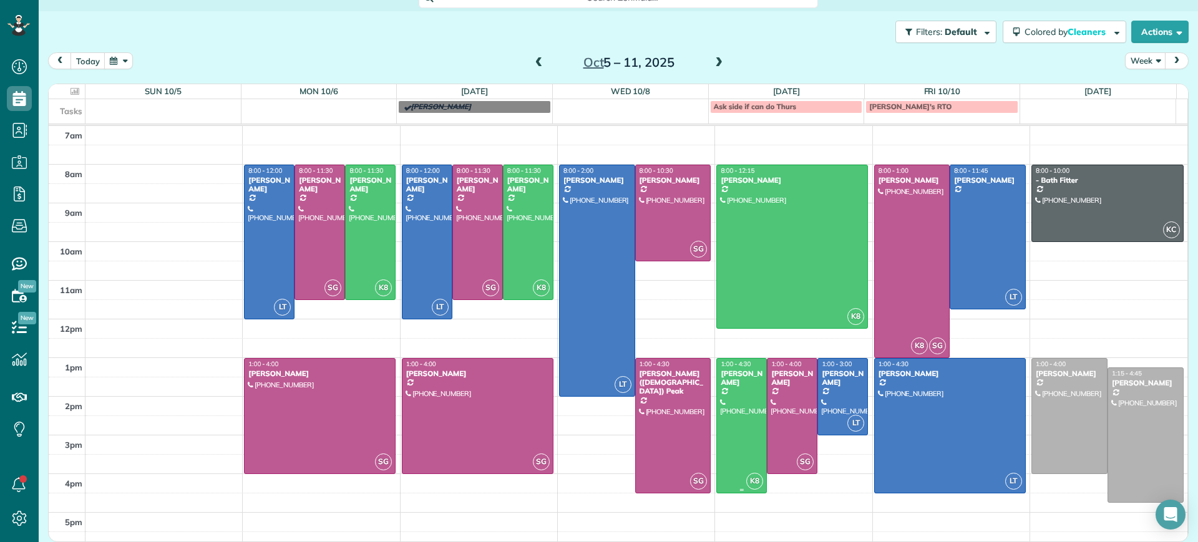
click at [722, 428] on div at bounding box center [741, 426] width 49 height 134
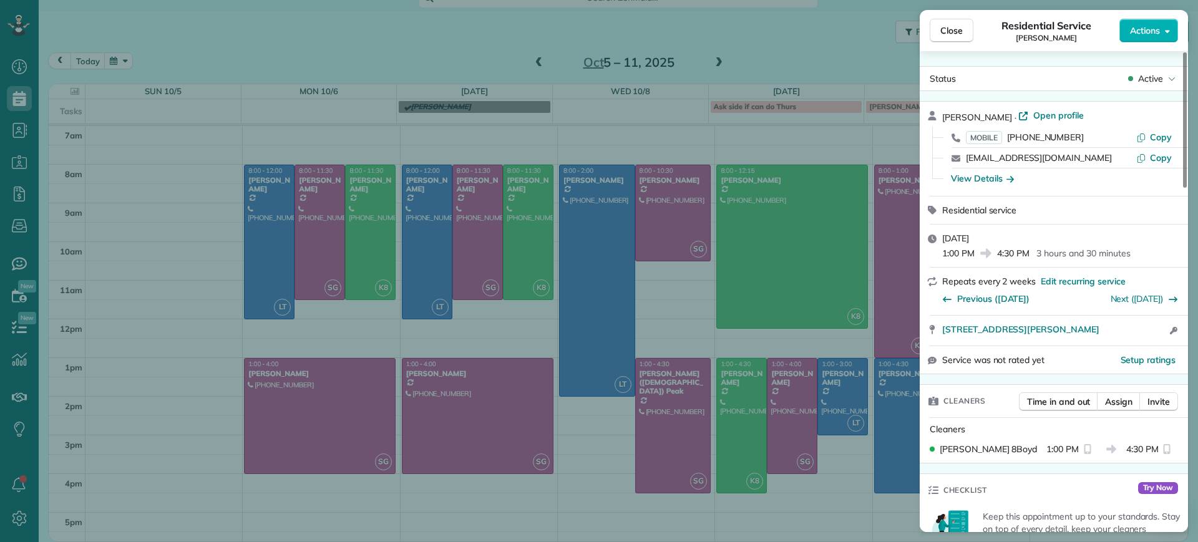
click at [722, 428] on div "Close Residential Service Carla Bowman Actions Status Active Carla Bowman · Ope…" at bounding box center [599, 271] width 1198 height 542
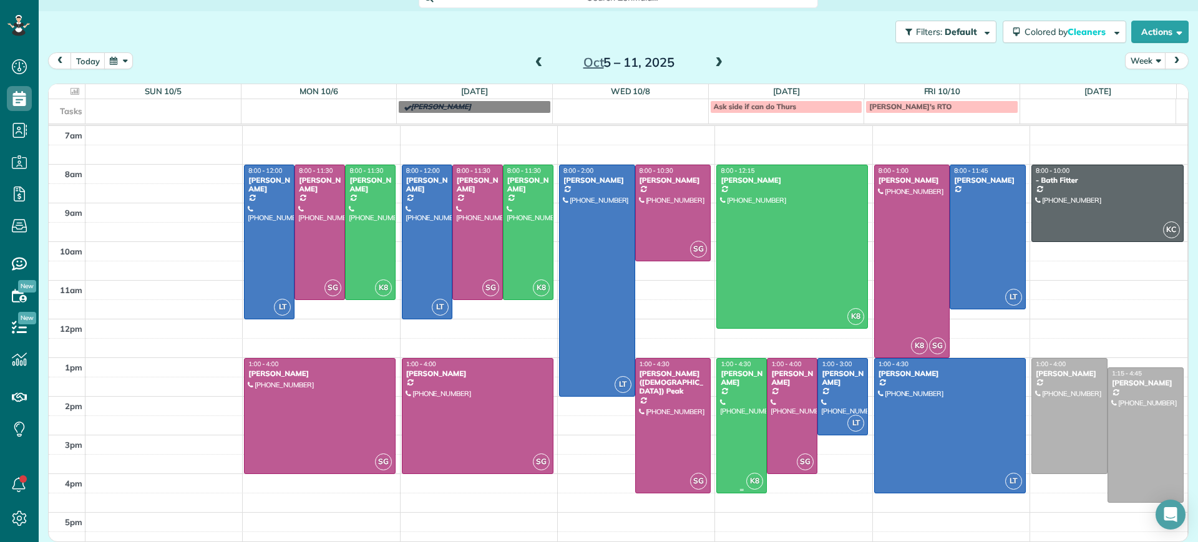
click at [732, 432] on div at bounding box center [741, 426] width 49 height 134
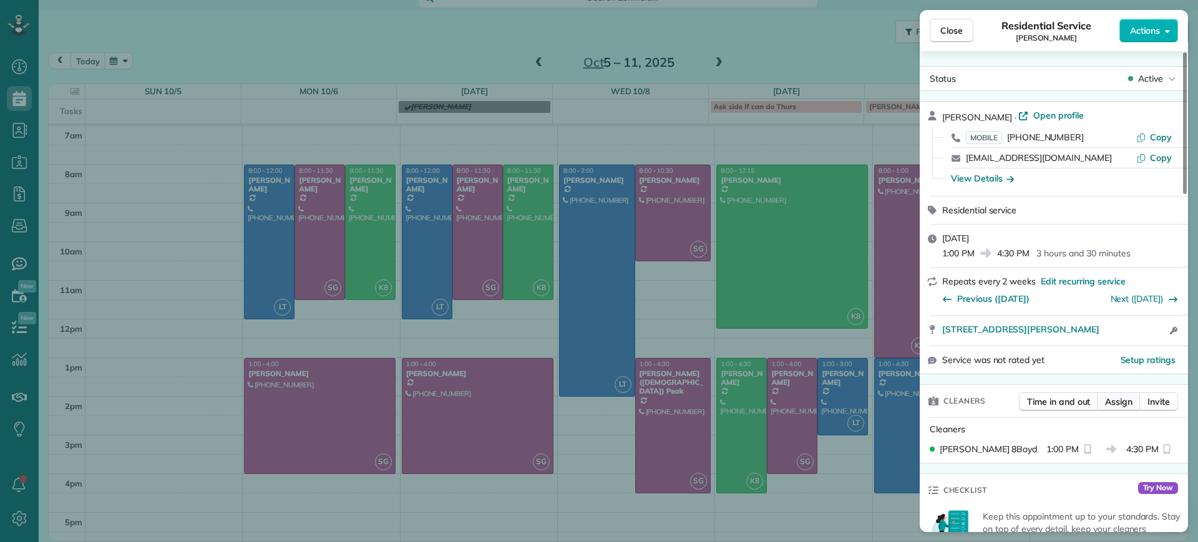
click at [1115, 407] on span "Assign" at bounding box center [1118, 401] width 27 height 12
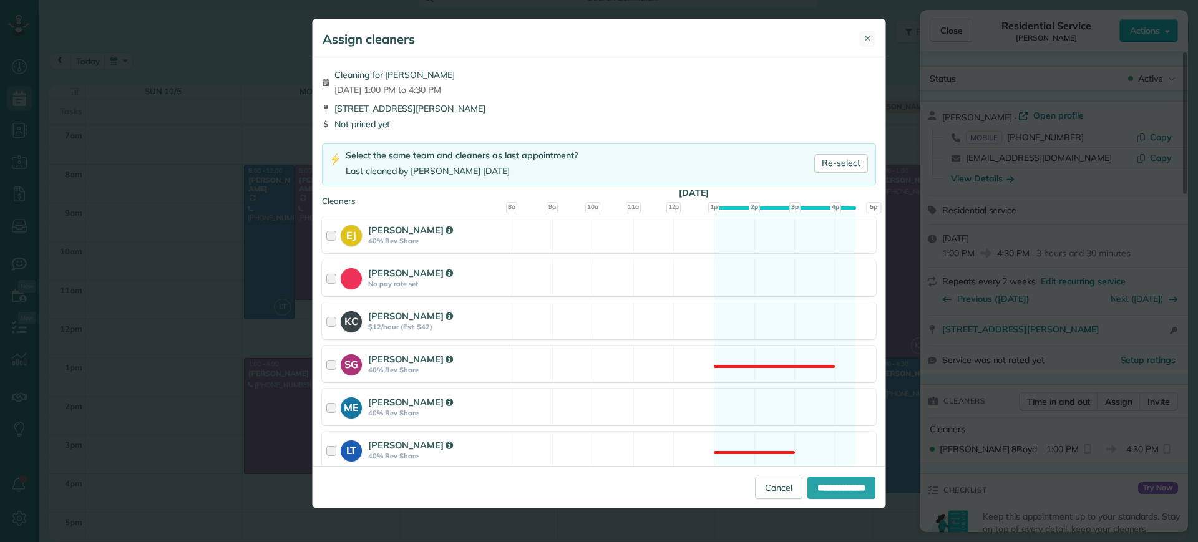
click at [868, 39] on span "✕" at bounding box center [867, 38] width 7 height 12
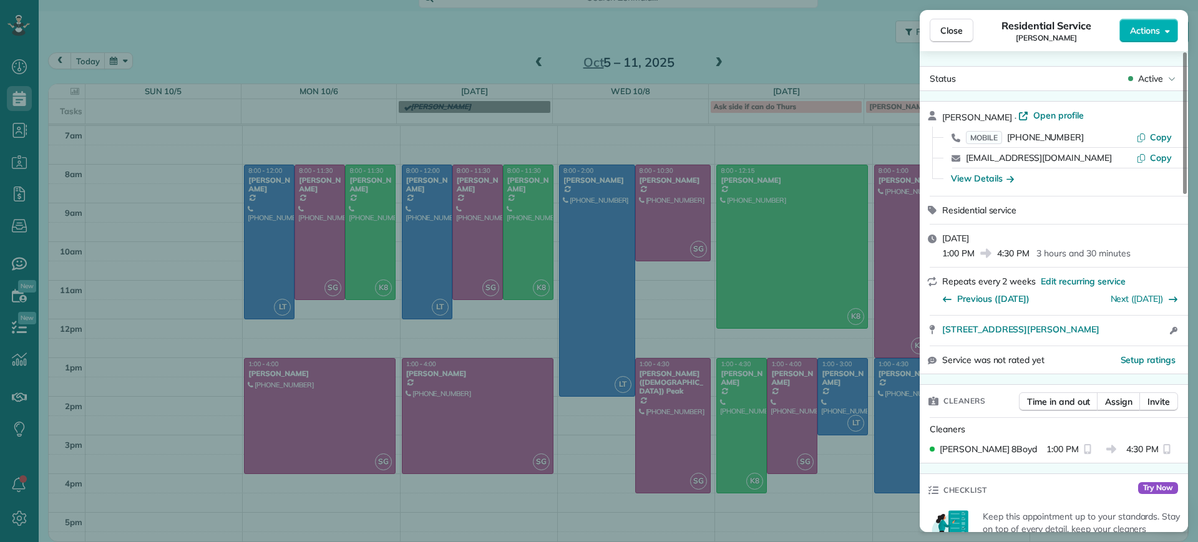
click at [729, 402] on div "Close Residential Service Carla Bowman Actions Status Active Carla Bowman · Ope…" at bounding box center [599, 271] width 1198 height 542
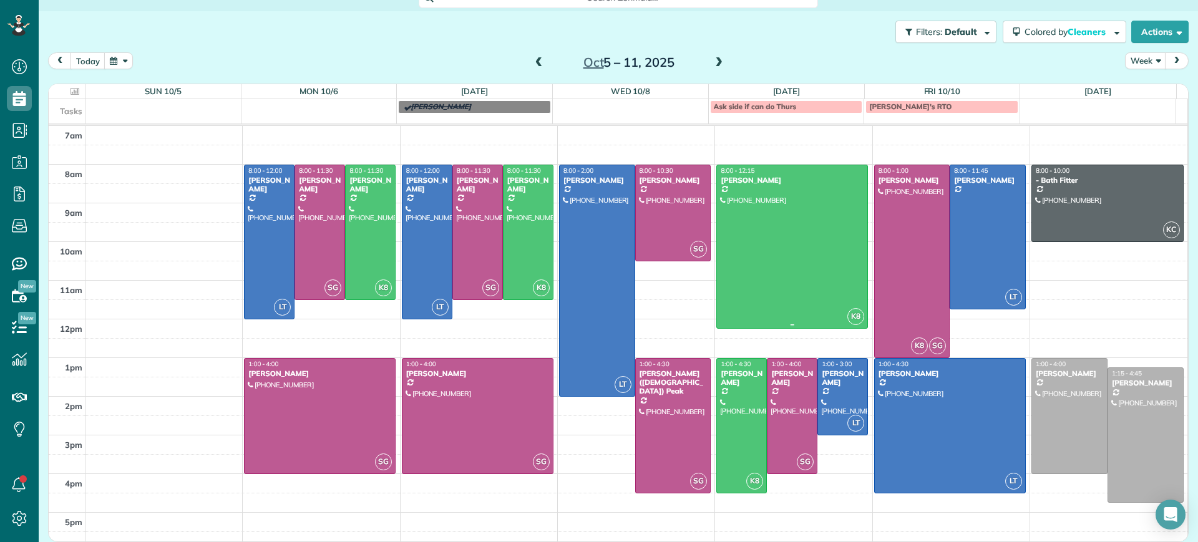
click at [807, 263] on div at bounding box center [792, 246] width 150 height 163
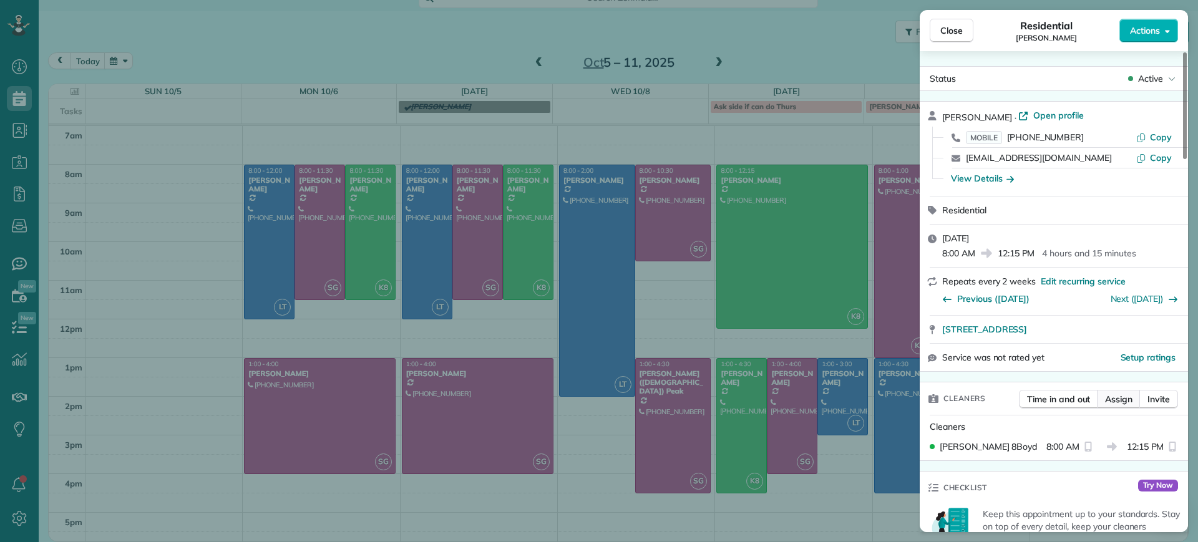
click at [1123, 395] on span "Assign" at bounding box center [1118, 399] width 27 height 12
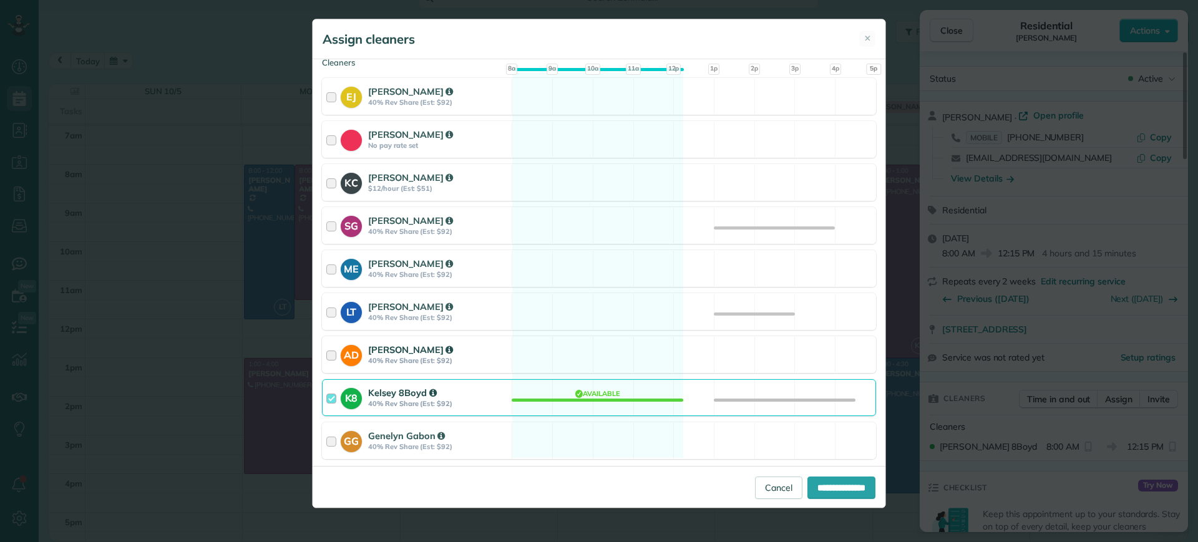
scroll to position [156, 0]
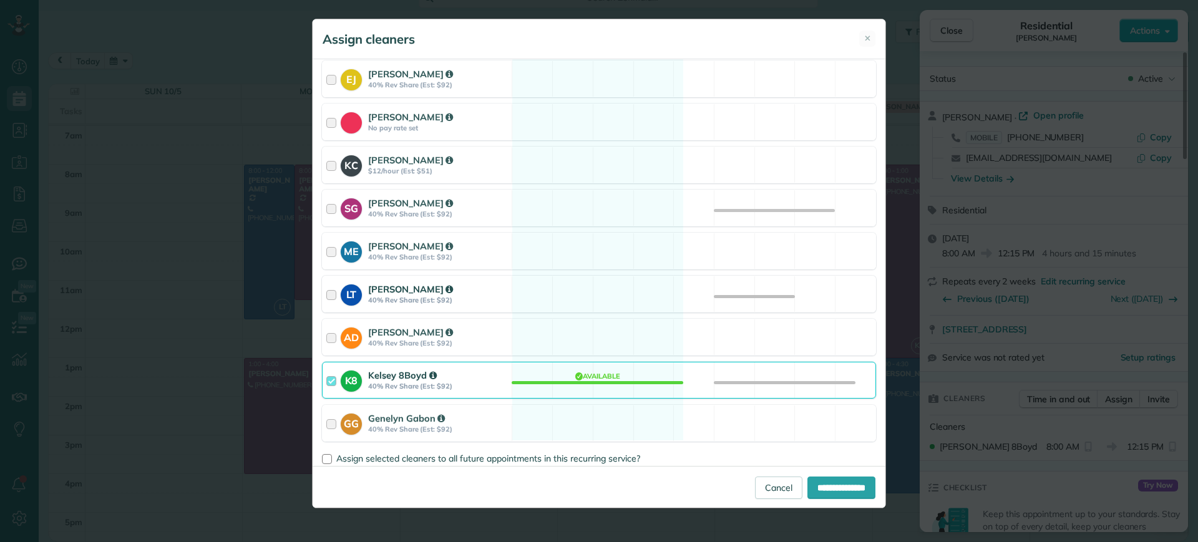
click at [568, 290] on div "LT Laura Thaller 40% Rev Share (Est: $92) Available" at bounding box center [599, 294] width 554 height 37
click at [609, 297] on div "LT Laura Thaller 40% Rev Share (Est: $92) Available" at bounding box center [599, 294] width 554 height 37
click at [825, 488] on input "**********" at bounding box center [841, 488] width 68 height 22
type input "**********"
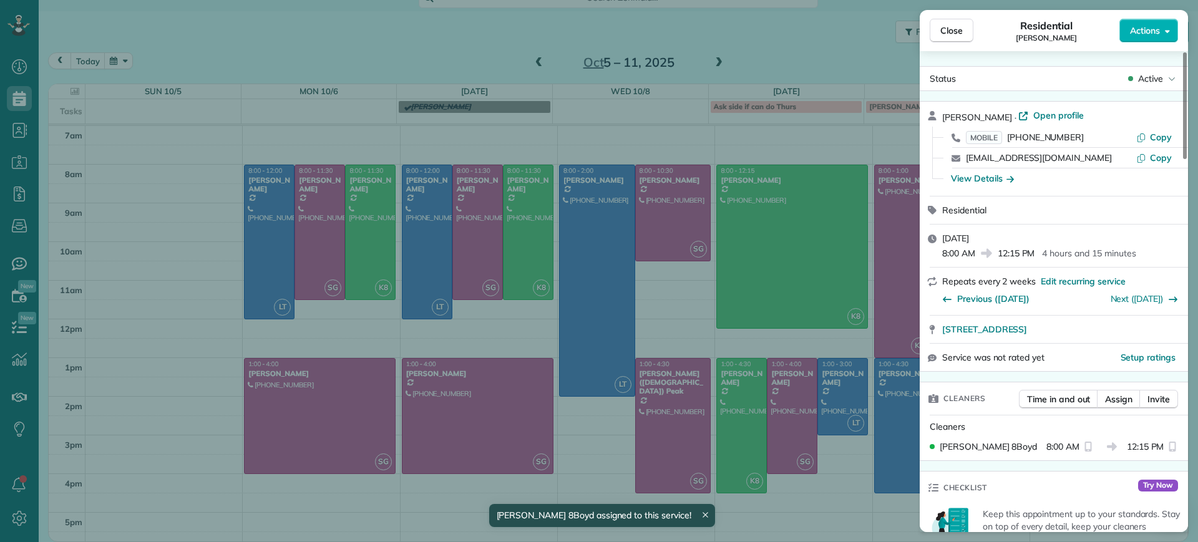
click at [836, 442] on div "Close Residential Lauren Sides Actions Status Active Lauren Sides · Open profil…" at bounding box center [599, 271] width 1198 height 542
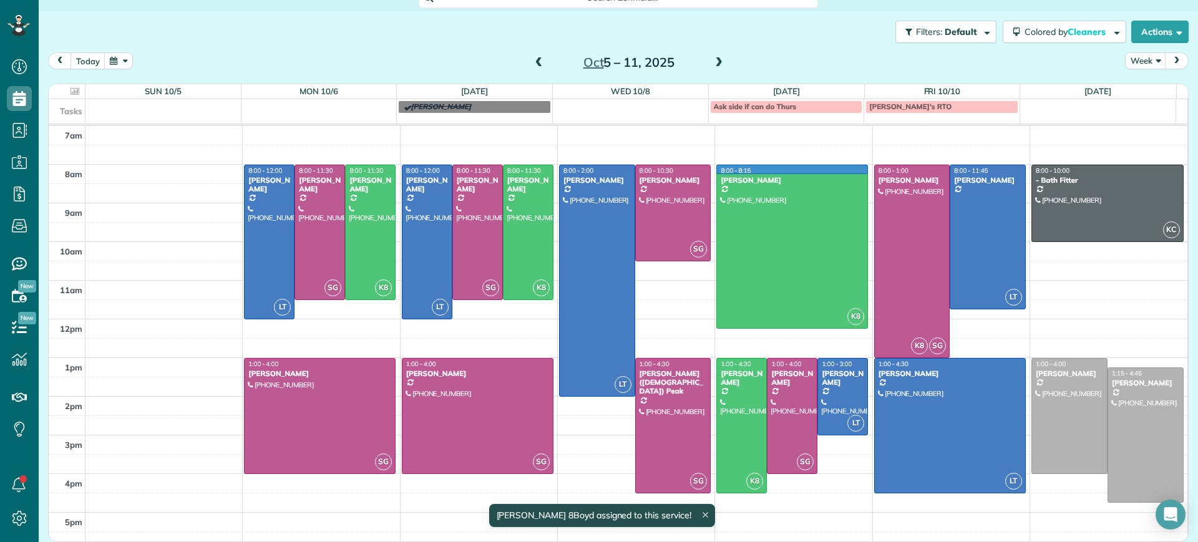
click at [855, 165] on td at bounding box center [636, 174] width 1102 height 19
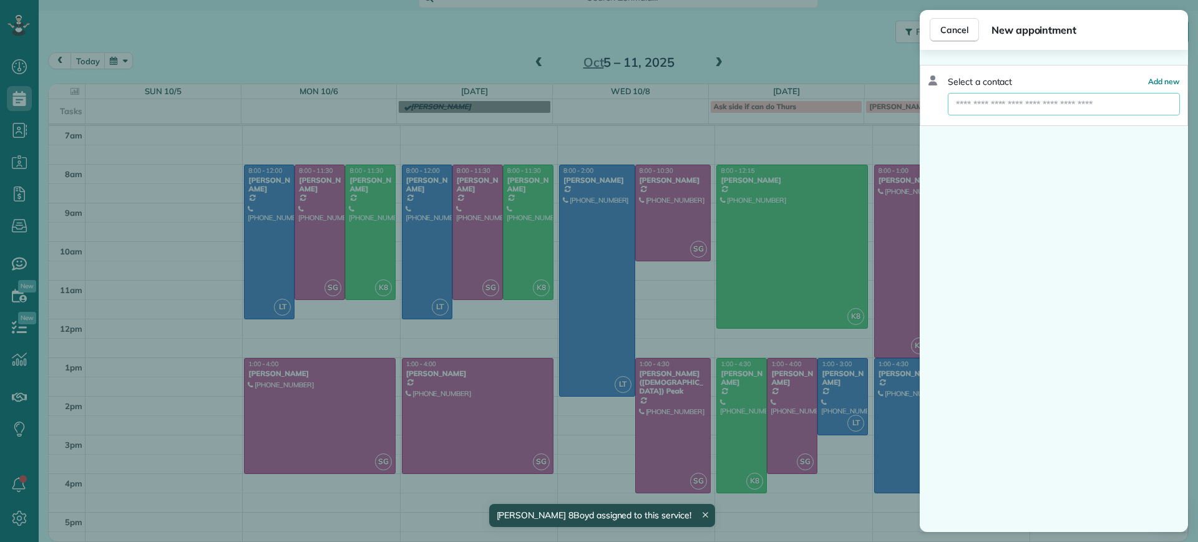
click at [961, 109] on input "text" at bounding box center [1064, 104] width 232 height 22
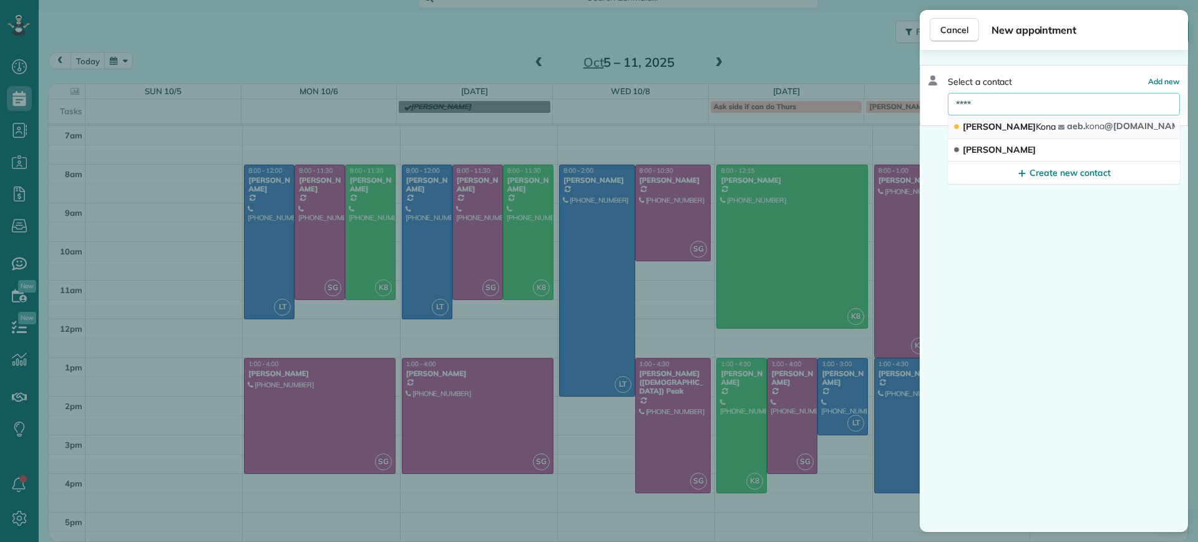
type input "****"
click at [1063, 132] on button "Alejandra Kona aeb. kona @gmail.com" at bounding box center [1064, 127] width 232 height 24
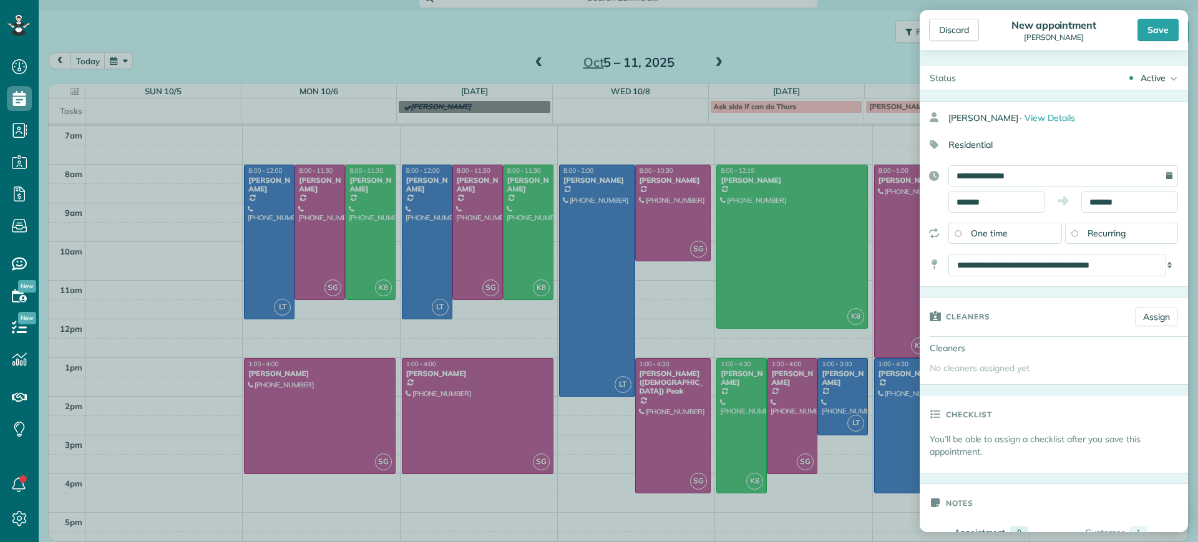
click at [1119, 237] on span "Recurring" at bounding box center [1106, 233] width 39 height 11
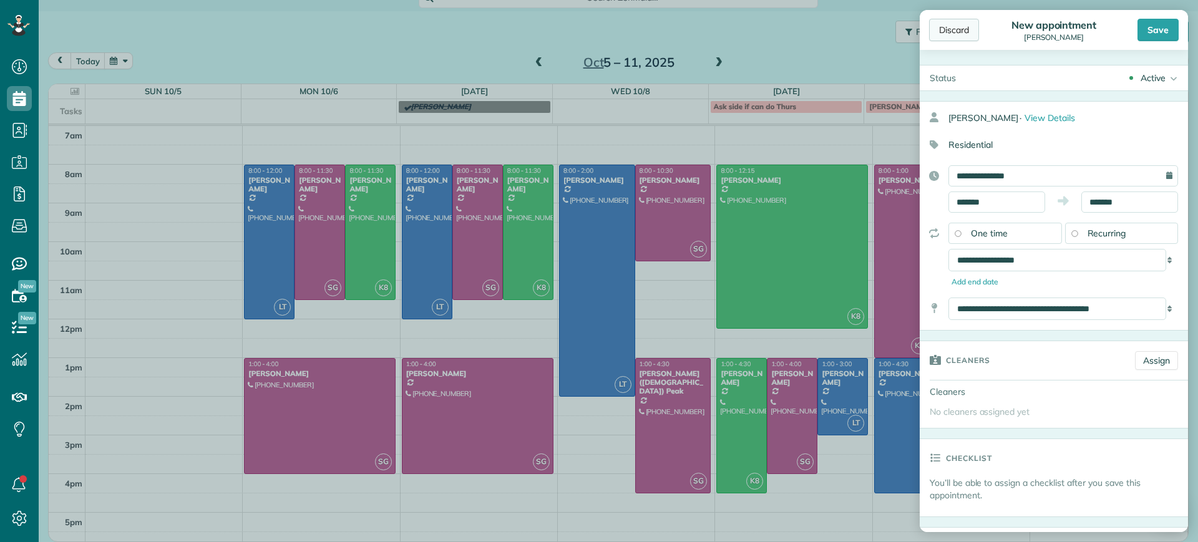
click at [964, 31] on div "Discard" at bounding box center [954, 30] width 50 height 22
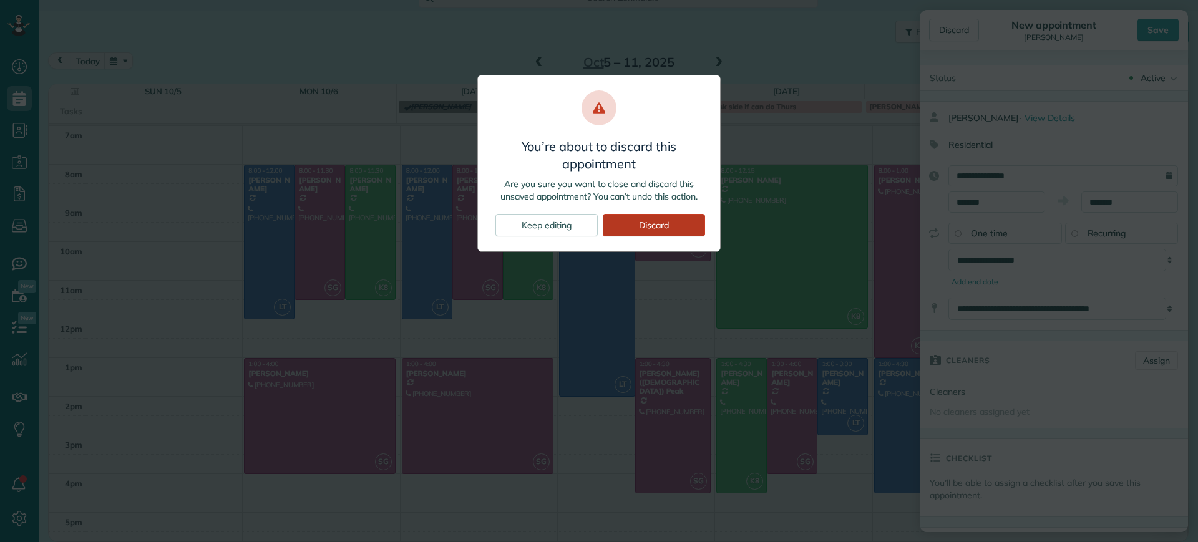
click at [656, 226] on div "Discard" at bounding box center [654, 225] width 102 height 22
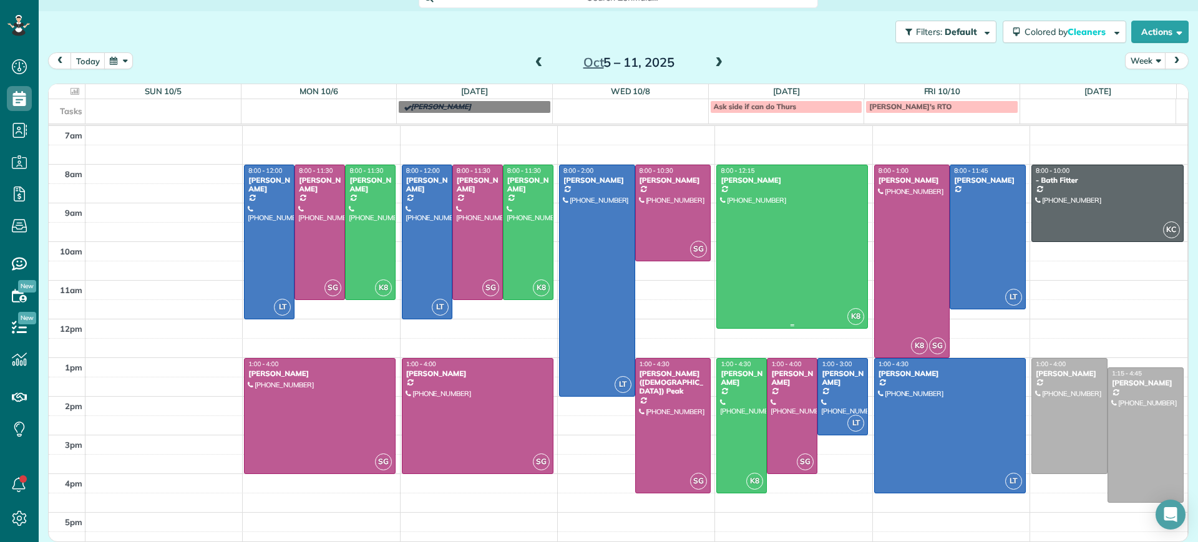
click at [771, 232] on div at bounding box center [792, 246] width 150 height 163
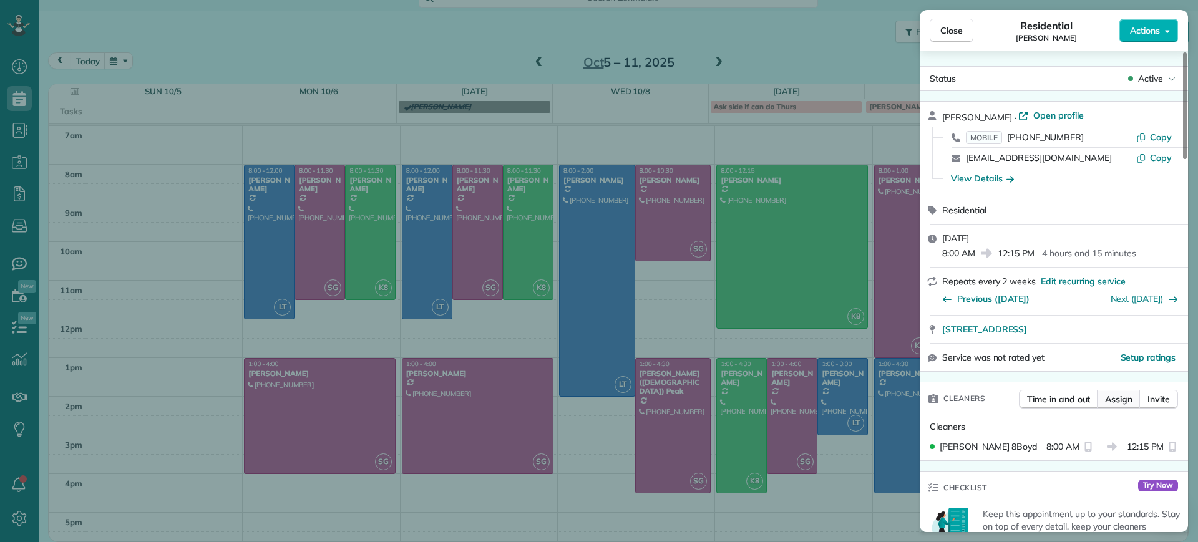
click at [1118, 405] on button "Assign" at bounding box center [1119, 399] width 44 height 19
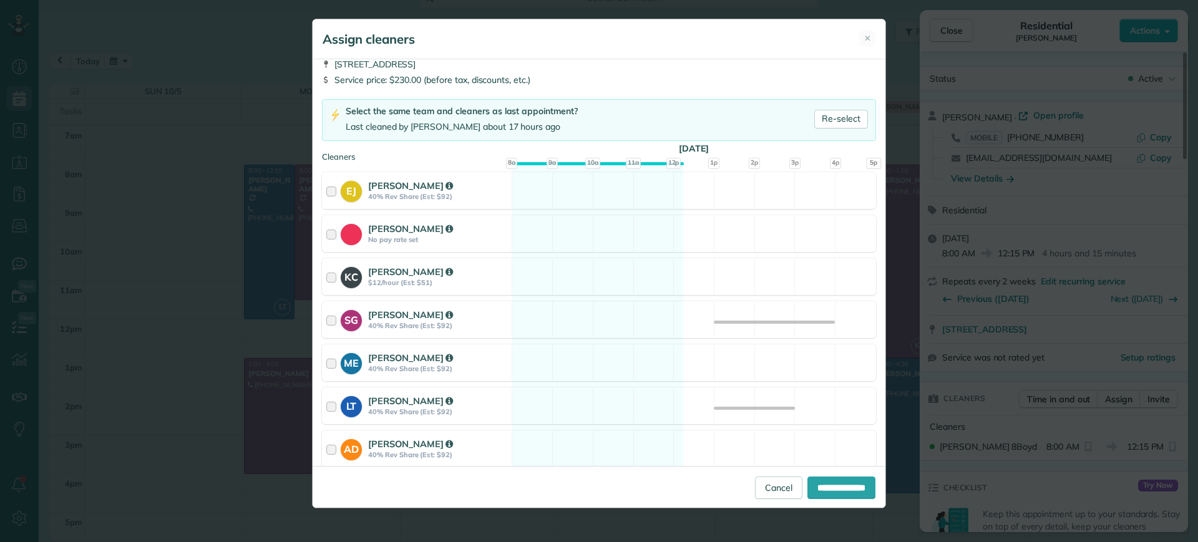
scroll to position [78, 0]
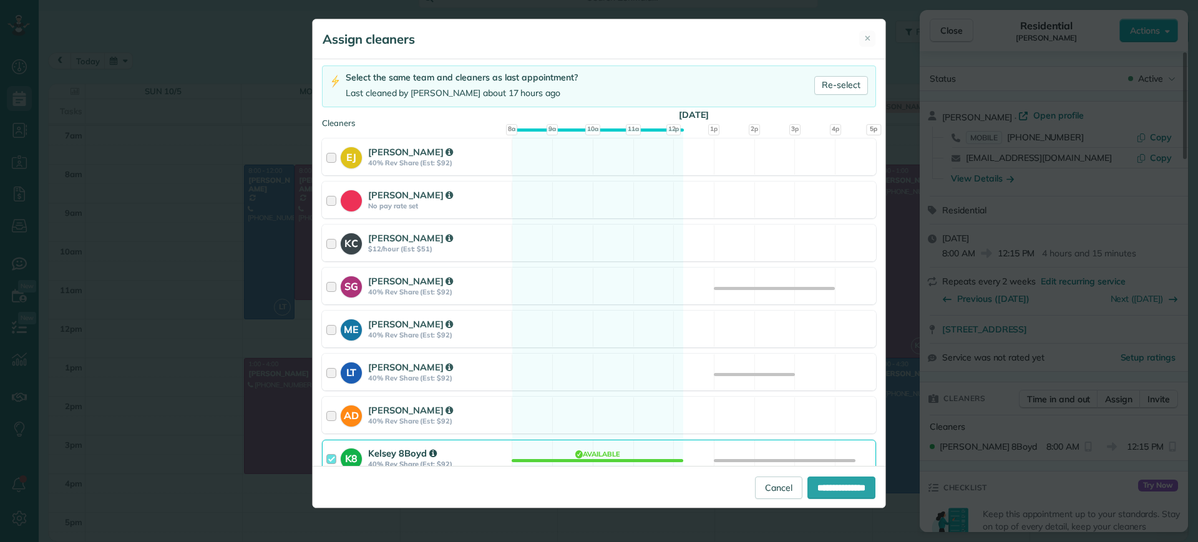
click at [598, 456] on div "K8 Kelsey 8Boyd 40% Rev Share (Est: $92) Available" at bounding box center [599, 458] width 554 height 37
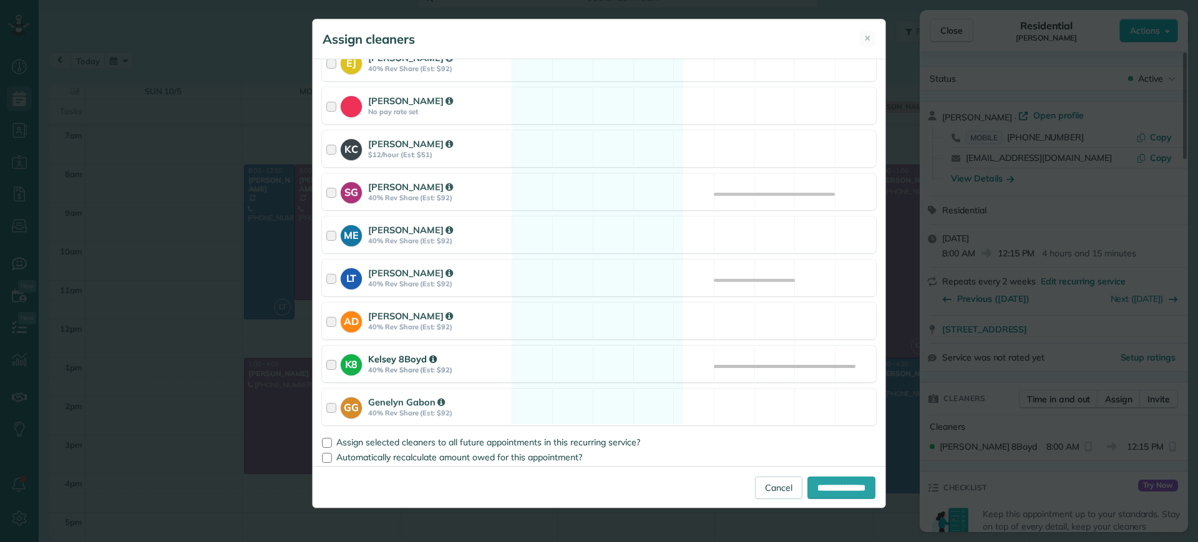
scroll to position [177, 0]
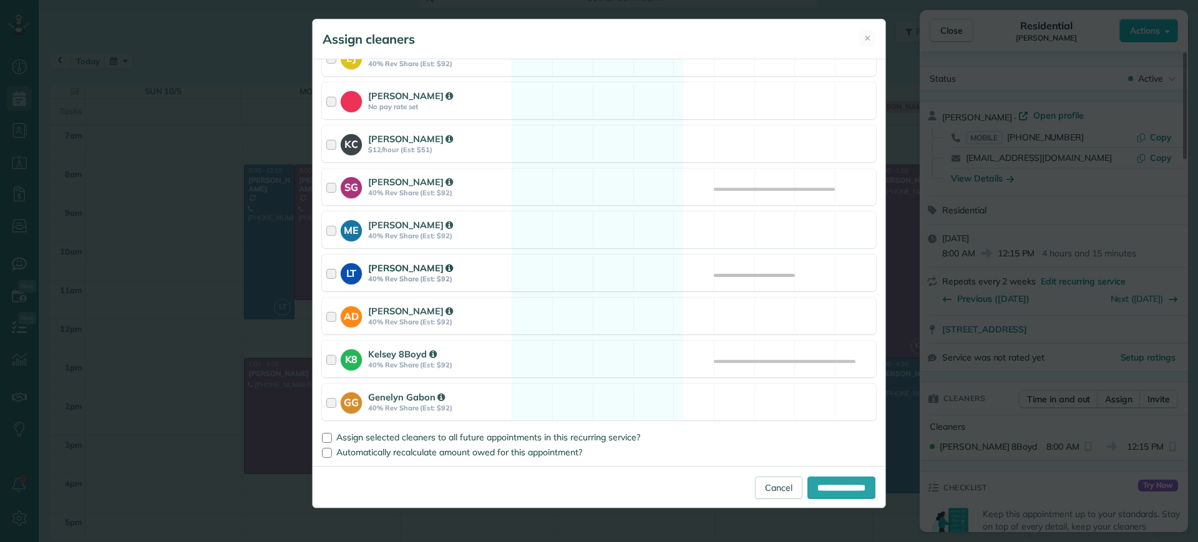
drag, startPoint x: 616, startPoint y: 268, endPoint x: 780, endPoint y: 381, distance: 198.8
click at [616, 271] on div "LT Laura Thaller 40% Rev Share (Est: $92) Available" at bounding box center [599, 273] width 554 height 37
click at [835, 487] on input "**********" at bounding box center [841, 488] width 68 height 22
type input "**********"
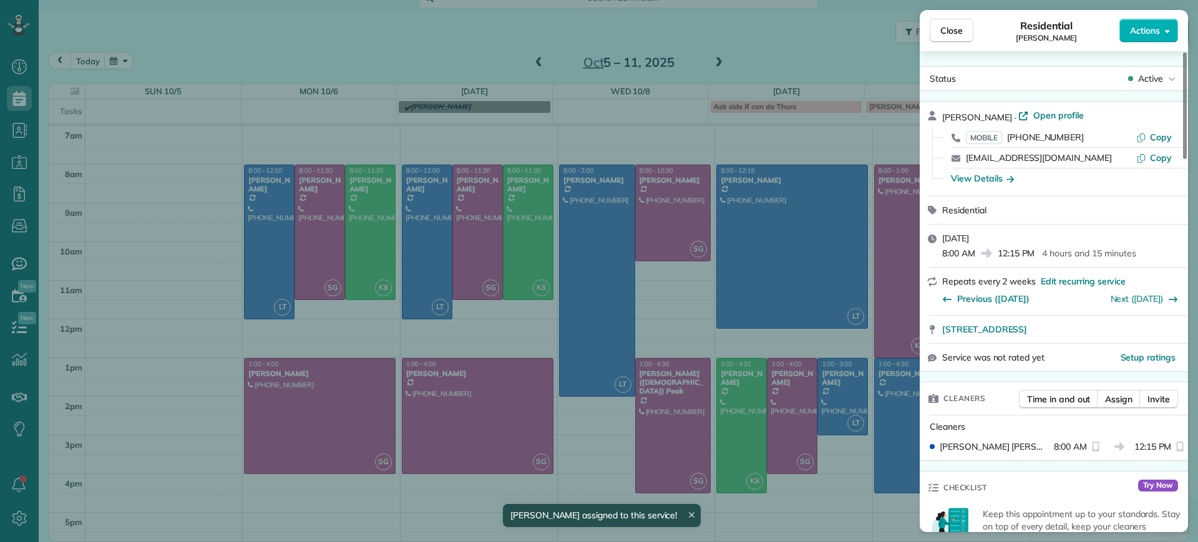
click at [774, 471] on div "Close Residential Lauren Sides Actions Status Active Lauren Sides · Open profil…" at bounding box center [599, 271] width 1198 height 542
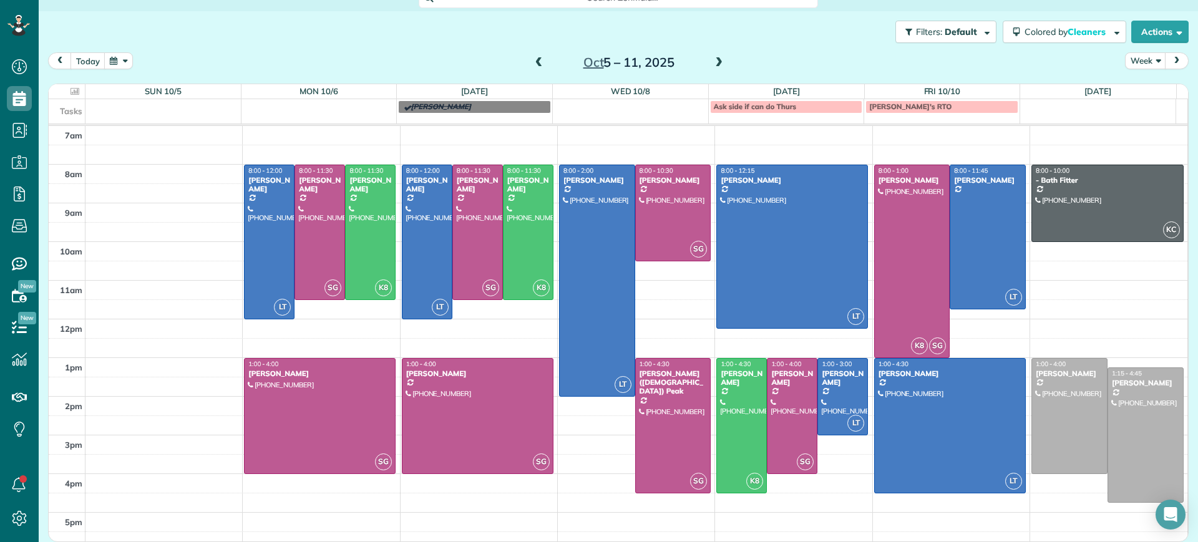
click at [705, 66] on div "Oct 5 – 11, 2025" at bounding box center [629, 62] width 200 height 20
click at [713, 62] on span at bounding box center [719, 62] width 14 height 11
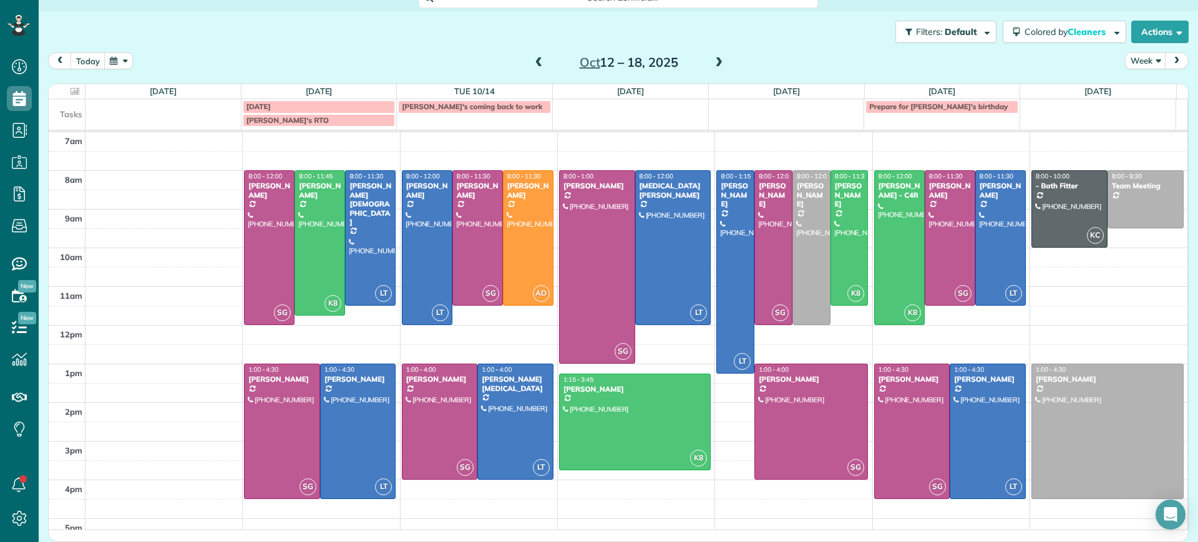
click at [536, 65] on span at bounding box center [539, 62] width 14 height 11
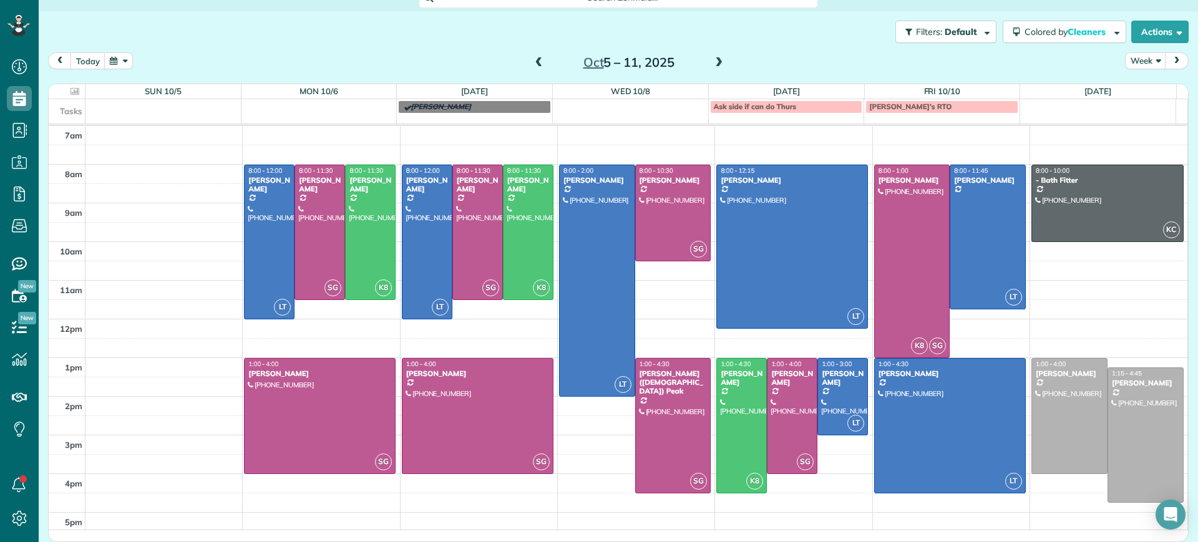
click at [855, 165] on td at bounding box center [636, 174] width 1102 height 19
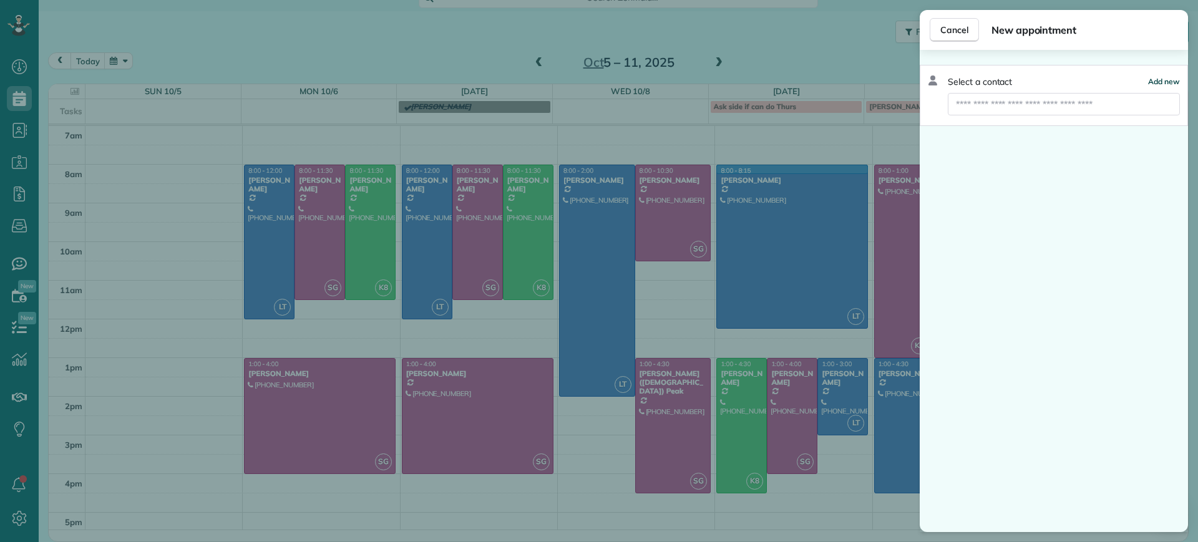
click at [1160, 79] on span "Add new" at bounding box center [1164, 81] width 32 height 9
click at [1029, 109] on input "text" at bounding box center [1064, 104] width 232 height 22
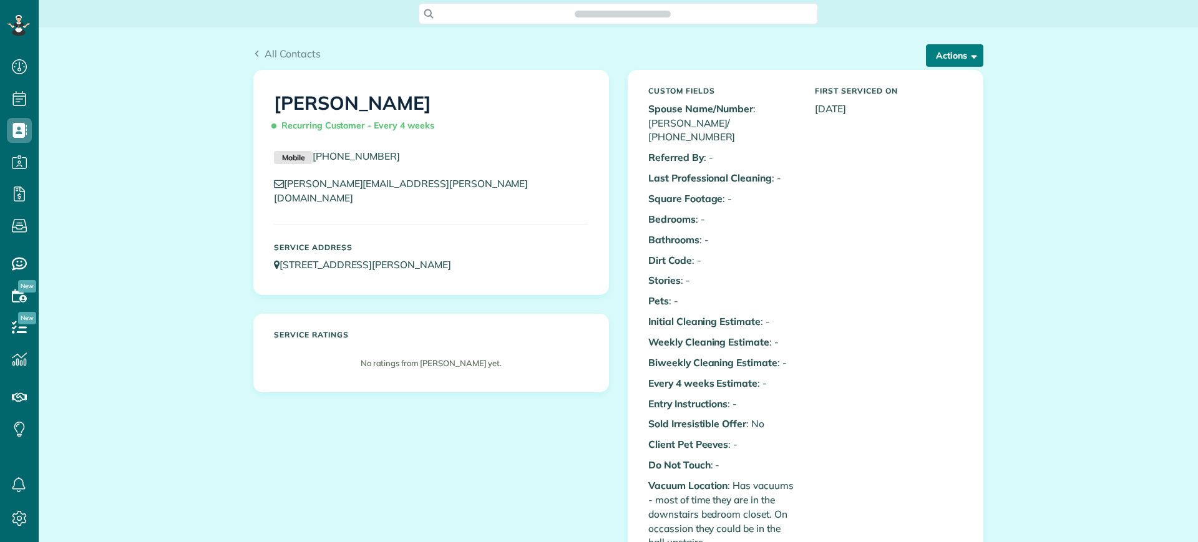
scroll to position [6, 6]
click at [931, 66] on button "Actions" at bounding box center [954, 55] width 57 height 22
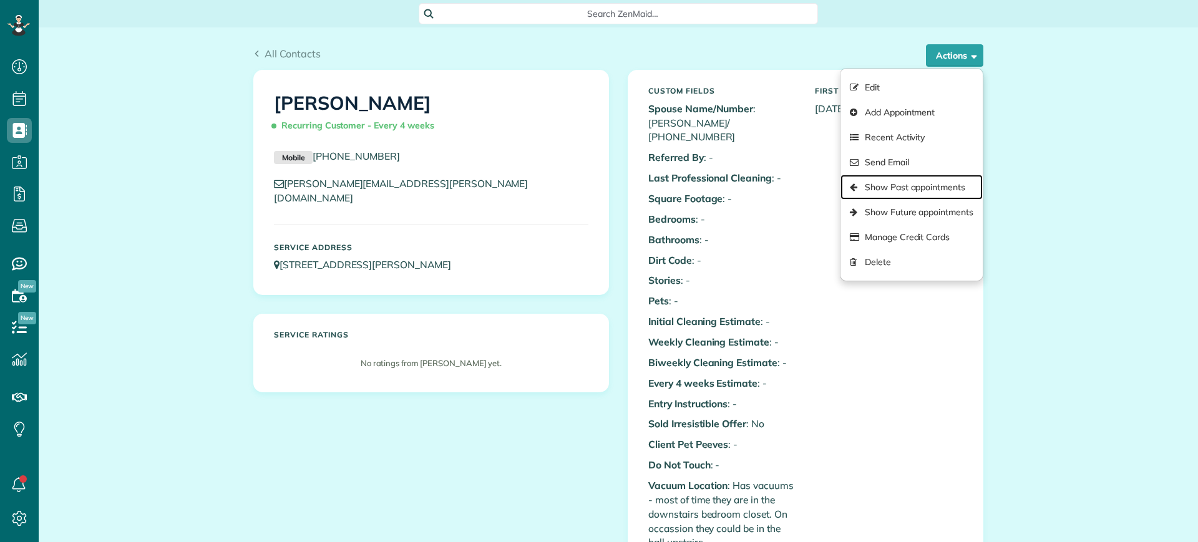
click at [894, 185] on link "Show Past appointments" at bounding box center [911, 187] width 142 height 25
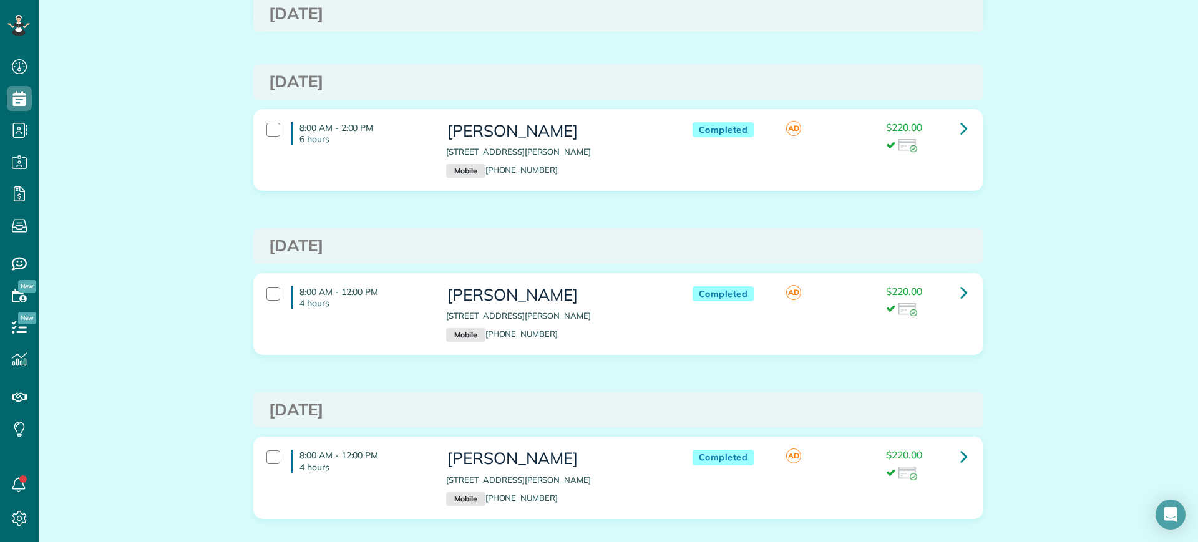
scroll to position [938, 0]
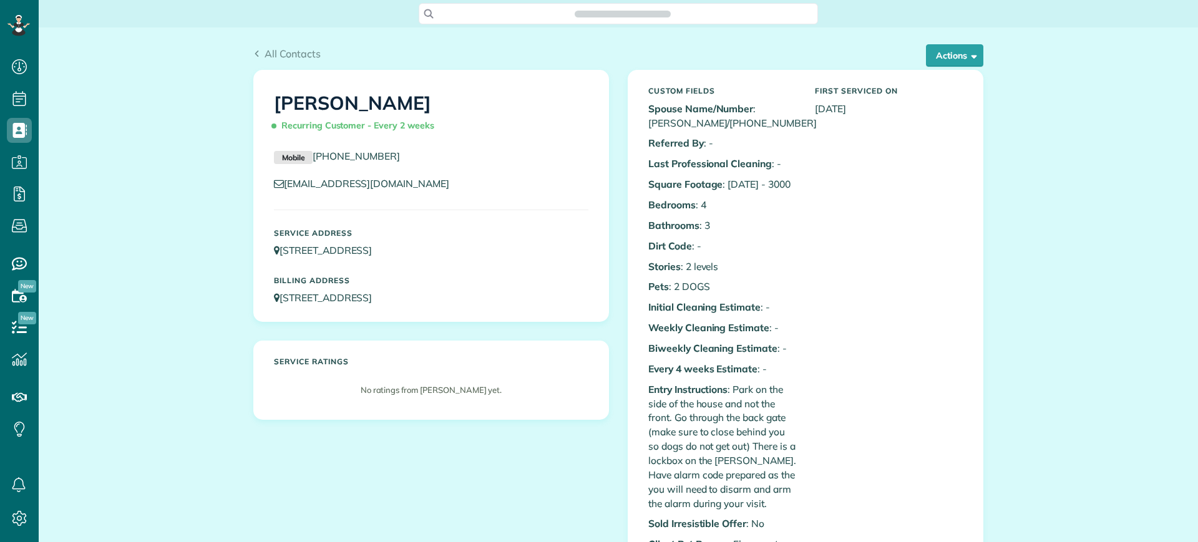
scroll to position [6, 6]
click at [926, 64] on button "Actions" at bounding box center [954, 55] width 57 height 22
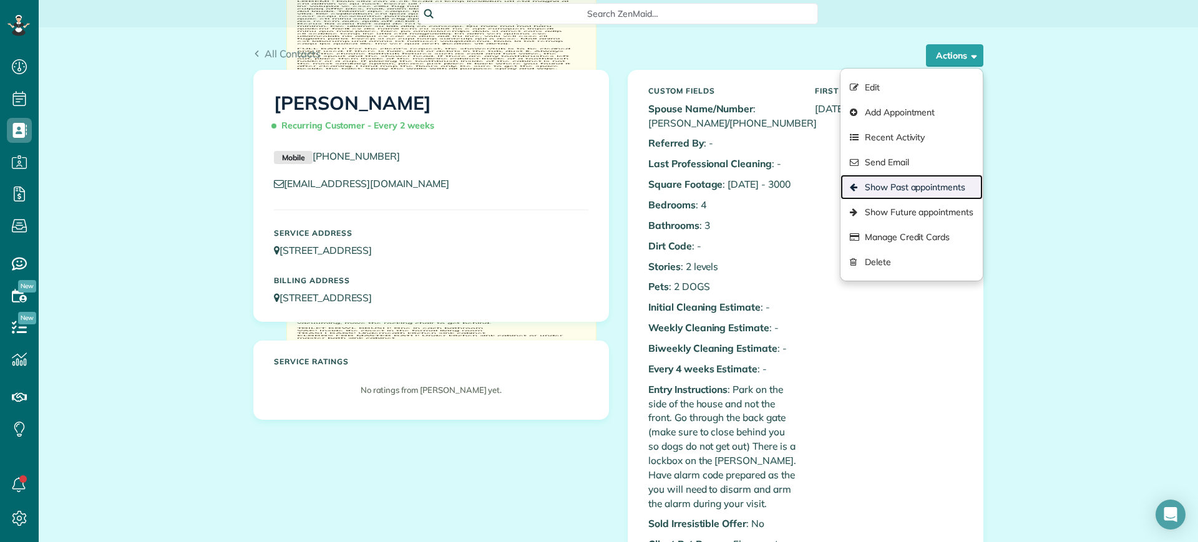
click at [898, 187] on link "Show Past appointments" at bounding box center [911, 187] width 142 height 25
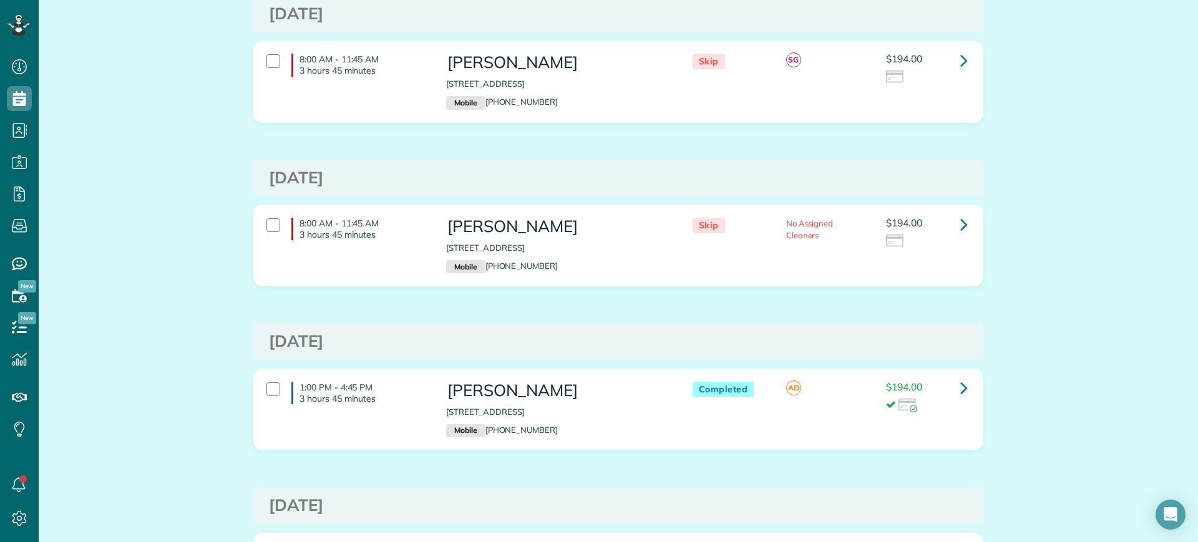
scroll to position [2807, 0]
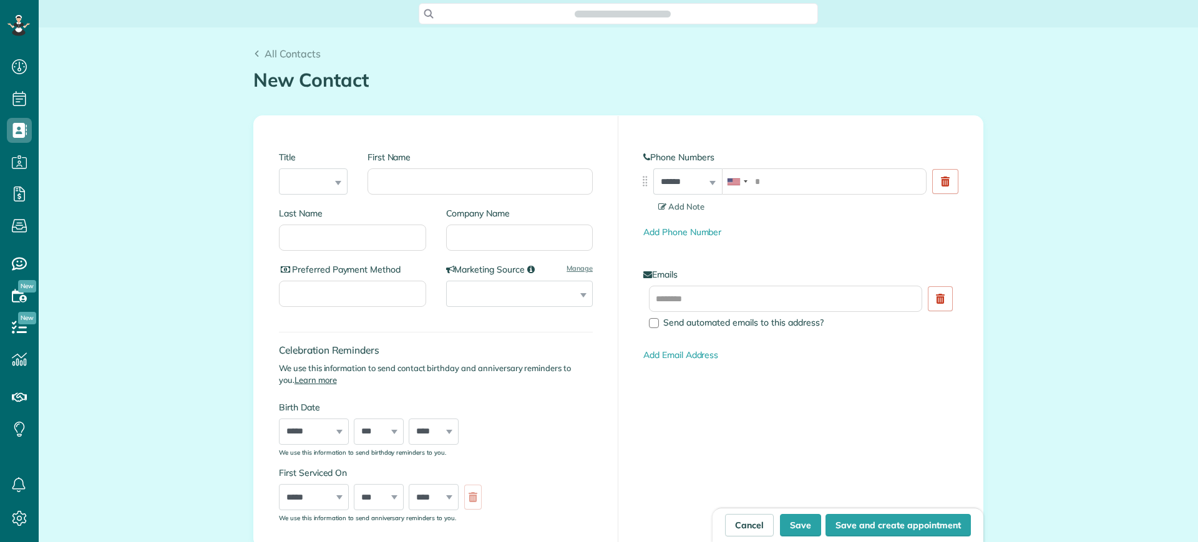
scroll to position [6, 6]
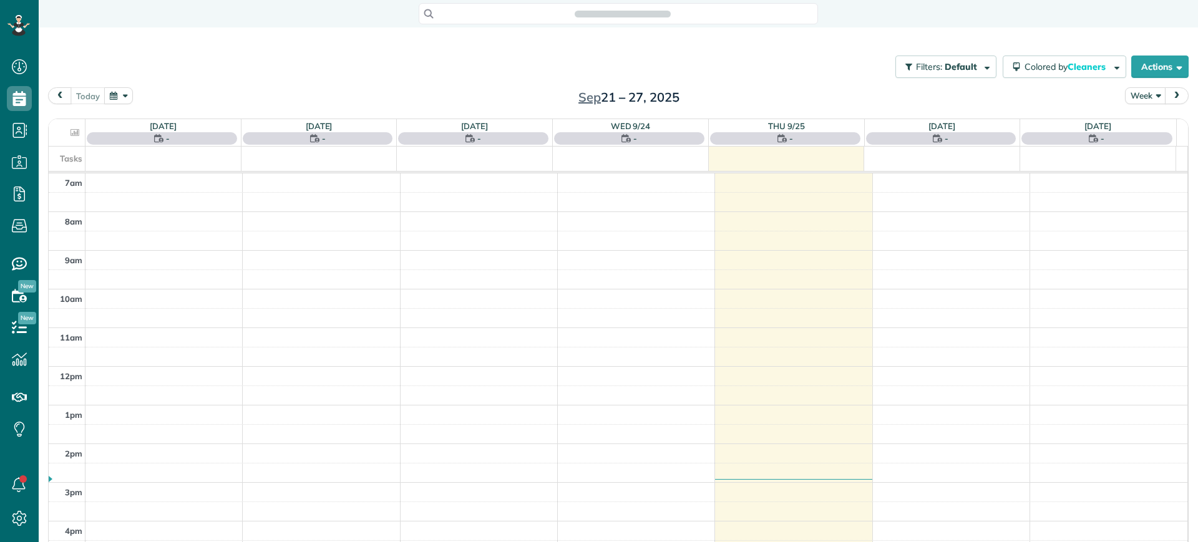
scroll to position [6, 6]
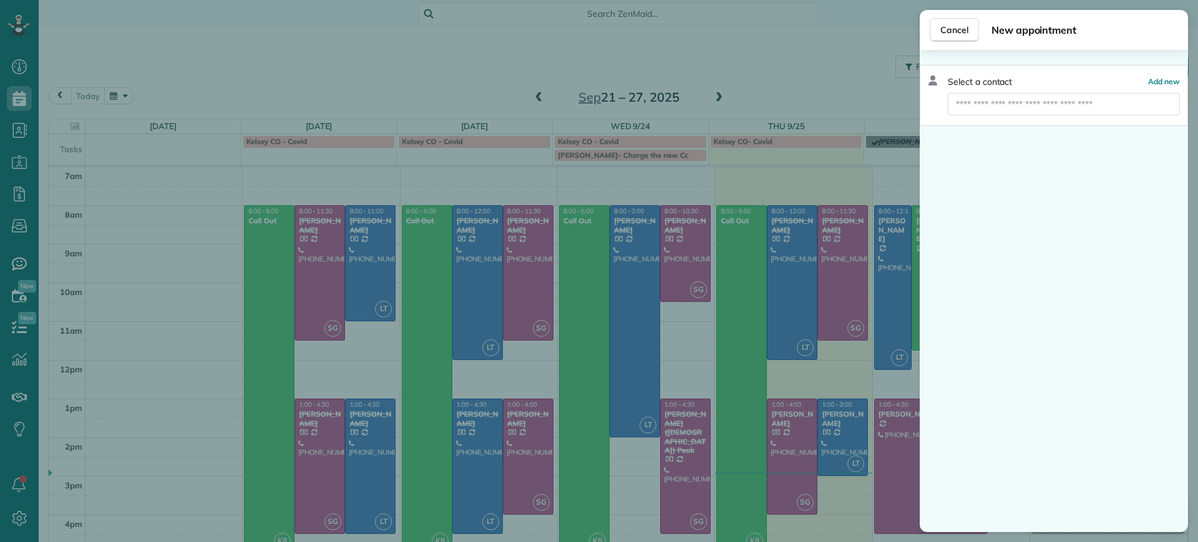
click at [812, 238] on div "Cancel New appointment Select a contact Add new" at bounding box center [599, 271] width 1198 height 542
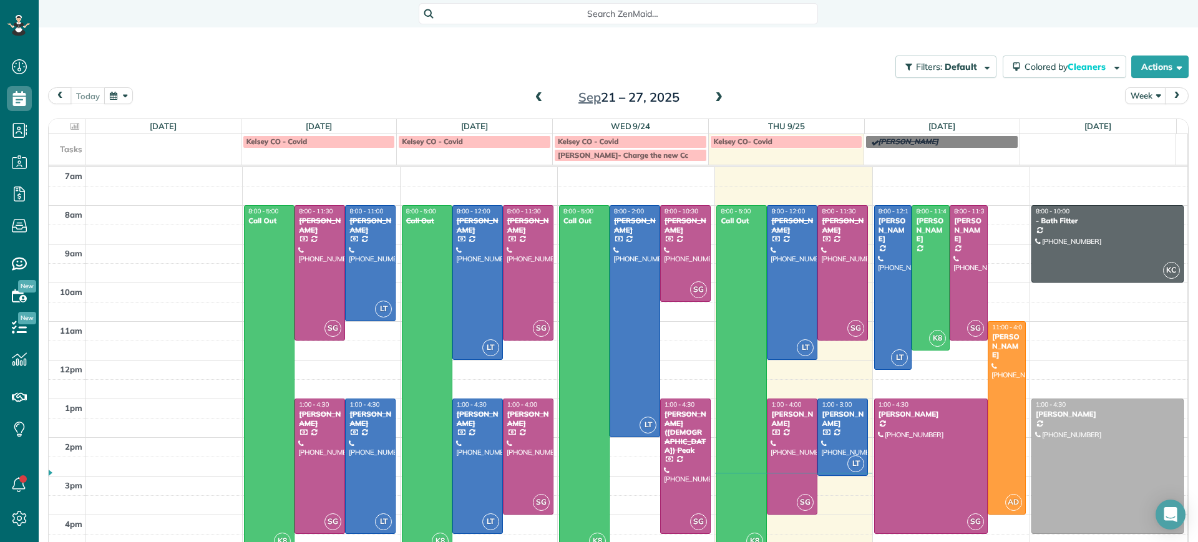
click at [712, 96] on span at bounding box center [719, 97] width 14 height 11
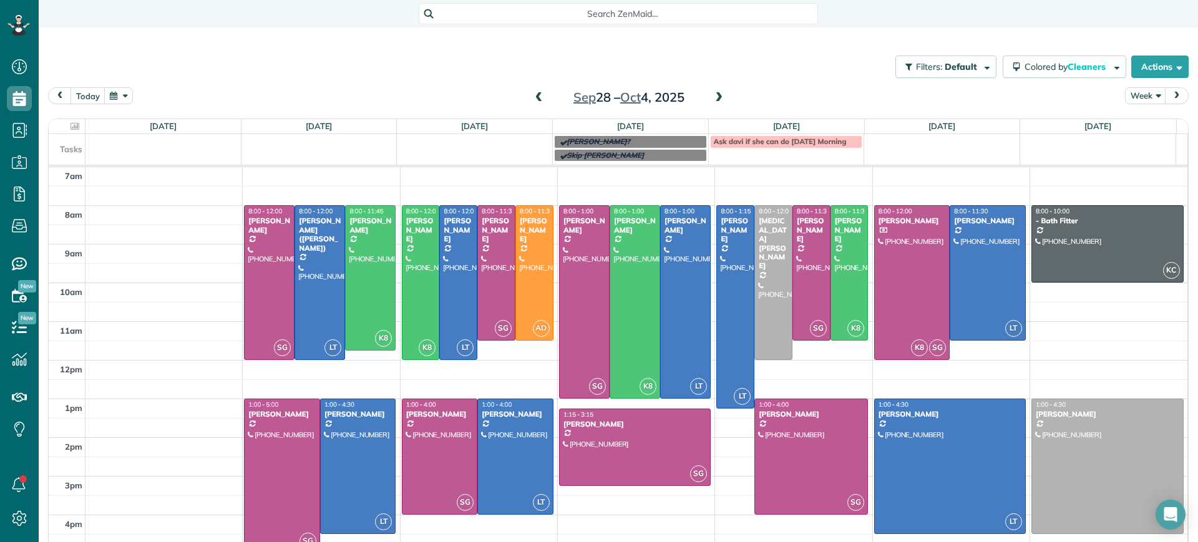
click at [906, 152] on td at bounding box center [942, 147] width 156 height 27
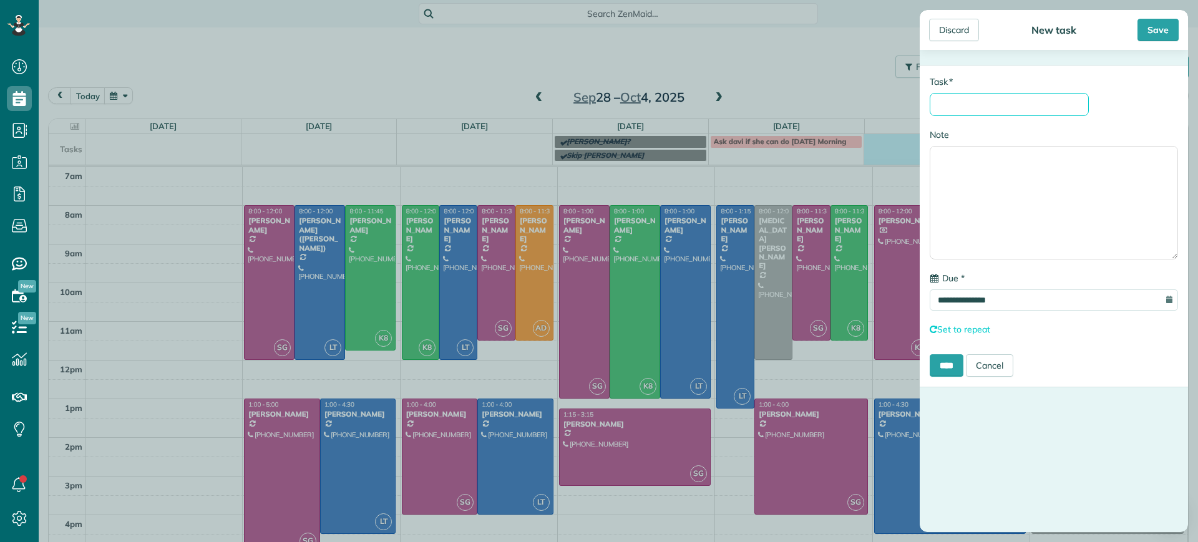
click at [986, 105] on input "* Task" at bounding box center [1008, 104] width 159 height 23
click at [863, 278] on div "**********" at bounding box center [599, 271] width 1198 height 542
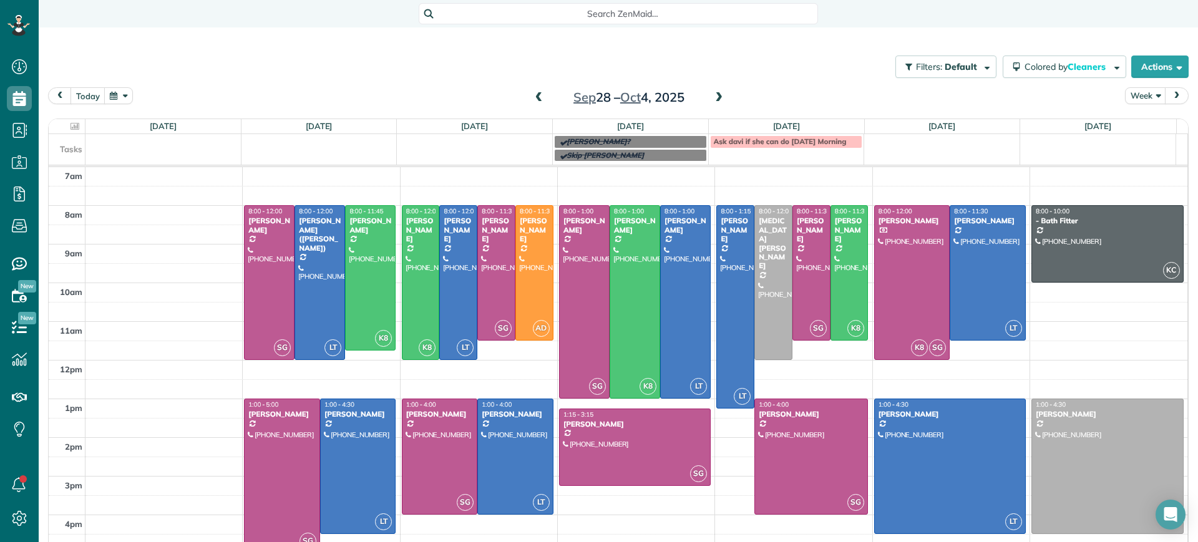
click at [717, 95] on span at bounding box center [719, 97] width 14 height 11
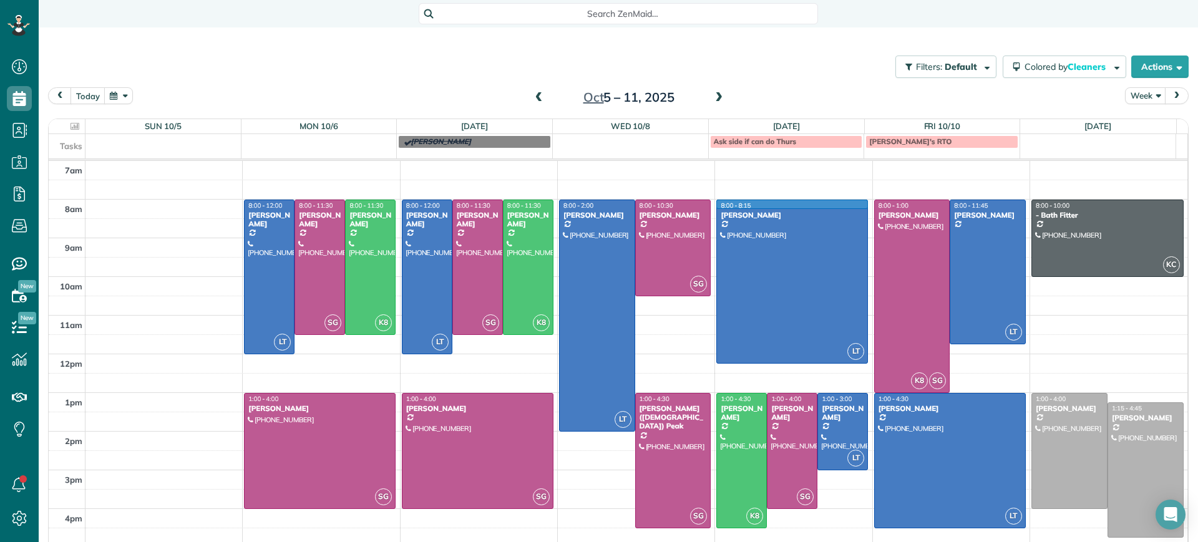
click at [855, 202] on td at bounding box center [636, 209] width 1102 height 19
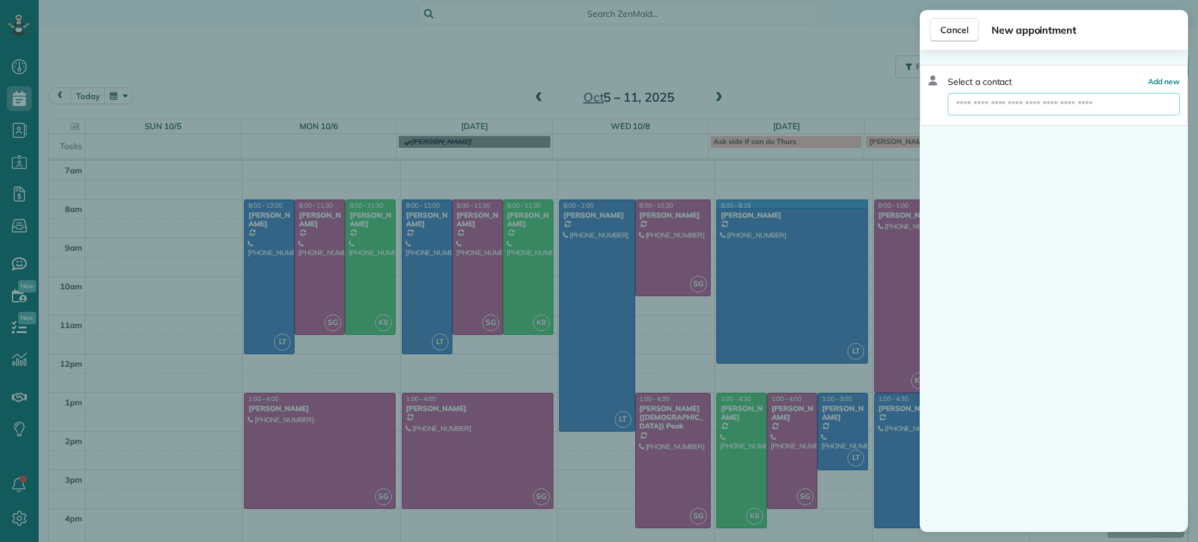
click at [1094, 102] on input "text" at bounding box center [1064, 104] width 232 height 22
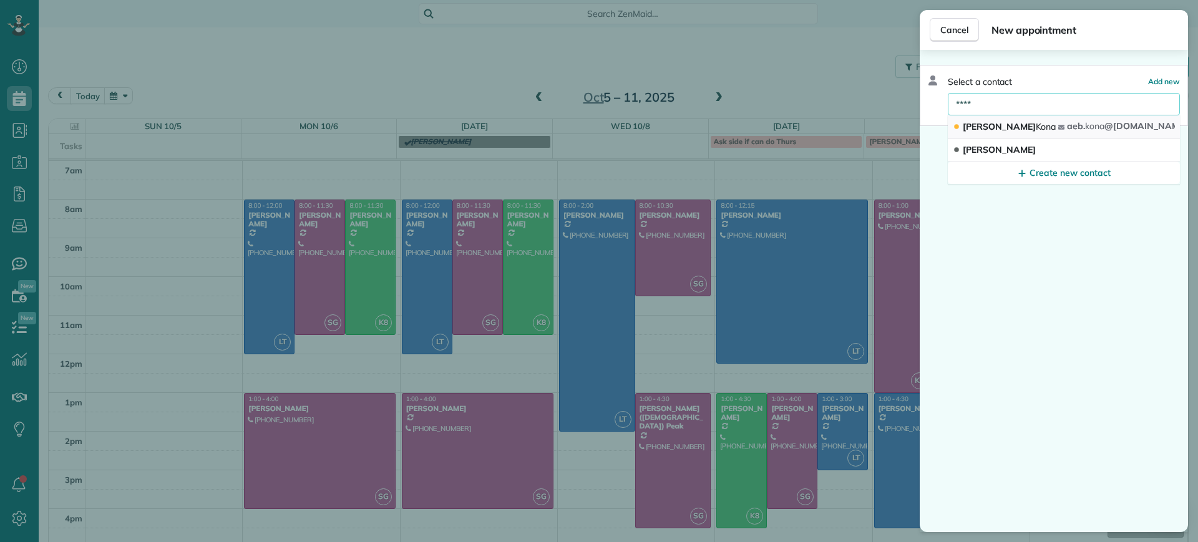
type input "****"
click at [1034, 120] on button "Alejandra Kona aeb. kona @gmail.com" at bounding box center [1064, 127] width 232 height 24
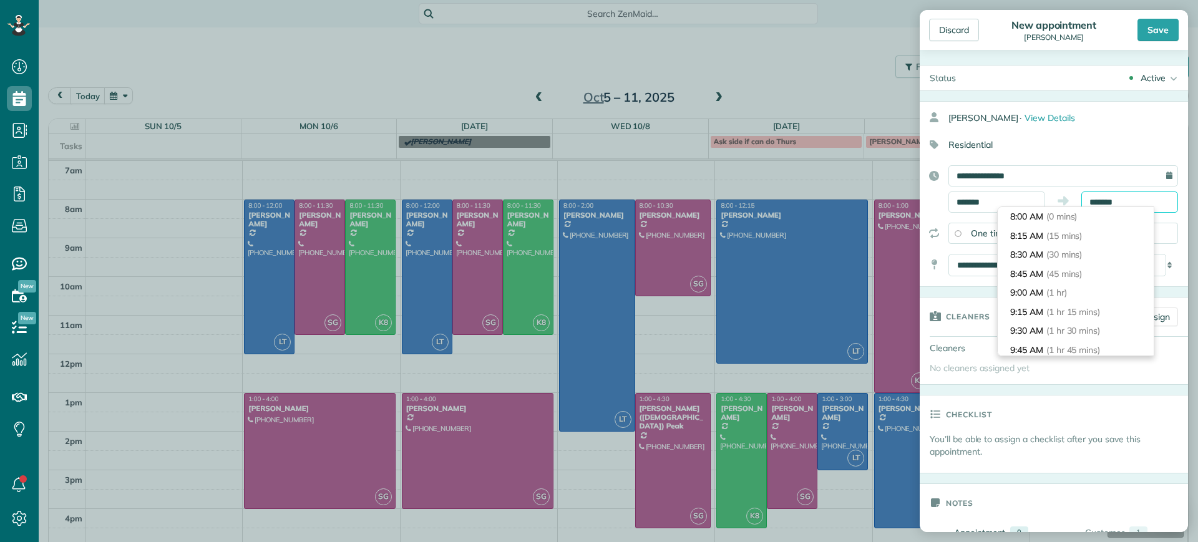
click at [1128, 205] on input "*******" at bounding box center [1129, 202] width 97 height 21
type input "********"
click at [1079, 213] on span "(3 hrs)" at bounding box center [1065, 210] width 27 height 11
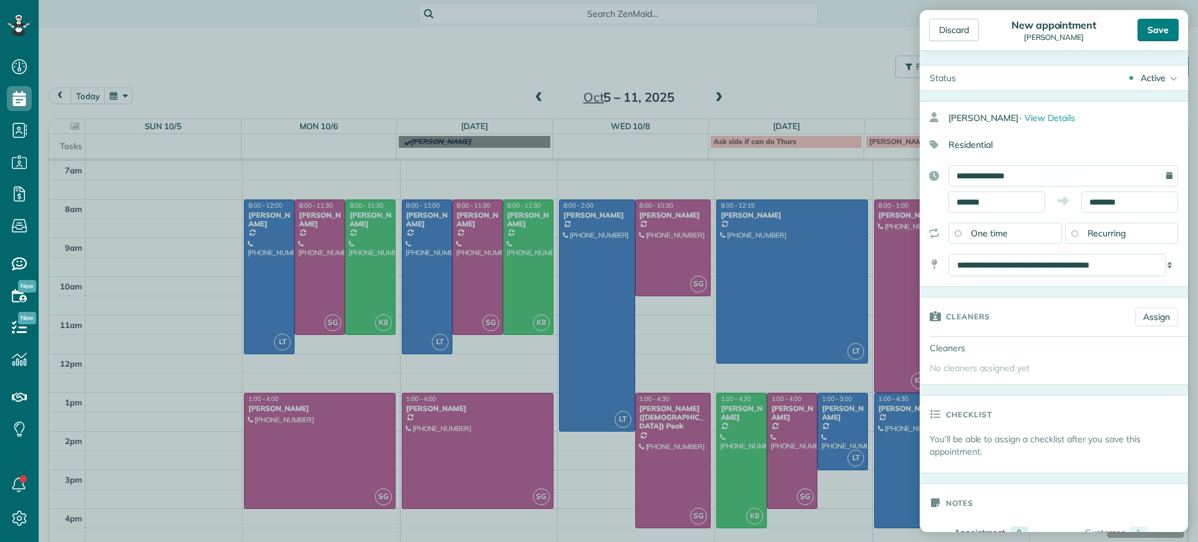
click at [1152, 34] on div "Save" at bounding box center [1157, 30] width 41 height 22
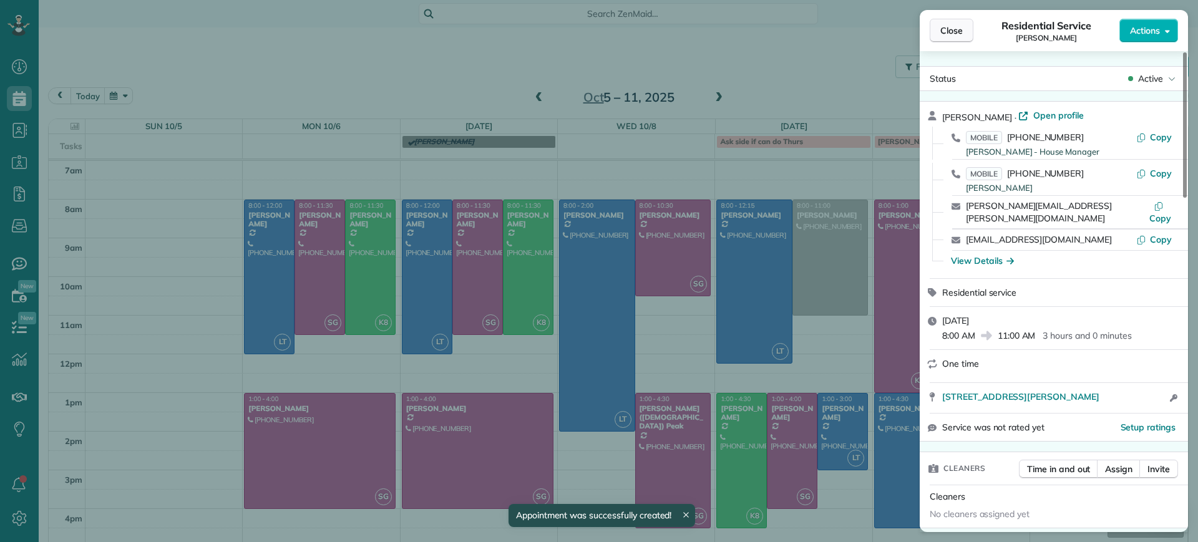
click at [963, 33] on button "Close" at bounding box center [951, 31] width 44 height 24
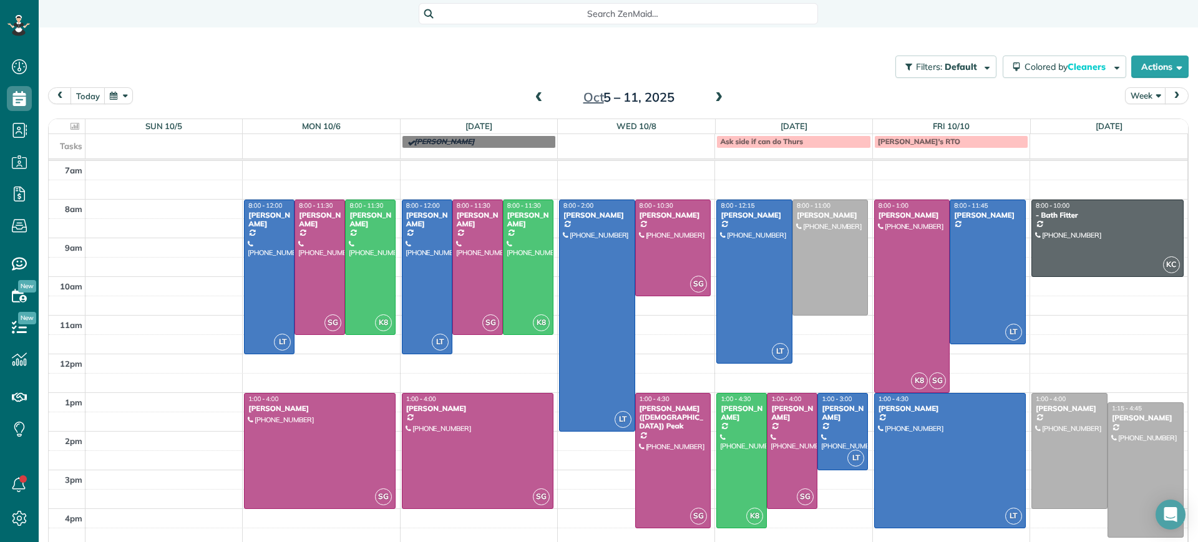
click at [963, 33] on div "Close Residential Service Alejandra Kona Actions Status Active Alejandra Kona ·…" at bounding box center [599, 271] width 1198 height 542
click at [833, 228] on div at bounding box center [830, 257] width 75 height 115
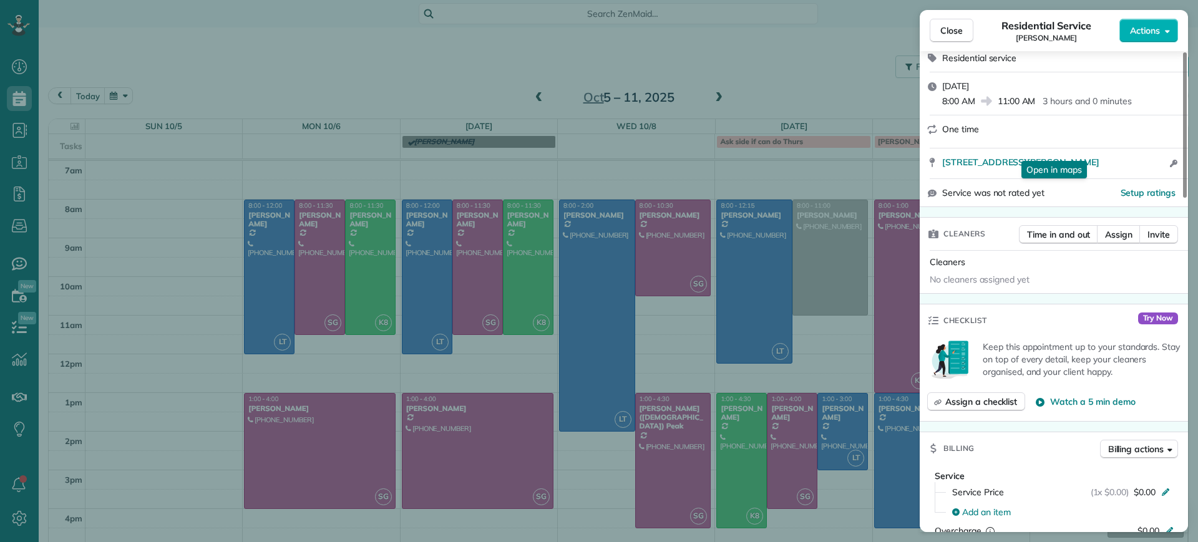
scroll to position [78, 0]
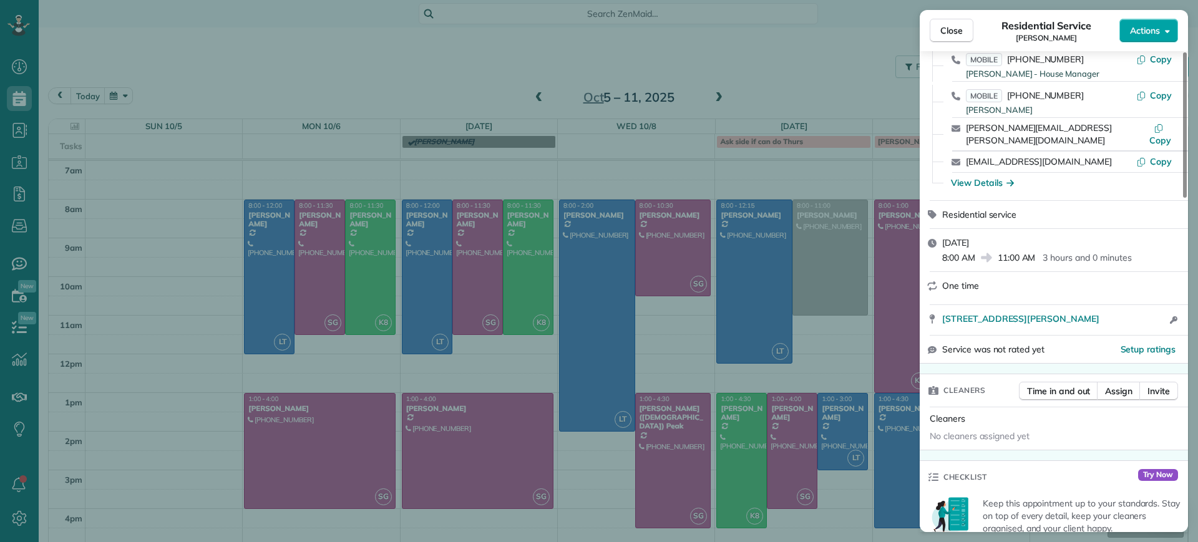
click at [1135, 31] on span "Actions" at bounding box center [1145, 30] width 30 height 12
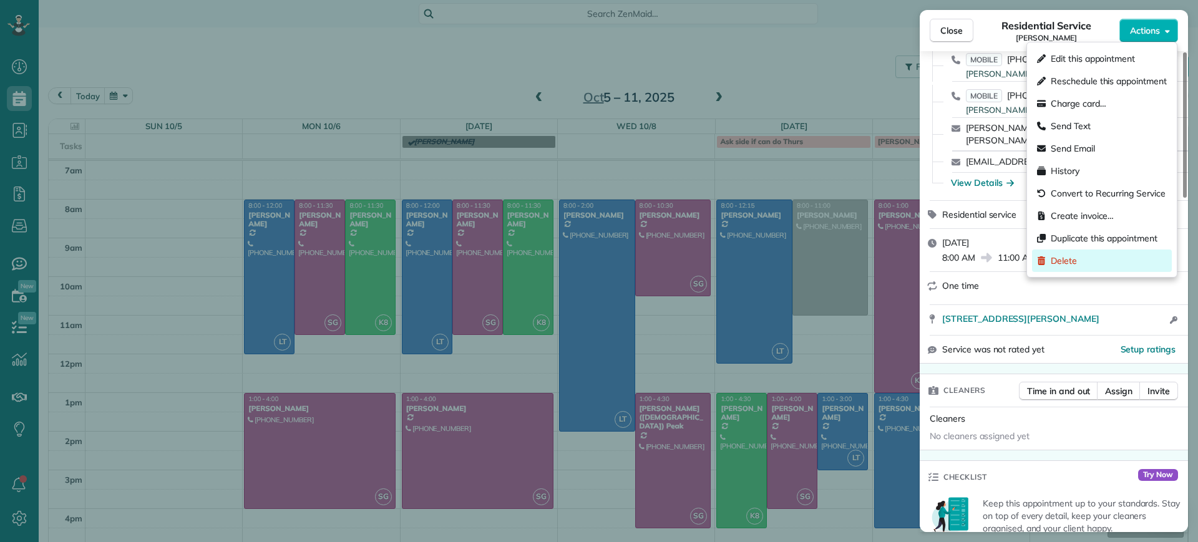
click at [1092, 260] on div "Delete" at bounding box center [1102, 261] width 140 height 22
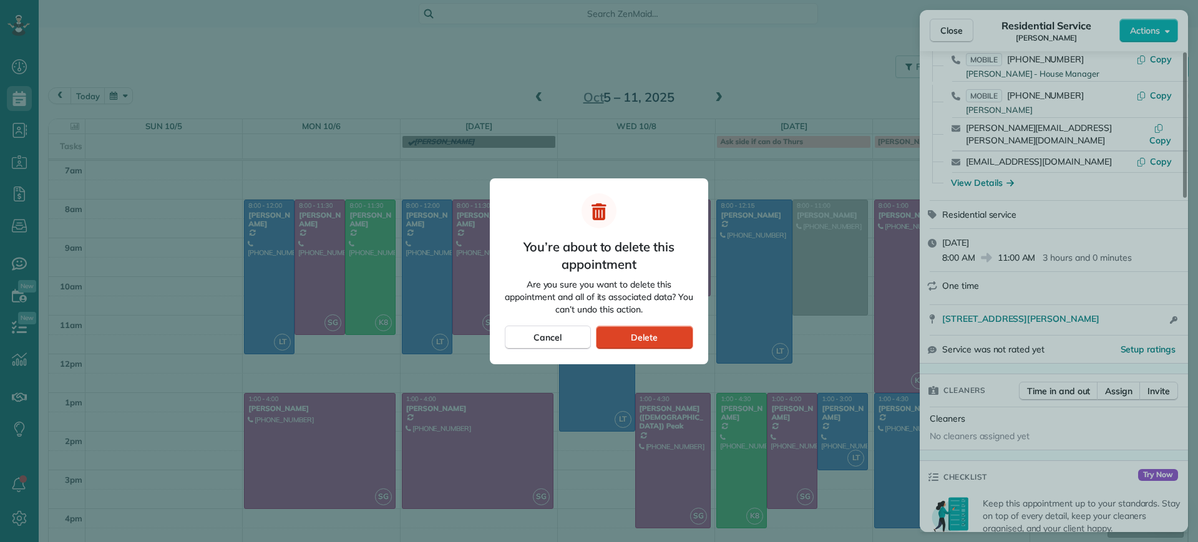
click at [651, 329] on div "Delete" at bounding box center [644, 338] width 97 height 24
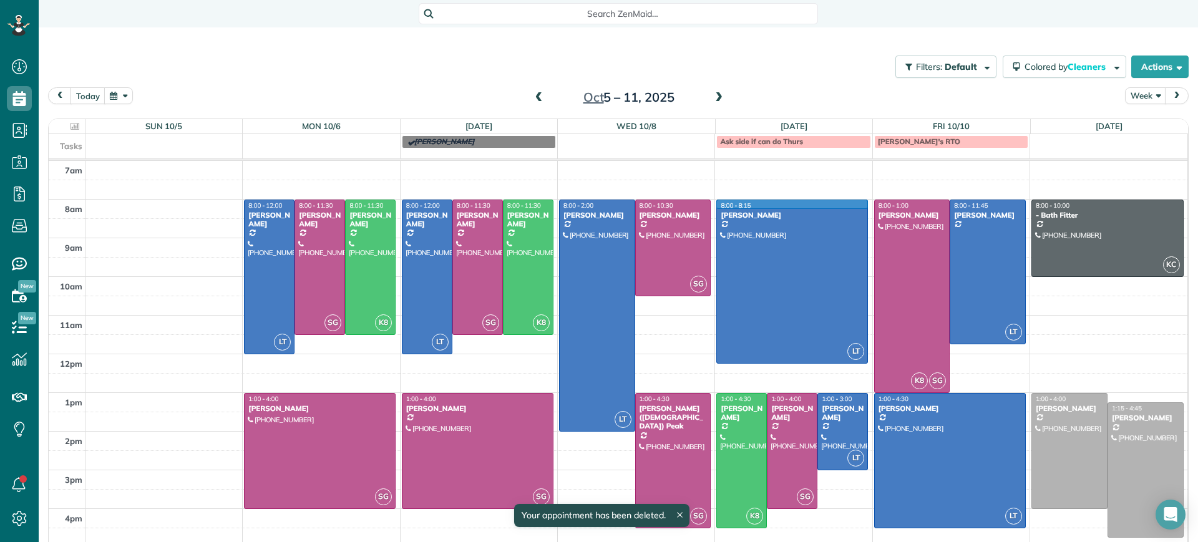
click at [860, 203] on td at bounding box center [636, 209] width 1102 height 19
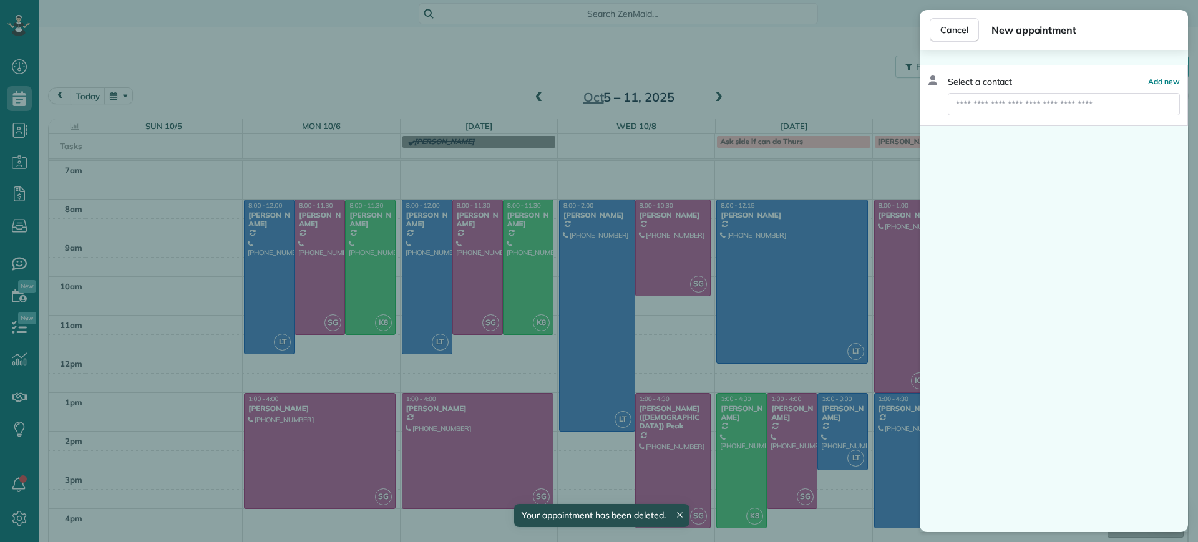
click at [1096, 119] on div "Select a contact Add new" at bounding box center [1053, 95] width 268 height 61
click at [1099, 110] on input "text" at bounding box center [1064, 104] width 232 height 22
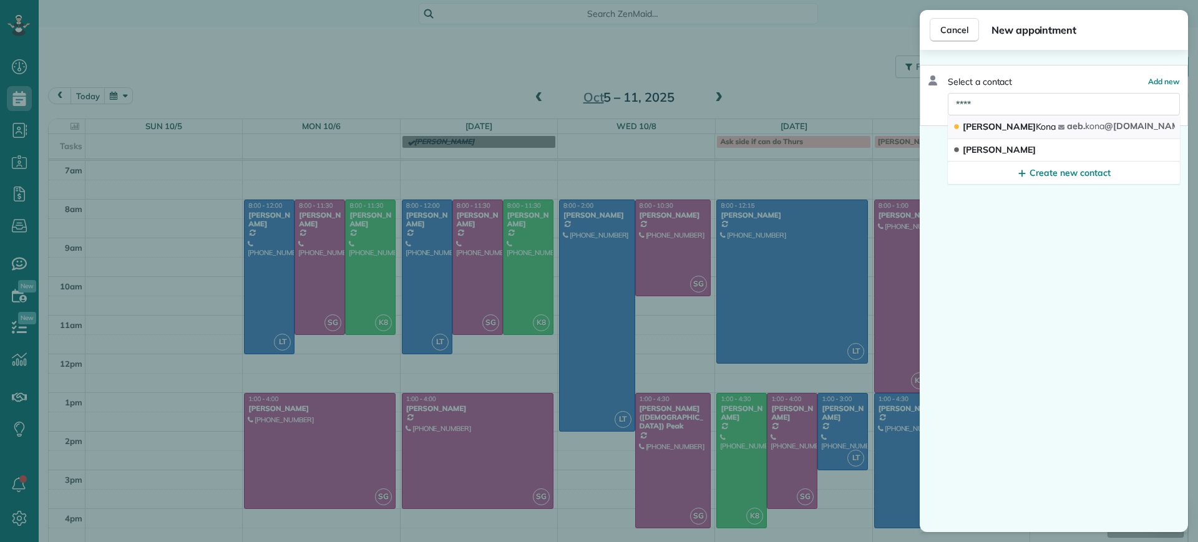
type input "****"
click at [1036, 129] on span "Kona" at bounding box center [1046, 126] width 21 height 11
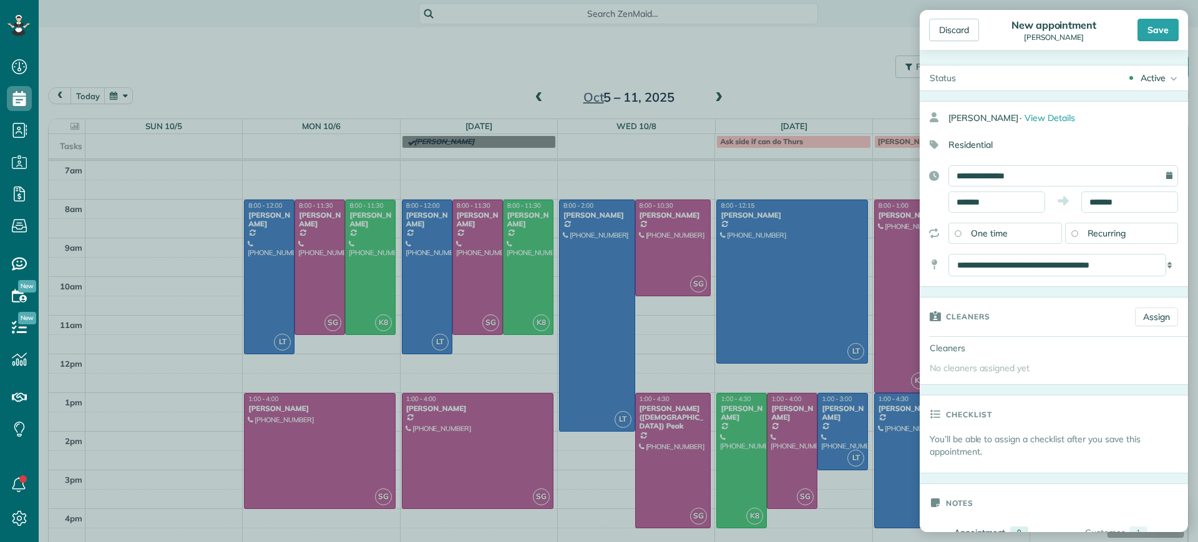
click at [1116, 239] on div "Recurring" at bounding box center [1122, 233] width 114 height 21
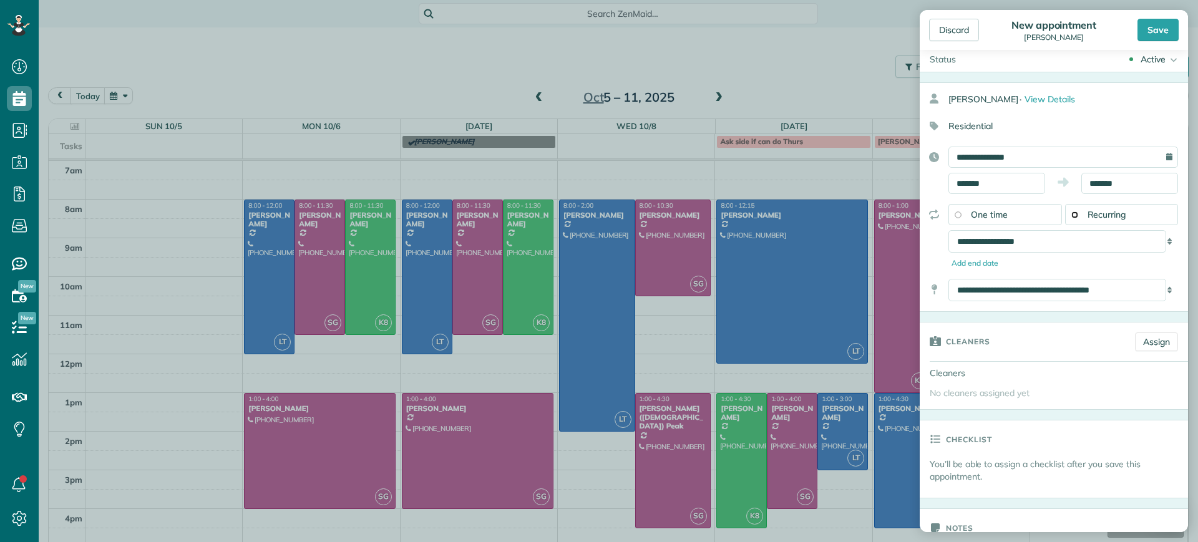
scroll to position [78, 0]
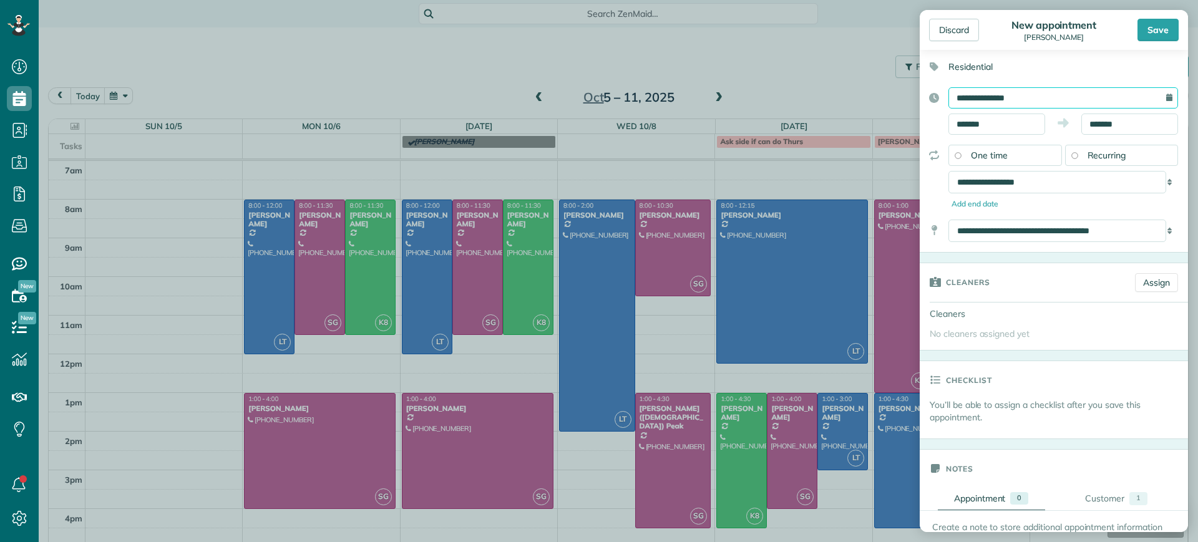
drag, startPoint x: 1111, startPoint y: 100, endPoint x: 1108, endPoint y: 112, distance: 12.9
click at [1108, 104] on input "**********" at bounding box center [1063, 97] width 230 height 21
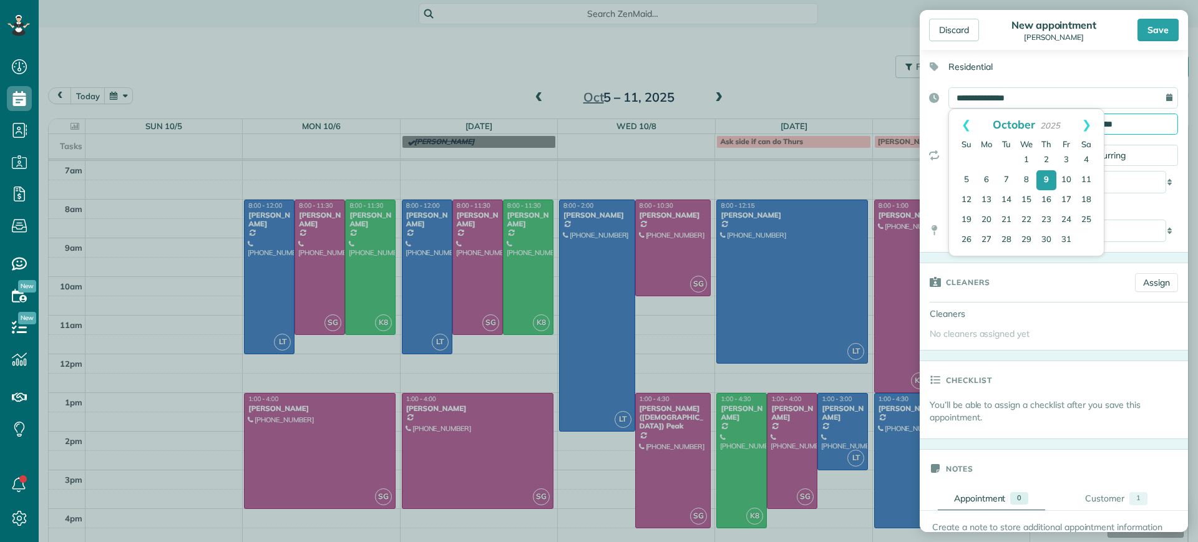
click at [1106, 118] on input "*******" at bounding box center [1129, 124] width 97 height 21
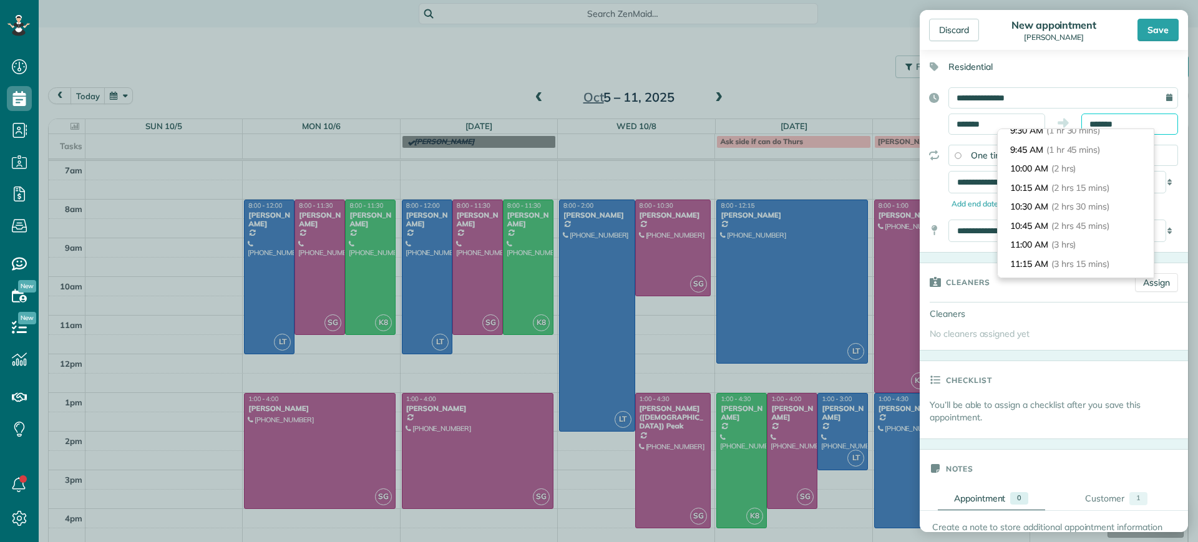
scroll to position [156, 0]
type input "********"
click at [1075, 214] on span "(3 hrs)" at bounding box center [1065, 210] width 27 height 11
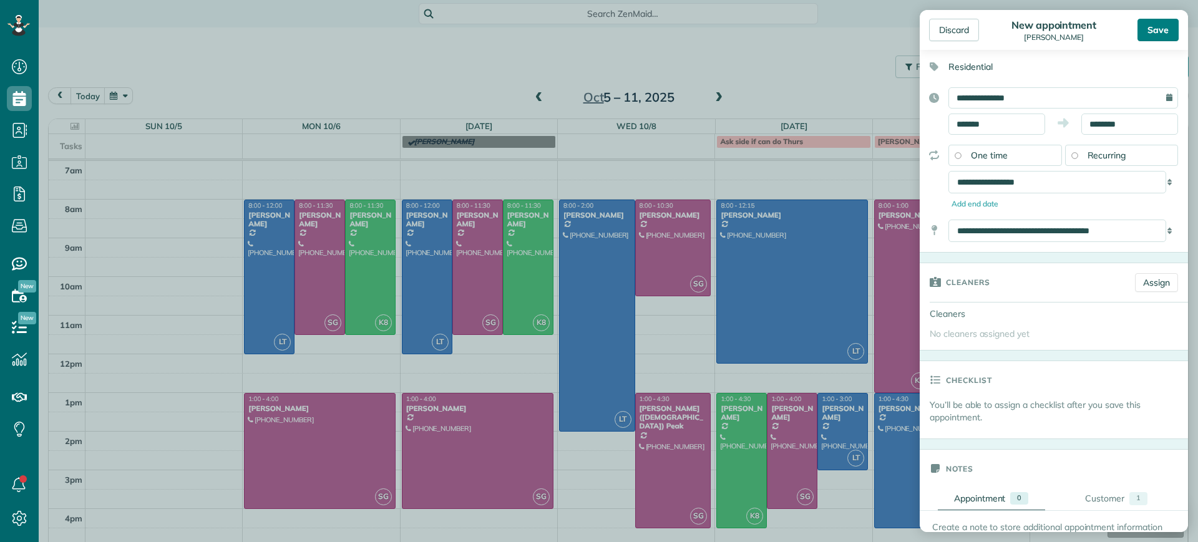
click at [1154, 26] on div "Save" at bounding box center [1157, 30] width 41 height 22
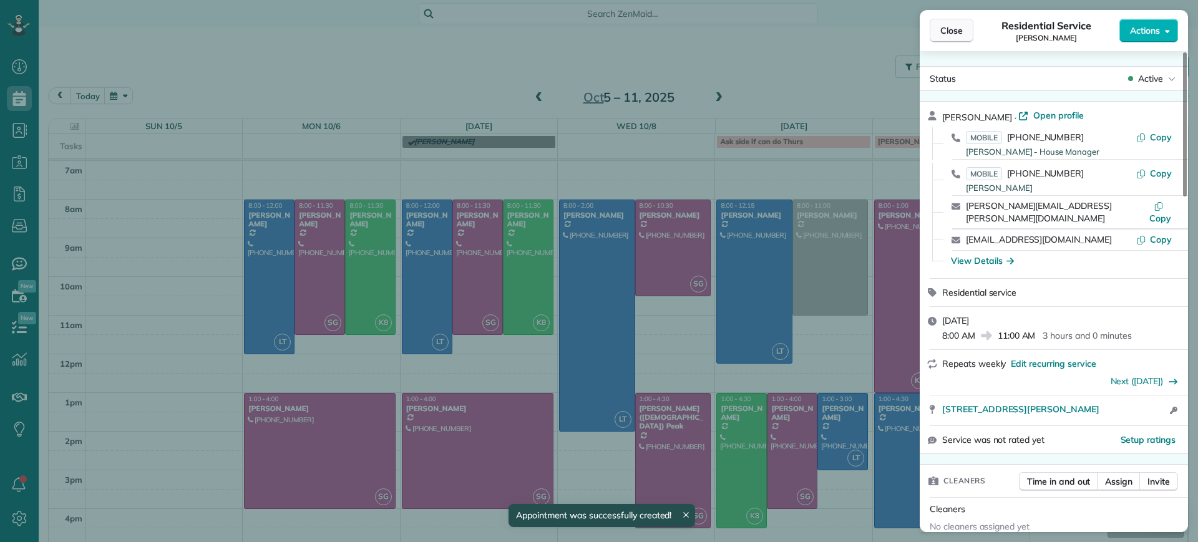
click at [957, 35] on span "Close" at bounding box center [951, 30] width 22 height 12
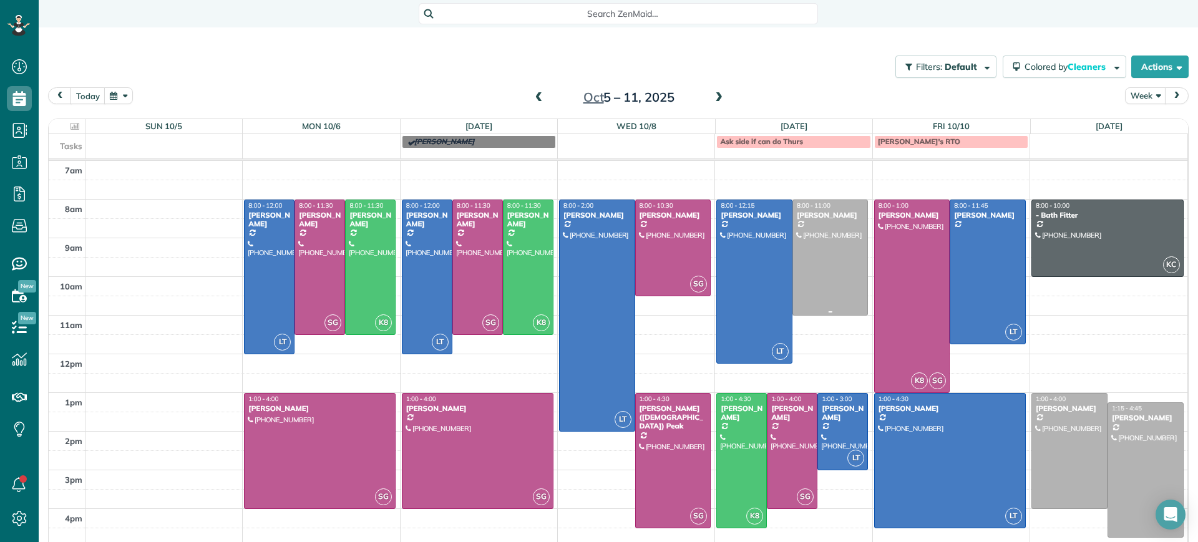
click at [840, 250] on div at bounding box center [830, 257] width 75 height 115
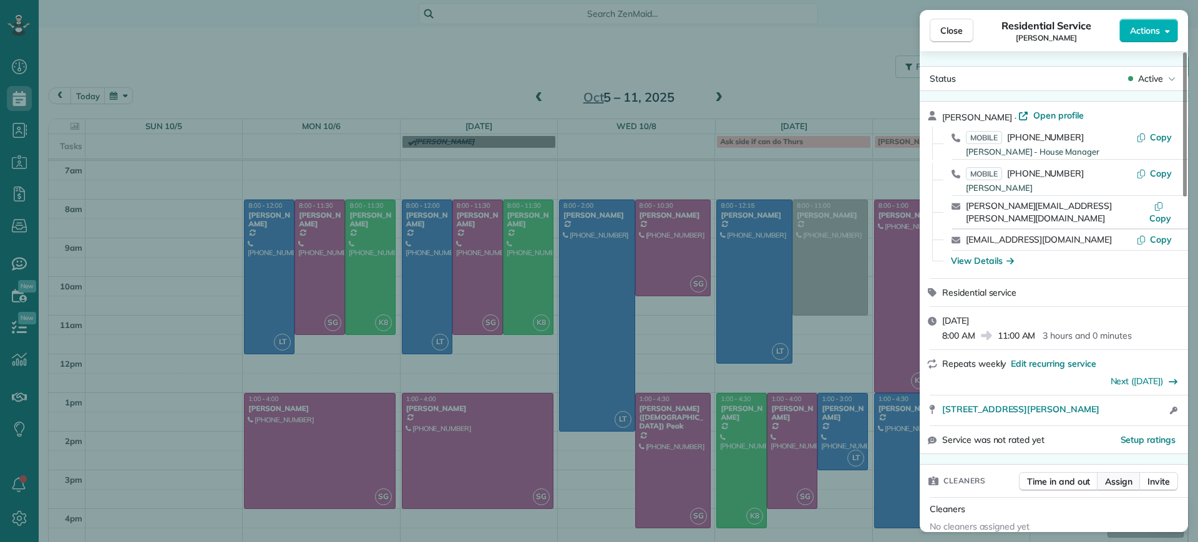
click at [1123, 475] on span "Assign" at bounding box center [1118, 481] width 27 height 12
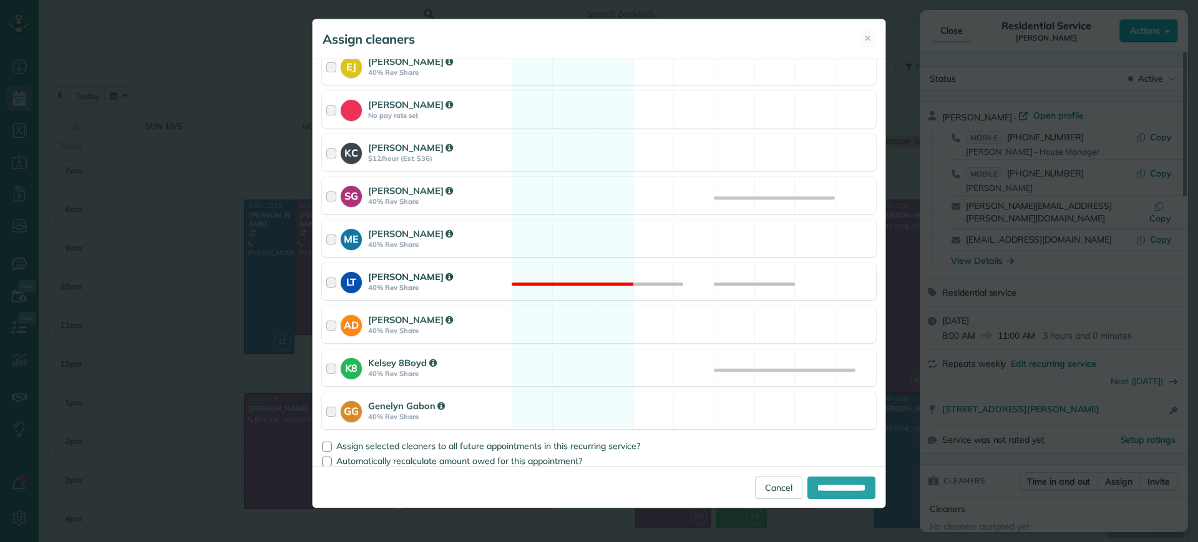
scroll to position [177, 0]
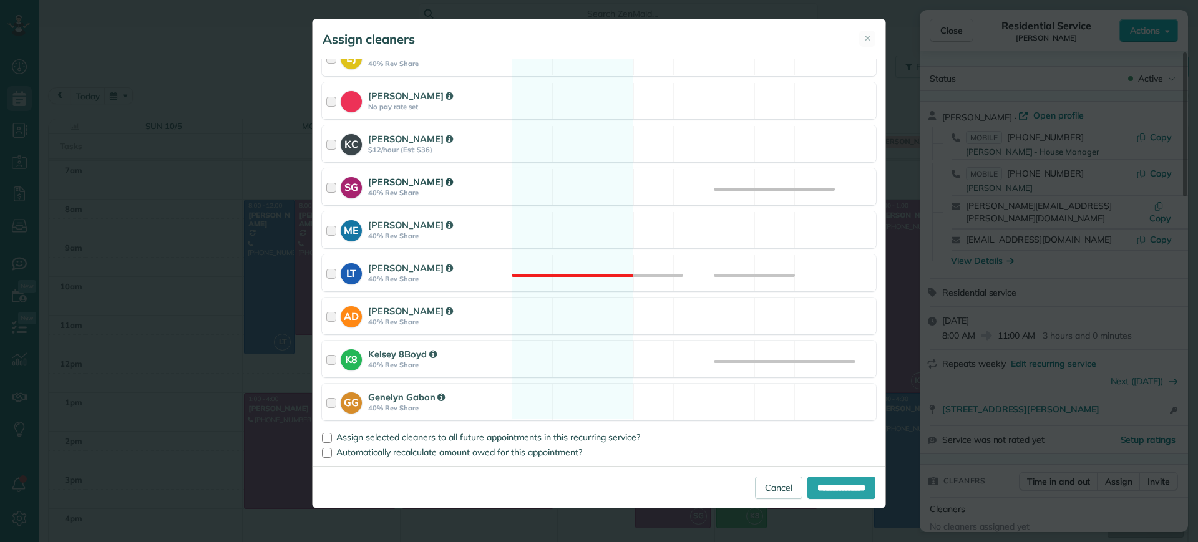
click at [562, 201] on div "SG Sophie Gibbs 40% Rev Share Available" at bounding box center [599, 186] width 554 height 37
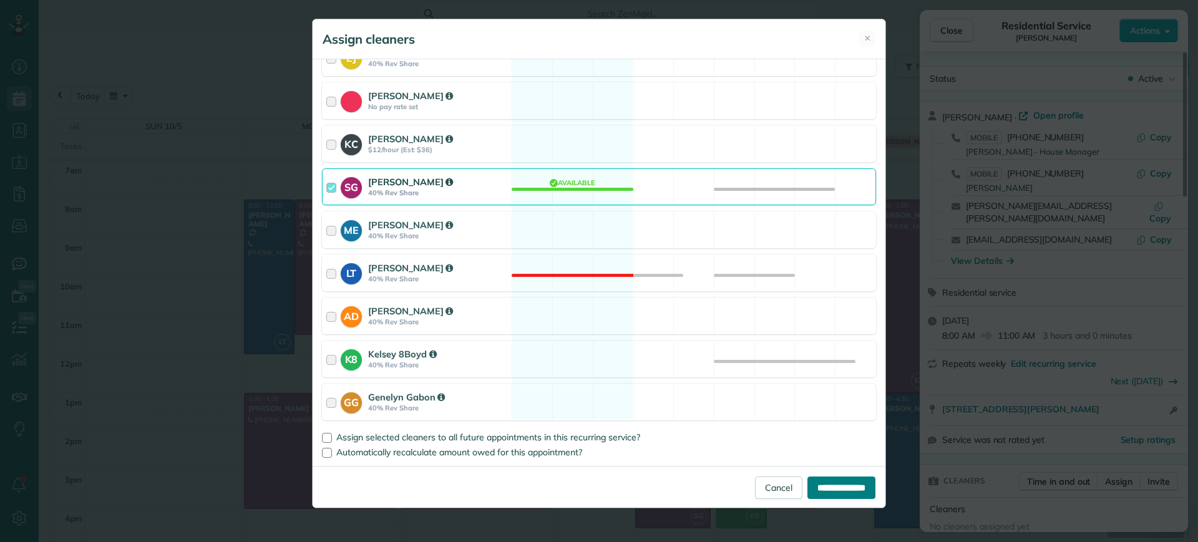
click at [807, 478] on input "**********" at bounding box center [841, 488] width 68 height 22
type input "**********"
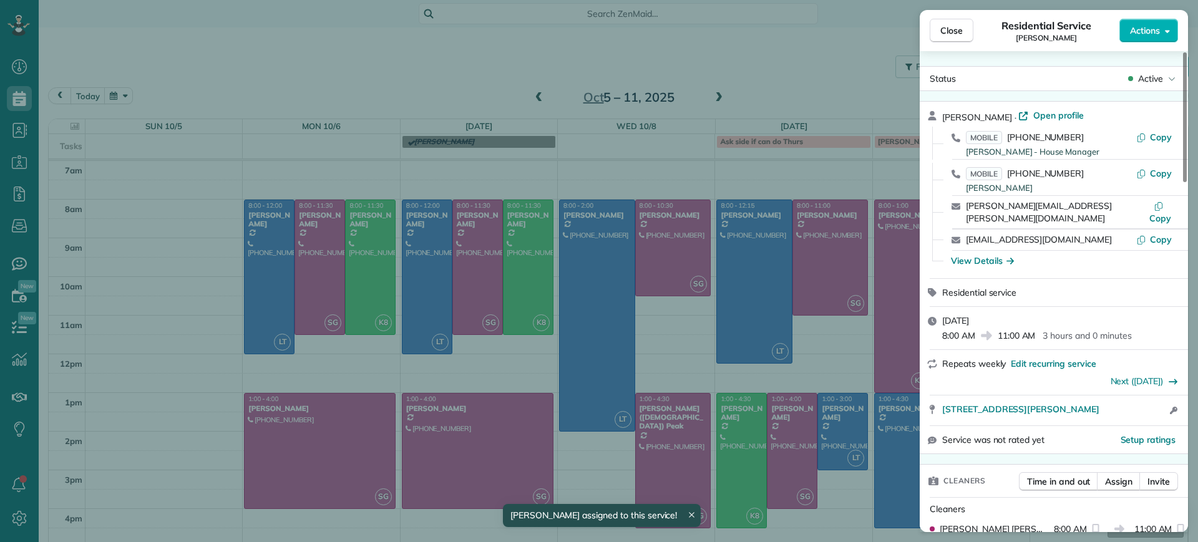
click at [827, 85] on div "Close Residential Service Alejandra Kona Actions Status Active Alejandra Kona ·…" at bounding box center [599, 271] width 1198 height 542
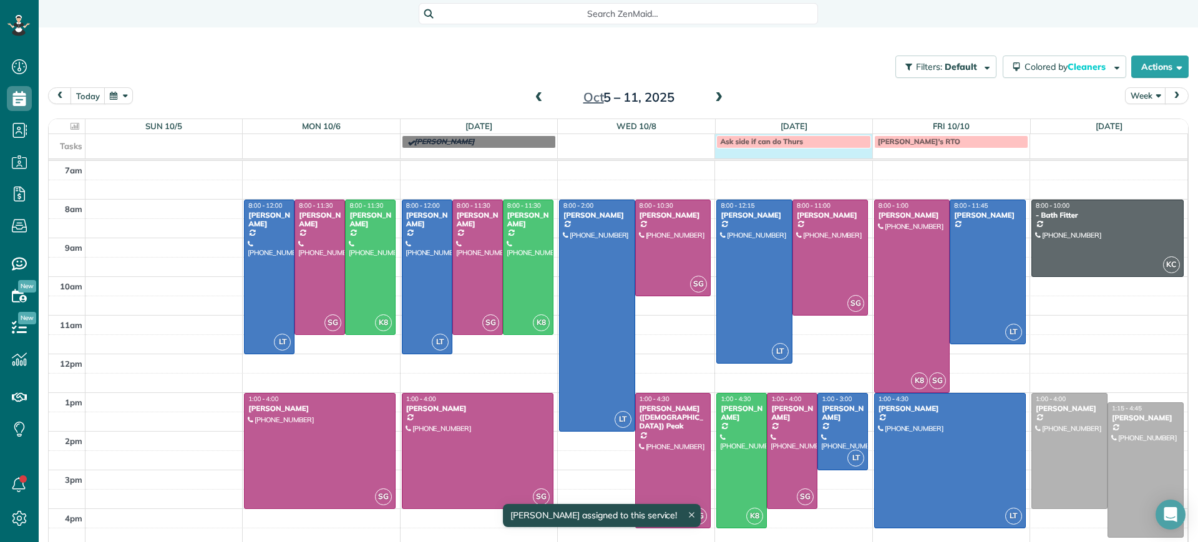
click at [757, 151] on div "Tasks Ziolkowski Ask side if can do Thurs Mae's RTO" at bounding box center [618, 146] width 1138 height 24
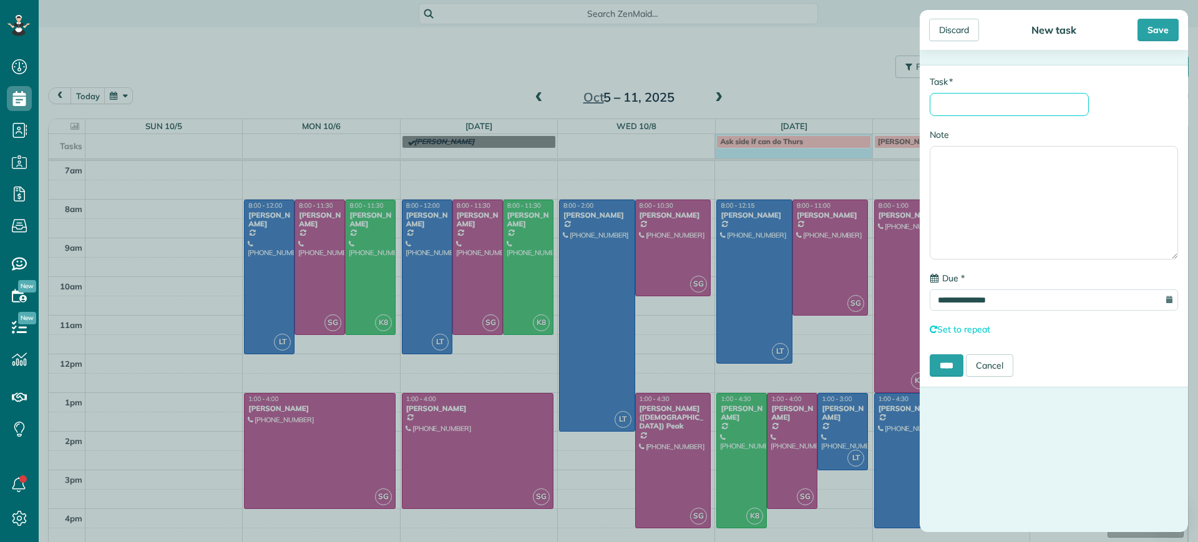
click at [958, 108] on input "* Task" at bounding box center [1008, 104] width 159 height 23
type input "**********"
click at [961, 369] on input "****" at bounding box center [946, 365] width 34 height 22
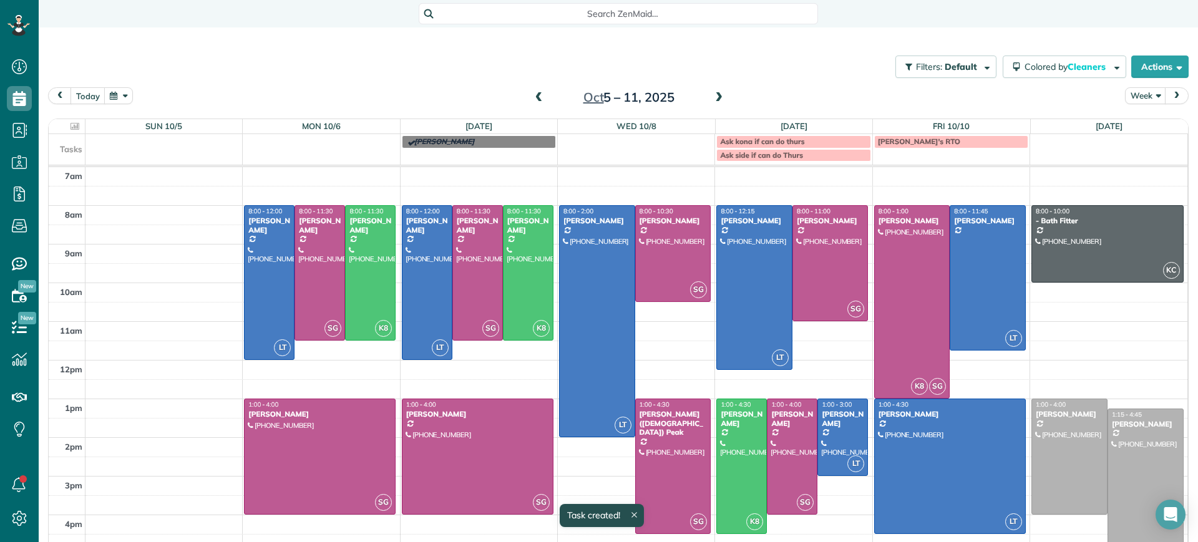
click at [712, 102] on span at bounding box center [719, 97] width 14 height 11
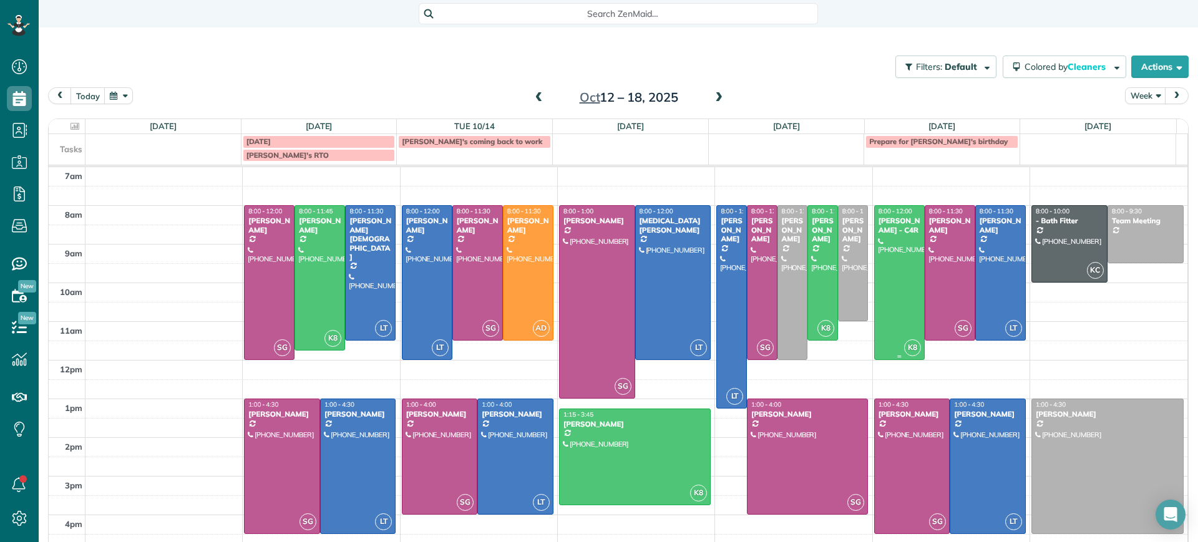
click at [878, 235] on div "Tamika Claiborne - C4R" at bounding box center [899, 225] width 43 height 18
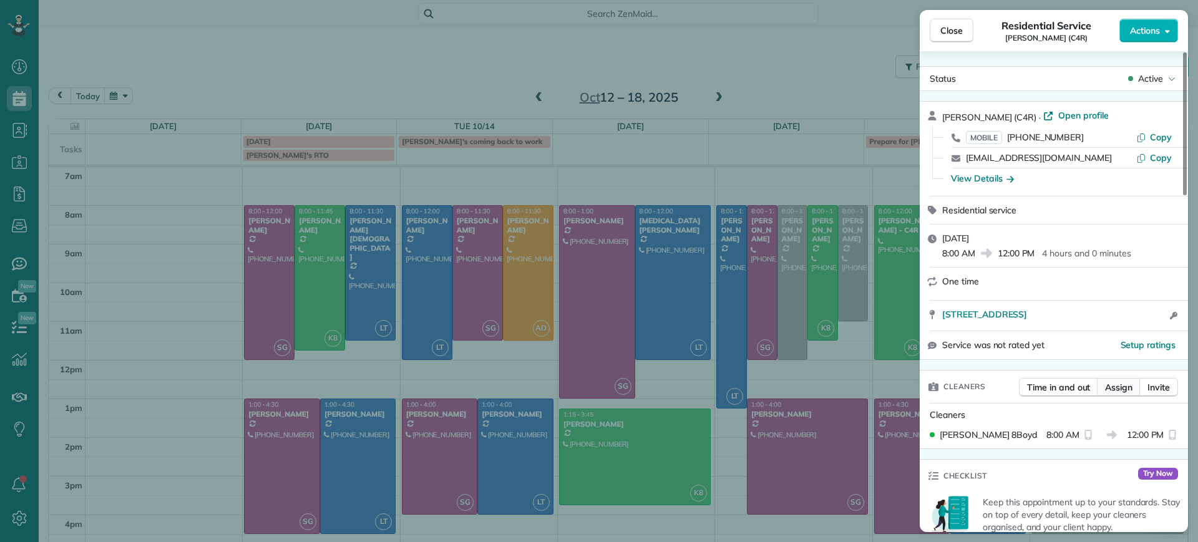
click at [1128, 384] on span "Assign" at bounding box center [1118, 387] width 27 height 12
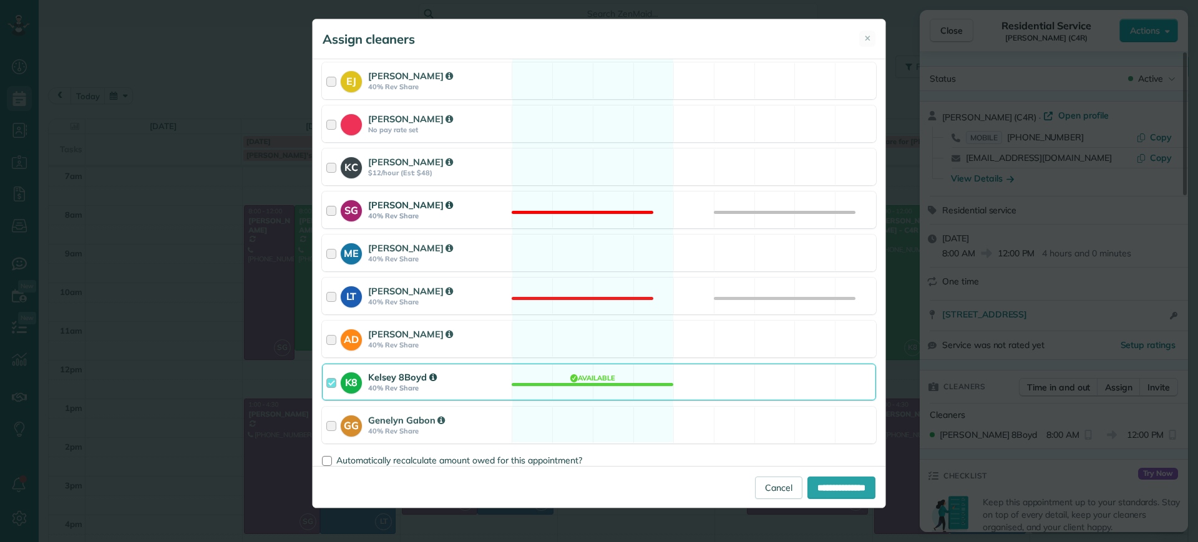
scroll to position [162, 0]
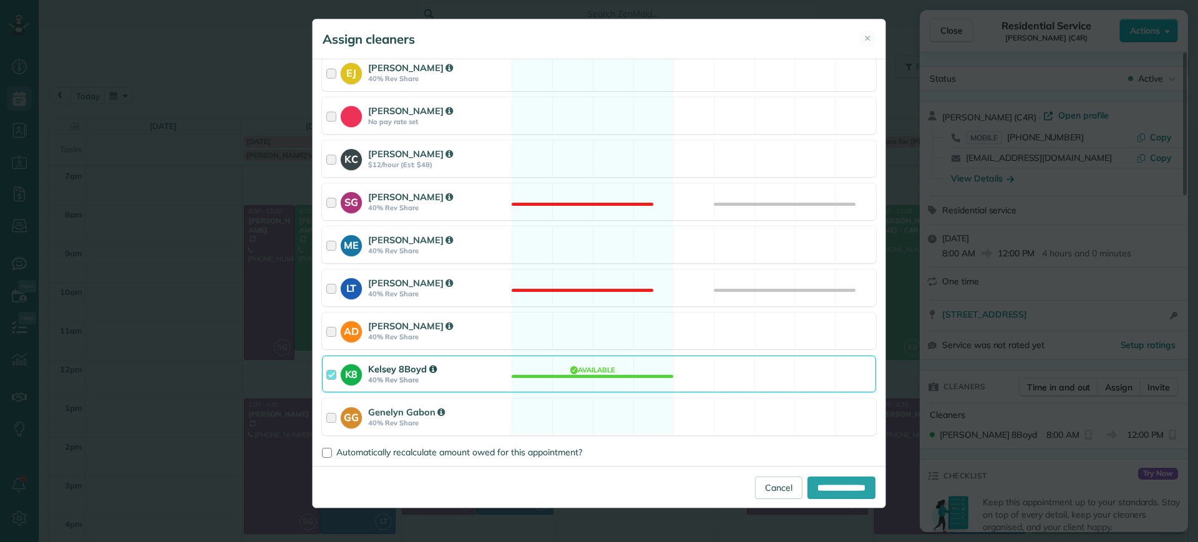
click at [614, 379] on div "K8 Kelsey 8Boyd 40% Rev Share Available" at bounding box center [599, 374] width 554 height 37
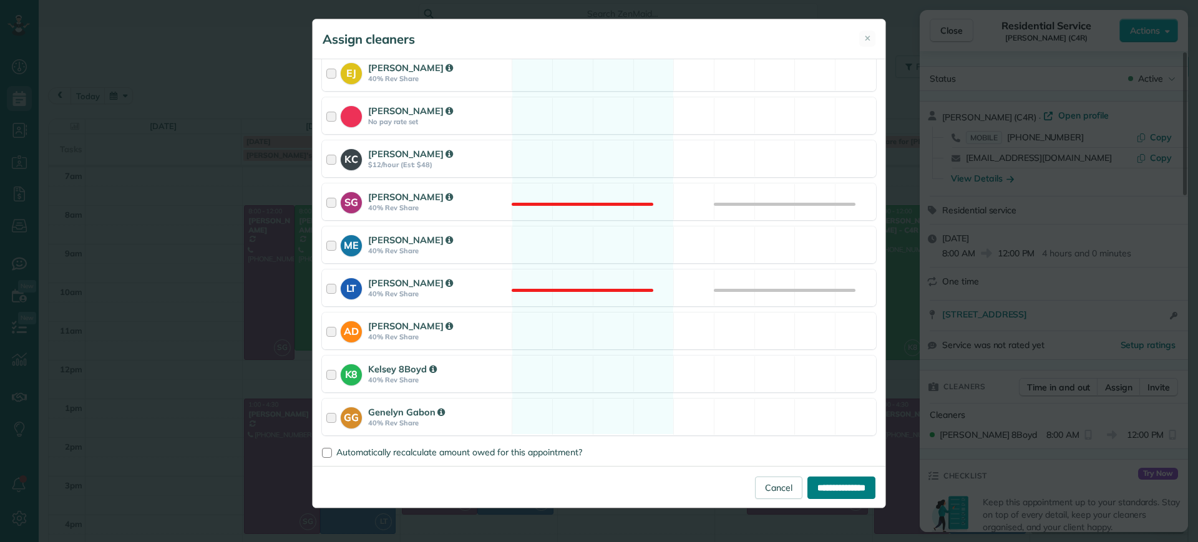
click at [830, 484] on input "**********" at bounding box center [841, 488] width 68 height 22
type input "**********"
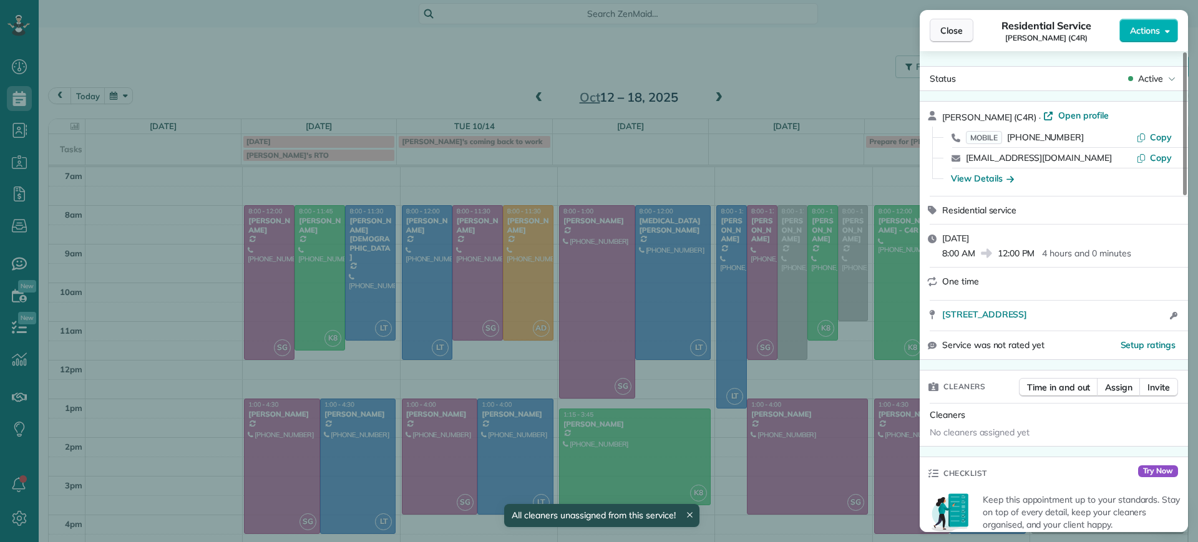
click at [962, 28] on span "Close" at bounding box center [951, 30] width 22 height 12
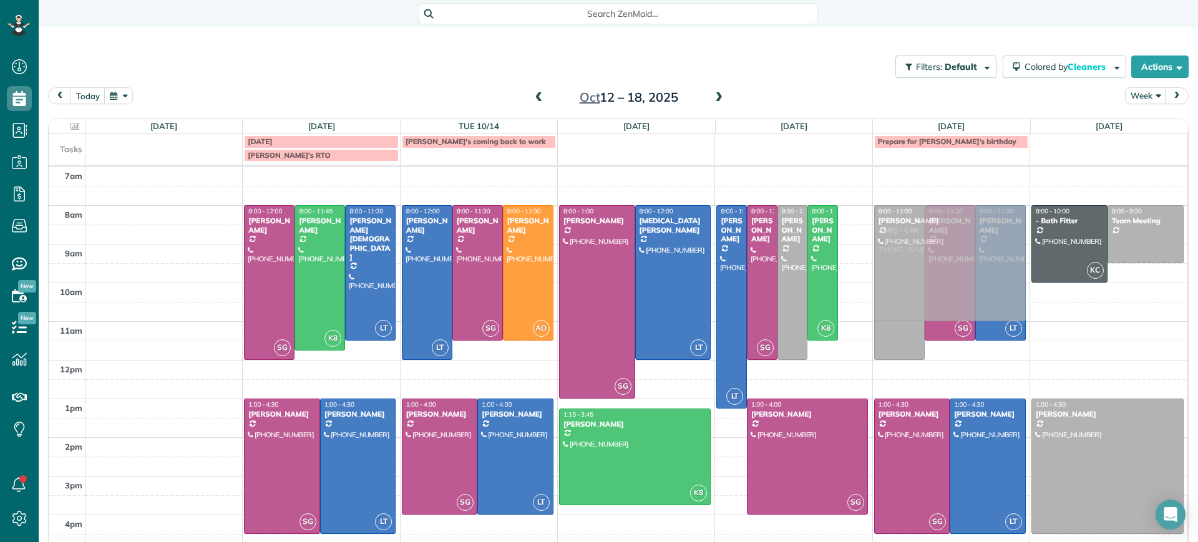
drag, startPoint x: 838, startPoint y: 236, endPoint x: 913, endPoint y: 235, distance: 74.9
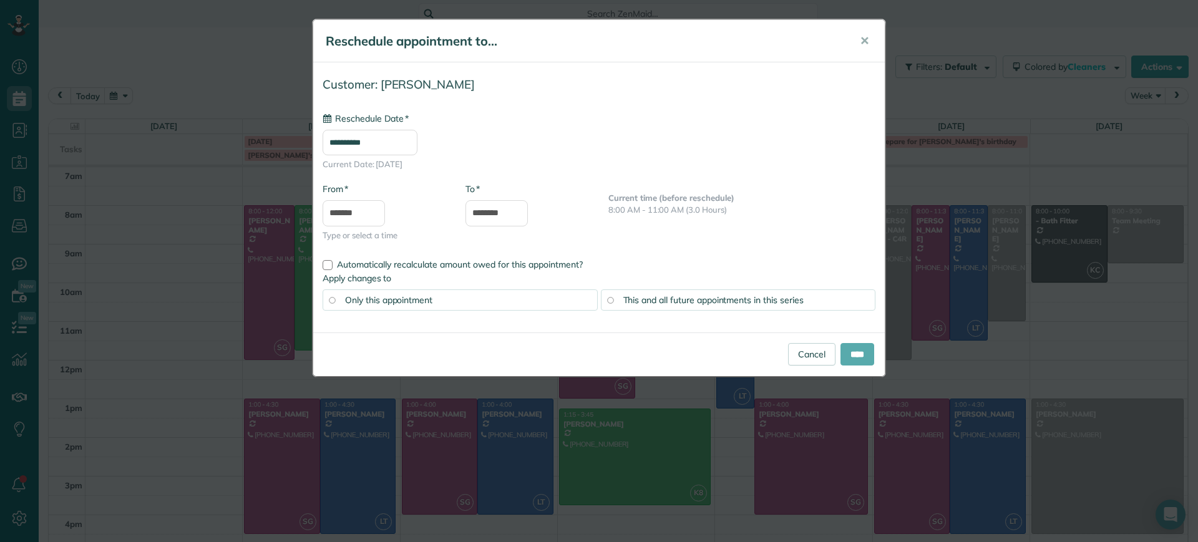
type input "**********"
click at [855, 352] on input "****" at bounding box center [857, 354] width 34 height 22
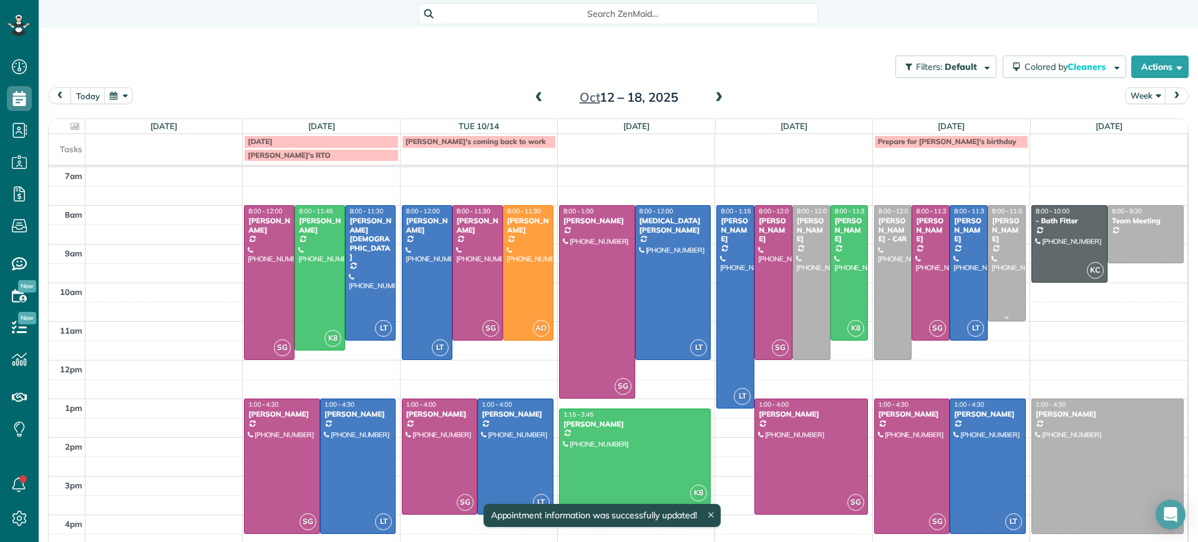
click at [1001, 237] on div at bounding box center [1006, 263] width 37 height 115
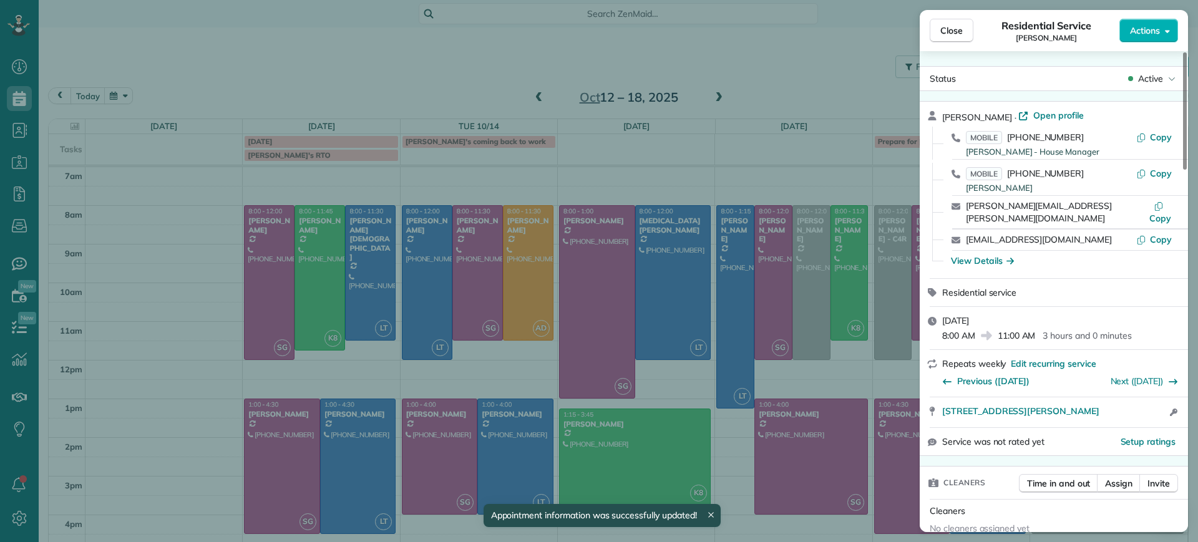
click at [904, 182] on div "Close Residential Service Alejandra Kona Actions Status Active Alejandra Kona ·…" at bounding box center [599, 271] width 1198 height 542
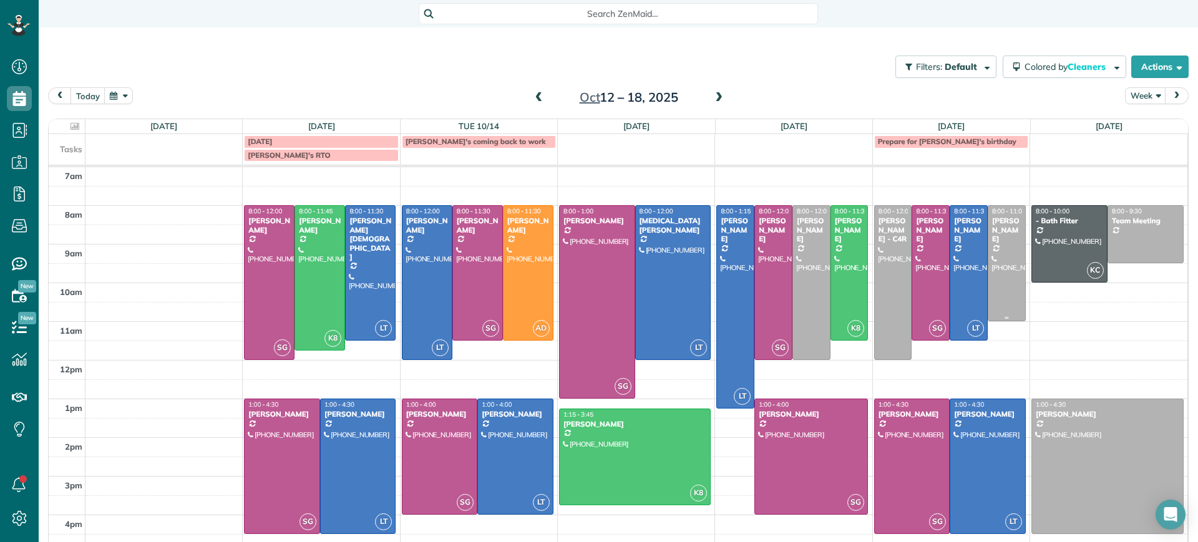
click at [989, 253] on div at bounding box center [1006, 263] width 37 height 115
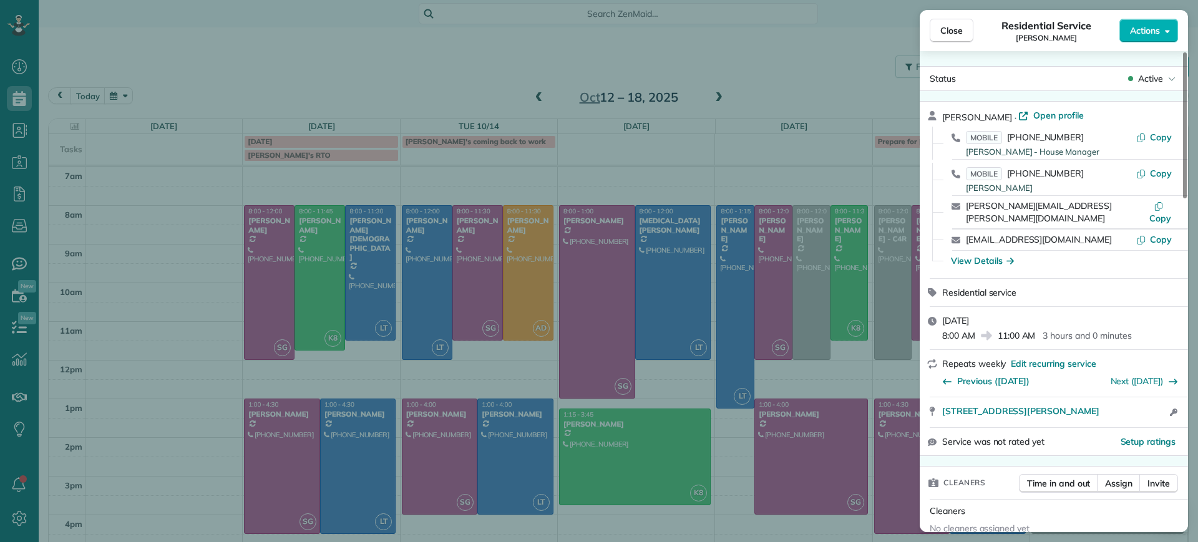
click at [877, 378] on div "Close Residential Service Alejandra Kona Actions Status Active Alejandra Kona ·…" at bounding box center [599, 271] width 1198 height 542
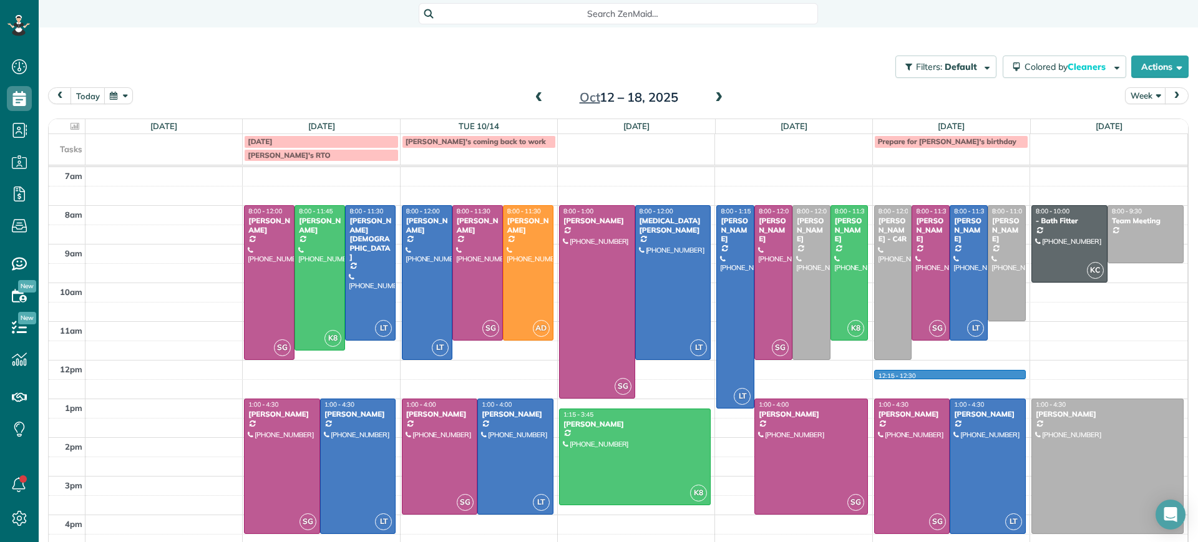
click at [1004, 372] on div "7am 8am 9am 10am 11am 12pm 1pm 2pm 3pm 4pm 5pm SG 8:00 - 12:00 Jessica Pizano (…" at bounding box center [618, 381] width 1138 height 429
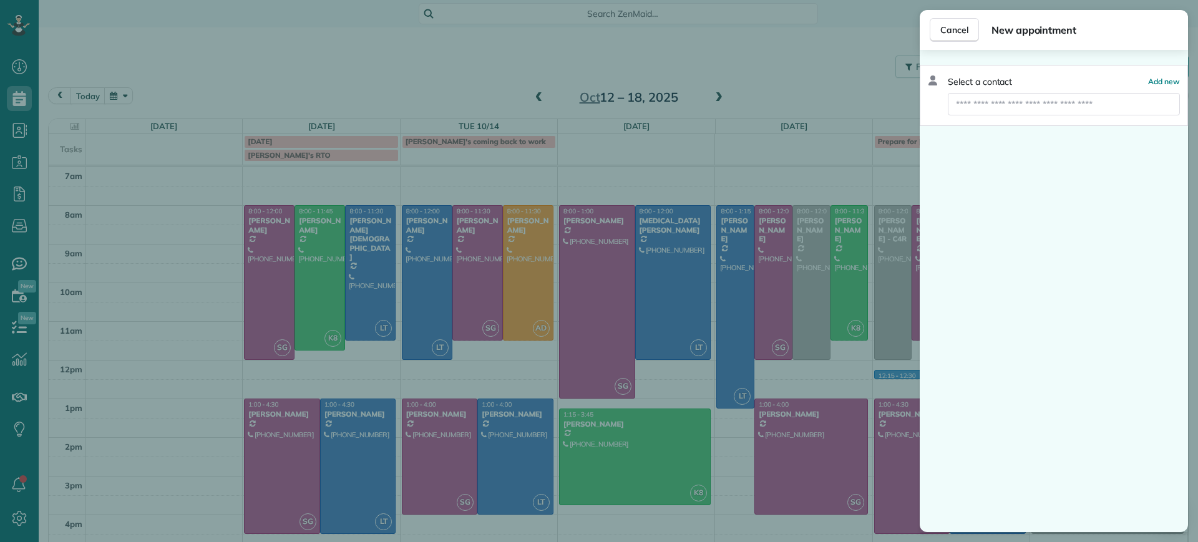
click at [824, 397] on div "Cancel New appointment Select a contact Add new" at bounding box center [599, 271] width 1198 height 542
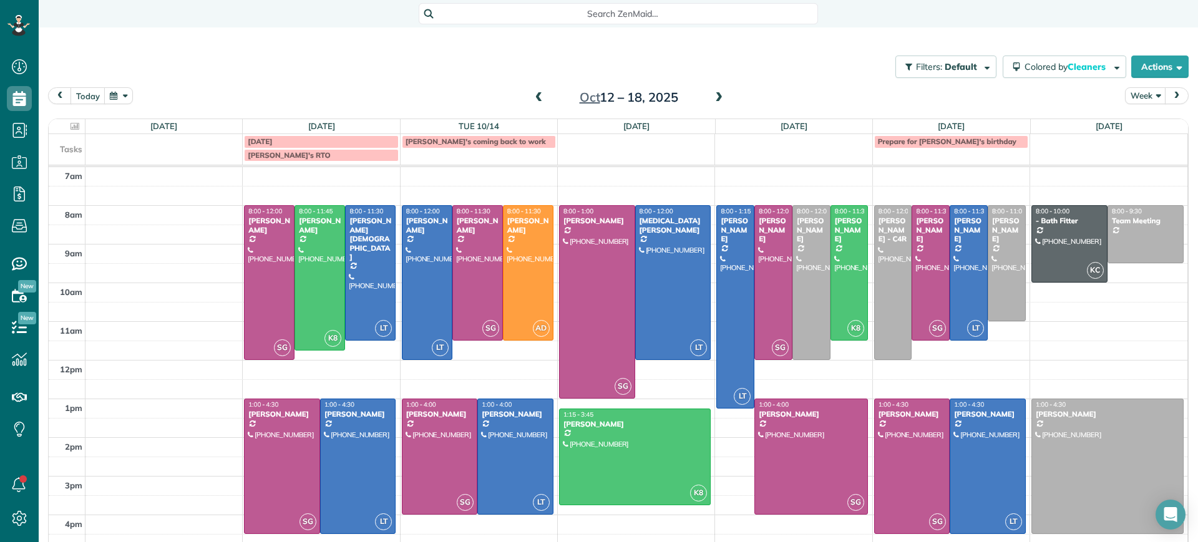
click at [532, 94] on span at bounding box center [539, 97] width 14 height 11
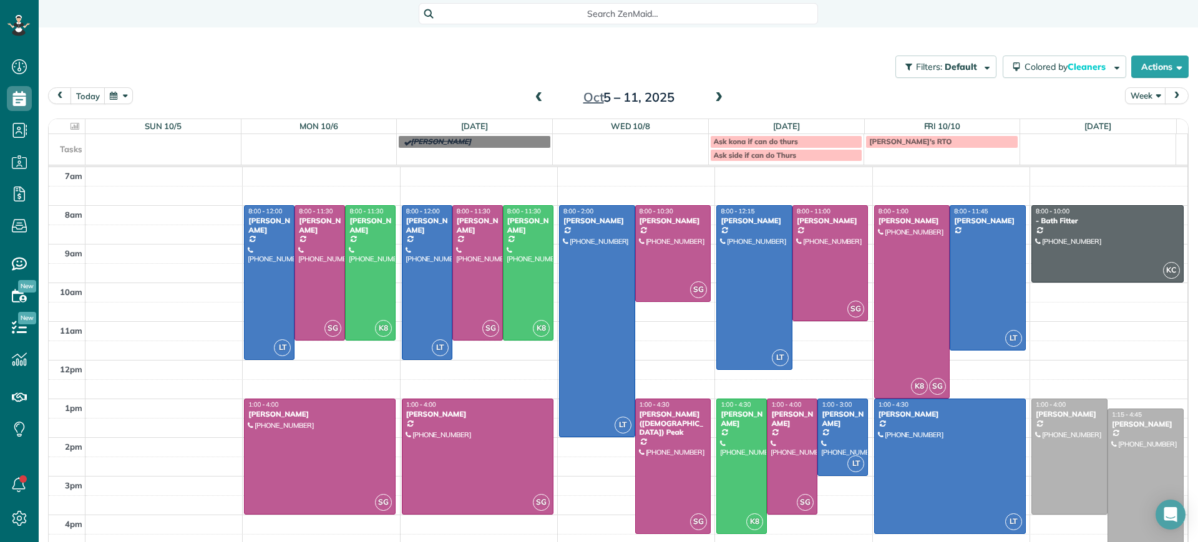
click at [715, 92] on span at bounding box center [719, 97] width 14 height 11
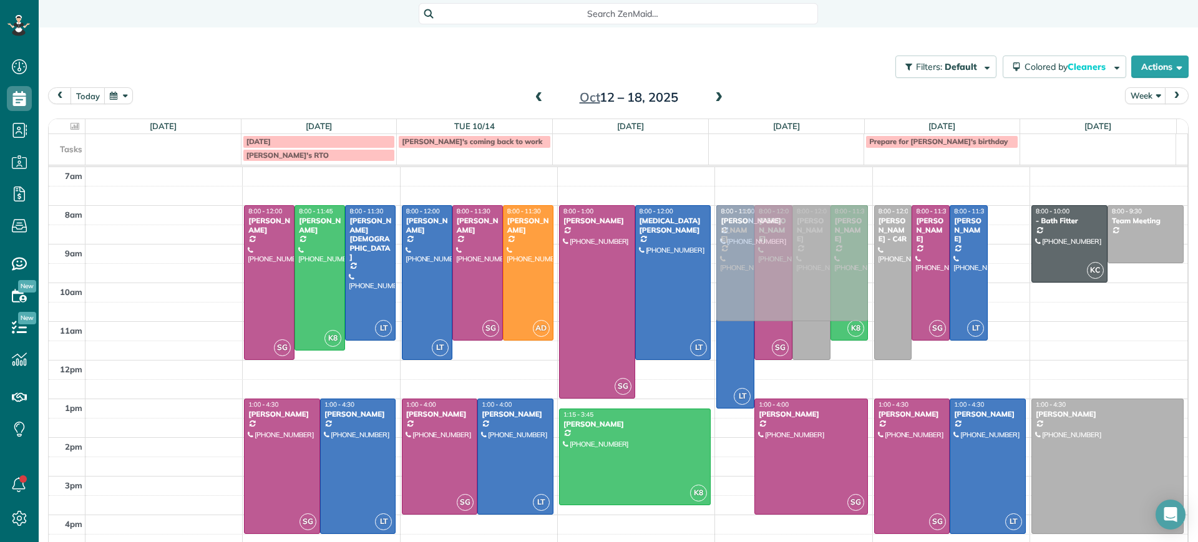
drag, startPoint x: 981, startPoint y: 246, endPoint x: 820, endPoint y: 242, distance: 161.6
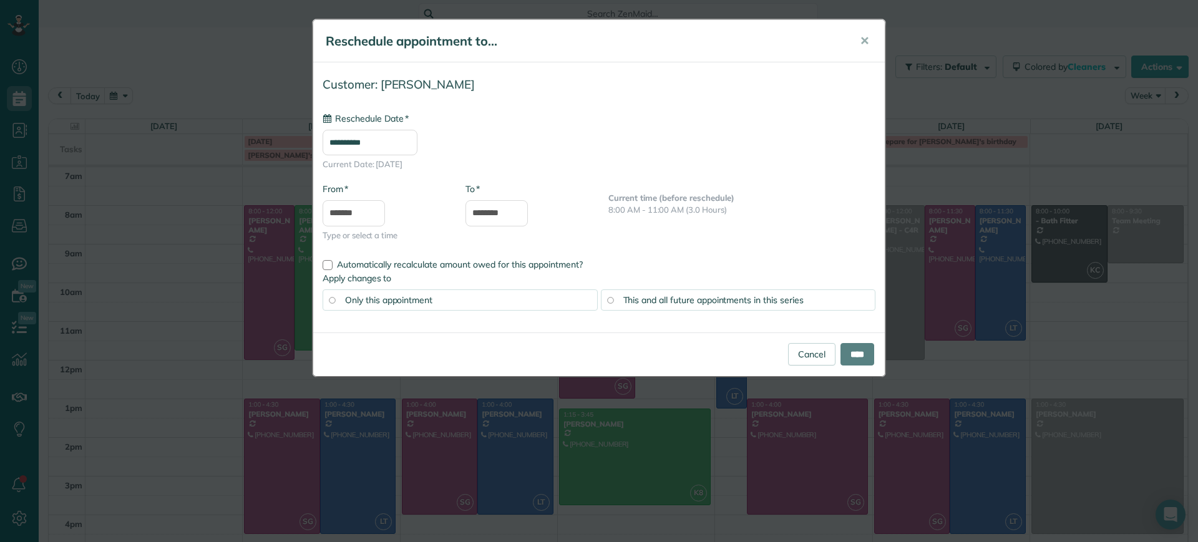
type input "**********"
click at [868, 42] on span "✕" at bounding box center [864, 41] width 9 height 14
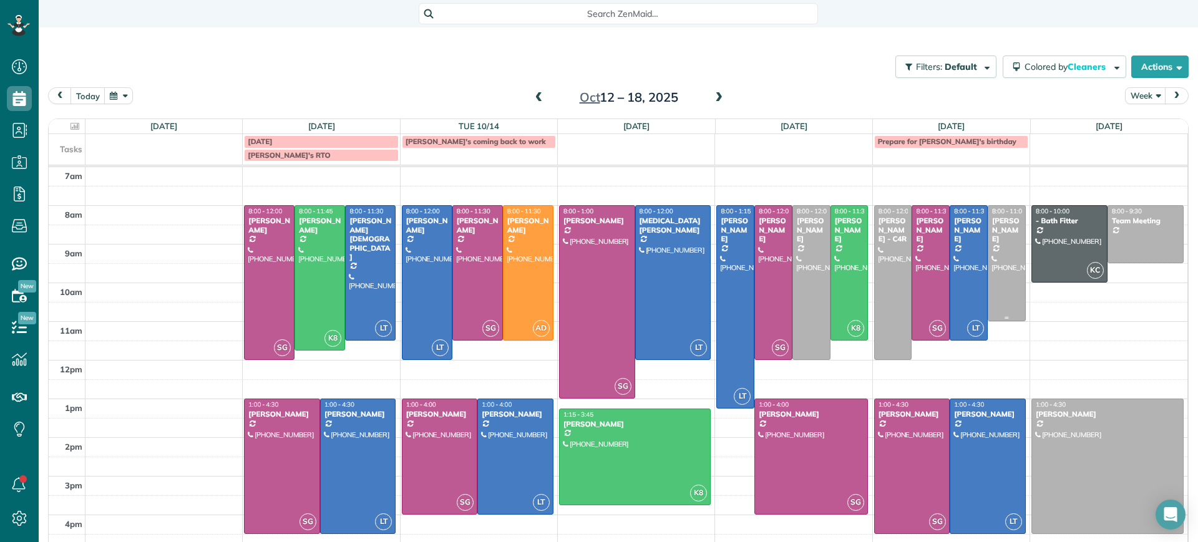
click at [999, 245] on div at bounding box center [1006, 263] width 37 height 115
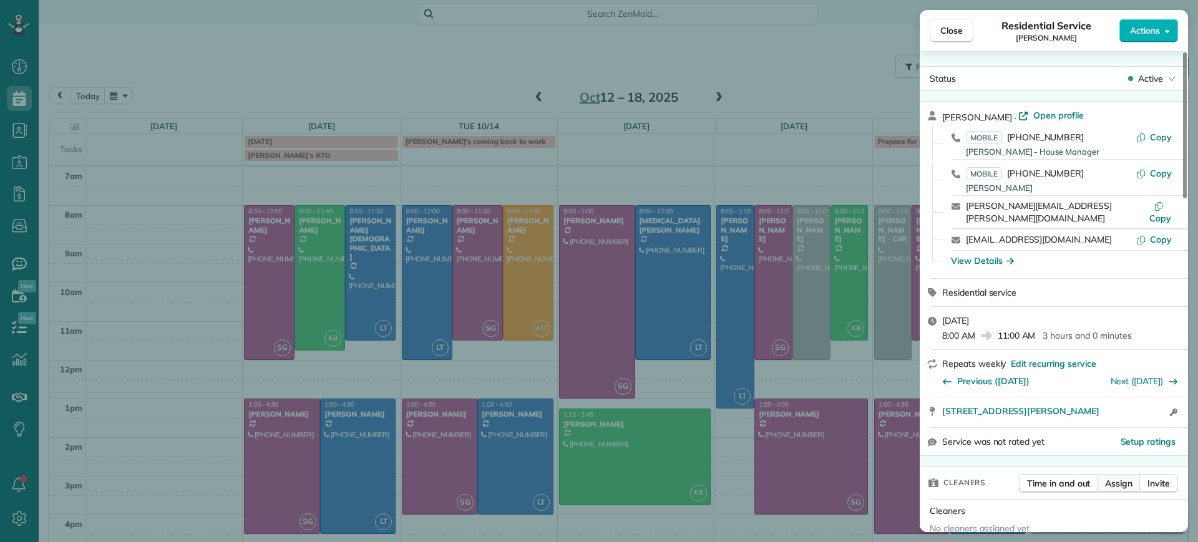
click at [1118, 477] on span "Assign" at bounding box center [1118, 483] width 27 height 12
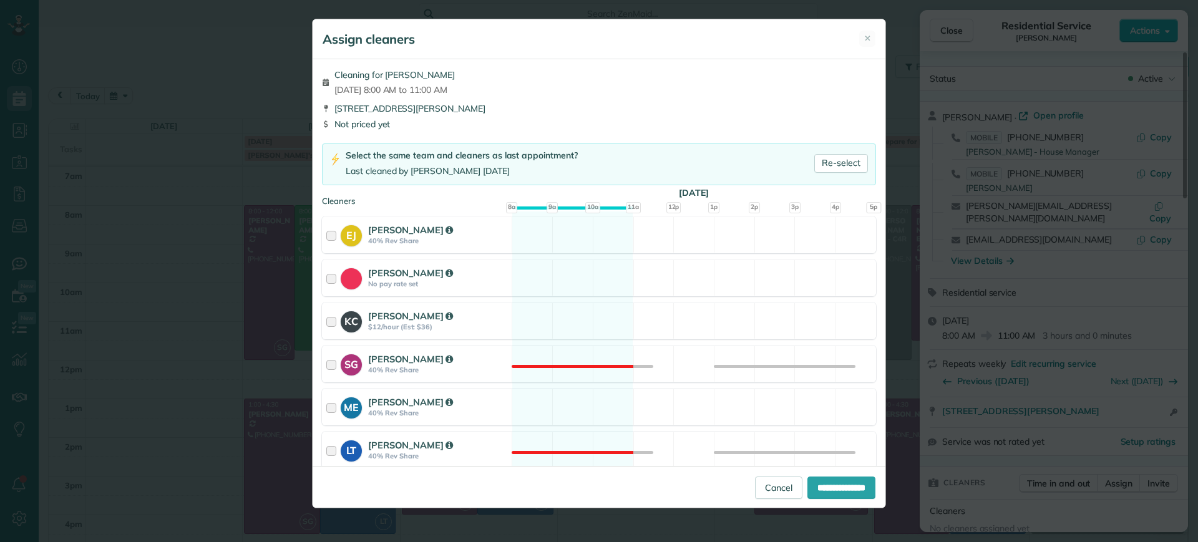
click at [876, 36] on div "Assign cleaners ✕" at bounding box center [599, 39] width 573 height 40
click at [870, 36] on span "✕" at bounding box center [867, 38] width 7 height 12
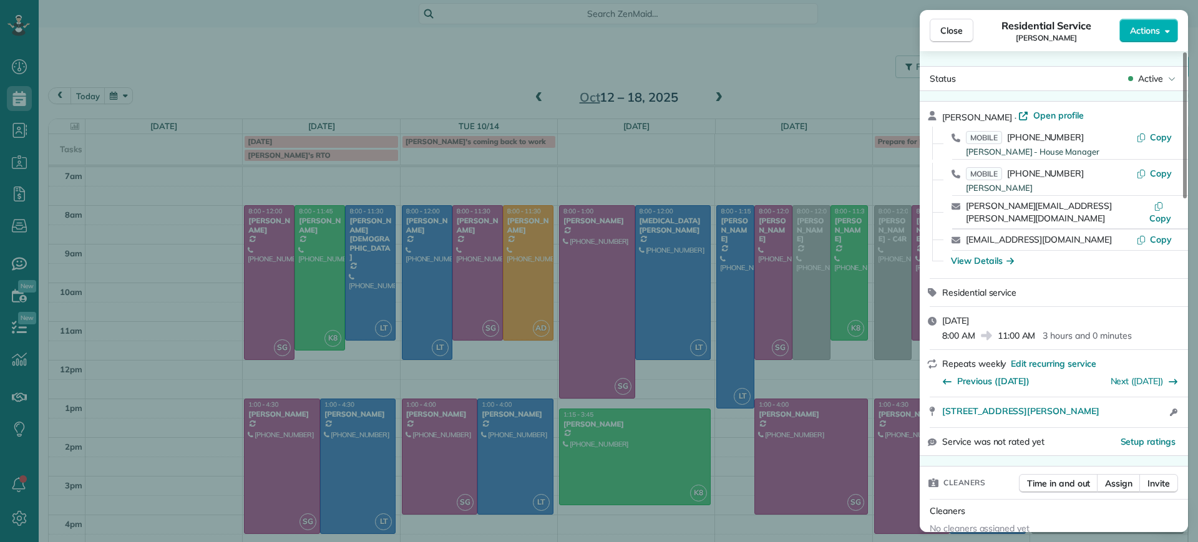
click at [843, 115] on div "Close Residential Service Alejandra Kona Actions Status Active Alejandra Kona ·…" at bounding box center [599, 271] width 1198 height 542
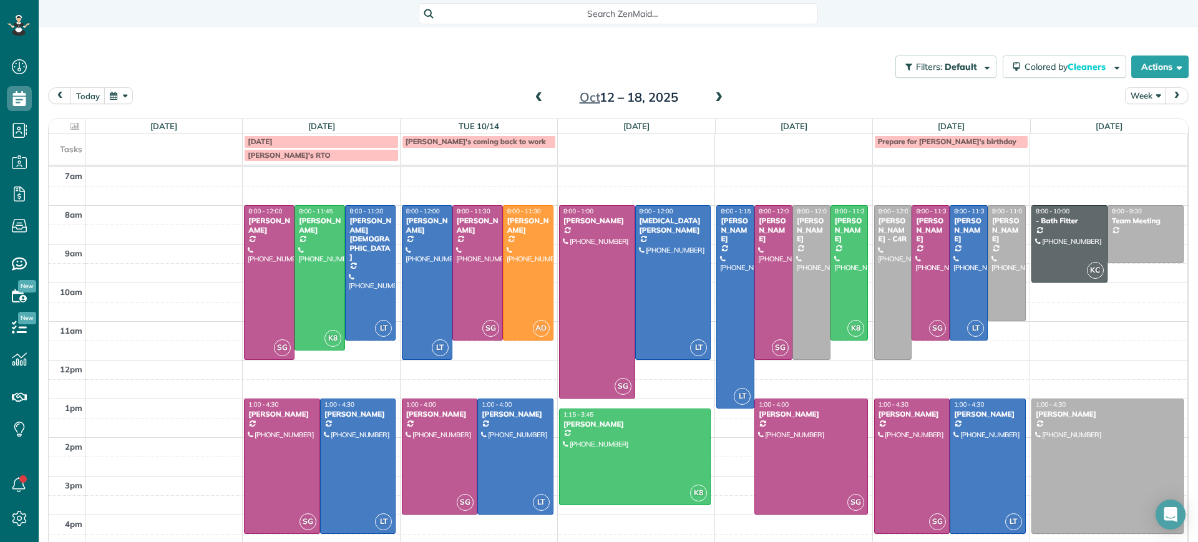
click at [712, 97] on span at bounding box center [719, 97] width 14 height 11
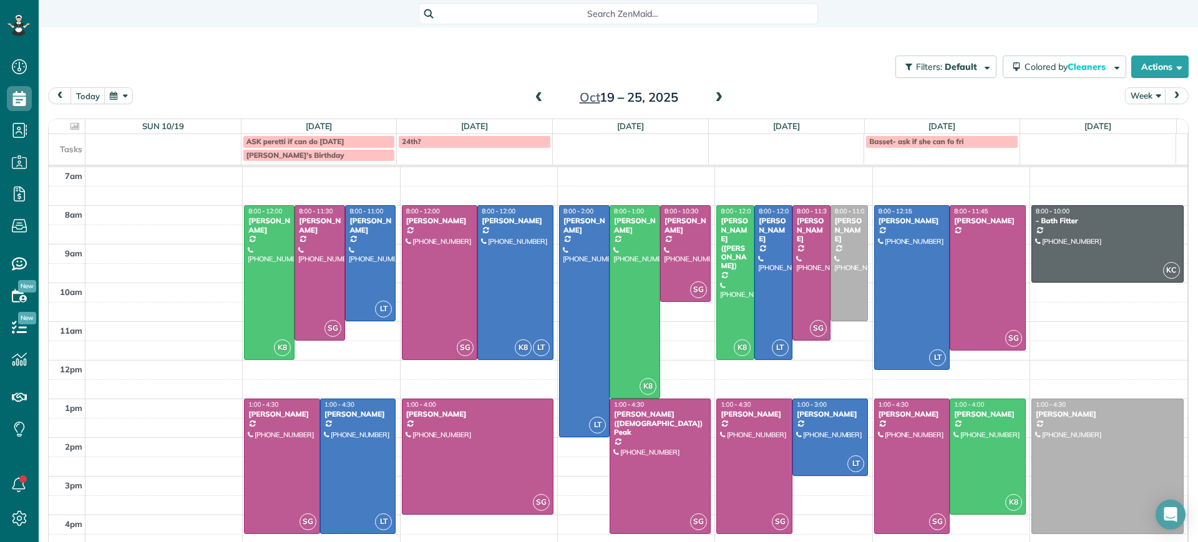
click at [533, 98] on span at bounding box center [539, 97] width 14 height 11
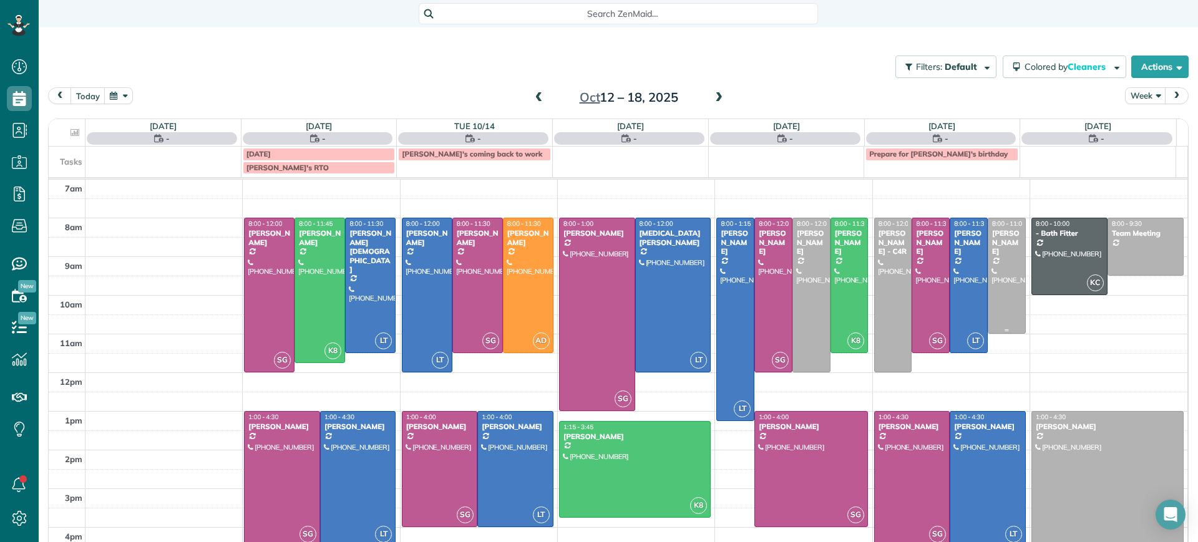
click at [988, 250] on div at bounding box center [1006, 275] width 37 height 115
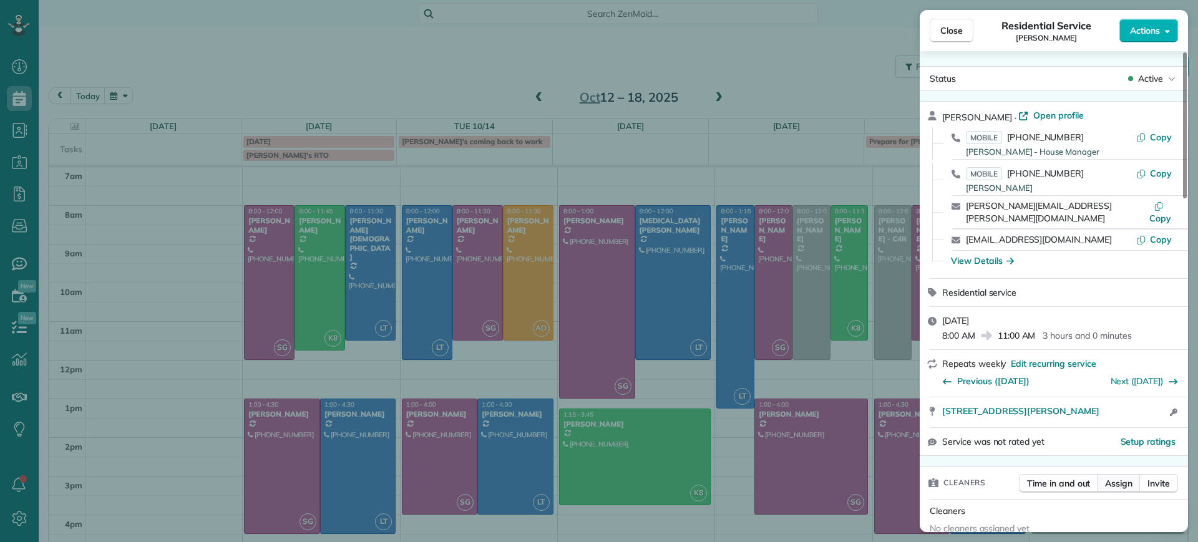
click at [1127, 477] on span "Assign" at bounding box center [1118, 483] width 27 height 12
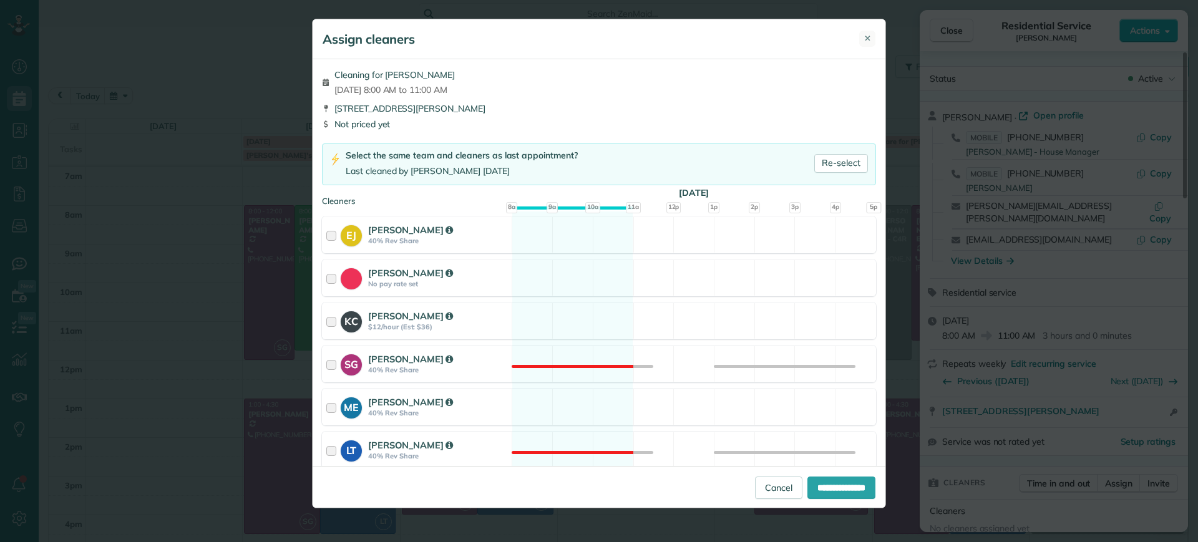
click at [868, 37] on span "✕" at bounding box center [867, 38] width 7 height 12
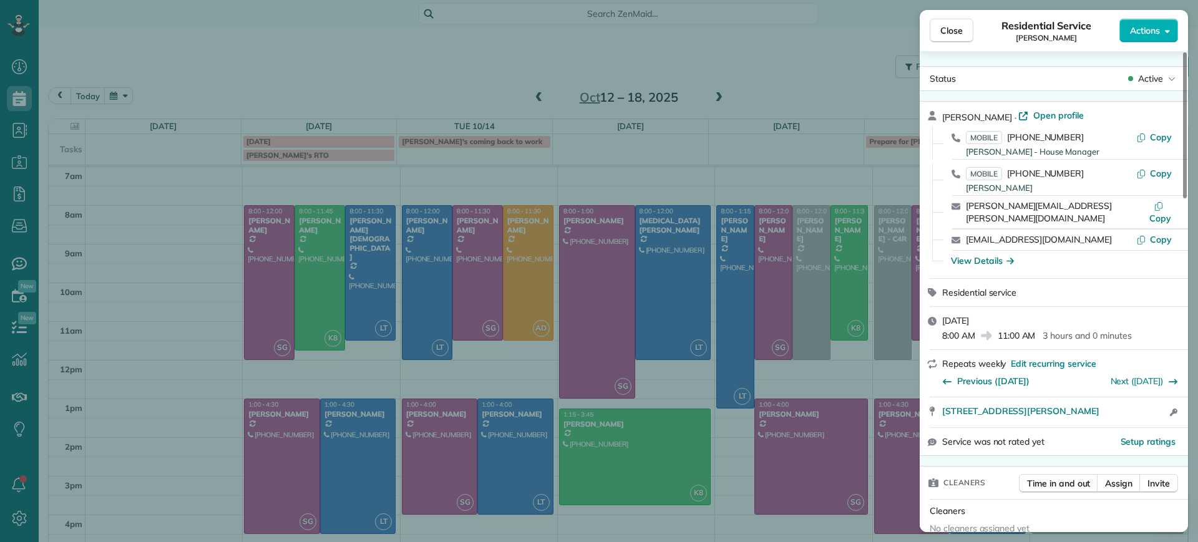
click at [830, 303] on div "Close Residential Service Alejandra Kona Actions Status Active Alejandra Kona ·…" at bounding box center [599, 271] width 1198 height 542
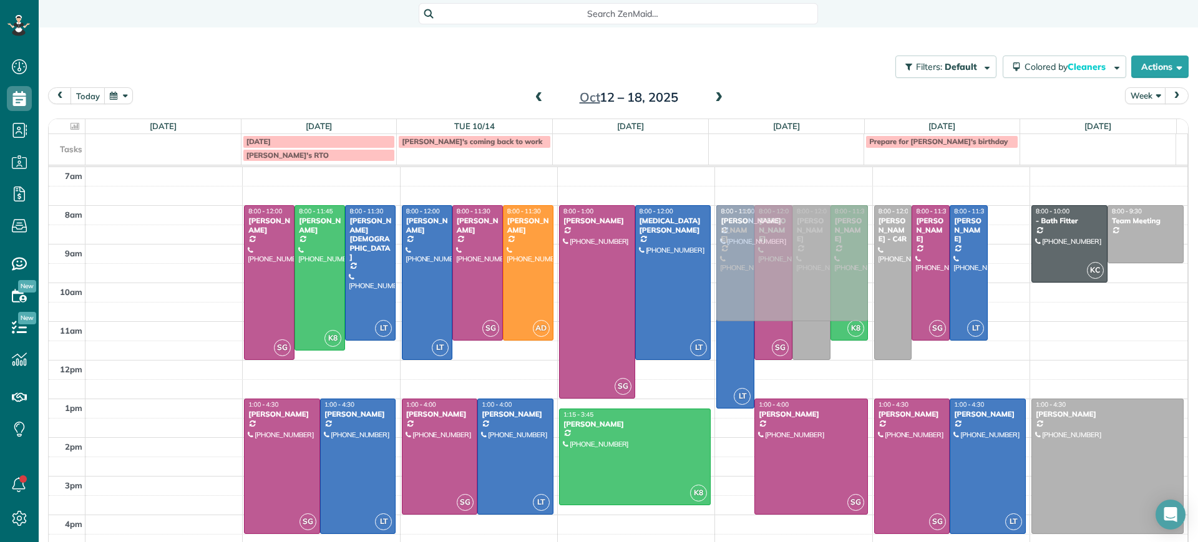
drag, startPoint x: 983, startPoint y: 247, endPoint x: 816, endPoint y: 244, distance: 167.2
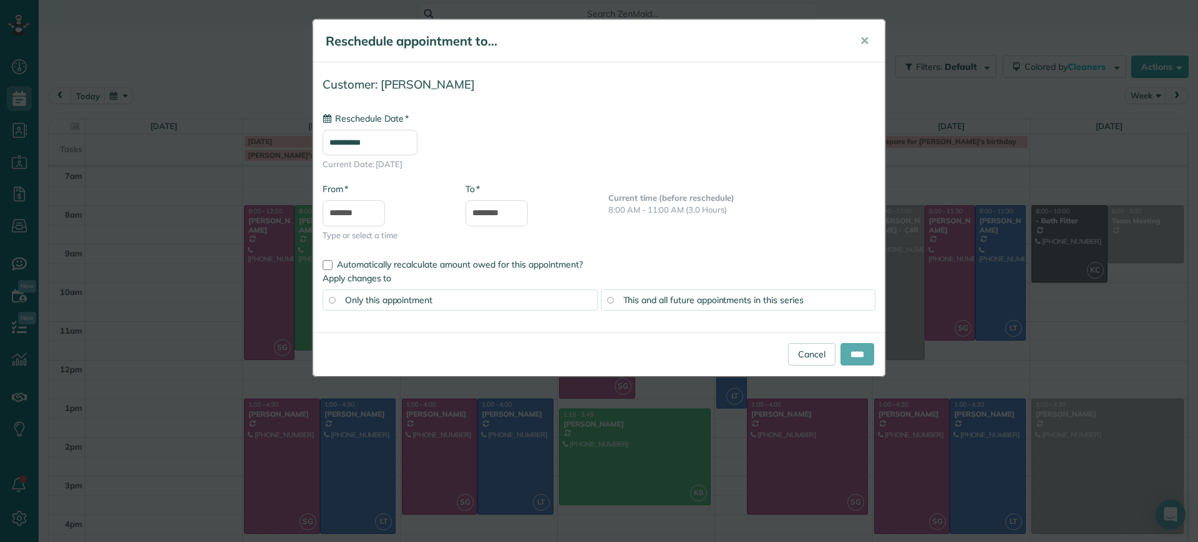
type input "**********"
click at [850, 361] on input "****" at bounding box center [857, 354] width 34 height 22
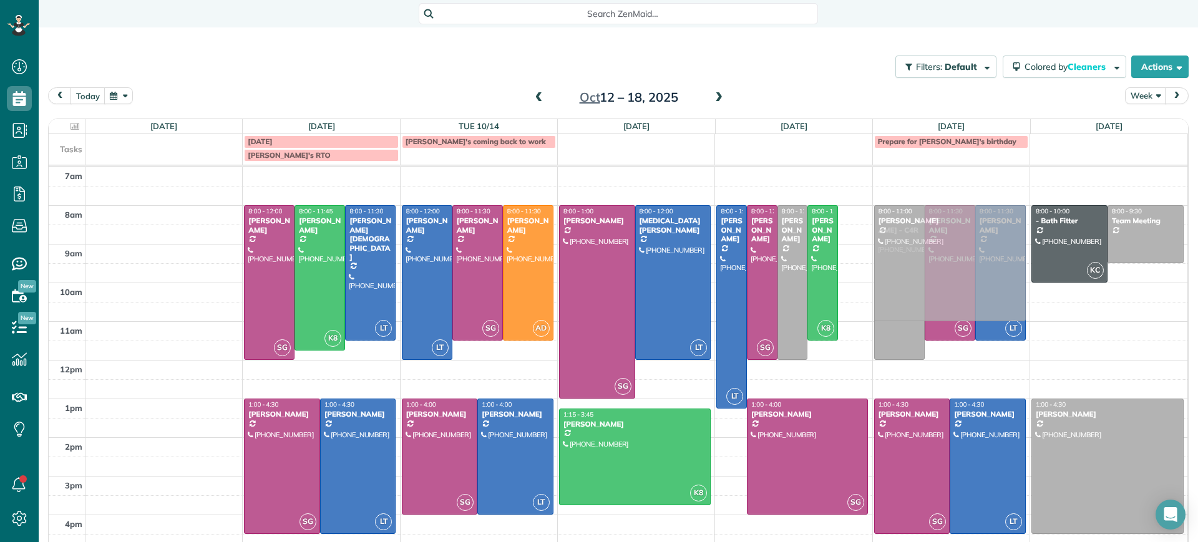
drag, startPoint x: 843, startPoint y: 246, endPoint x: 949, endPoint y: 246, distance: 106.7
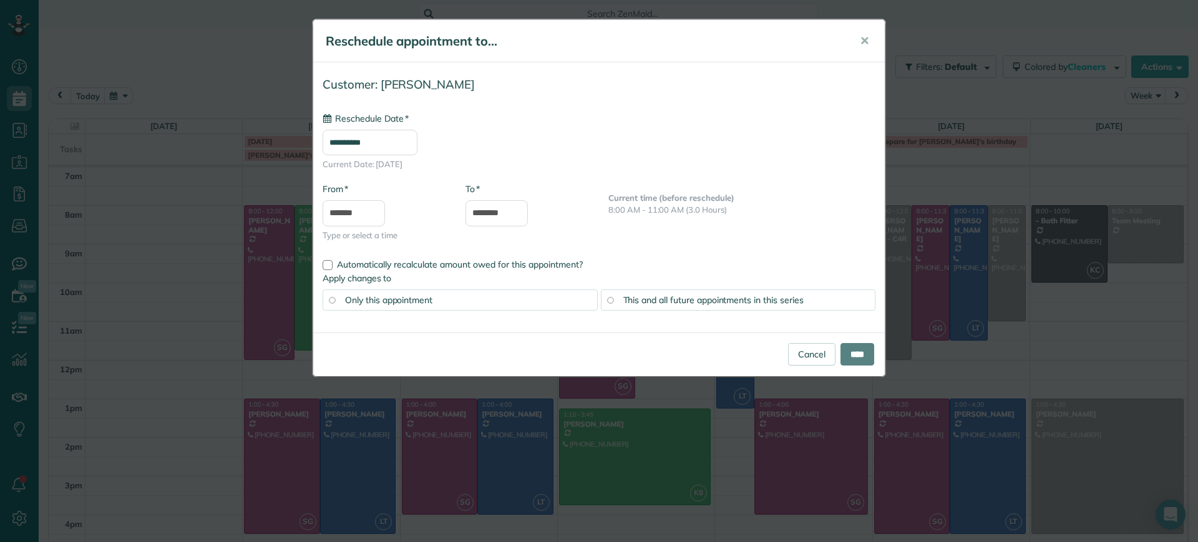
type input "**********"
click at [614, 299] on div "This and all future appointments in this series" at bounding box center [738, 299] width 275 height 21
click at [852, 360] on input "****" at bounding box center [857, 354] width 34 height 22
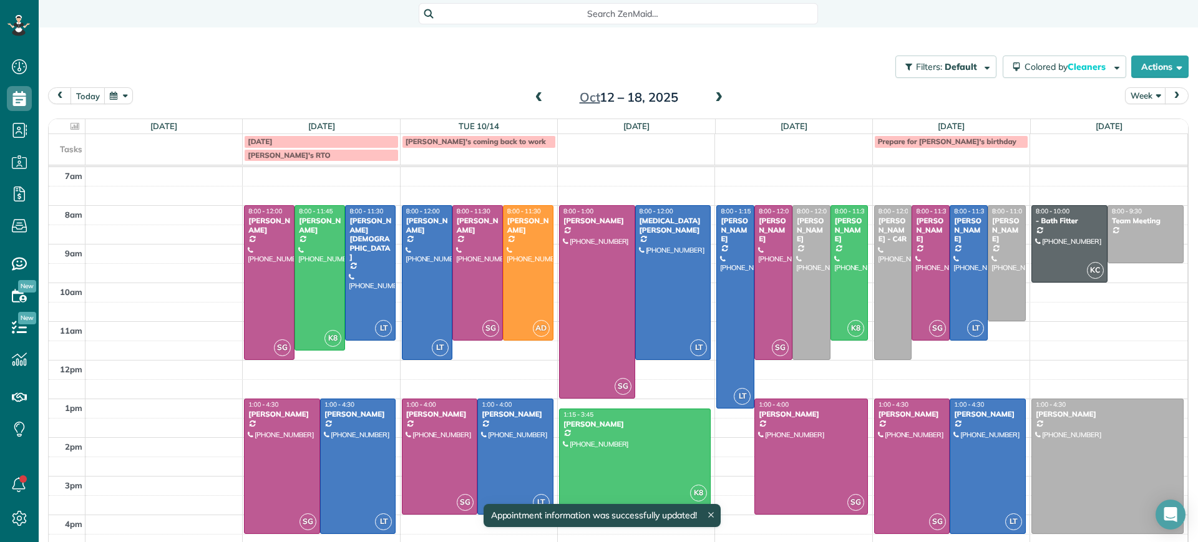
click at [712, 106] on span at bounding box center [719, 98] width 14 height 19
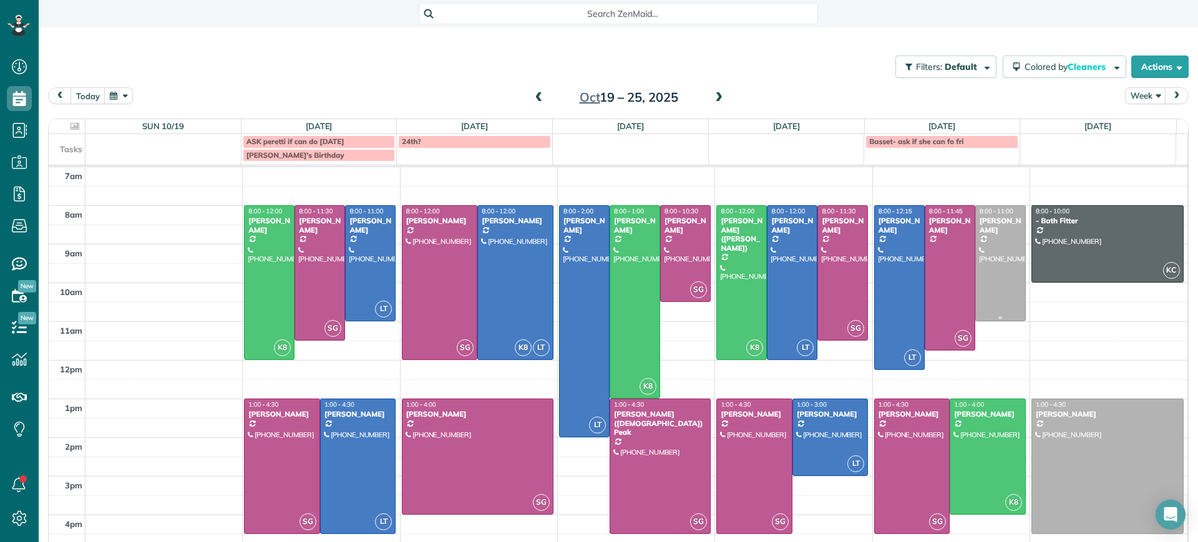
click at [981, 252] on div at bounding box center [1000, 263] width 49 height 115
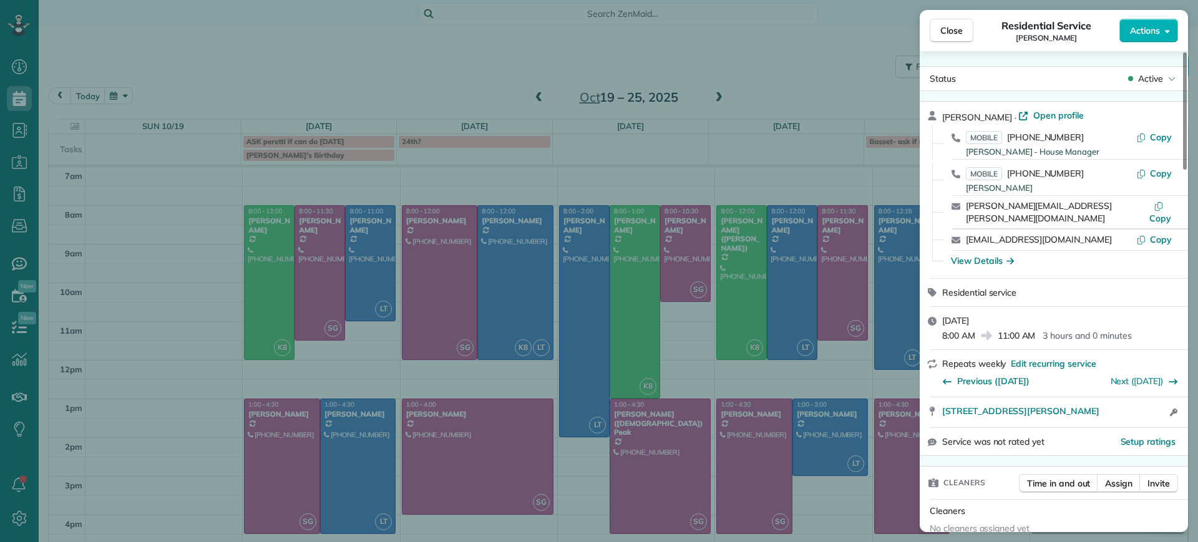
click at [959, 32] on span "Close" at bounding box center [951, 30] width 22 height 12
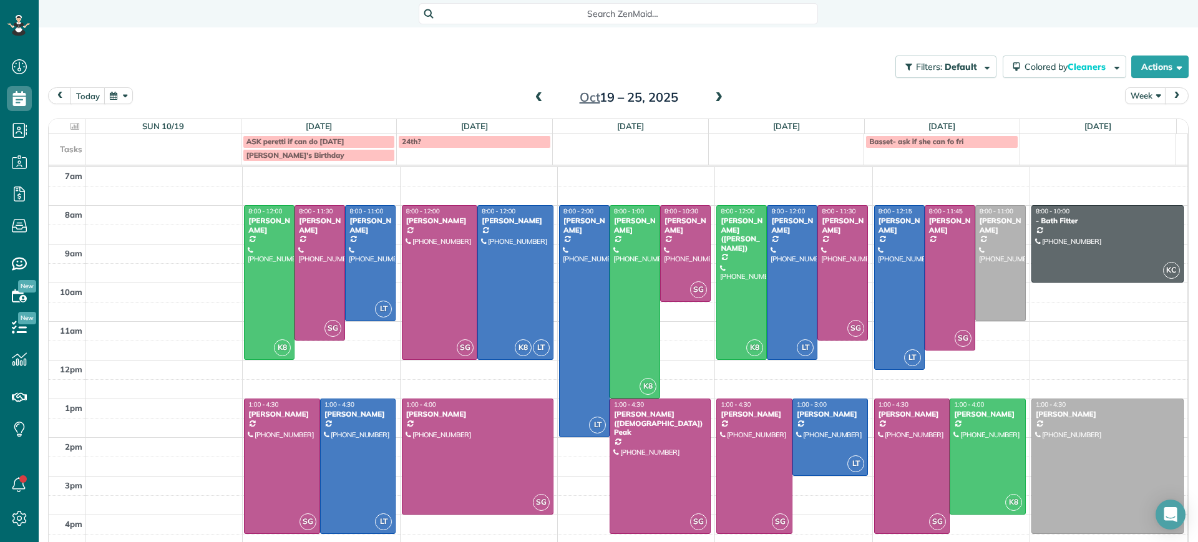
click at [713, 98] on span at bounding box center [719, 97] width 14 height 11
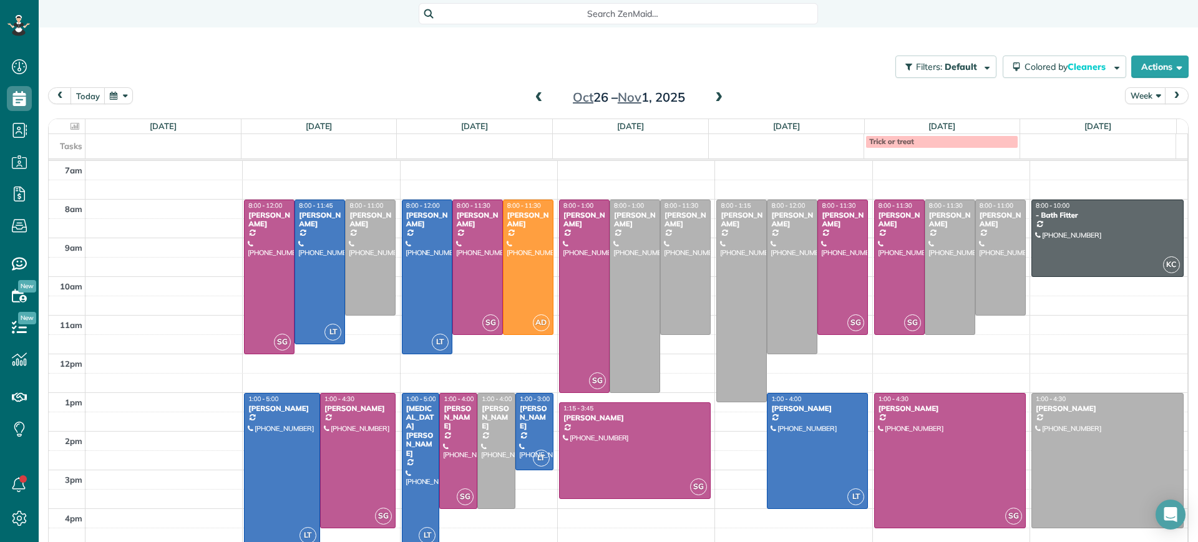
click at [532, 93] on span at bounding box center [539, 97] width 14 height 11
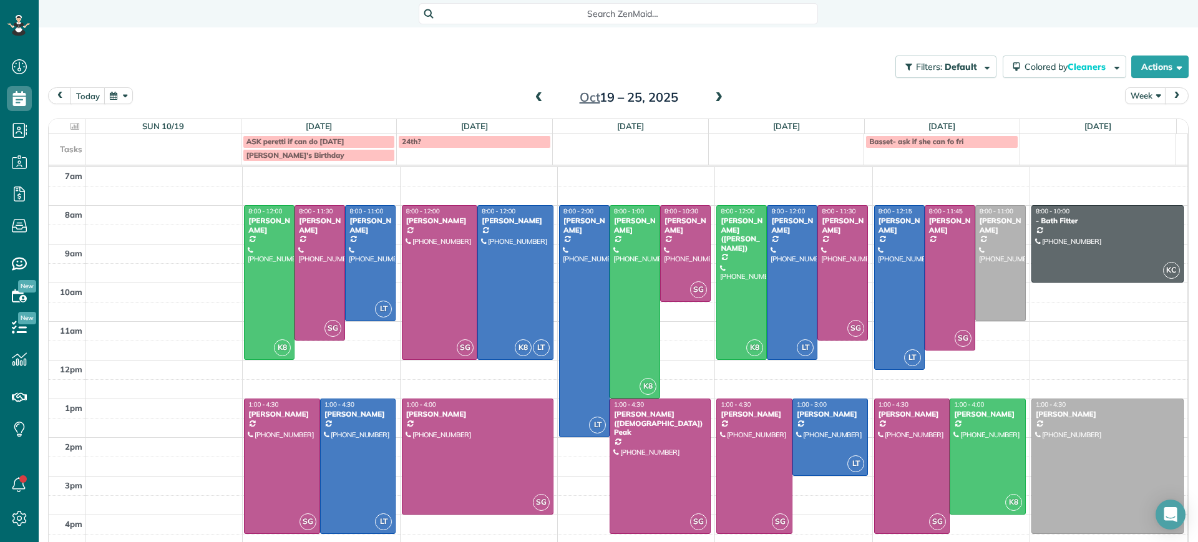
click at [532, 107] on span at bounding box center [539, 98] width 14 height 19
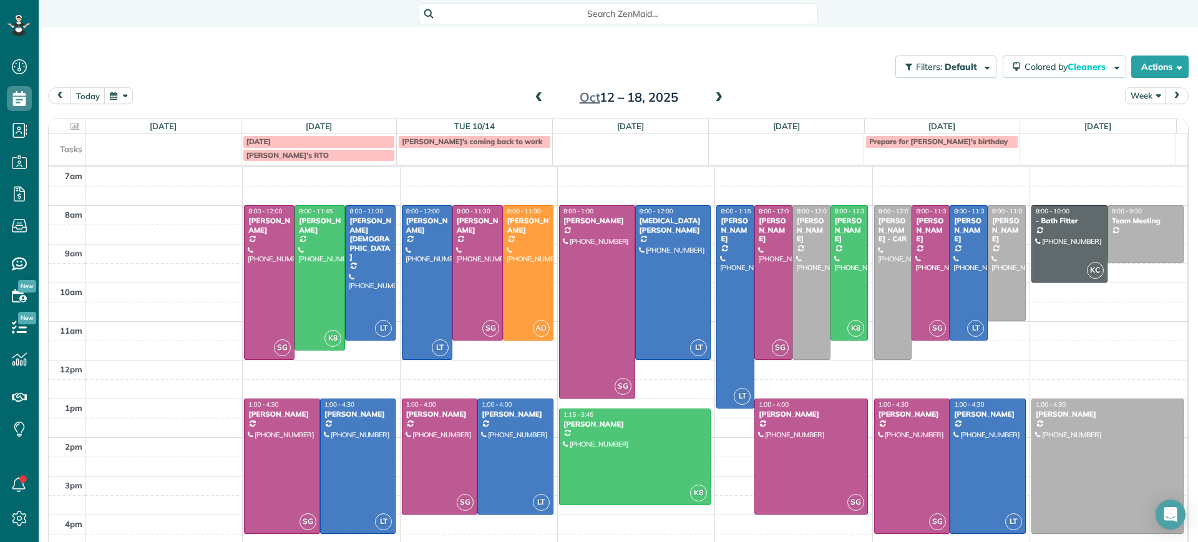
click at [532, 99] on span at bounding box center [539, 97] width 14 height 11
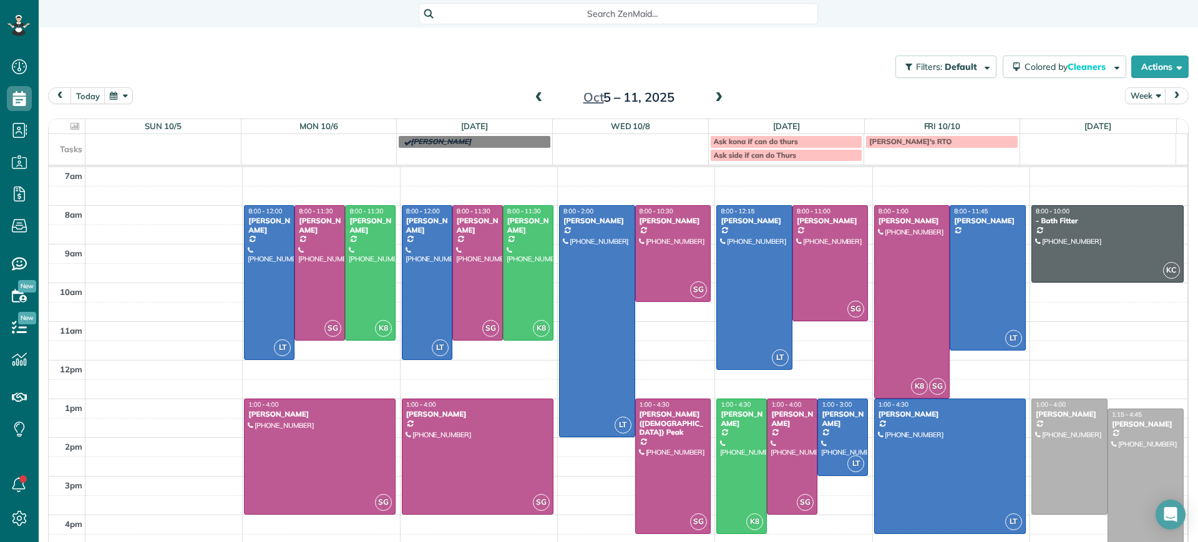
click at [532, 99] on span at bounding box center [539, 97] width 14 height 11
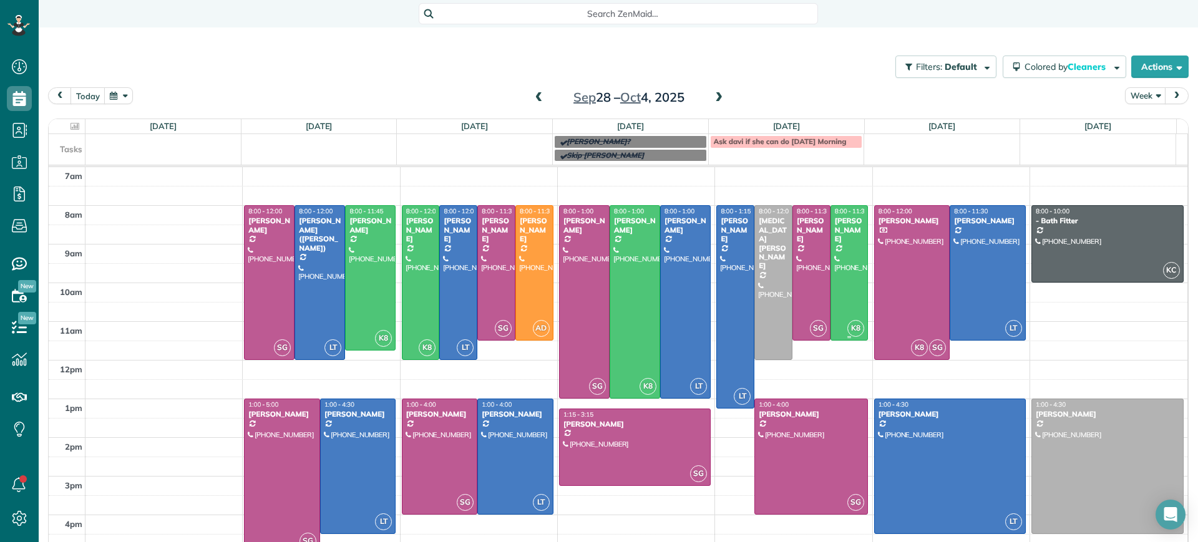
click at [835, 278] on div at bounding box center [849, 273] width 37 height 134
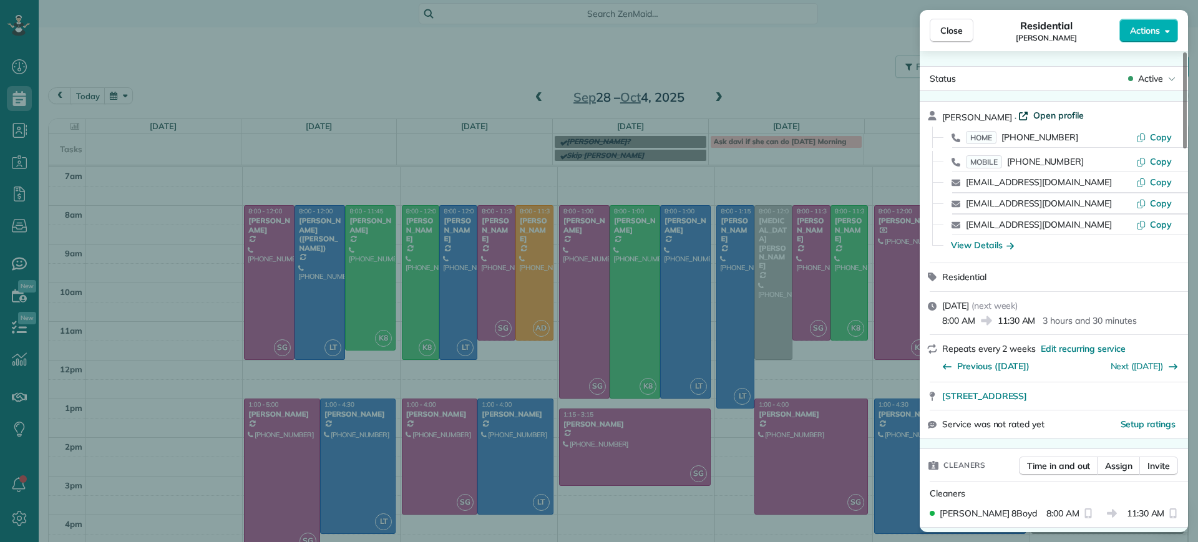
click at [1033, 114] on span "Open profile" at bounding box center [1058, 115] width 51 height 12
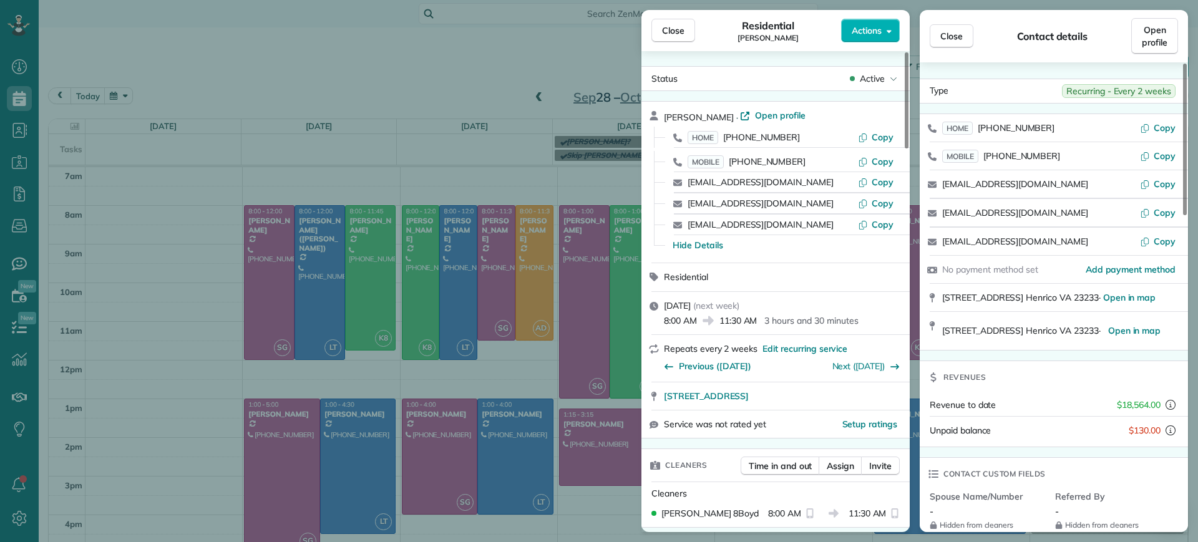
click at [497, 70] on div "Close Residential Julie Davi Actions Status Active Julie Davi · Open profile HO…" at bounding box center [599, 271] width 1198 height 542
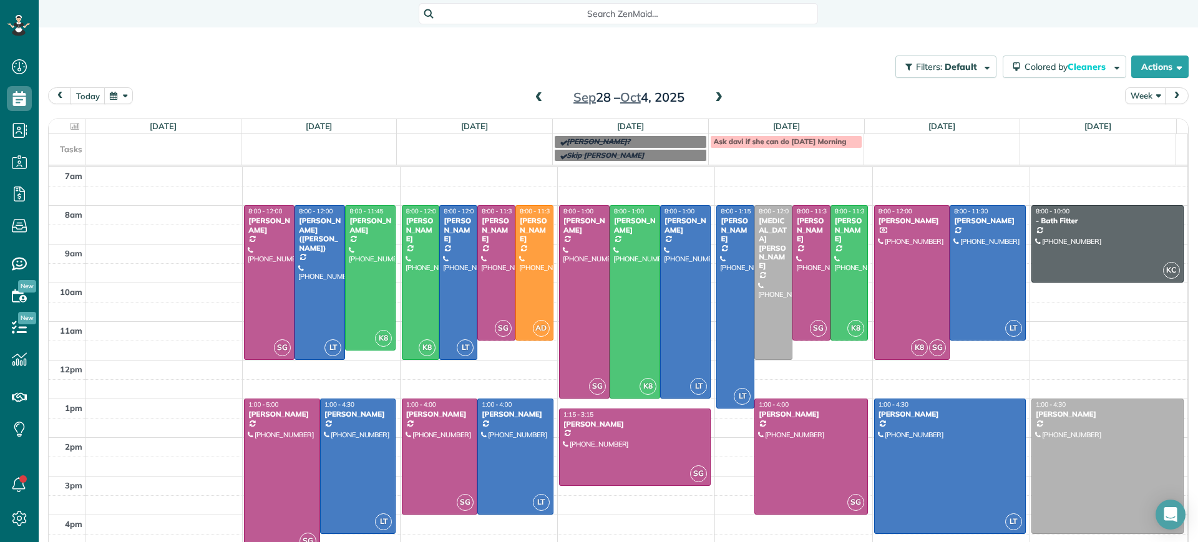
click at [588, 14] on span "Search ZenMaid…" at bounding box center [622, 13] width 379 height 12
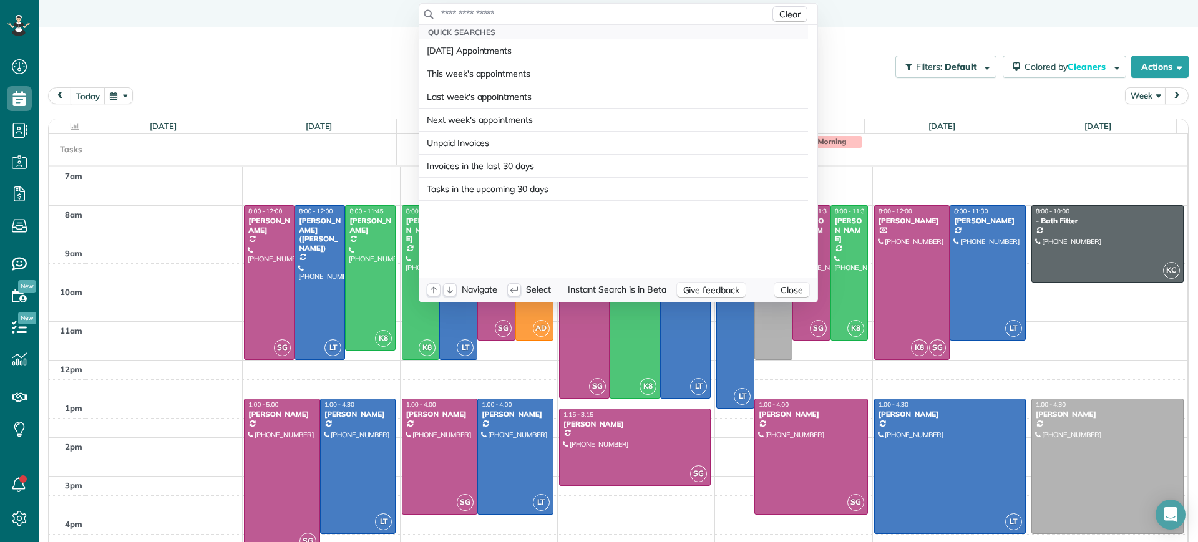
click at [588, 19] on input "text" at bounding box center [604, 13] width 329 height 12
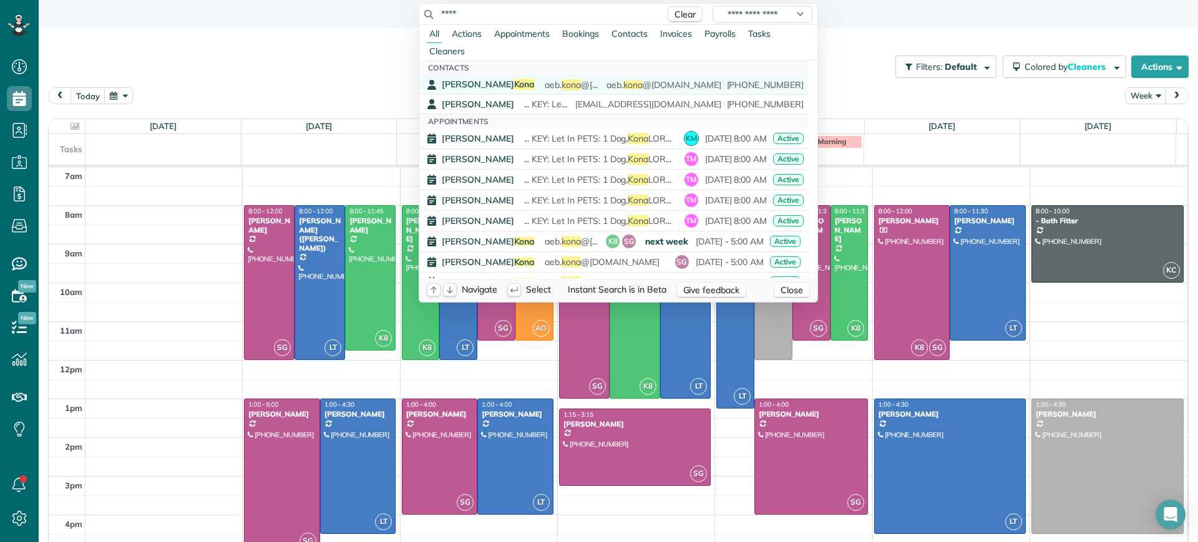
type input "****"
click at [473, 85] on span "Alejandra Kona" at bounding box center [488, 84] width 93 height 11
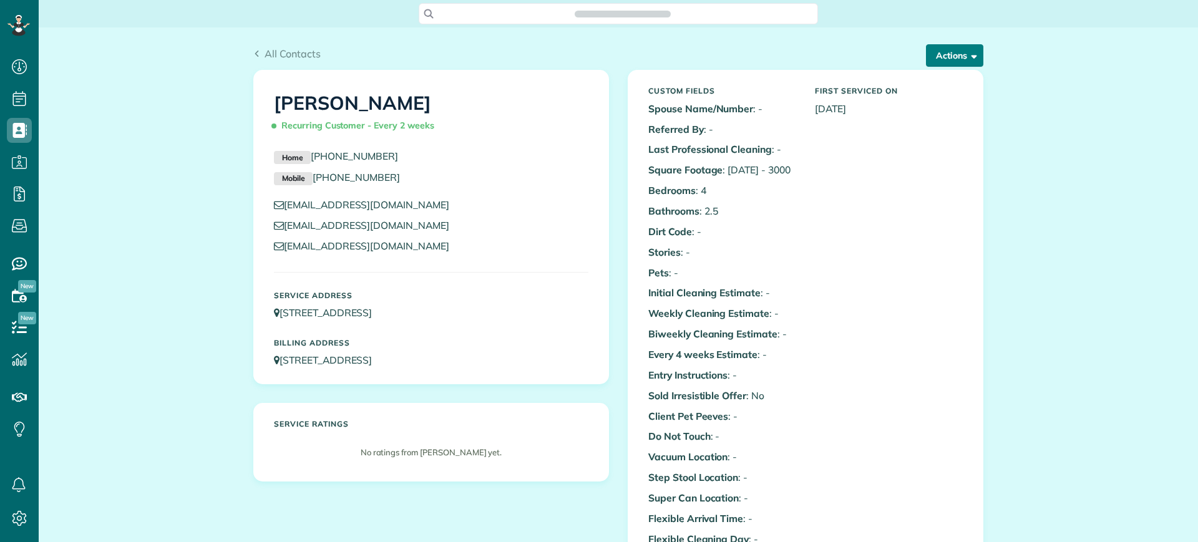
scroll to position [6, 6]
click at [961, 46] on button "Actions" at bounding box center [954, 55] width 57 height 22
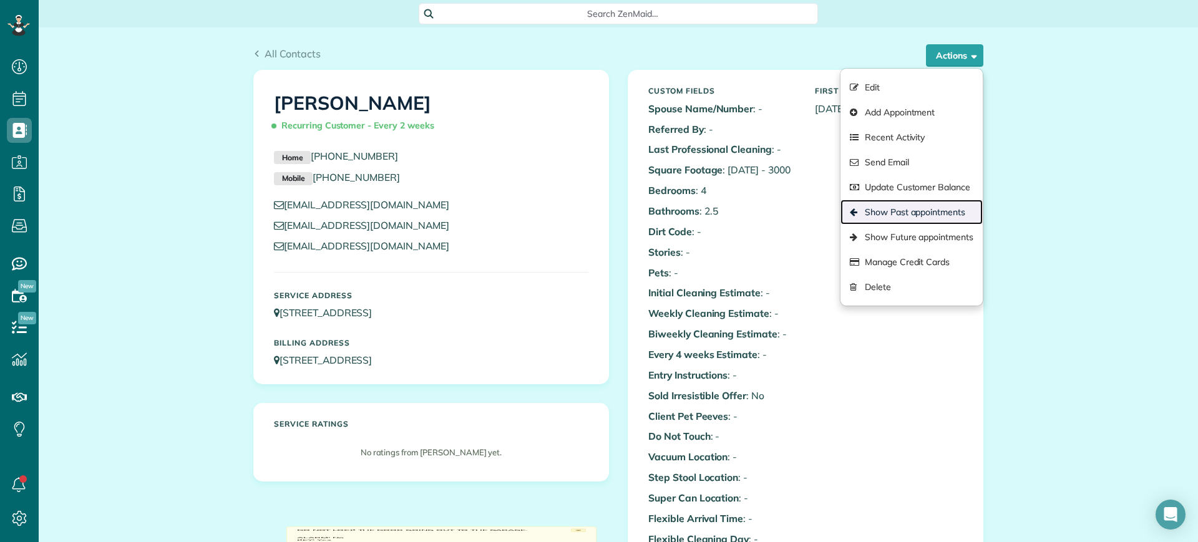
click at [913, 203] on link "Show Past appointments" at bounding box center [911, 212] width 142 height 25
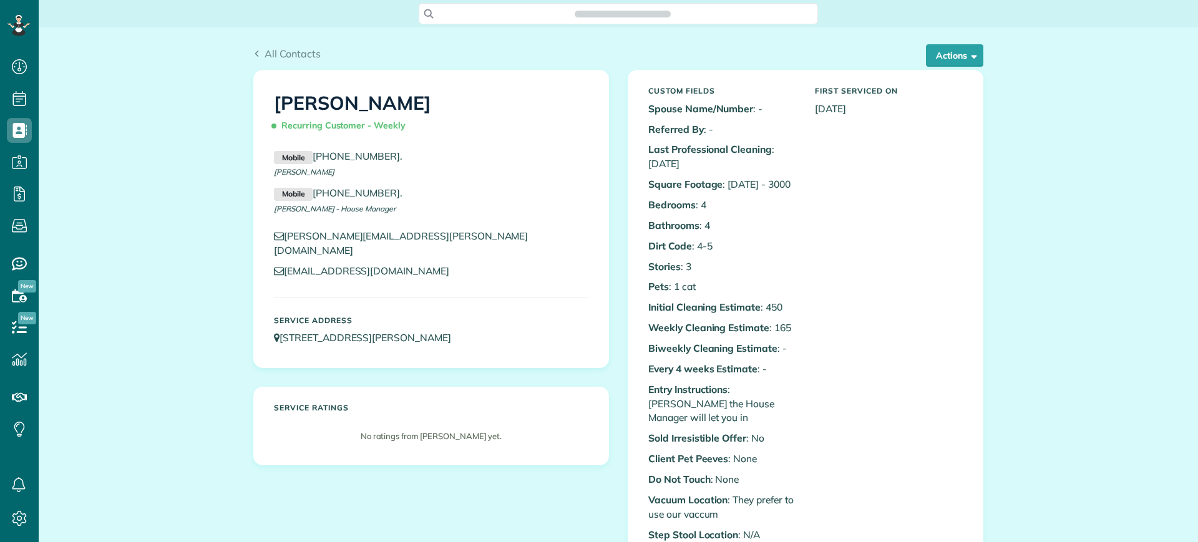
scroll to position [6, 6]
drag, startPoint x: 488, startPoint y: 332, endPoint x: 278, endPoint y: 333, distance: 209.6
click at [278, 333] on div "Service Address [STREET_ADDRESS][PERSON_NAME]" at bounding box center [430, 330] width 333 height 41
copy link "[STREET_ADDRESS][PERSON_NAME]"
drag, startPoint x: 395, startPoint y: 155, endPoint x: 310, endPoint y: 162, distance: 85.1
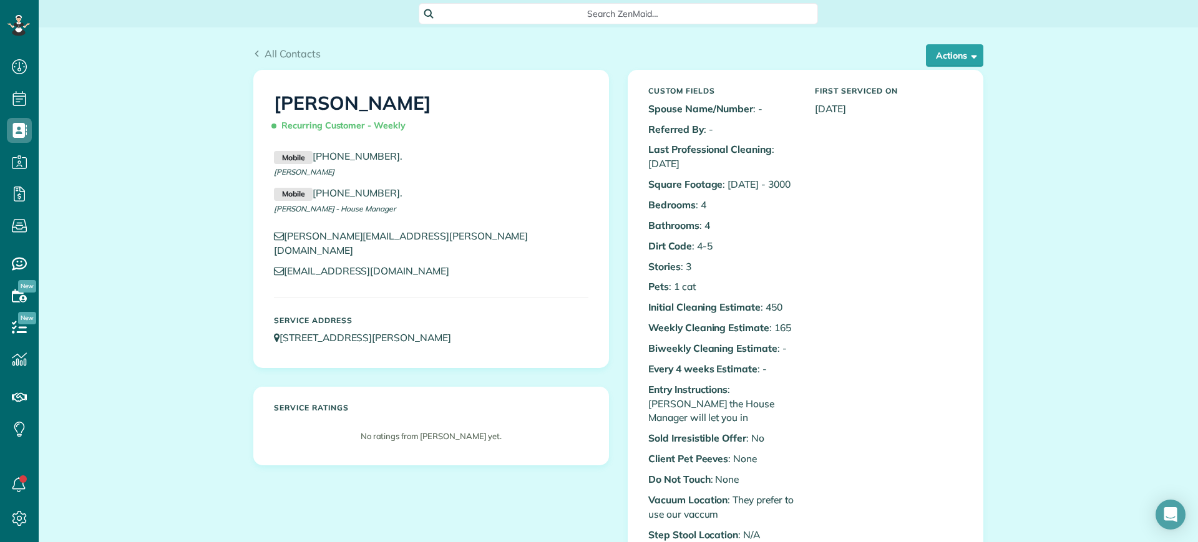
click at [310, 162] on p "Mobile [PHONE_NUMBER] ." at bounding box center [431, 156] width 314 height 15
copy p "[PHONE_NUMBER] ."
